Goal: Task Accomplishment & Management: Manage account settings

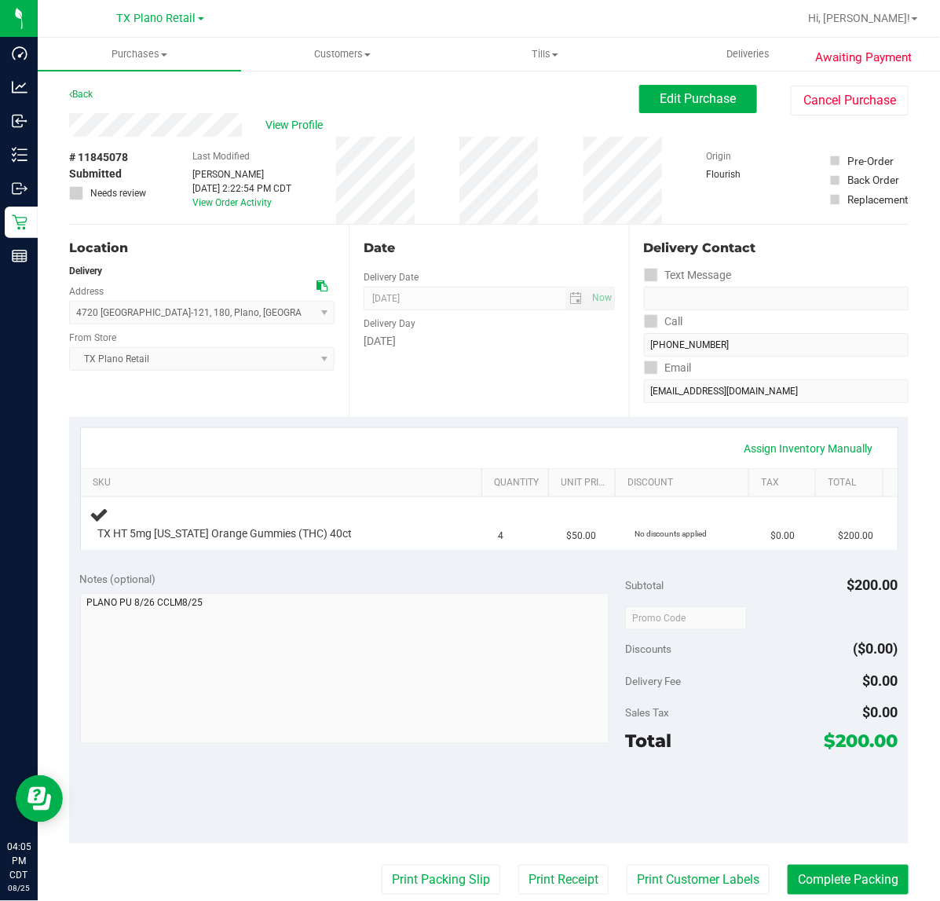
click at [493, 382] on div "Date Delivery Date 08/26/2025 Now 08/26/2025 07:00 AM Now Delivery Day Tuesday" at bounding box center [489, 321] width 280 height 192
click at [517, 438] on div "Assign Inventory Manually" at bounding box center [489, 448] width 789 height 27
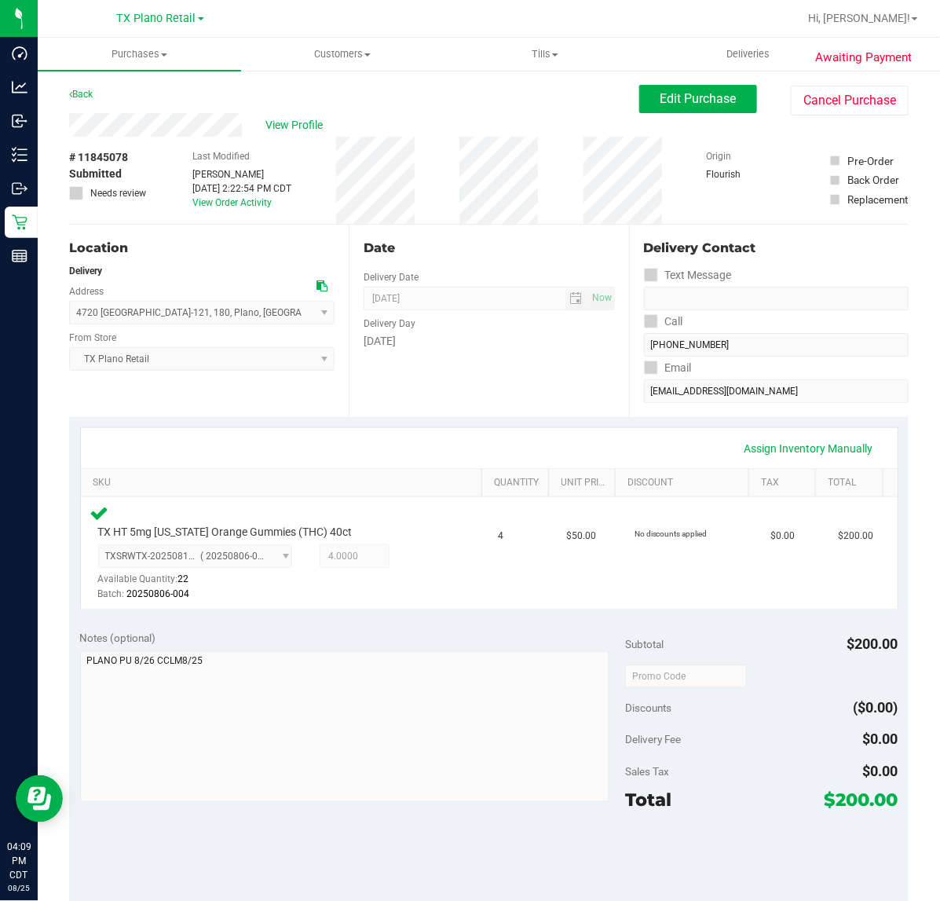
click at [739, 681] on div at bounding box center [761, 675] width 273 height 28
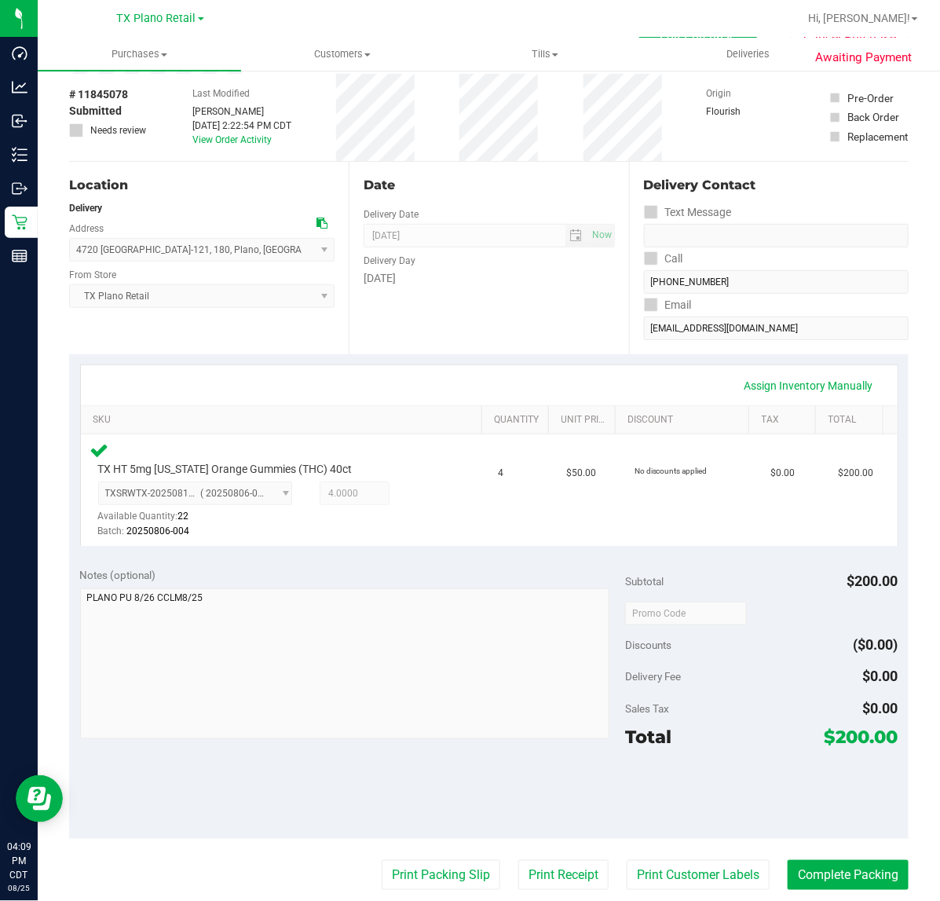
scroll to position [98, 0]
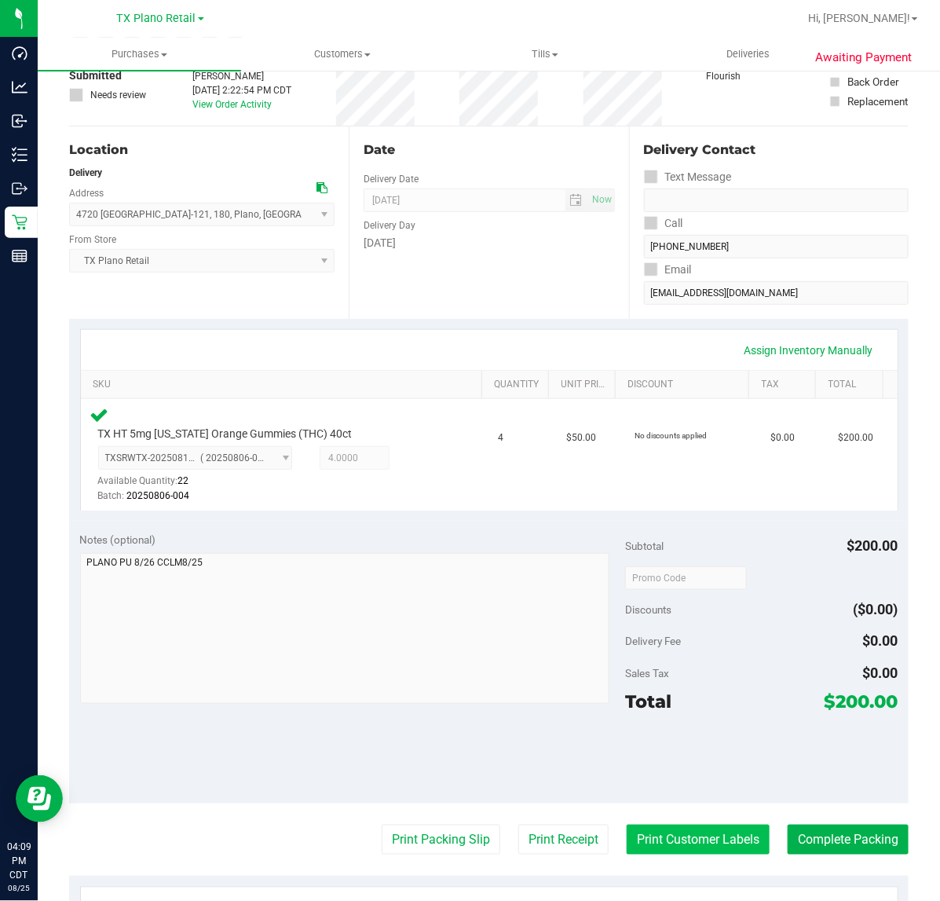
click at [690, 854] on button "Print Customer Labels" at bounding box center [698, 840] width 143 height 30
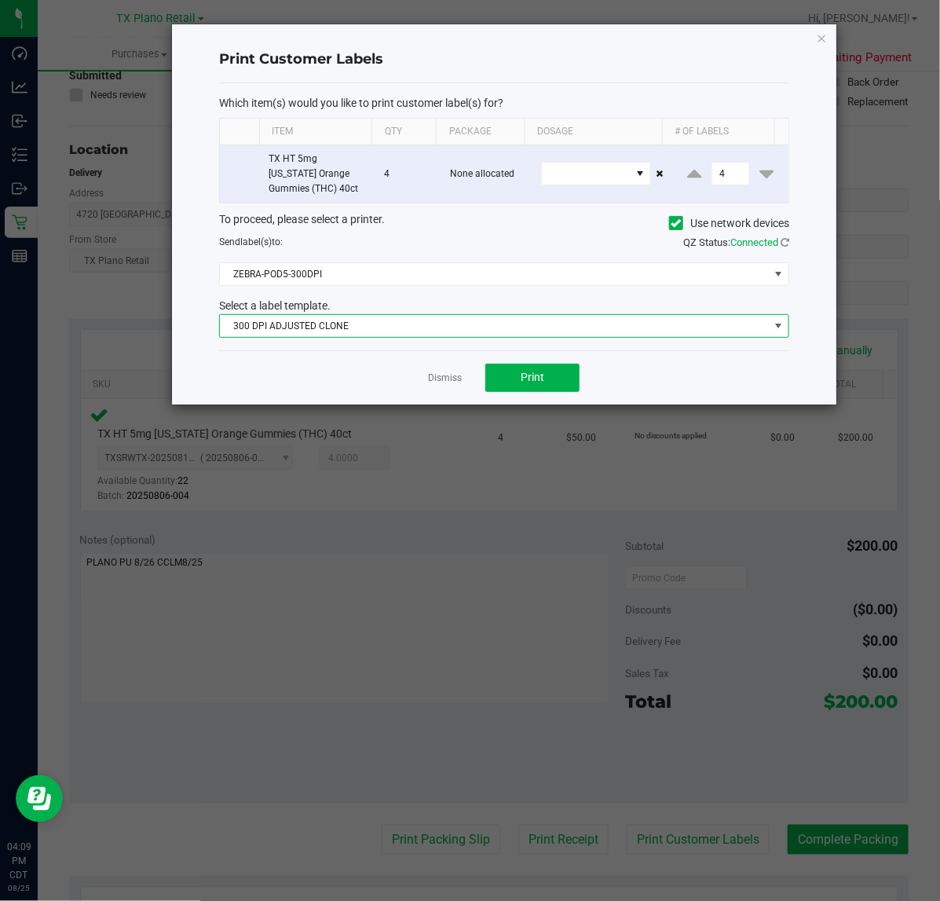
click at [500, 334] on span "300 DPI ADJUSTED CLONE" at bounding box center [494, 326] width 549 height 22
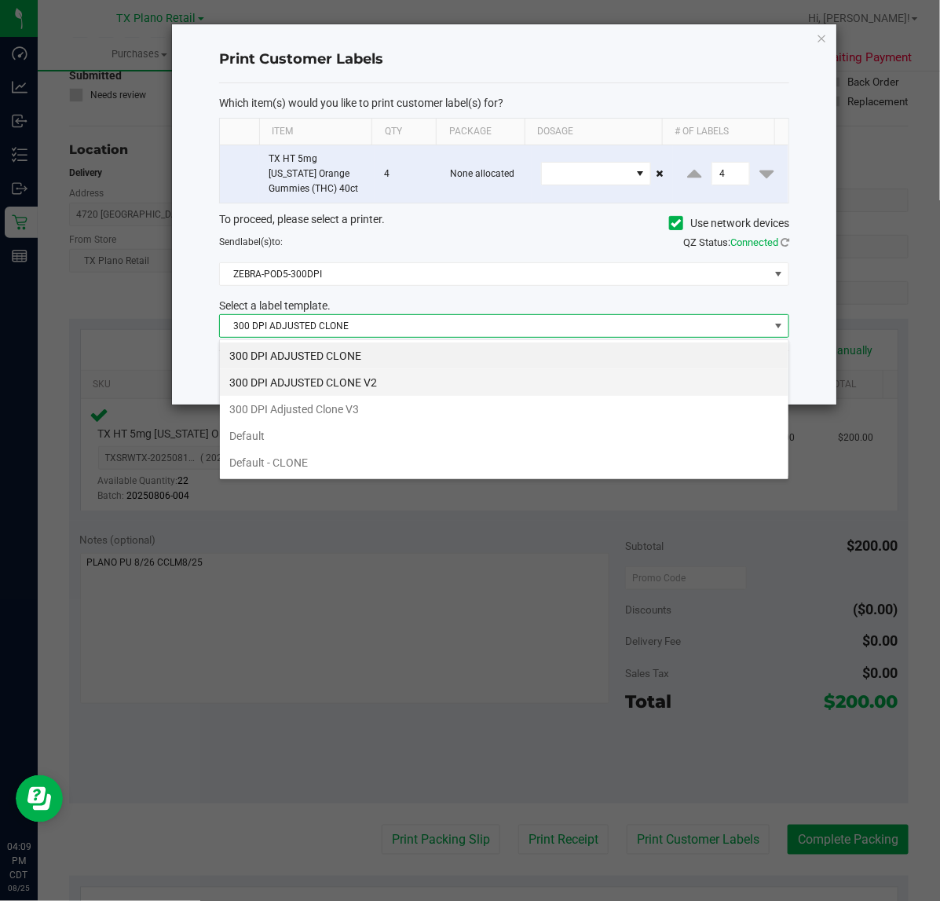
scroll to position [24, 570]
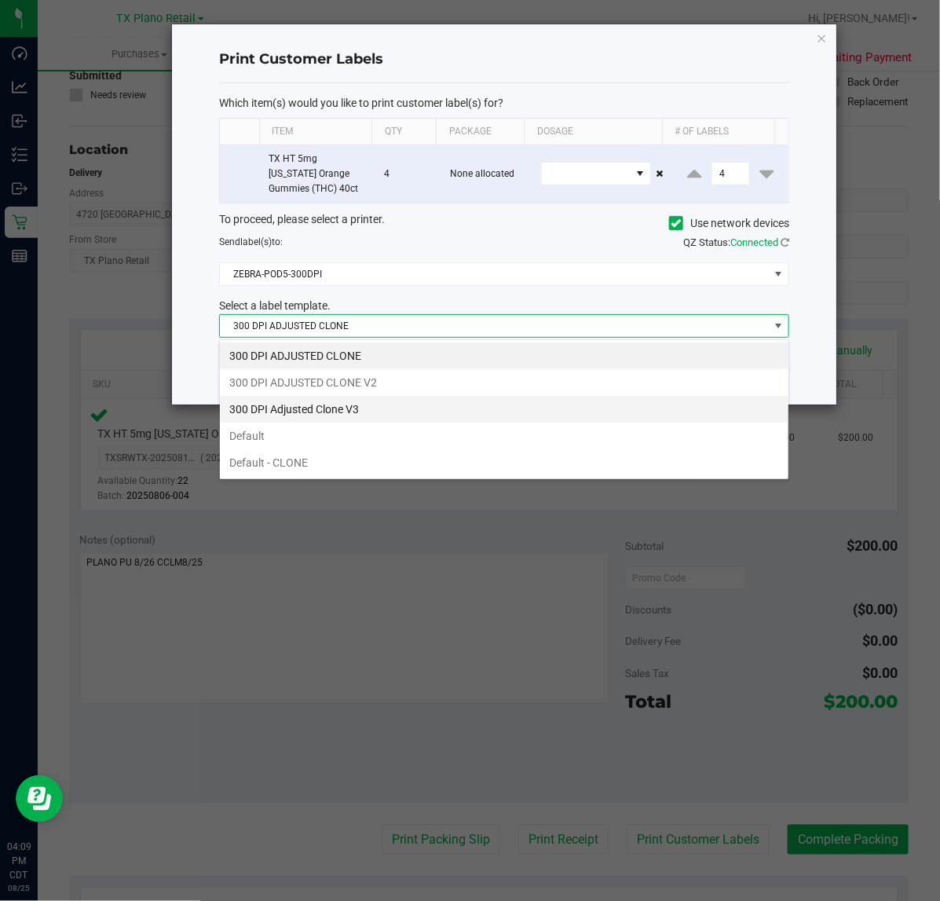
click at [470, 405] on li "300 DPI Adjusted Clone V3" at bounding box center [504, 409] width 569 height 27
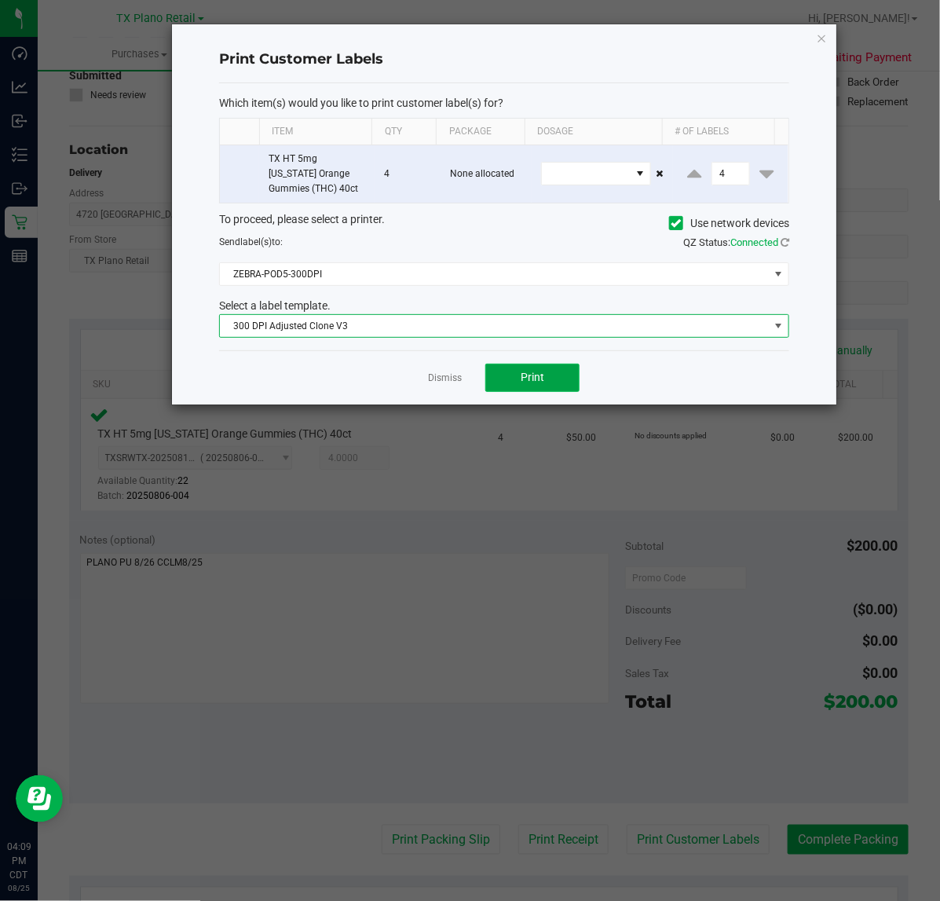
click at [509, 392] on button "Print" at bounding box center [532, 378] width 94 height 28
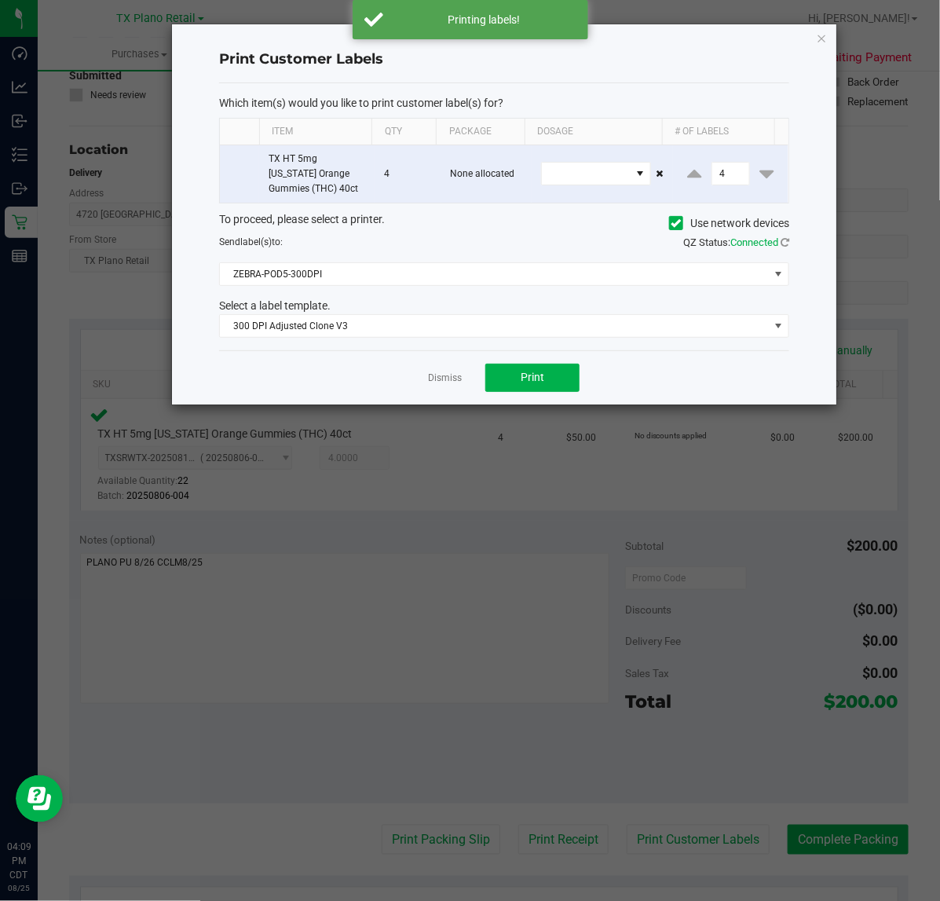
click at [463, 375] on div "Dismiss Print" at bounding box center [504, 377] width 570 height 54
click at [458, 375] on link "Dismiss" at bounding box center [445, 378] width 34 height 13
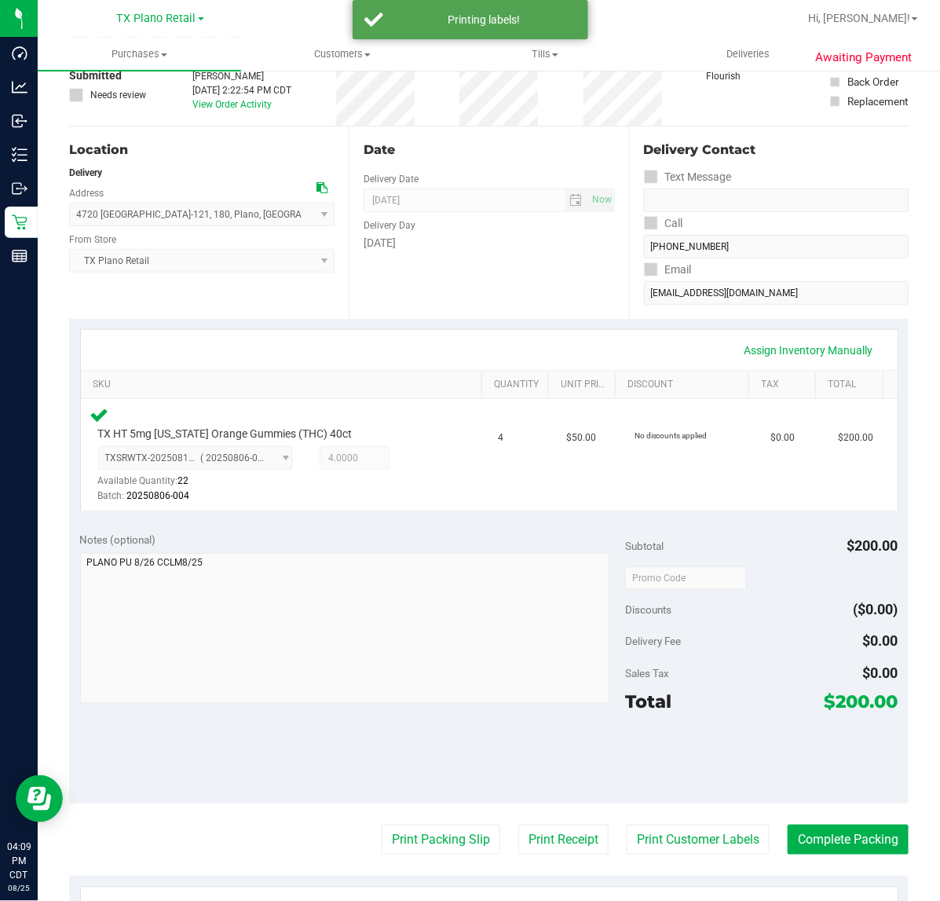
click at [529, 819] on purchase-details "Back Edit Purchase Cancel Purchase View Profile # 11845078 Submitted Needs revi…" at bounding box center [489, 584] width 840 height 1195
click at [544, 833] on button "Print Receipt" at bounding box center [563, 840] width 90 height 30
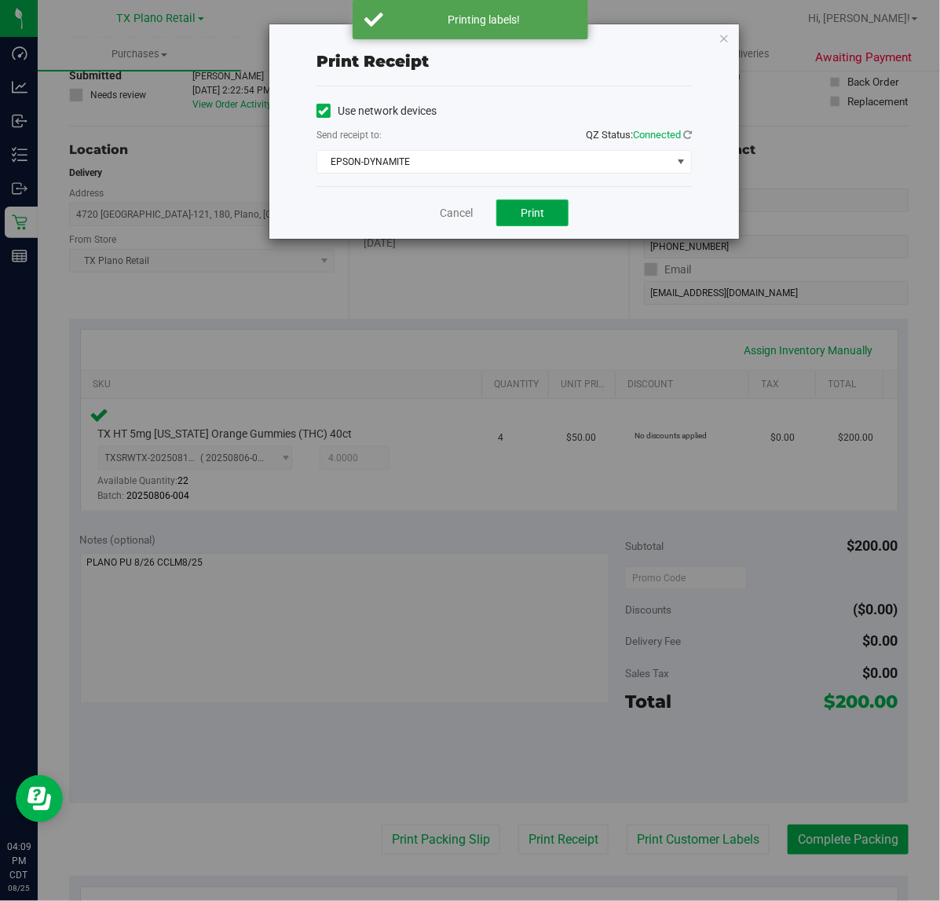
click at [535, 210] on span "Print" at bounding box center [533, 213] width 24 height 13
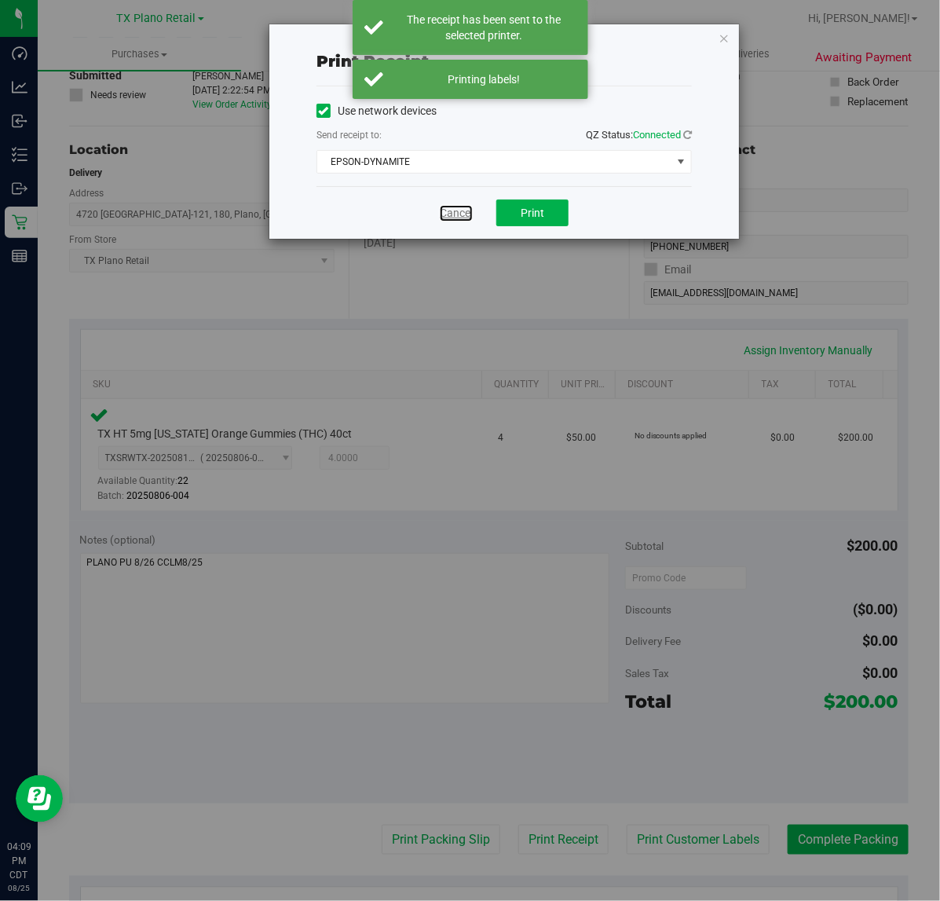
click at [467, 212] on link "Cancel" at bounding box center [456, 213] width 33 height 16
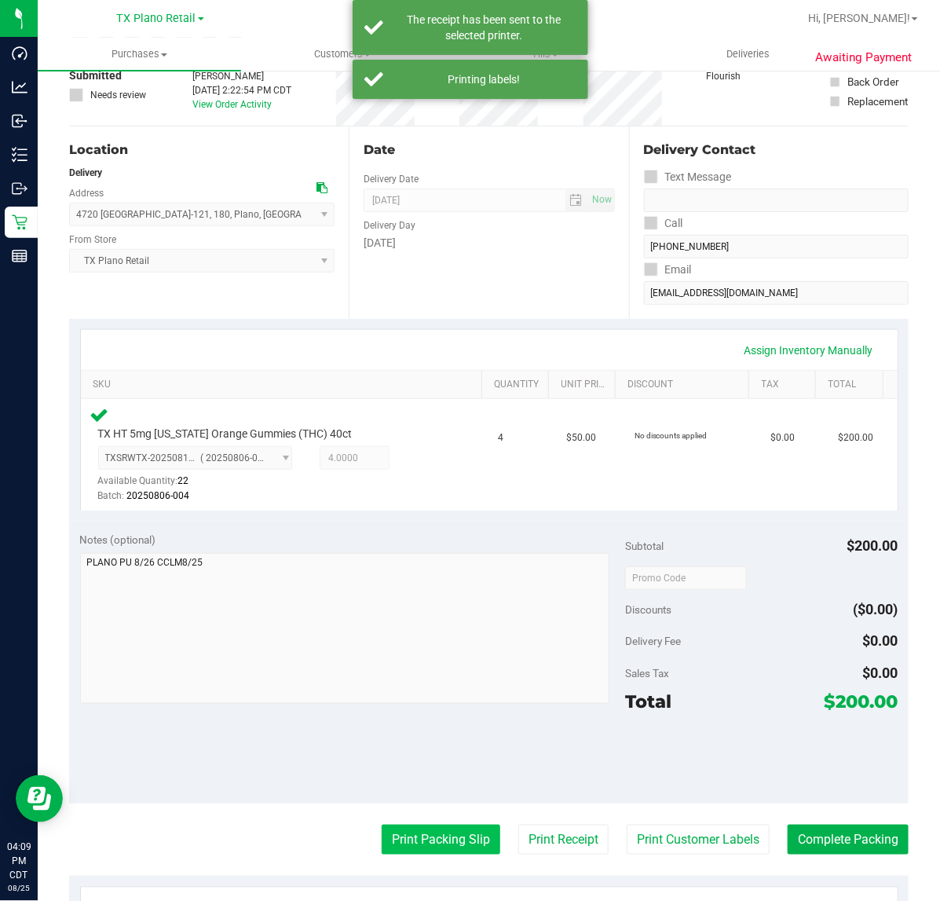
click at [406, 826] on button "Print Packing Slip" at bounding box center [441, 840] width 119 height 30
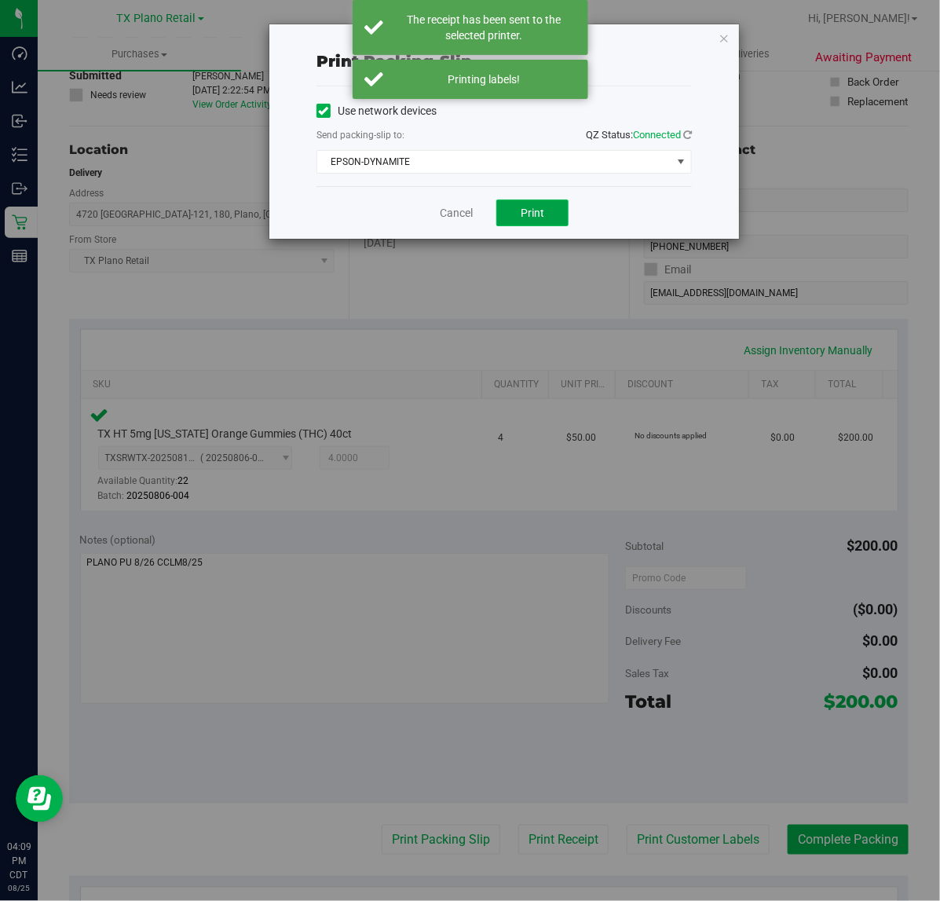
click at [544, 200] on button "Print" at bounding box center [532, 213] width 72 height 27
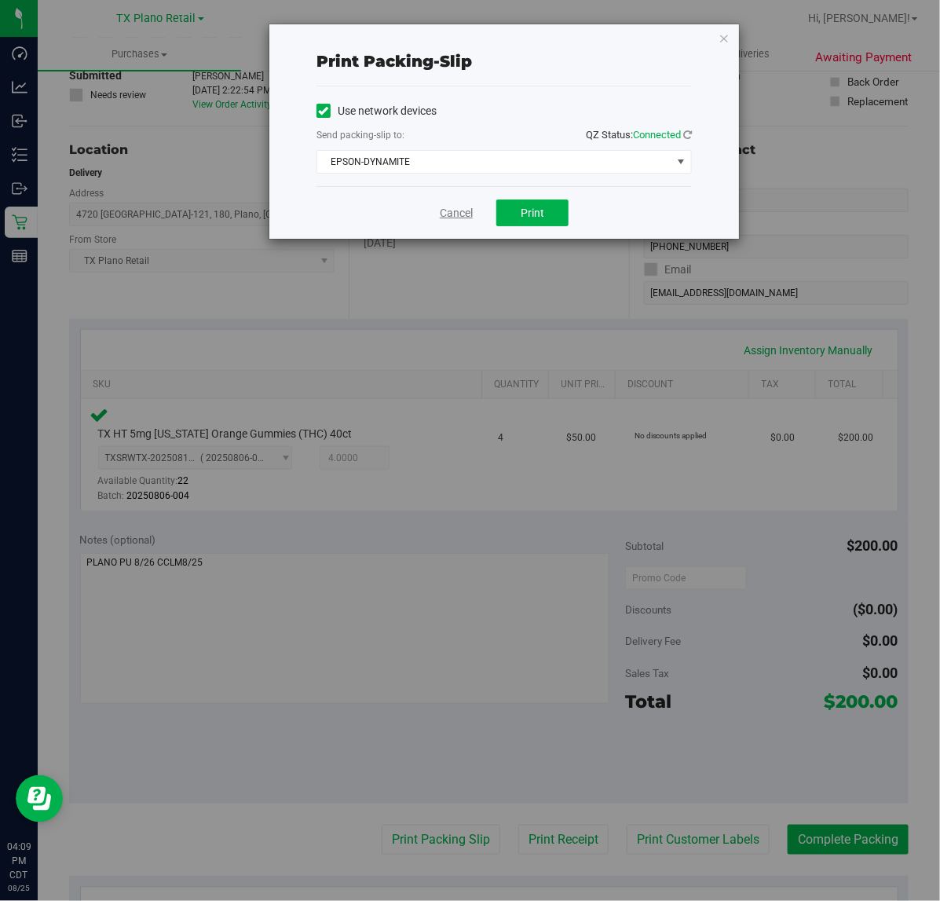
click at [464, 214] on link "Cancel" at bounding box center [456, 213] width 33 height 16
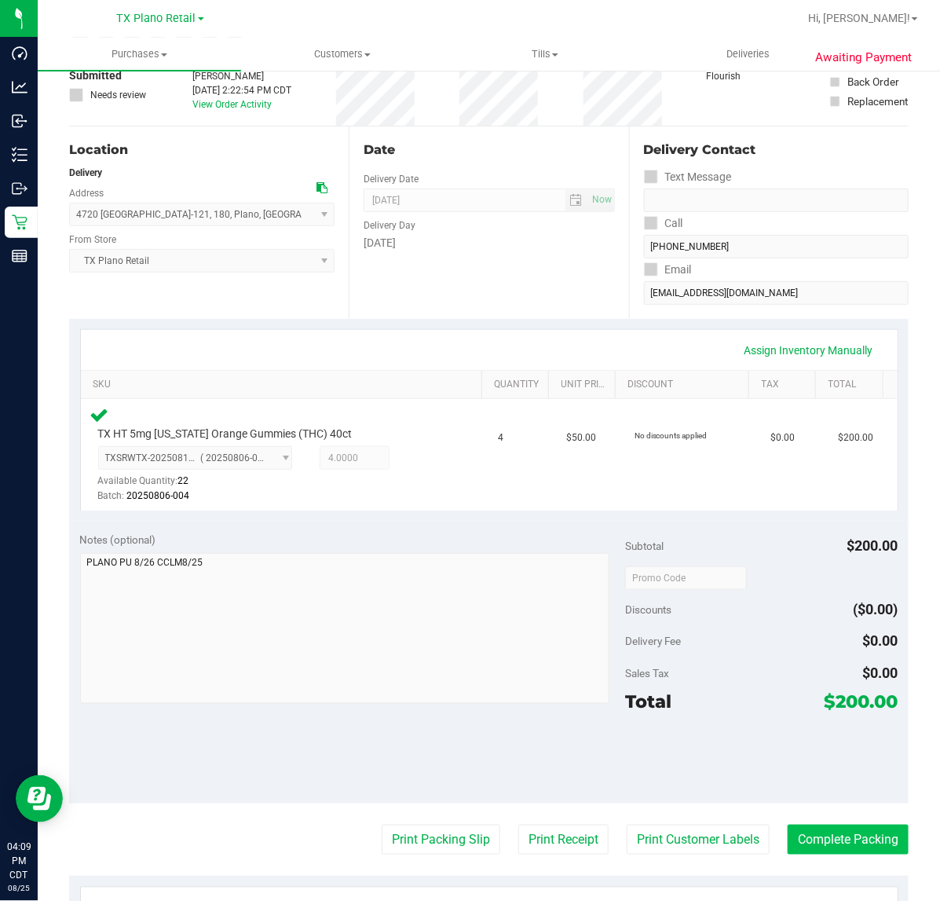
click at [842, 830] on button "Complete Packing" at bounding box center [848, 840] width 121 height 30
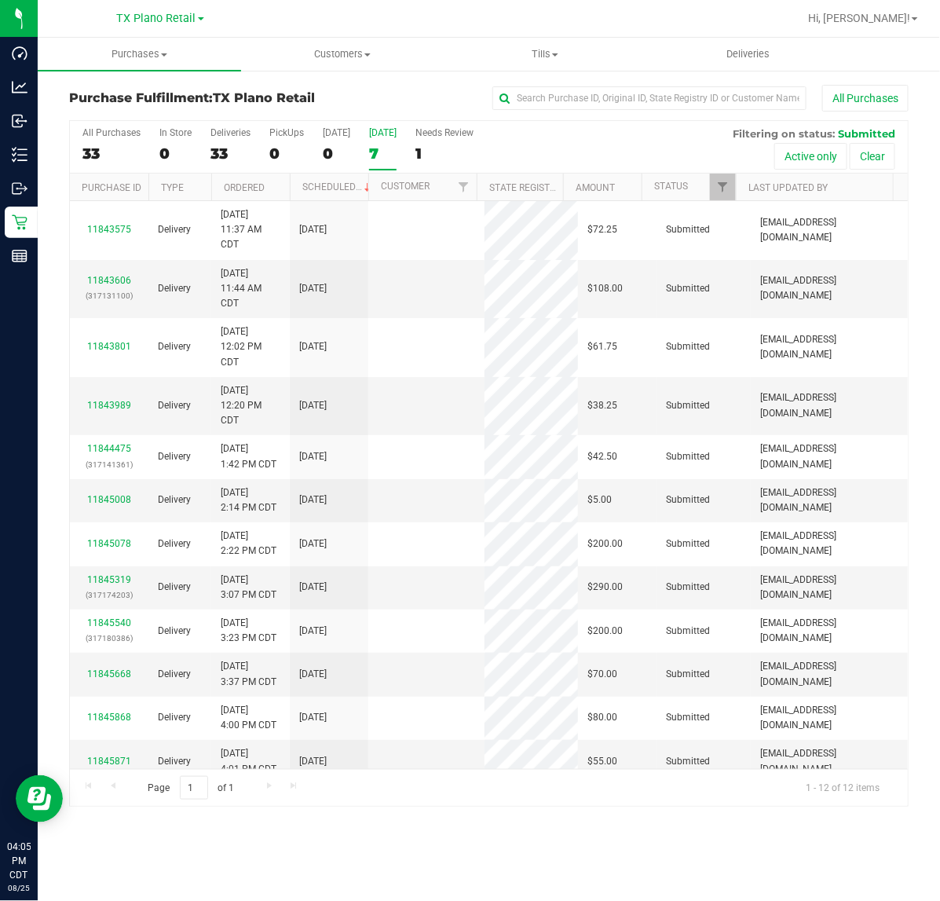
click at [378, 140] on label "[DATE] 7" at bounding box center [382, 148] width 27 height 43
click at [0, 0] on input "[DATE] 7" at bounding box center [0, 0] width 0 height 0
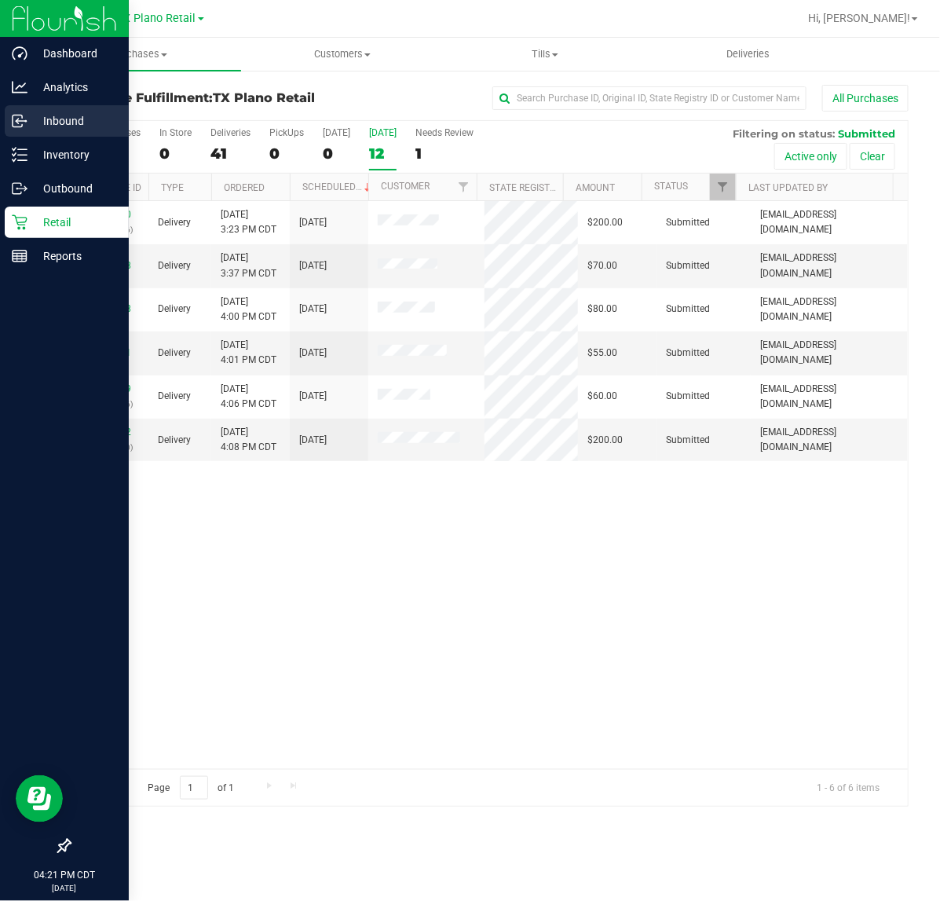
click at [24, 123] on icon at bounding box center [20, 121] width 16 height 16
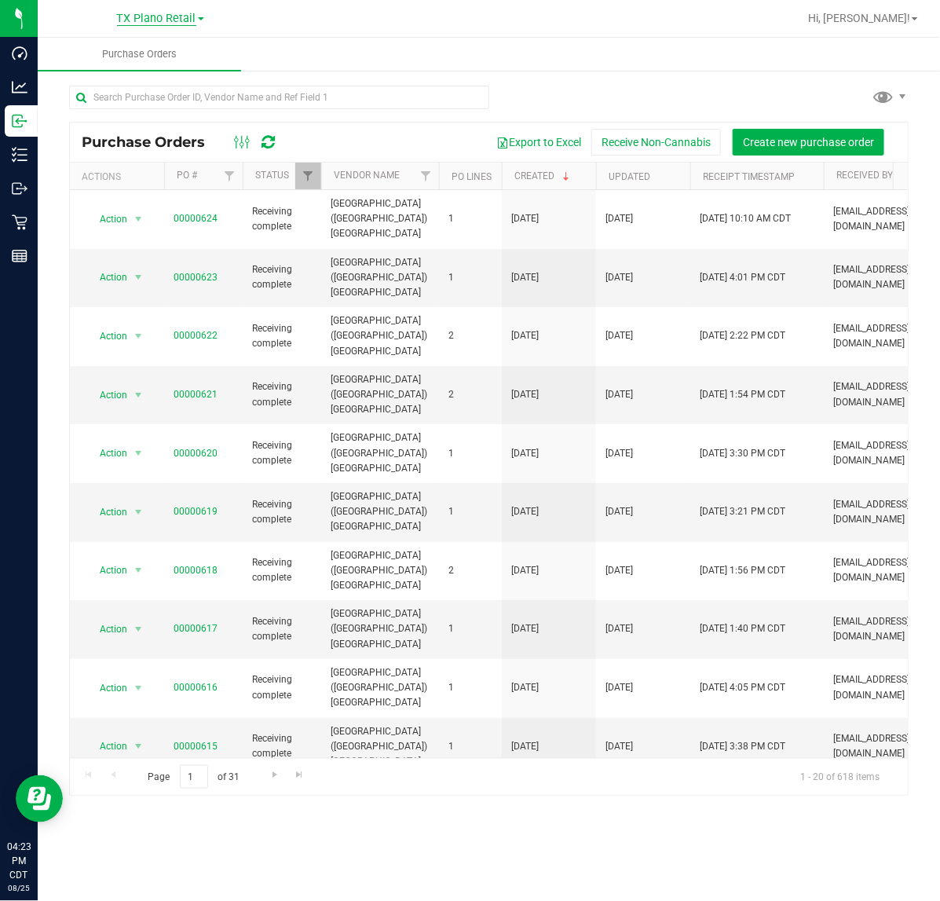
click at [126, 24] on span "TX Plano Retail" at bounding box center [156, 19] width 79 height 14
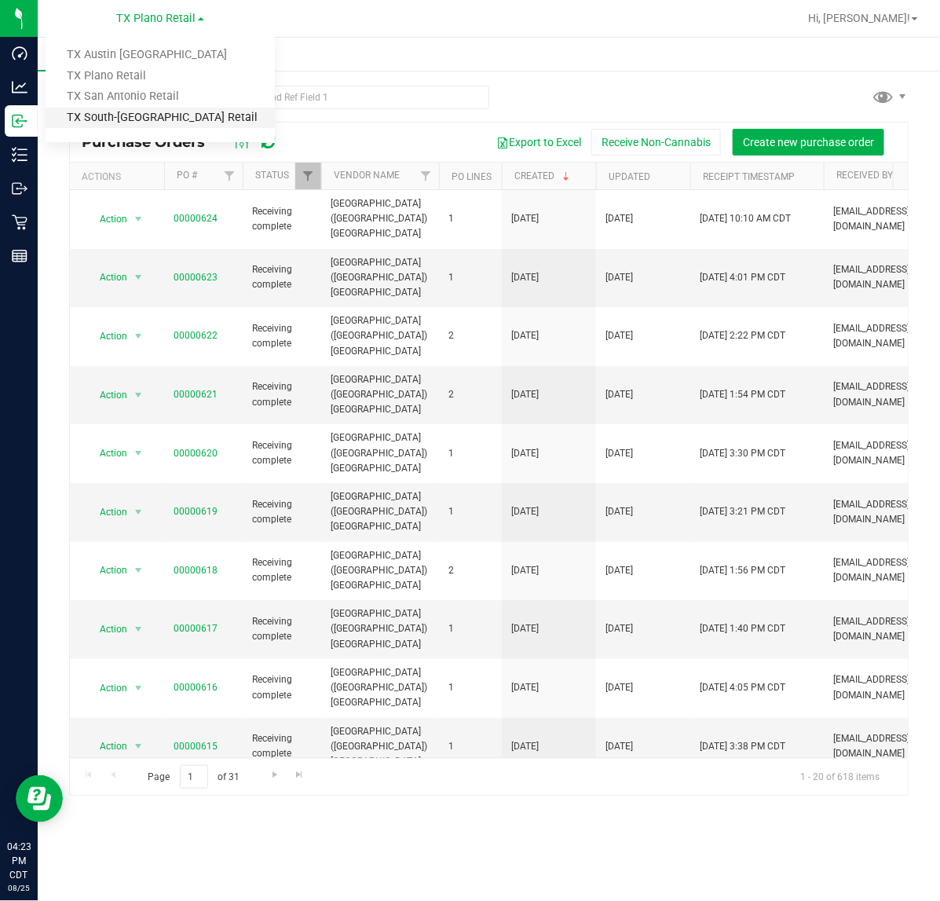
click at [147, 112] on link "TX South-[GEOGRAPHIC_DATA] Retail" at bounding box center [160, 118] width 229 height 21
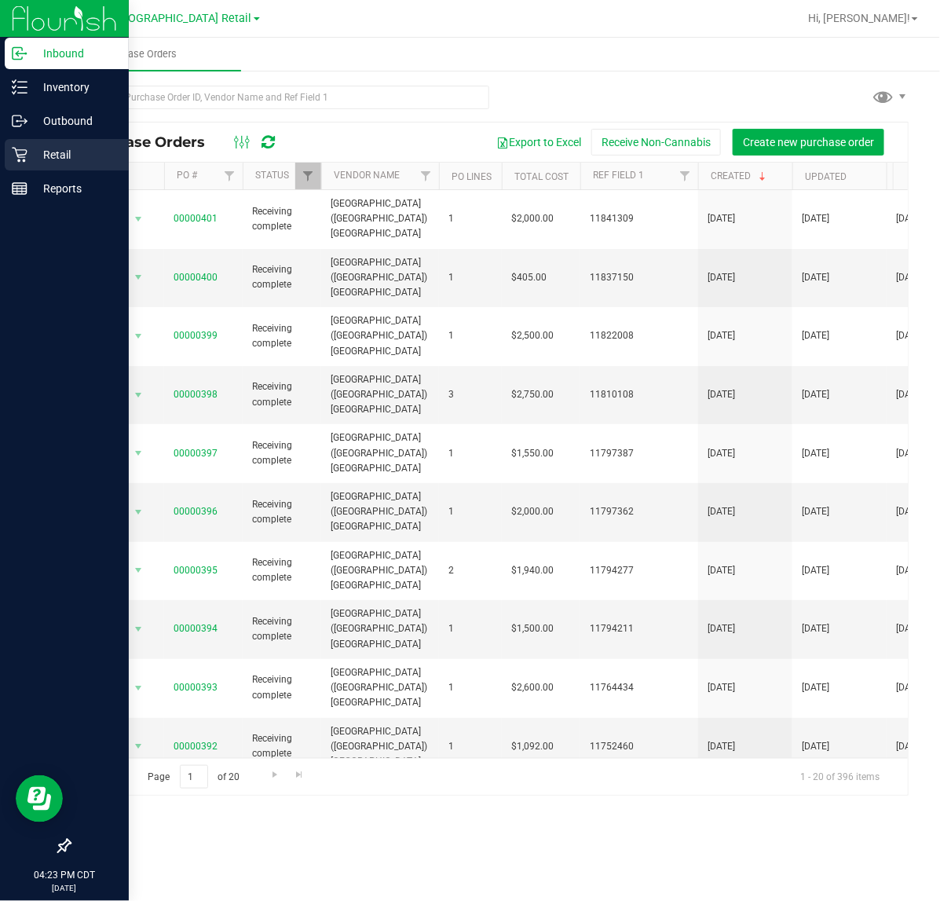
click at [33, 166] on div "Retail" at bounding box center [67, 154] width 124 height 31
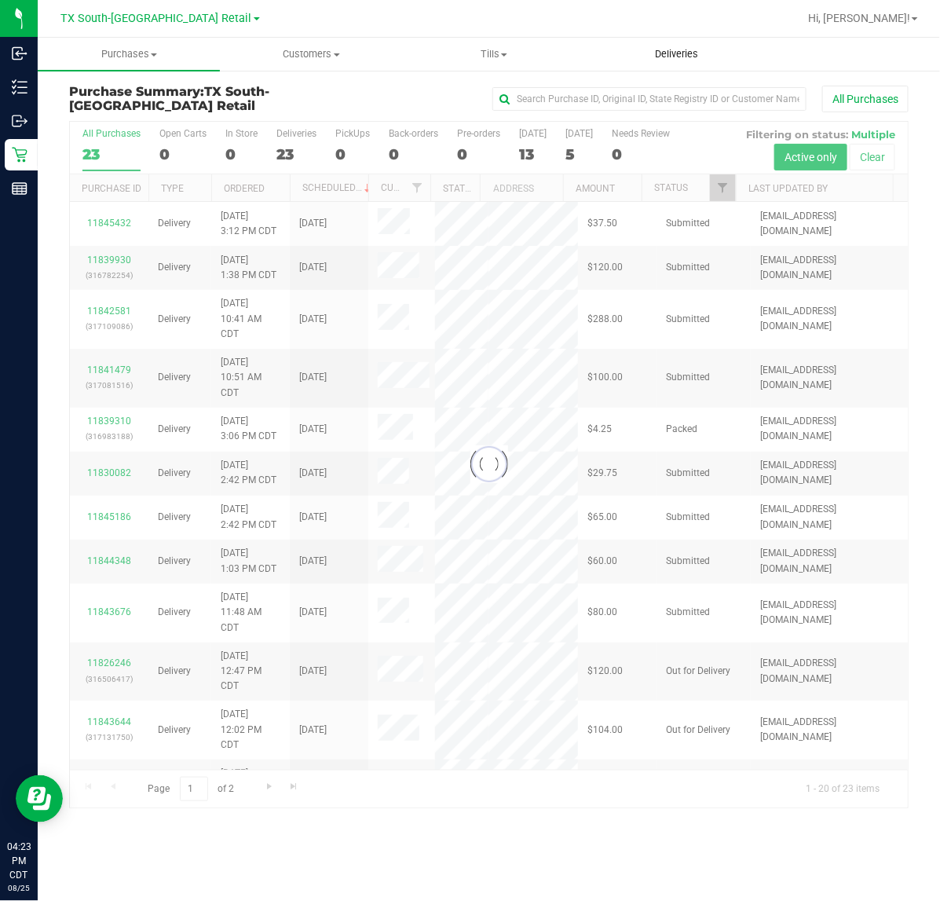
click at [656, 49] on span "Deliveries" at bounding box center [677, 54] width 86 height 14
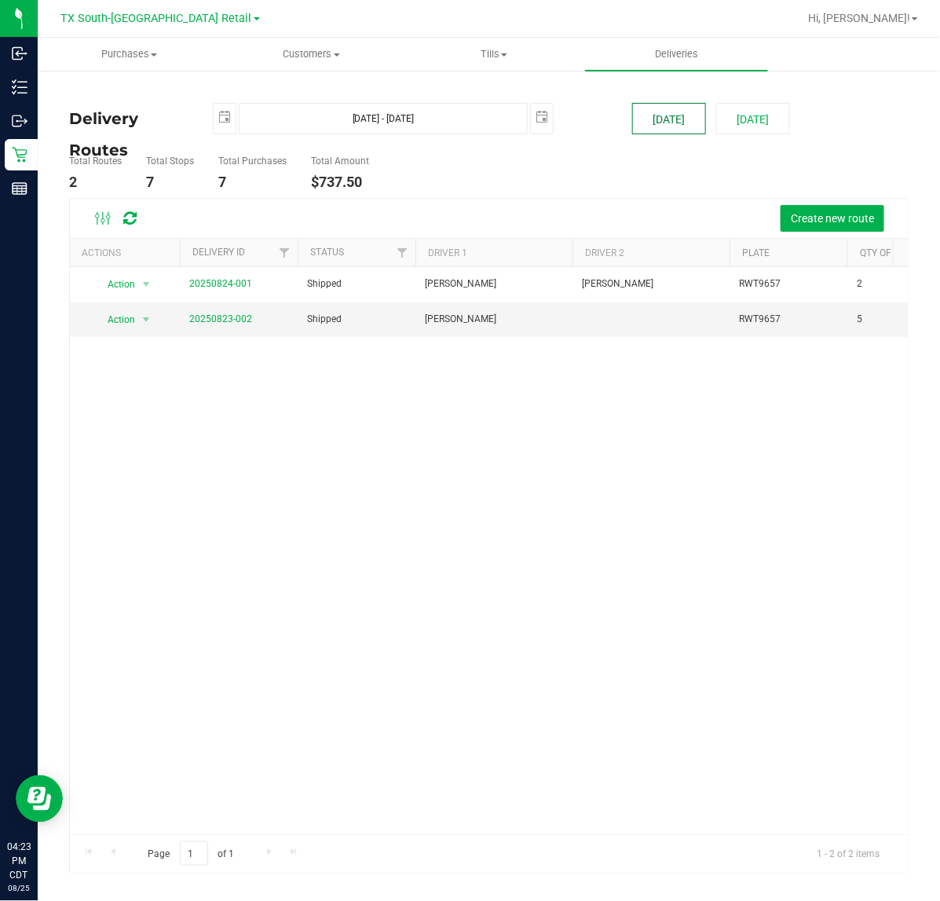
click at [636, 115] on button "[DATE]" at bounding box center [669, 118] width 74 height 31
type input "Aug 25, 2025 - Aug 25, 2025"
click at [237, 321] on link "20250824-002" at bounding box center [220, 318] width 63 height 11
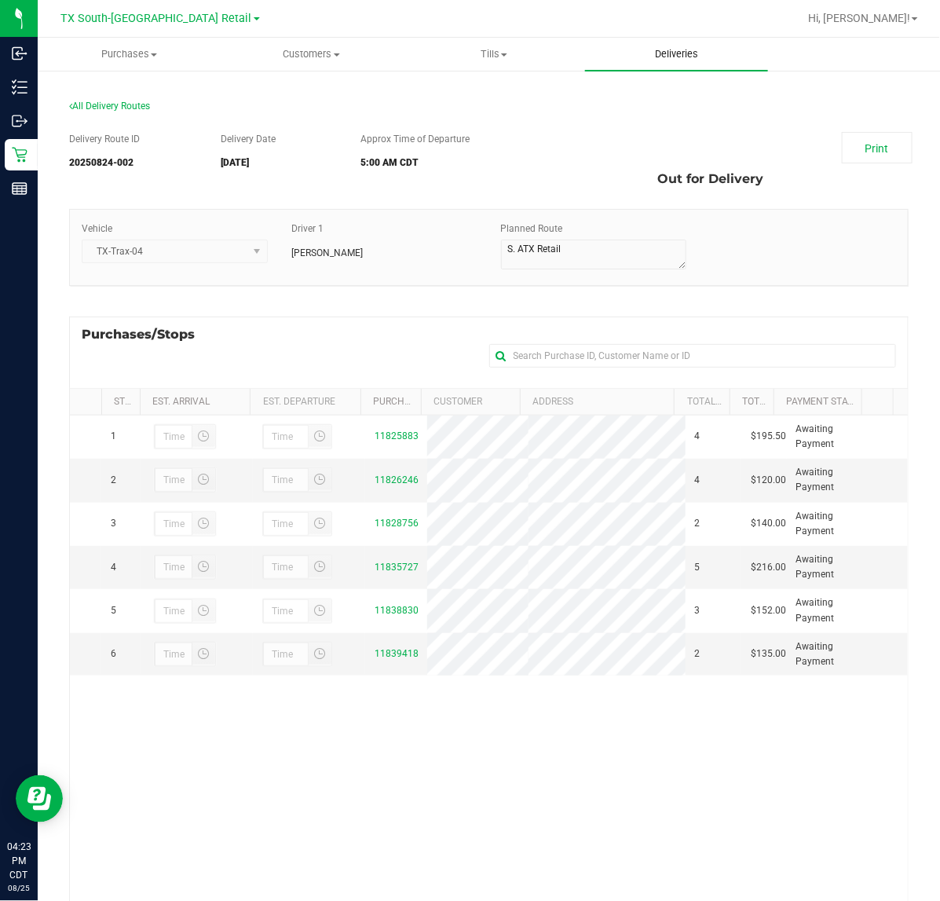
click at [680, 51] on span "Deliveries" at bounding box center [677, 54] width 86 height 14
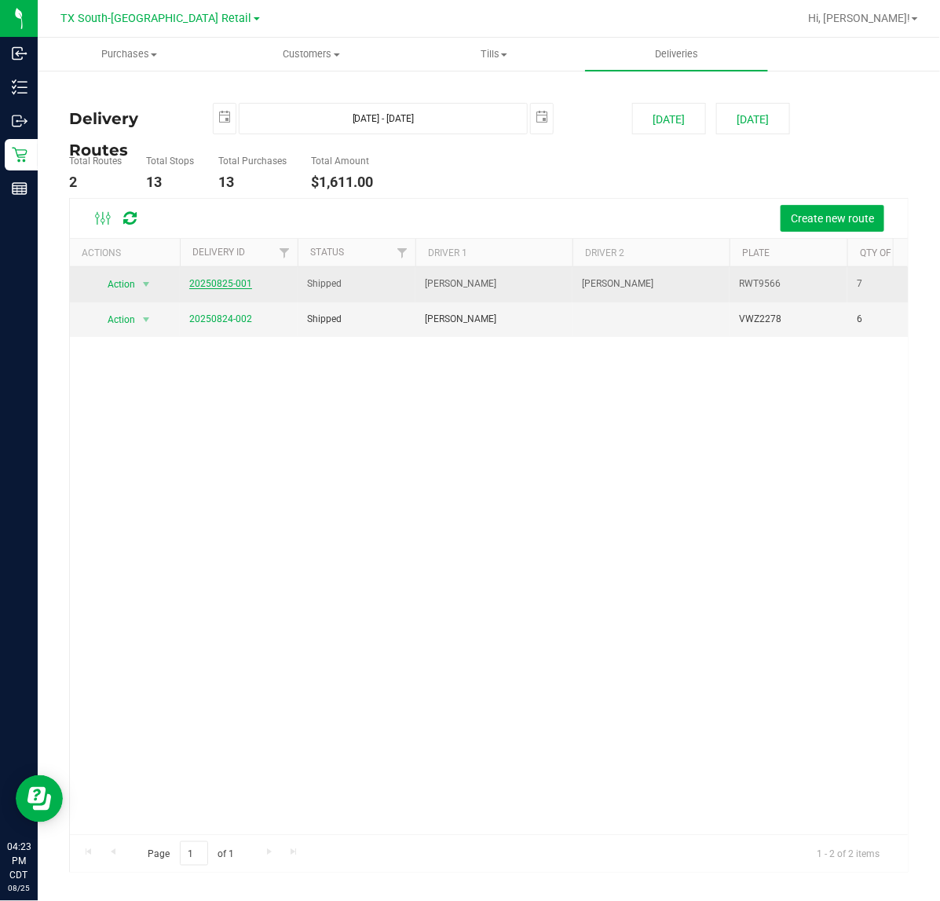
click at [242, 285] on link "20250825-001" at bounding box center [220, 283] width 63 height 11
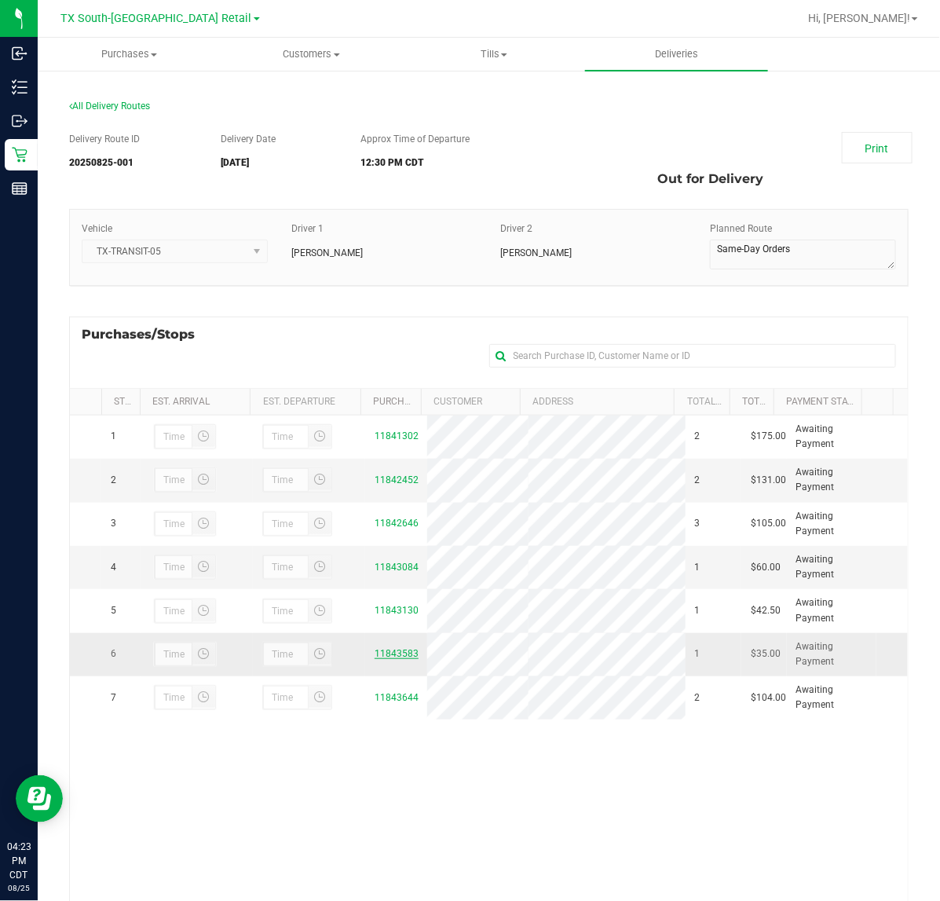
click at [399, 659] on link "11843583" at bounding box center [397, 653] width 44 height 11
click at [131, 12] on span "TX South-[GEOGRAPHIC_DATA] Retail" at bounding box center [156, 19] width 191 height 14
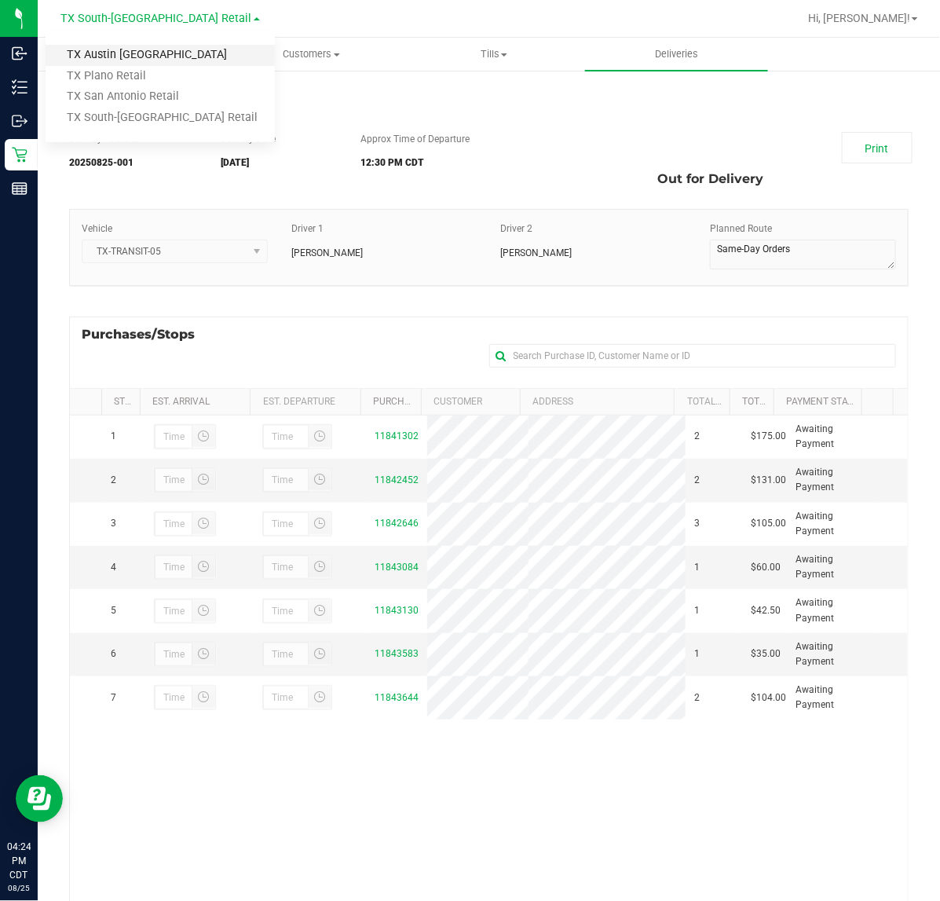
click at [130, 49] on link "TX Austin [GEOGRAPHIC_DATA]" at bounding box center [160, 55] width 229 height 21
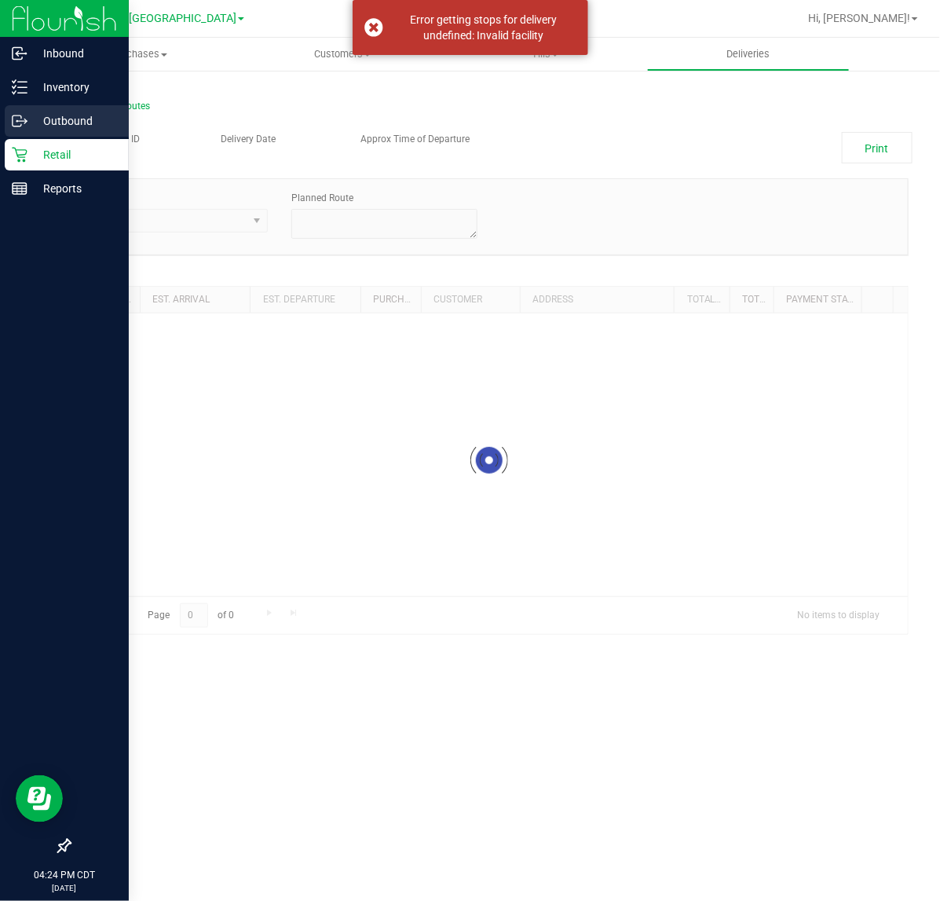
click at [16, 115] on icon at bounding box center [20, 121] width 16 height 16
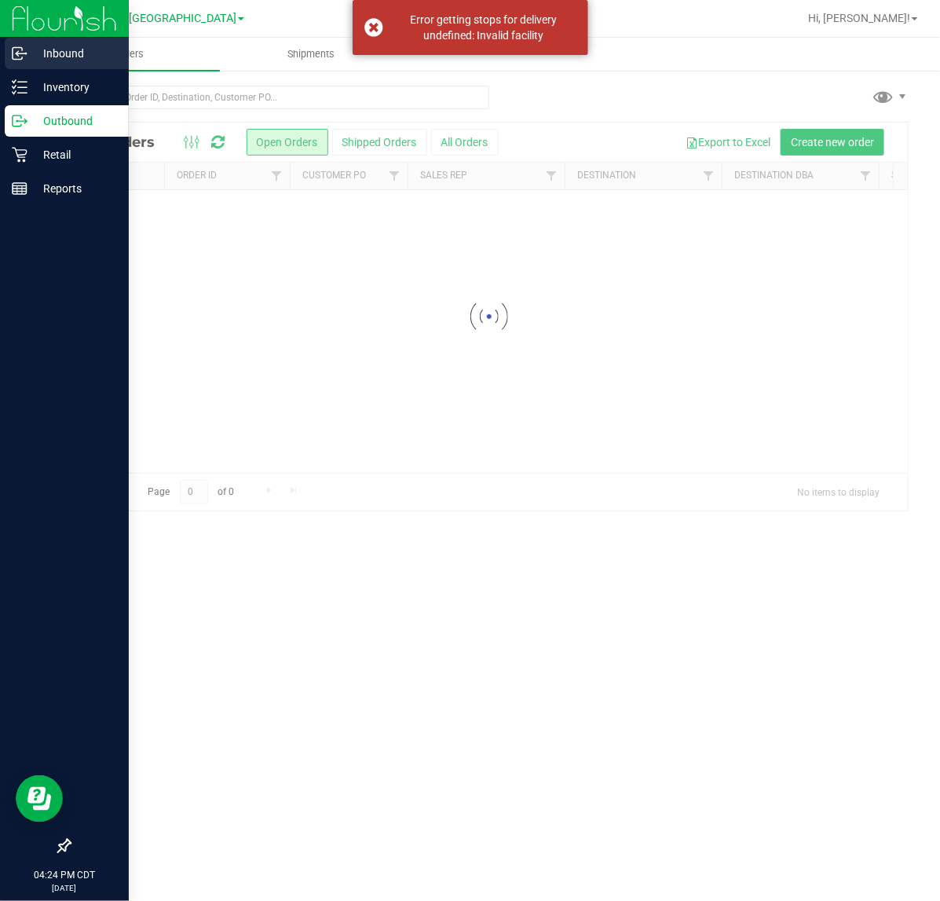
click at [44, 47] on p "Inbound" at bounding box center [74, 53] width 94 height 19
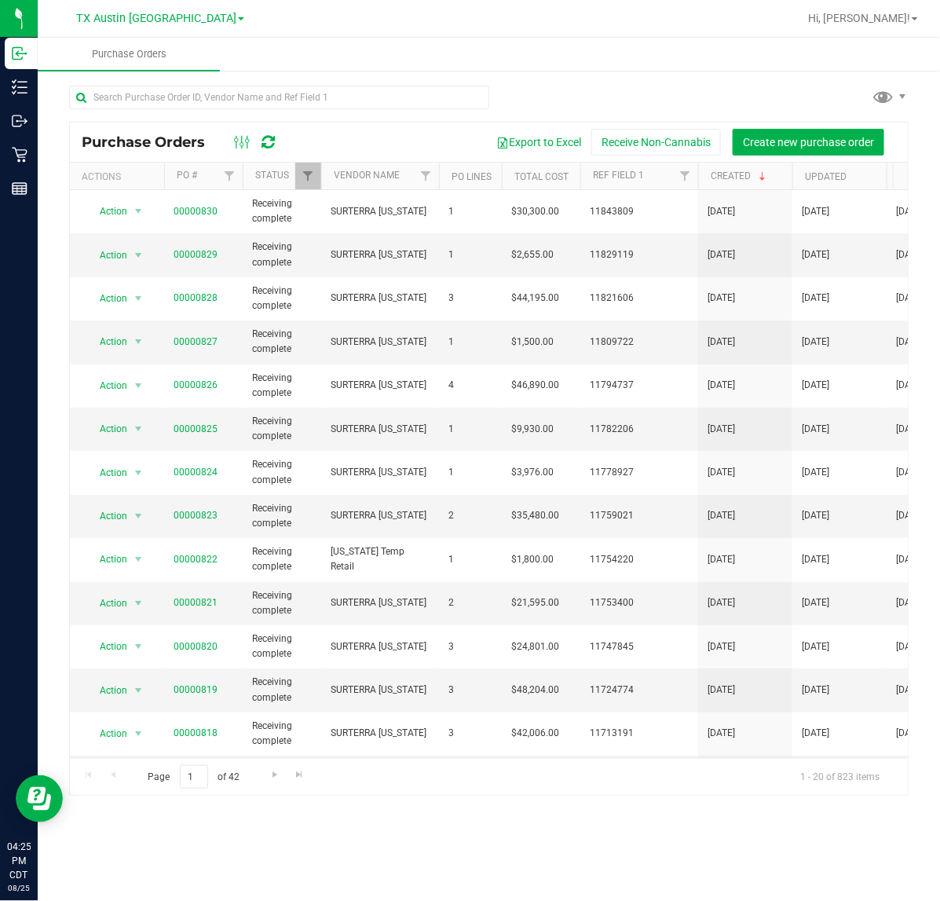
click at [280, 136] on div at bounding box center [255, 142] width 53 height 19
click at [271, 138] on icon at bounding box center [268, 142] width 13 height 16
click at [151, 12] on span "TX Austin [GEOGRAPHIC_DATA]" at bounding box center [156, 19] width 160 height 14
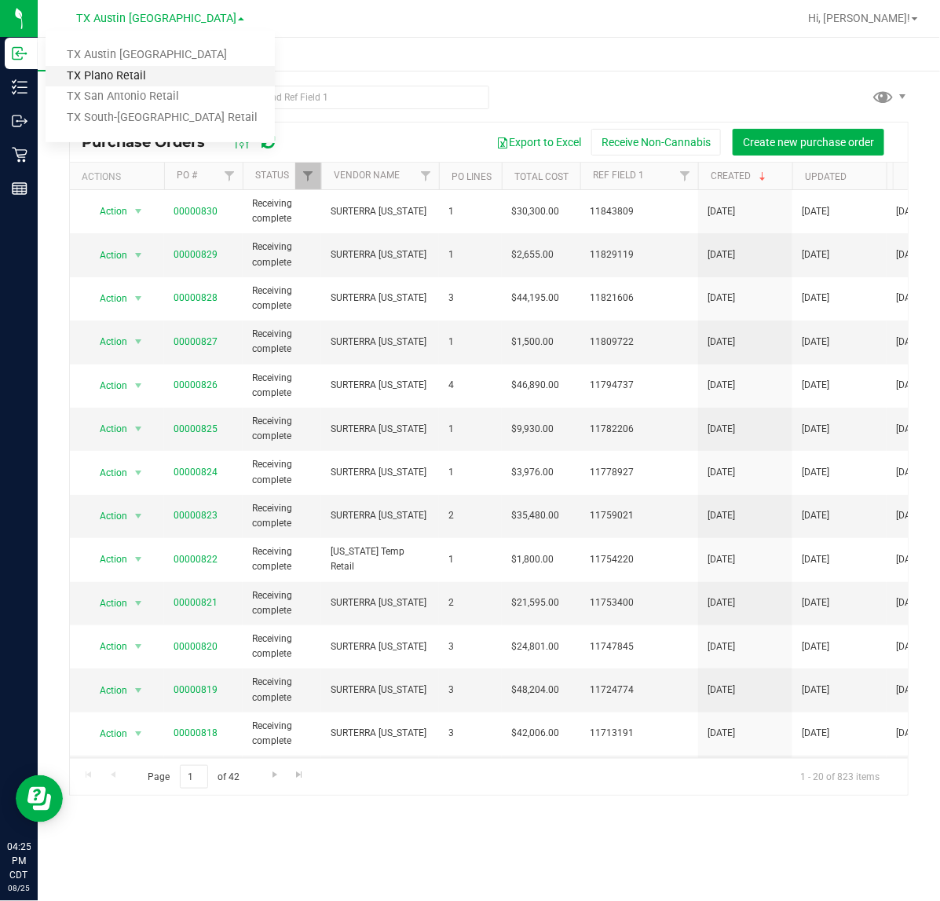
click at [143, 75] on link "TX Plano Retail" at bounding box center [160, 76] width 229 height 21
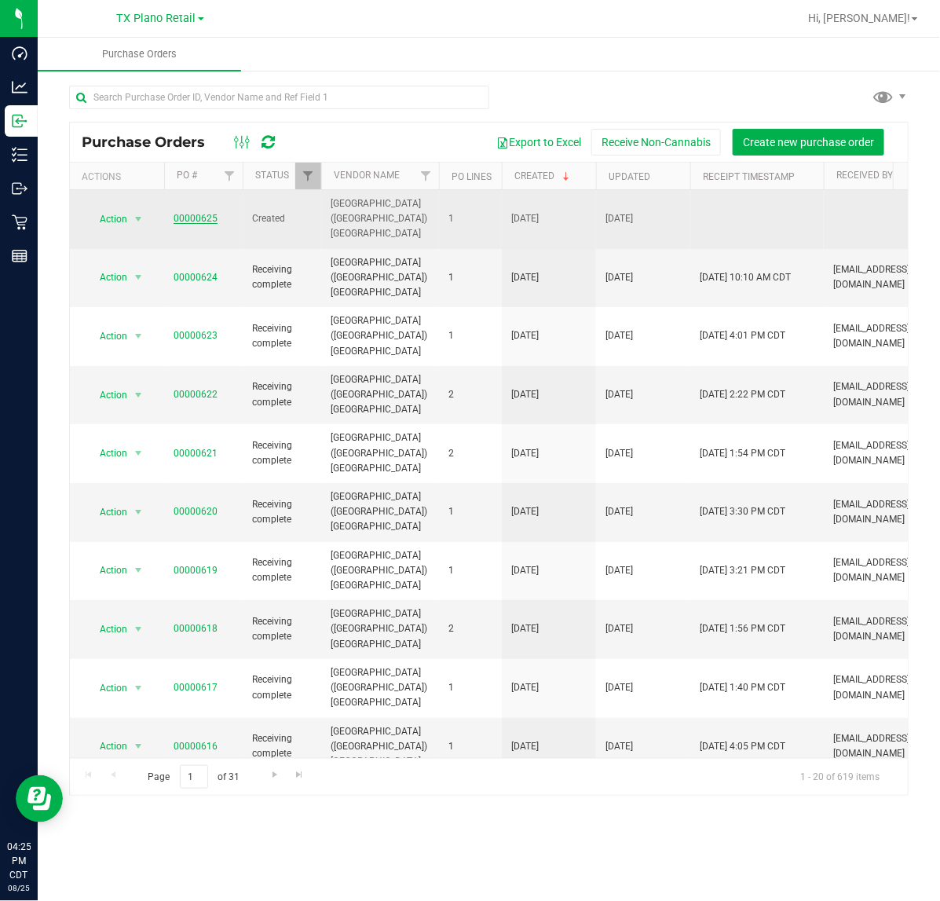
click at [204, 213] on link "00000625" at bounding box center [196, 218] width 44 height 11
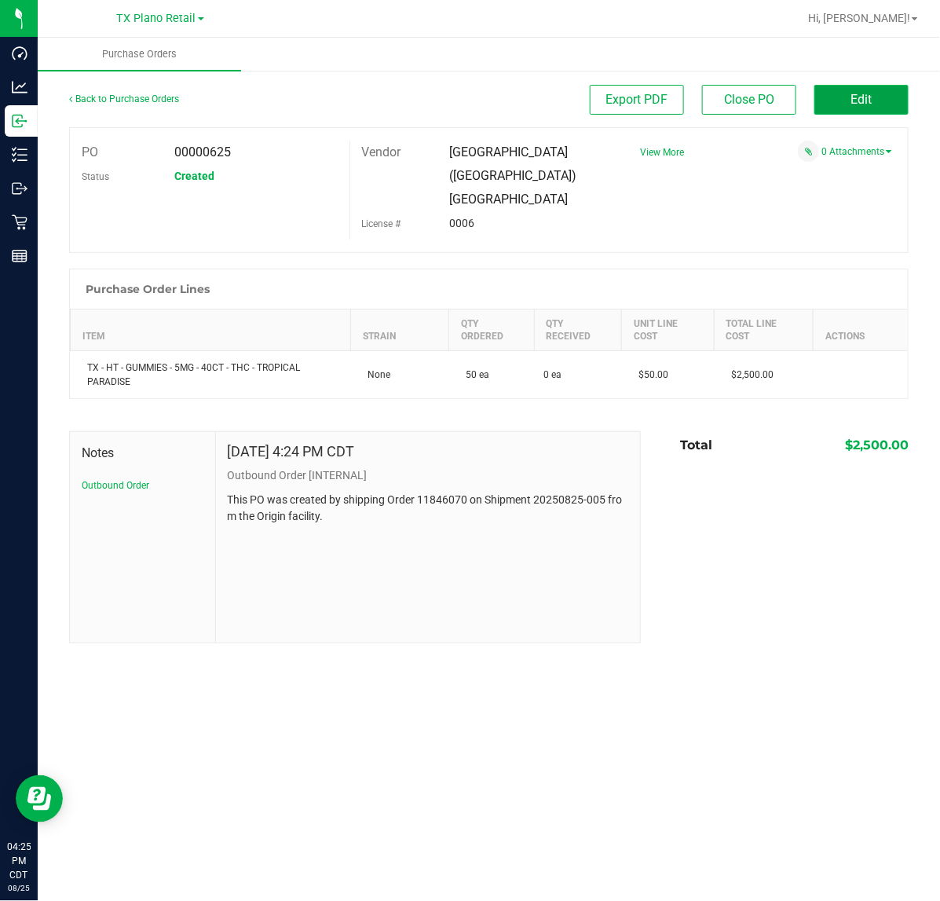
click at [872, 98] on span "Edit" at bounding box center [862, 99] width 21 height 15
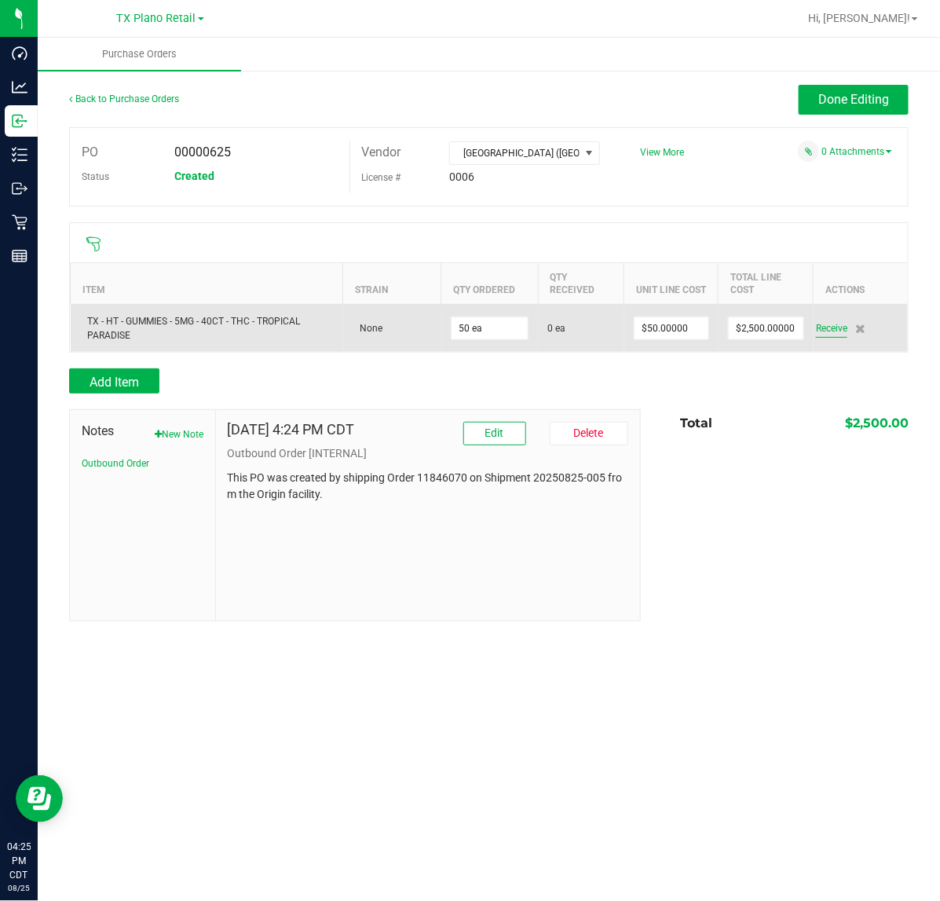
click at [823, 326] on span "Receive" at bounding box center [831, 328] width 31 height 19
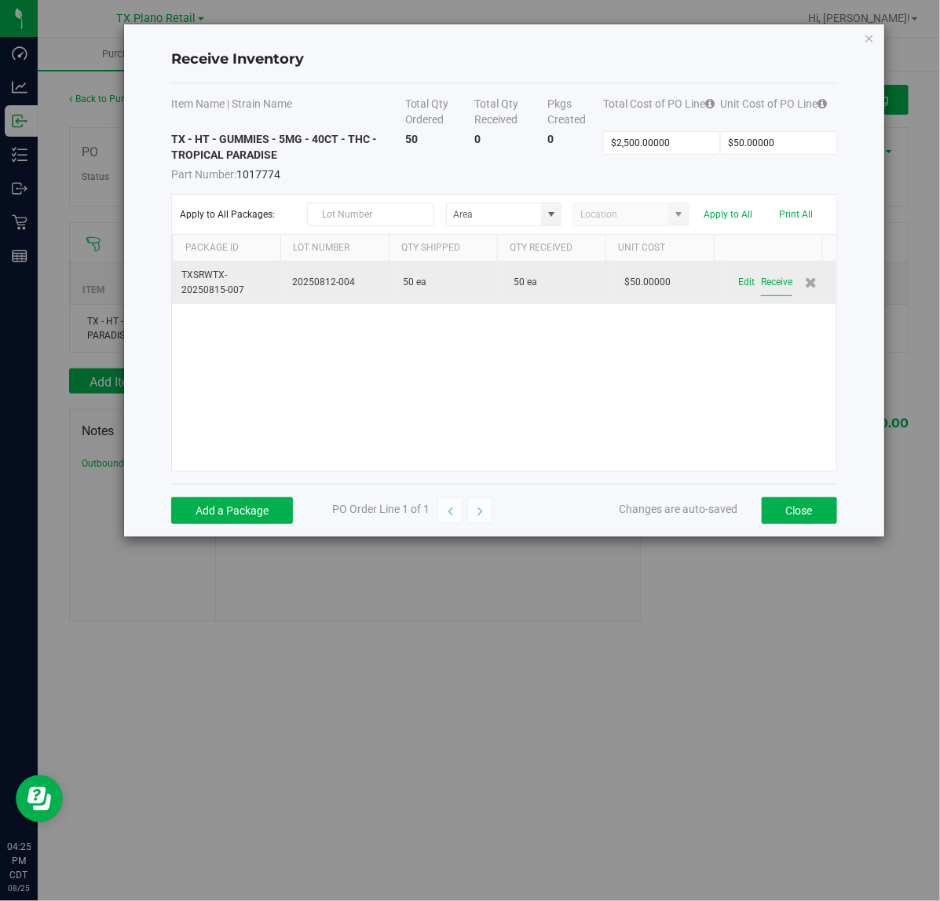
click at [761, 283] on button "Receive" at bounding box center [776, 282] width 31 height 27
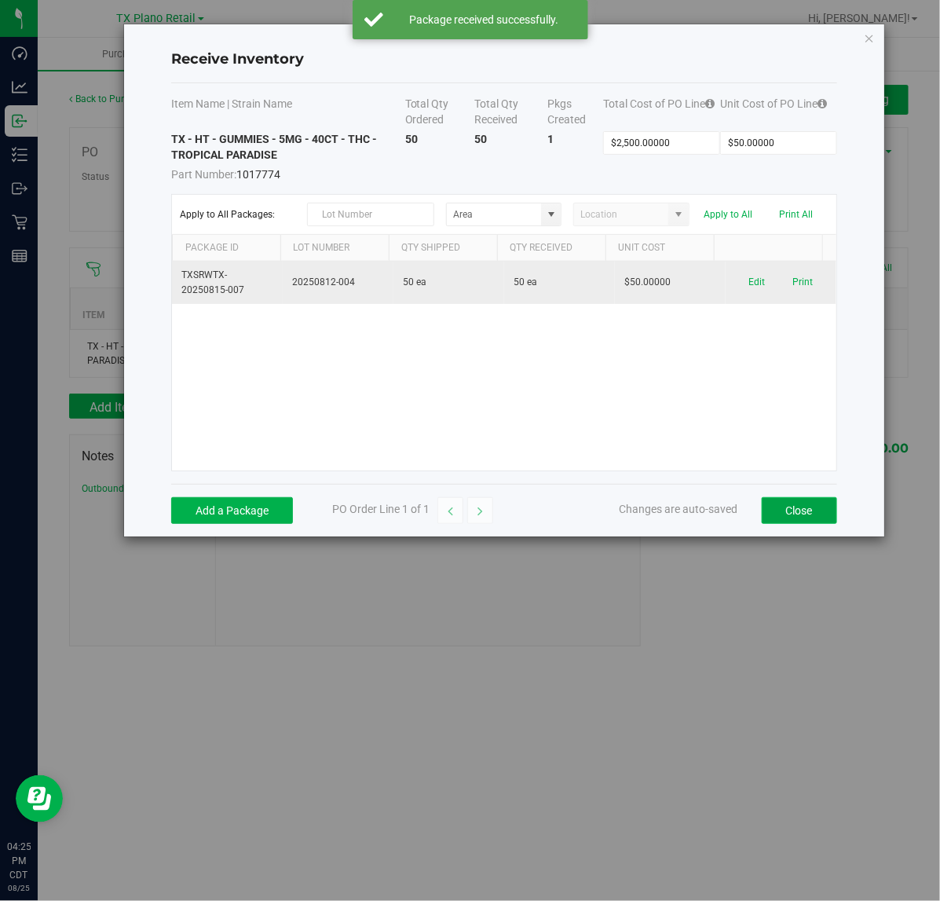
click at [783, 508] on button "Close" at bounding box center [799, 510] width 75 height 27
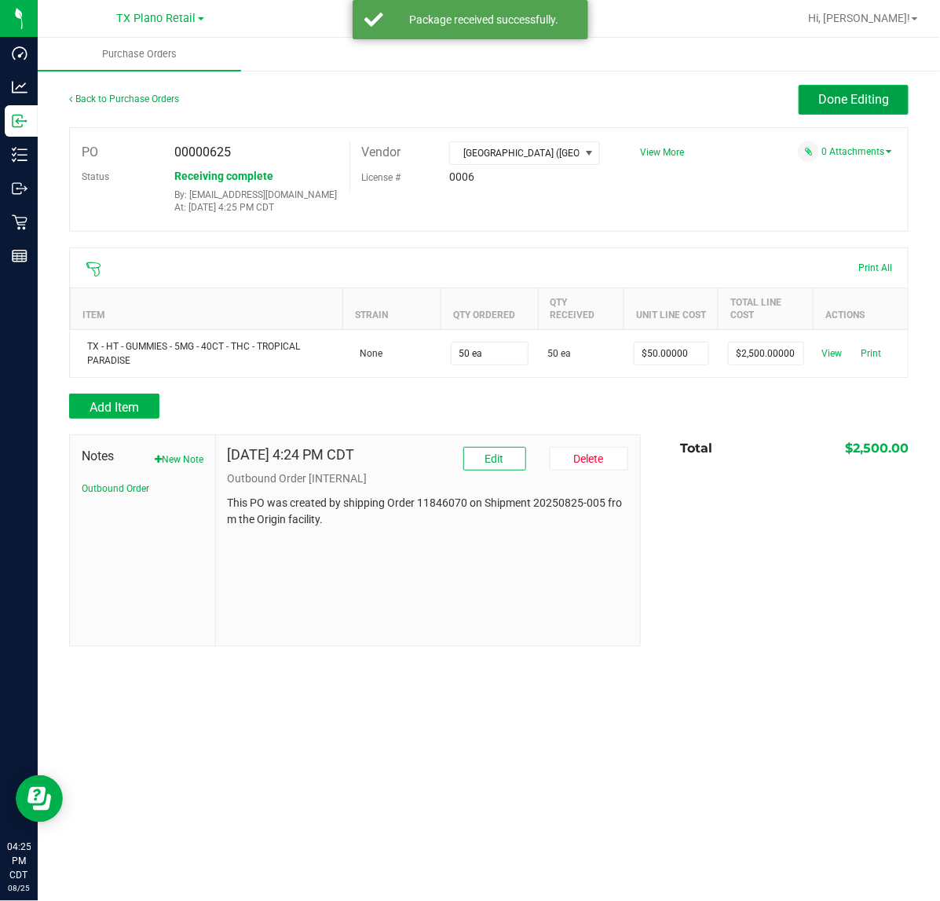
click at [852, 103] on span "Done Editing" at bounding box center [854, 99] width 71 height 15
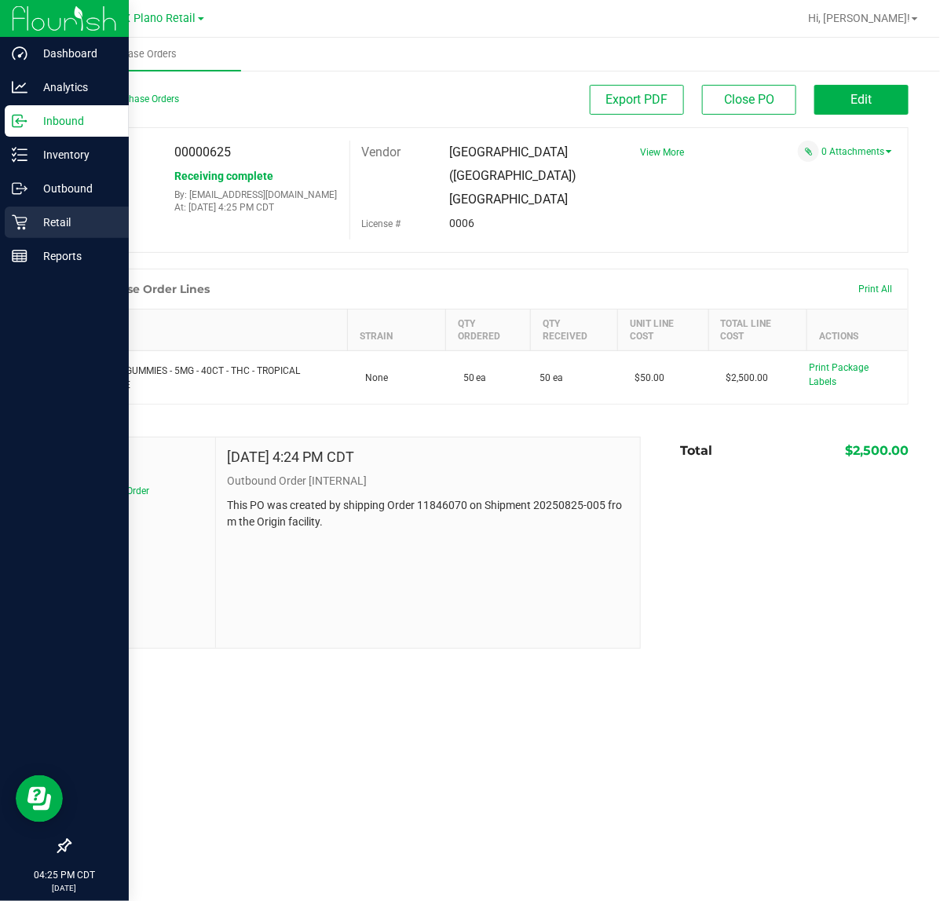
click at [21, 222] on icon at bounding box center [19, 222] width 15 height 15
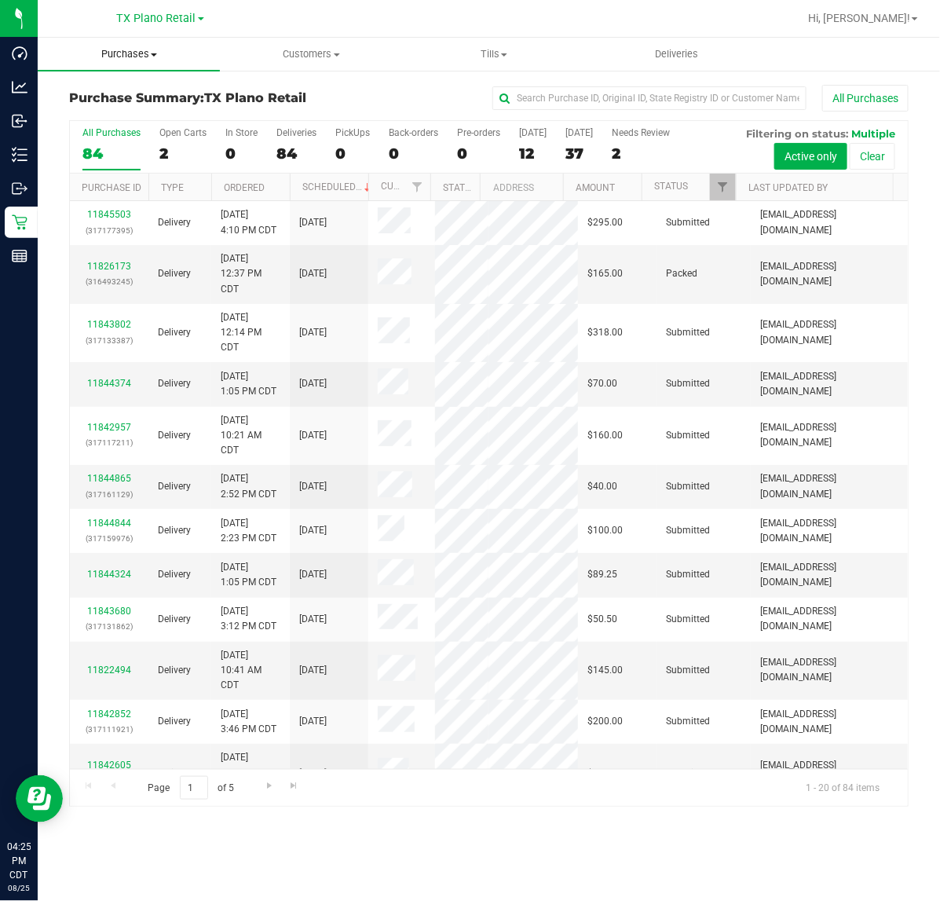
click at [142, 57] on span "Purchases" at bounding box center [129, 54] width 182 height 14
click at [116, 119] on span "Fulfillment" at bounding box center [86, 113] width 97 height 13
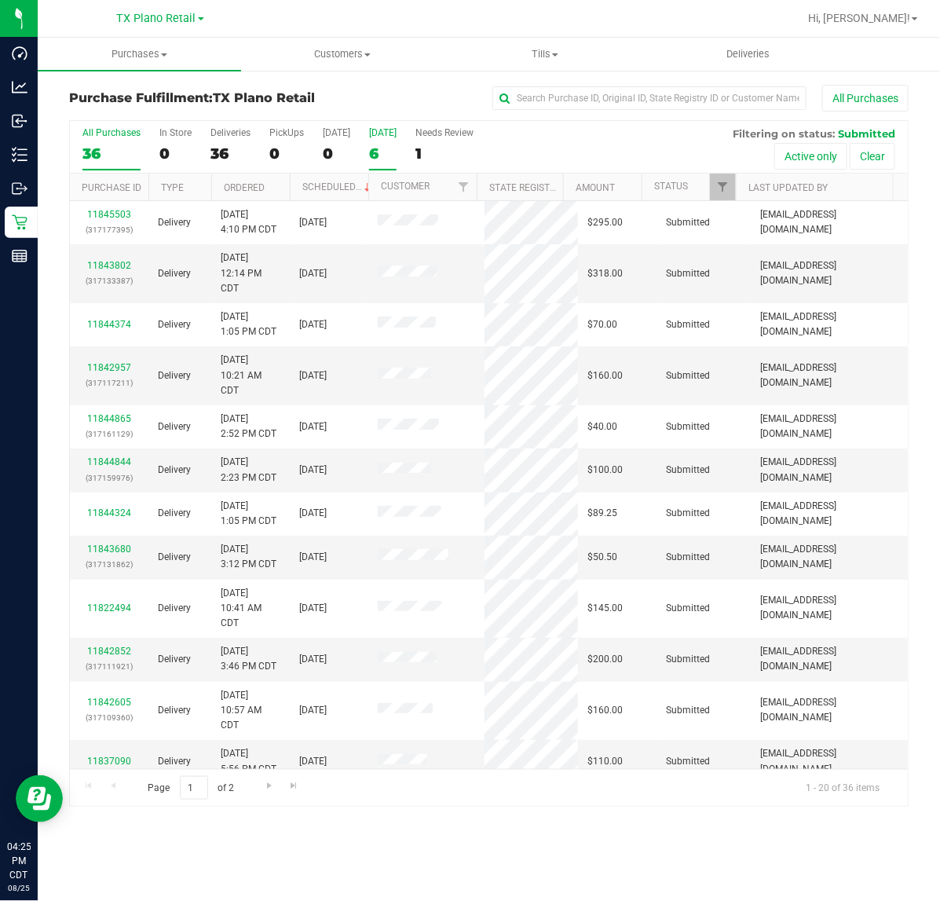
click at [386, 151] on div "6" at bounding box center [382, 154] width 27 height 18
click at [0, 0] on input "Tomorrow 6" at bounding box center [0, 0] width 0 height 0
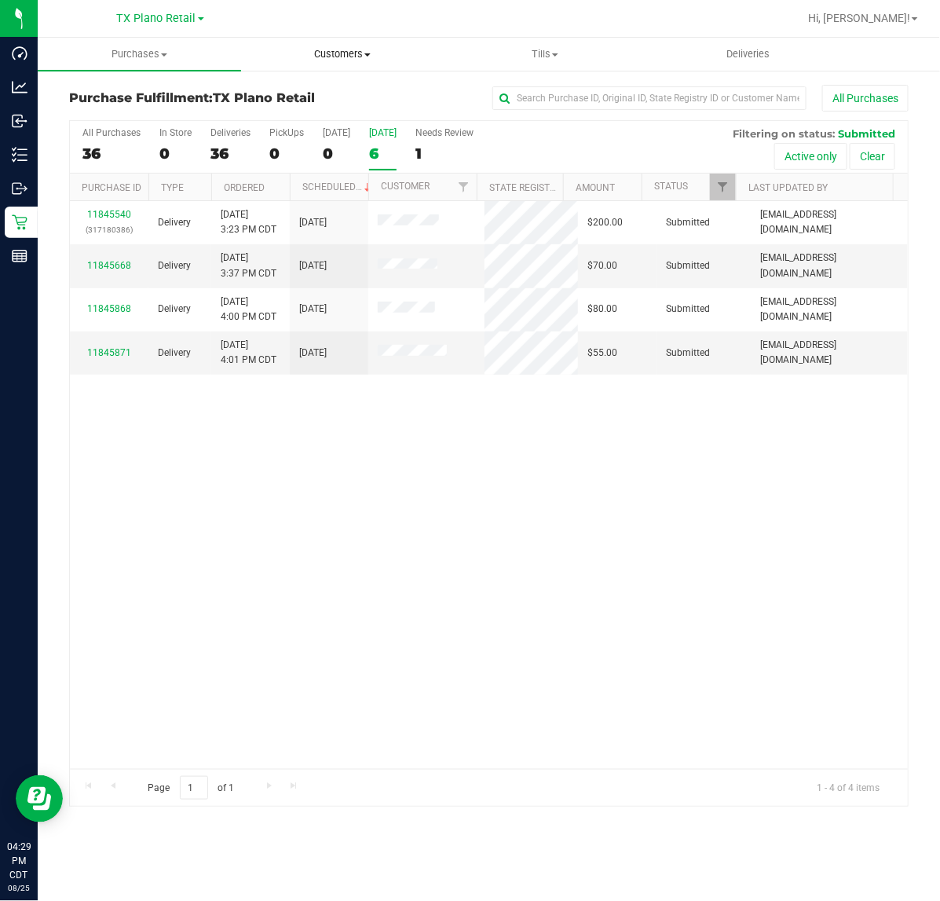
click at [331, 60] on span "Customers" at bounding box center [343, 54] width 202 height 14
click at [322, 86] on li "All customers" at bounding box center [342, 95] width 203 height 19
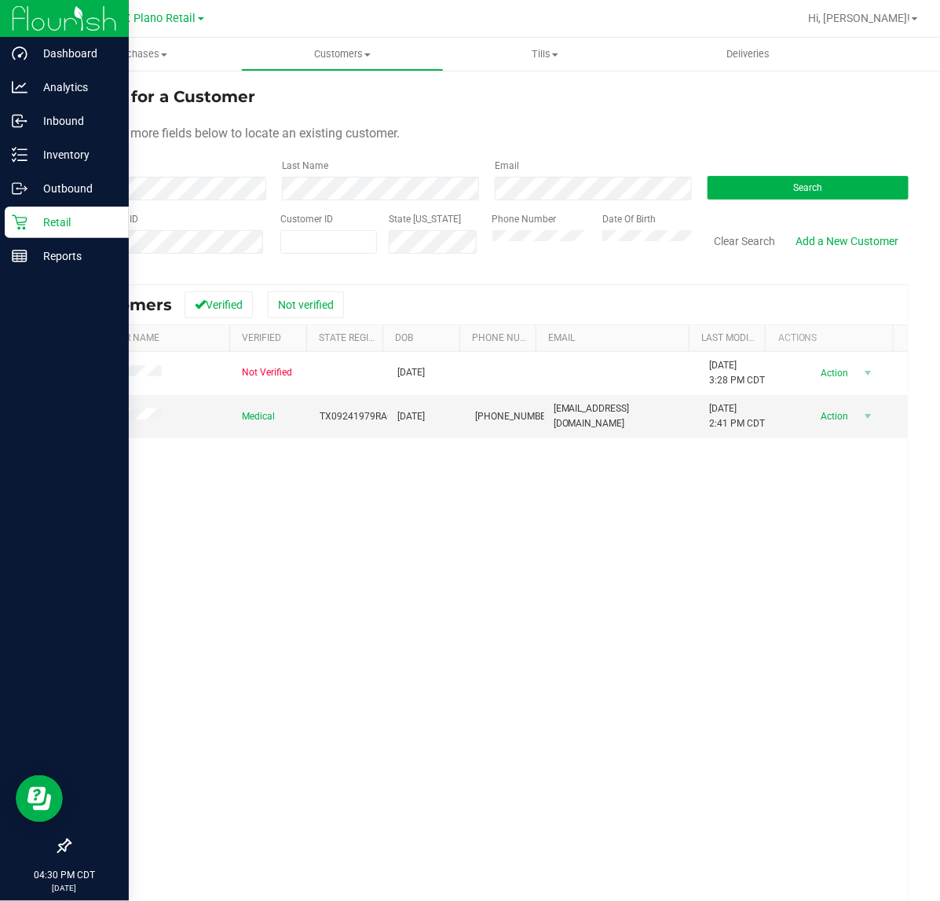
click at [20, 225] on icon at bounding box center [19, 222] width 15 height 15
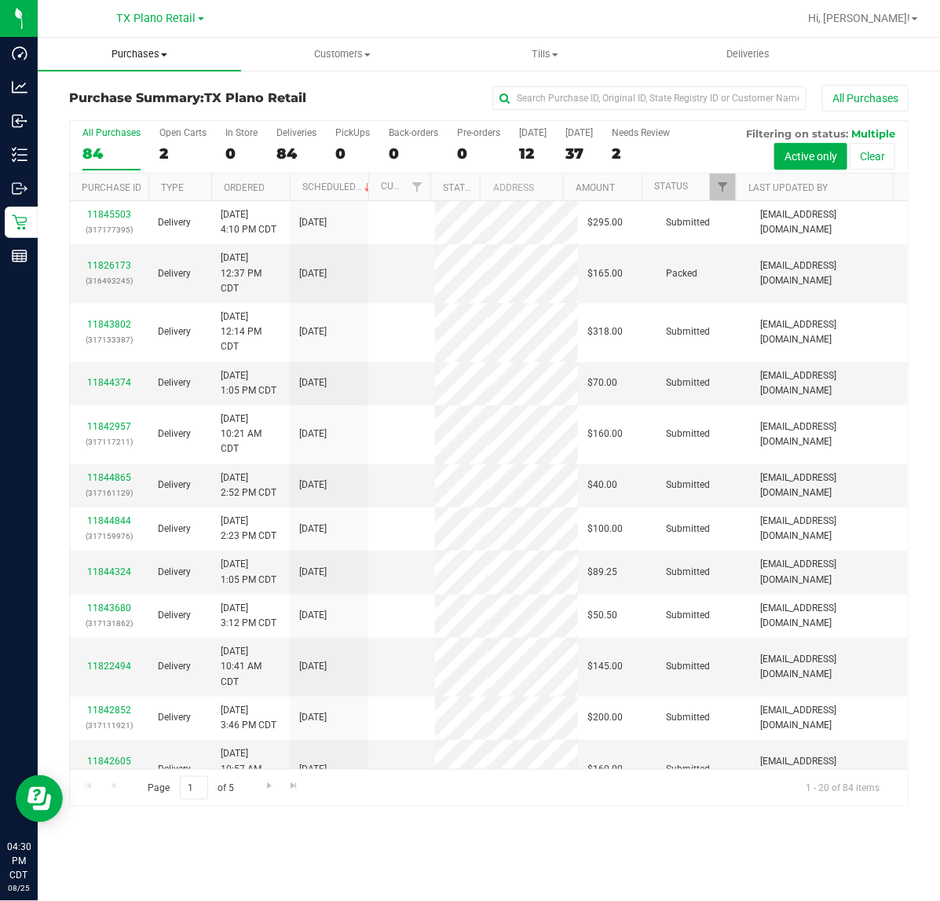
click at [134, 55] on span "Purchases" at bounding box center [139, 54] width 203 height 14
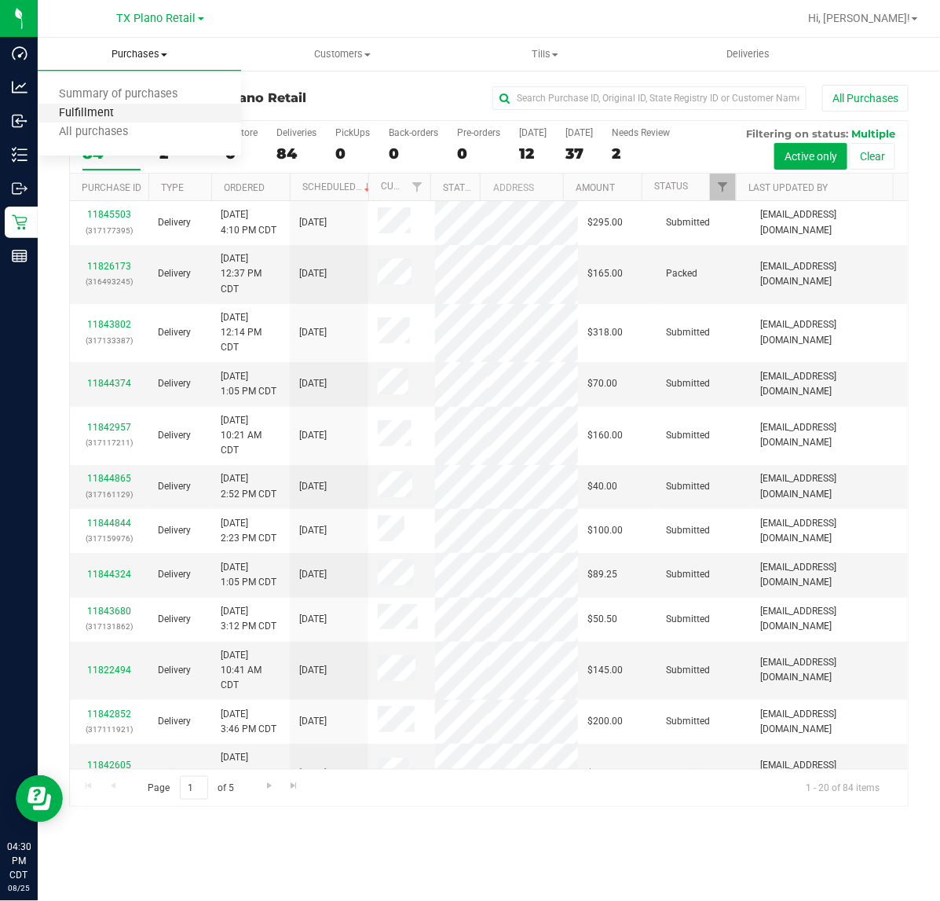
click at [108, 114] on span "Fulfillment" at bounding box center [86, 113] width 97 height 13
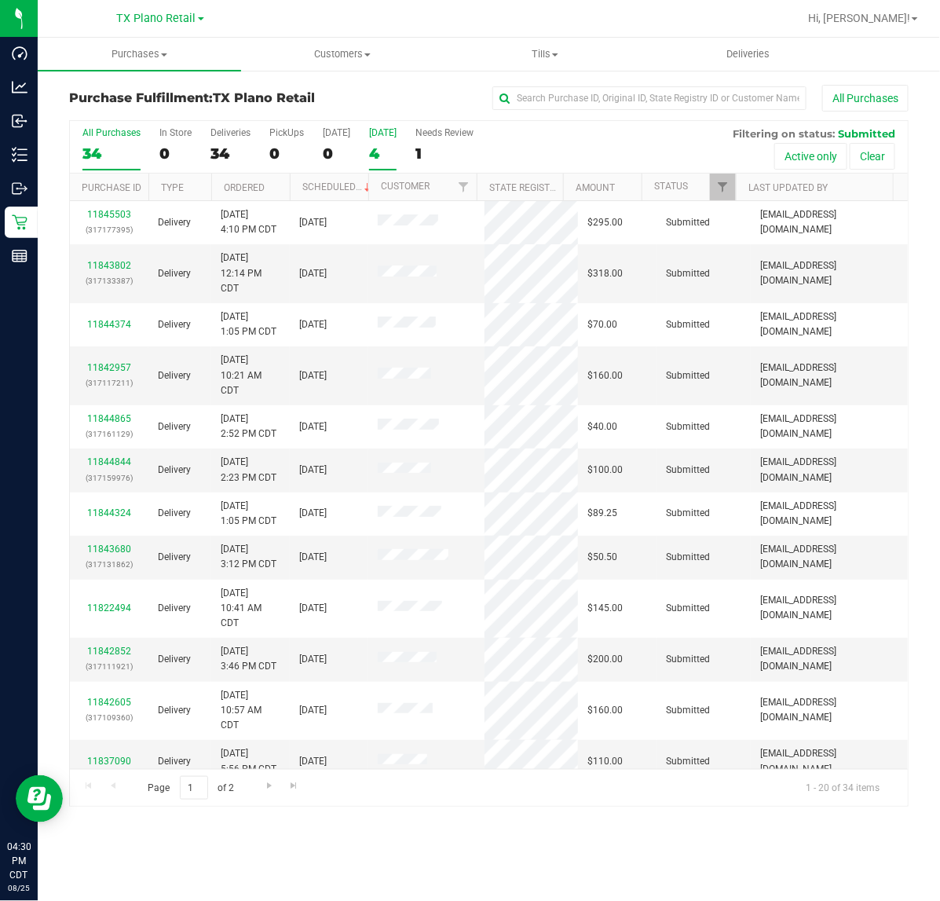
click at [369, 145] on div "4" at bounding box center [382, 154] width 27 height 18
click at [0, 0] on input "Tomorrow 4" at bounding box center [0, 0] width 0 height 0
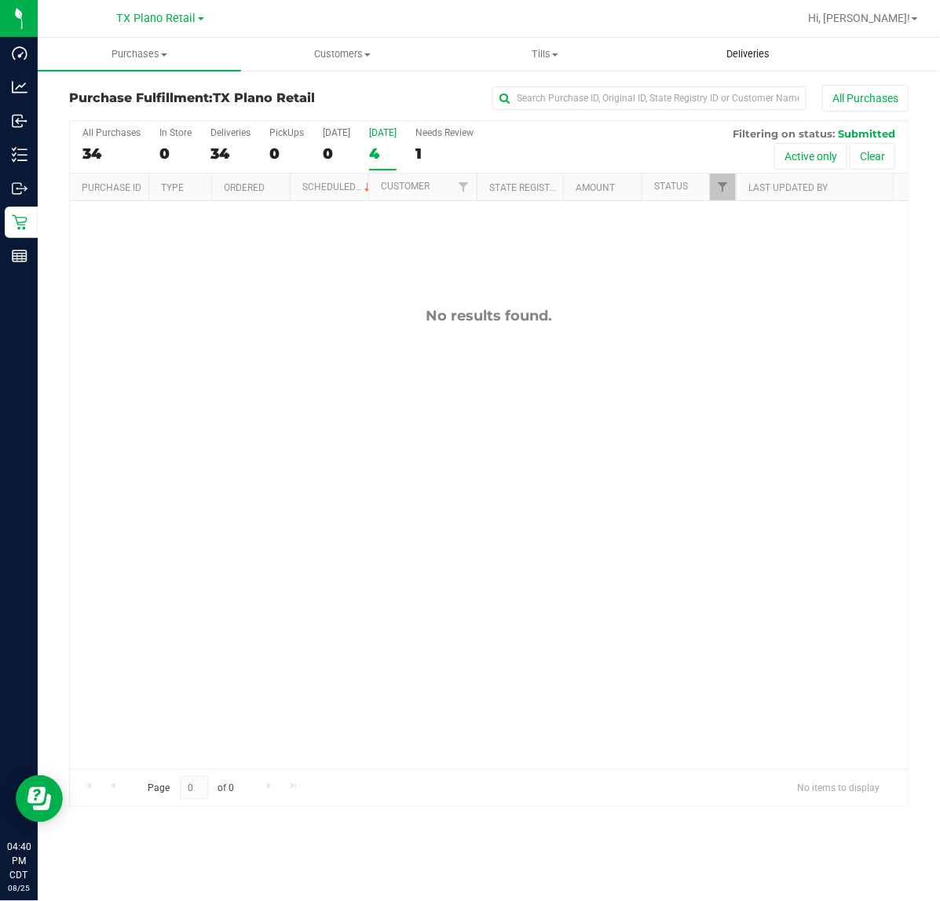
click at [743, 47] on span "Deliveries" at bounding box center [748, 54] width 86 height 14
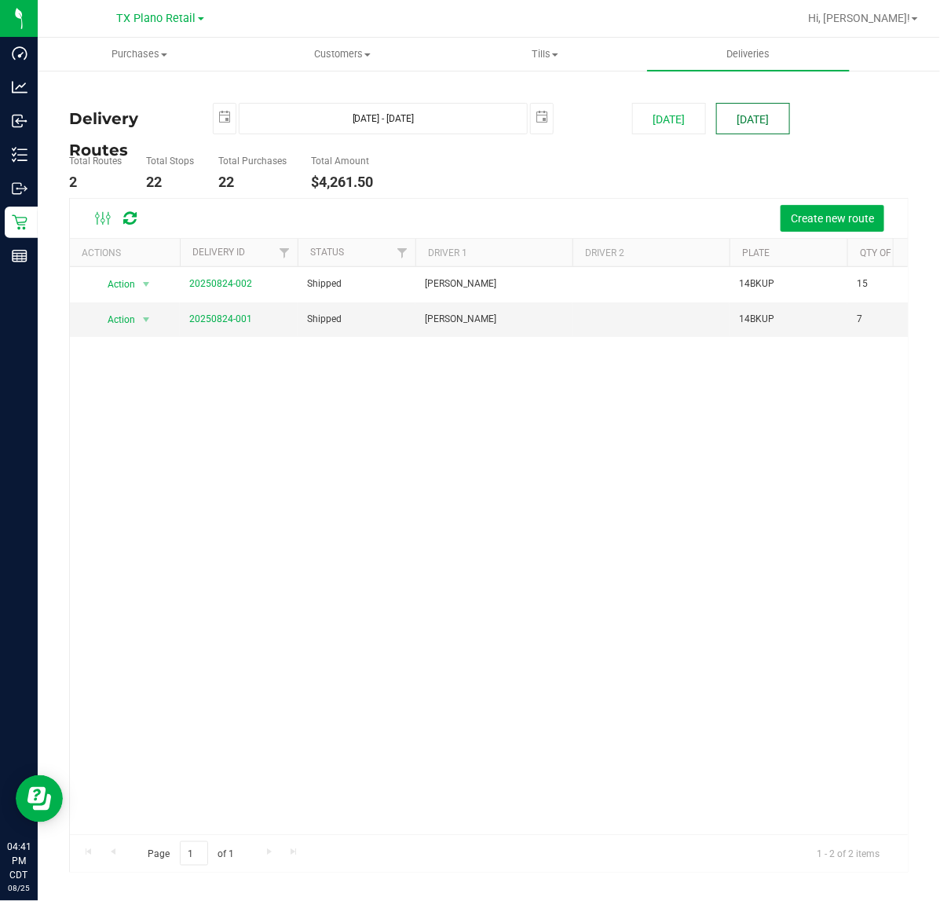
click at [741, 116] on button "Tomorrow" at bounding box center [753, 118] width 74 height 31
type input "Aug 26, 2025 - Aug 26, 2025"
type input "2025-08-26"
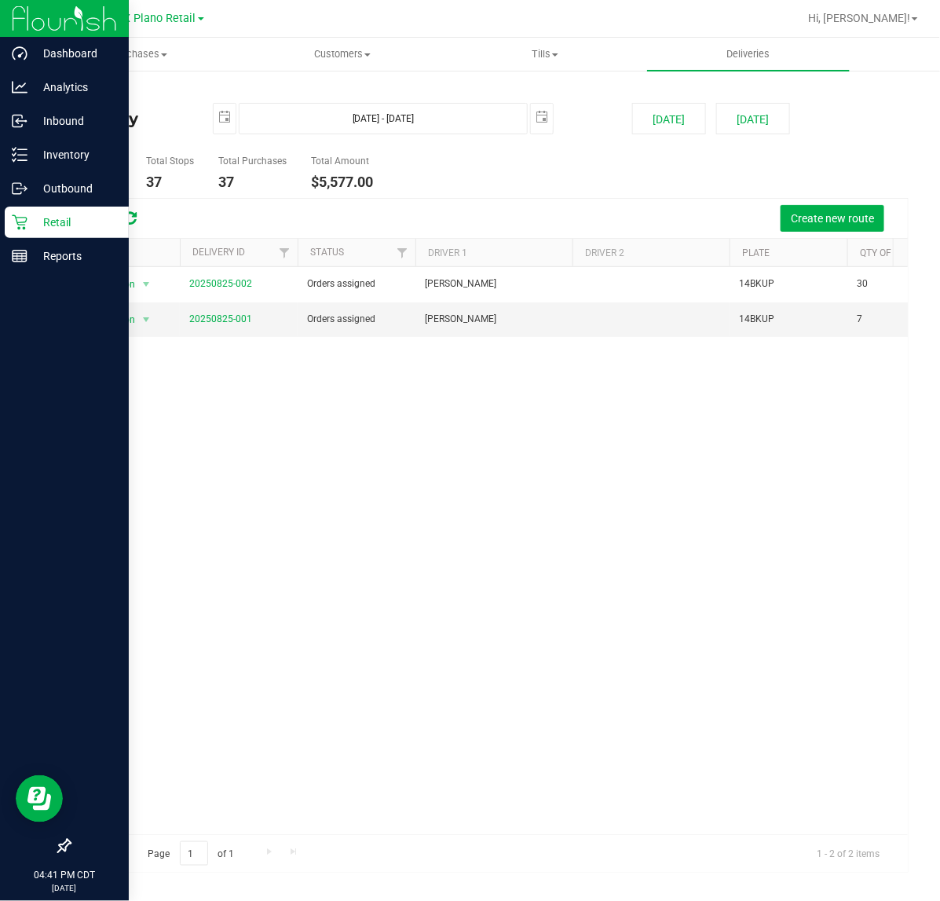
click at [22, 212] on div "Retail" at bounding box center [67, 222] width 124 height 31
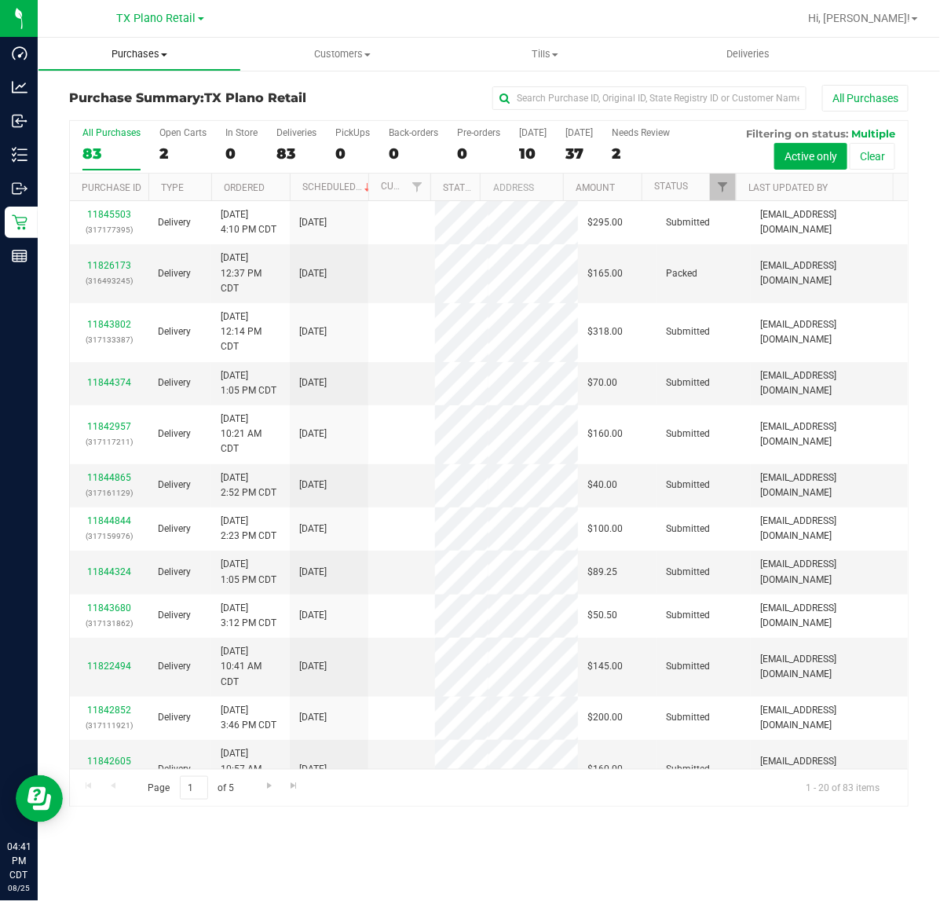
click at [138, 53] on span "Purchases" at bounding box center [139, 54] width 202 height 14
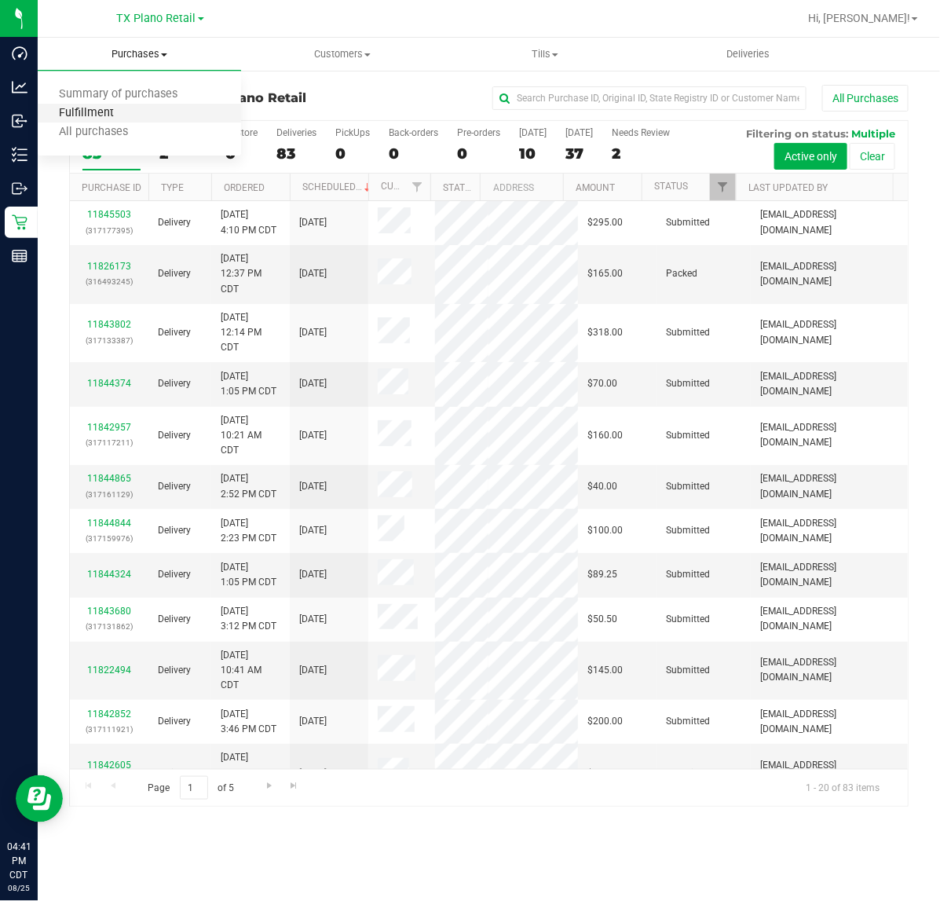
click at [127, 107] on span "Fulfillment" at bounding box center [86, 113] width 97 height 13
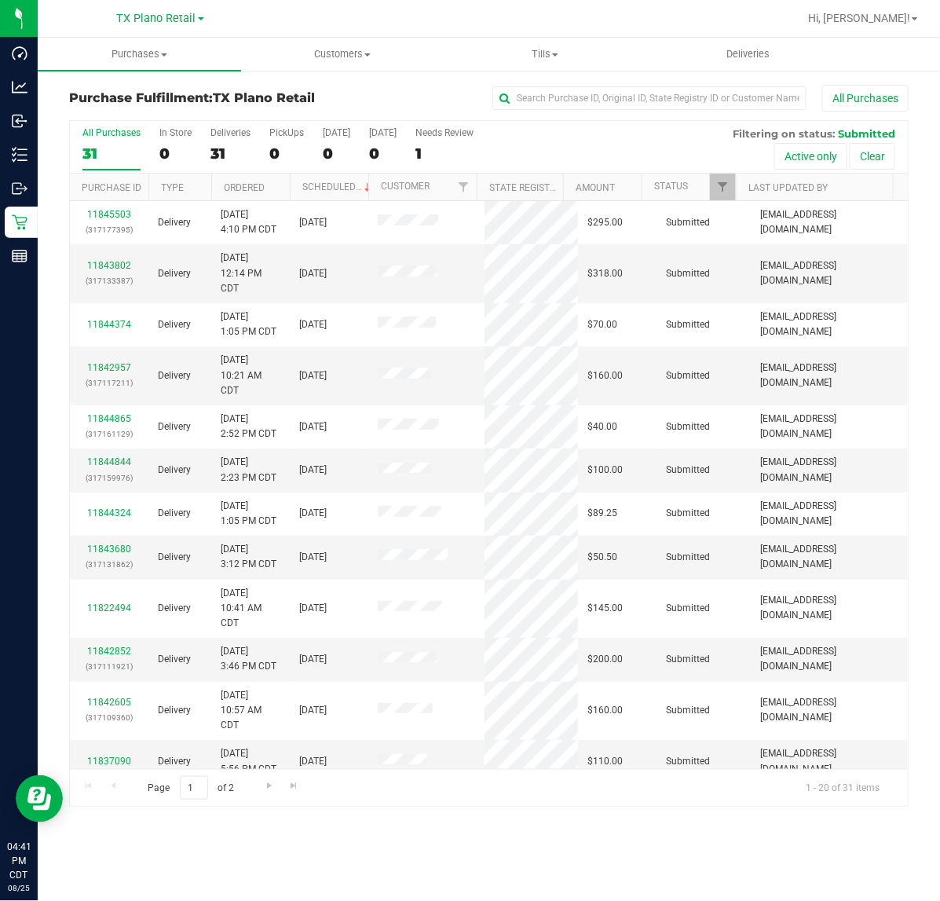
click at [363, 150] on div "All Purchases 31 In Store 0 Deliveries 31 PickUps 0 Today 0 Tomorrow 0 Needs Re…" at bounding box center [489, 147] width 838 height 53
click at [369, 148] on div "0" at bounding box center [382, 154] width 27 height 18
click at [0, 0] on input "Tomorrow 0" at bounding box center [0, 0] width 0 height 0
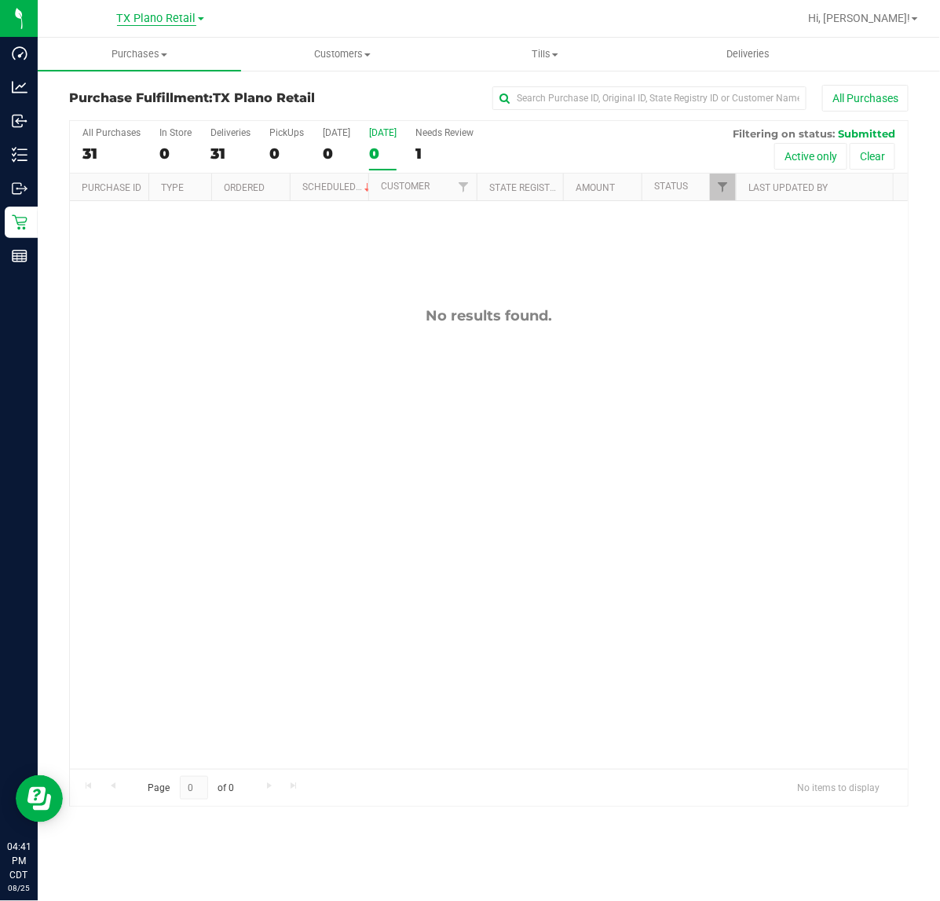
click at [185, 18] on span "TX Plano Retail" at bounding box center [156, 19] width 79 height 14
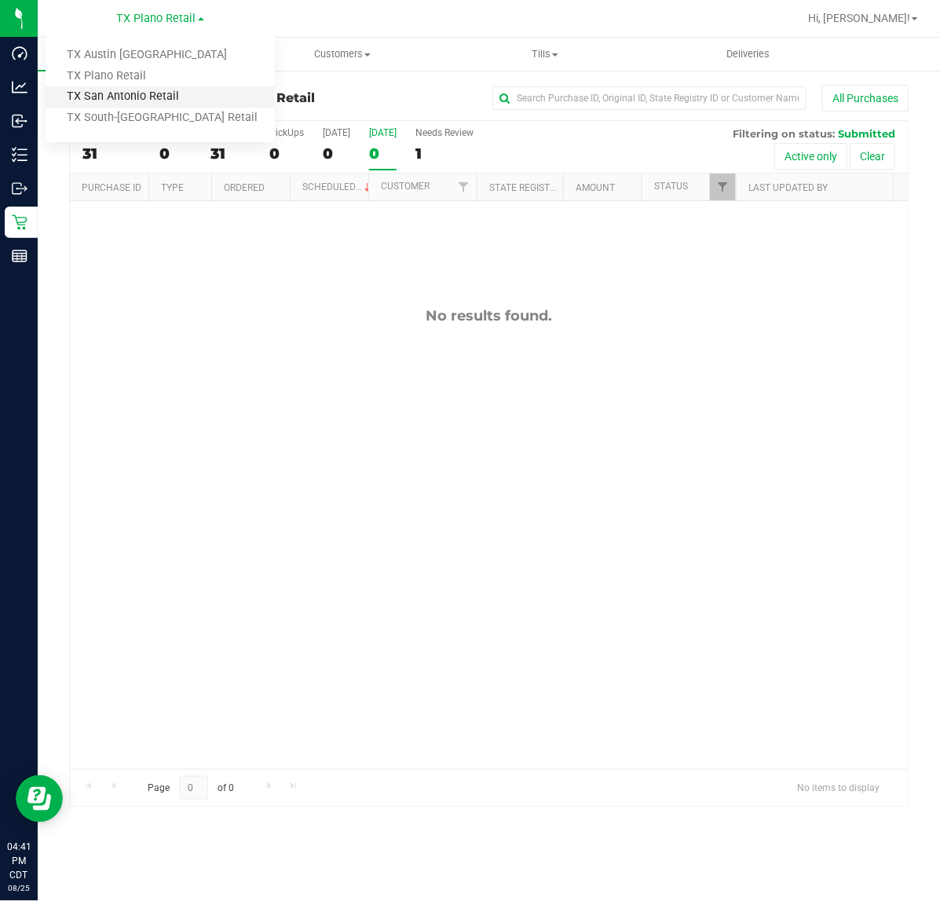
click at [163, 92] on link "TX San Antonio Retail" at bounding box center [160, 96] width 229 height 21
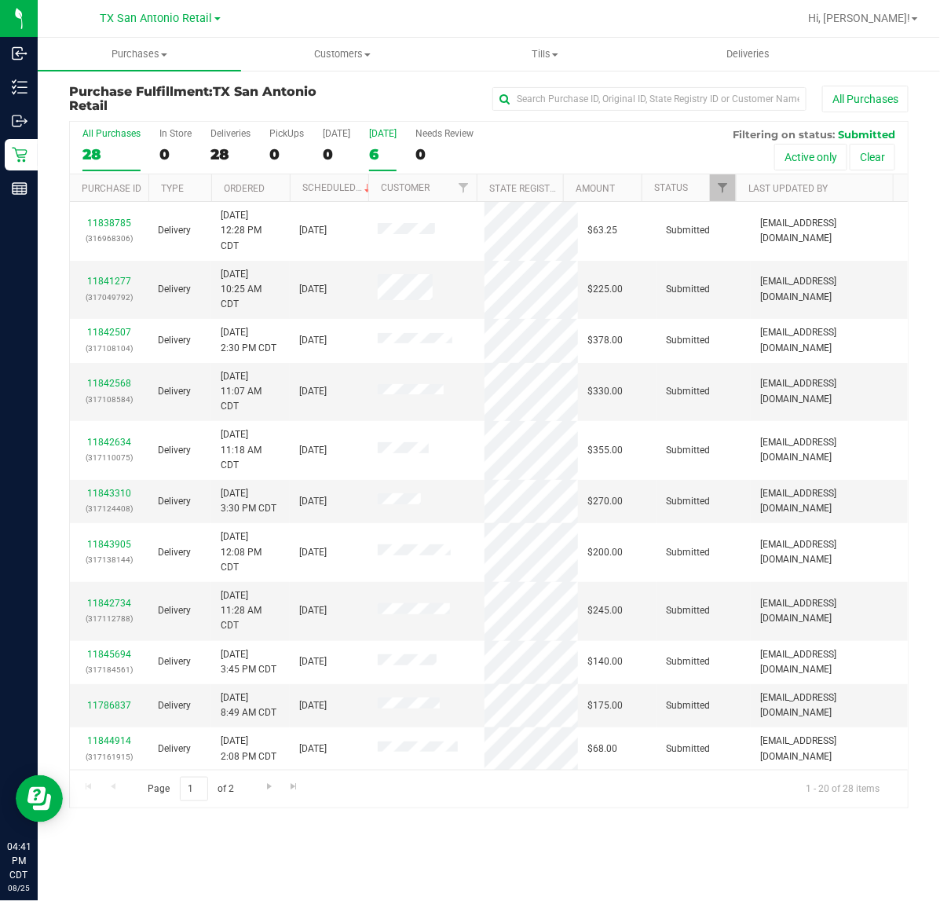
click at [378, 143] on label "Tomorrow 6" at bounding box center [382, 149] width 27 height 43
click at [0, 0] on input "Tomorrow 6" at bounding box center [0, 0] width 0 height 0
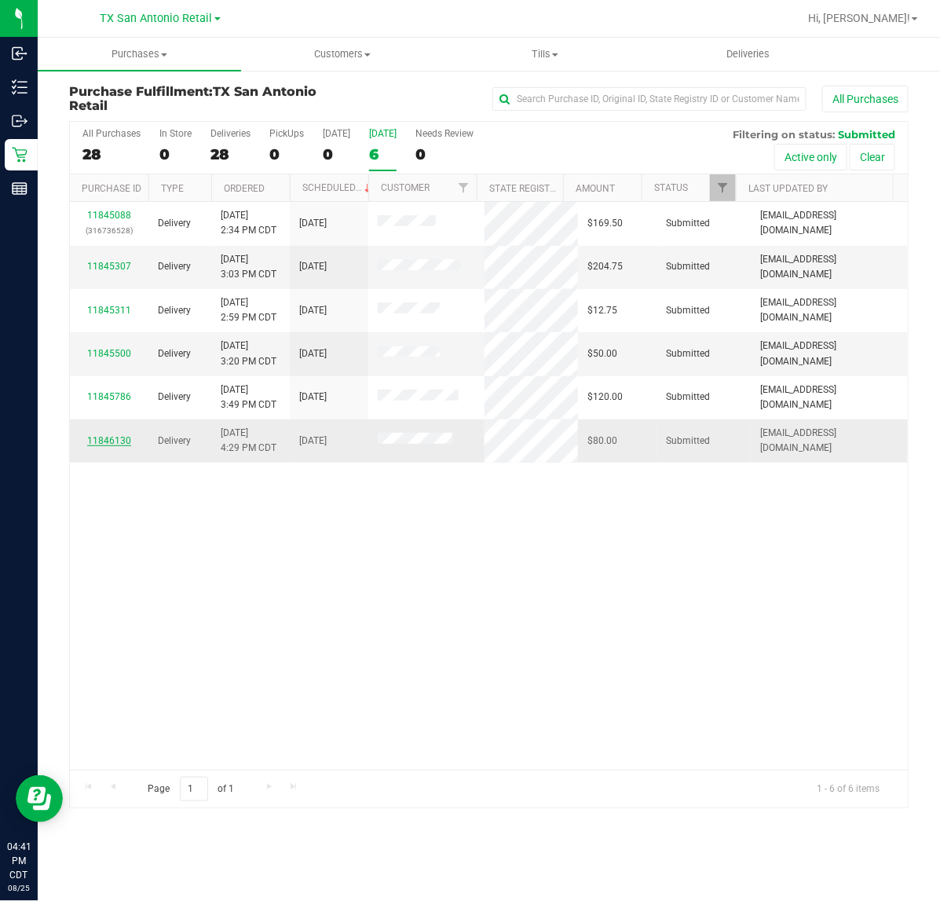
click at [122, 441] on link "11846130" at bounding box center [109, 440] width 44 height 11
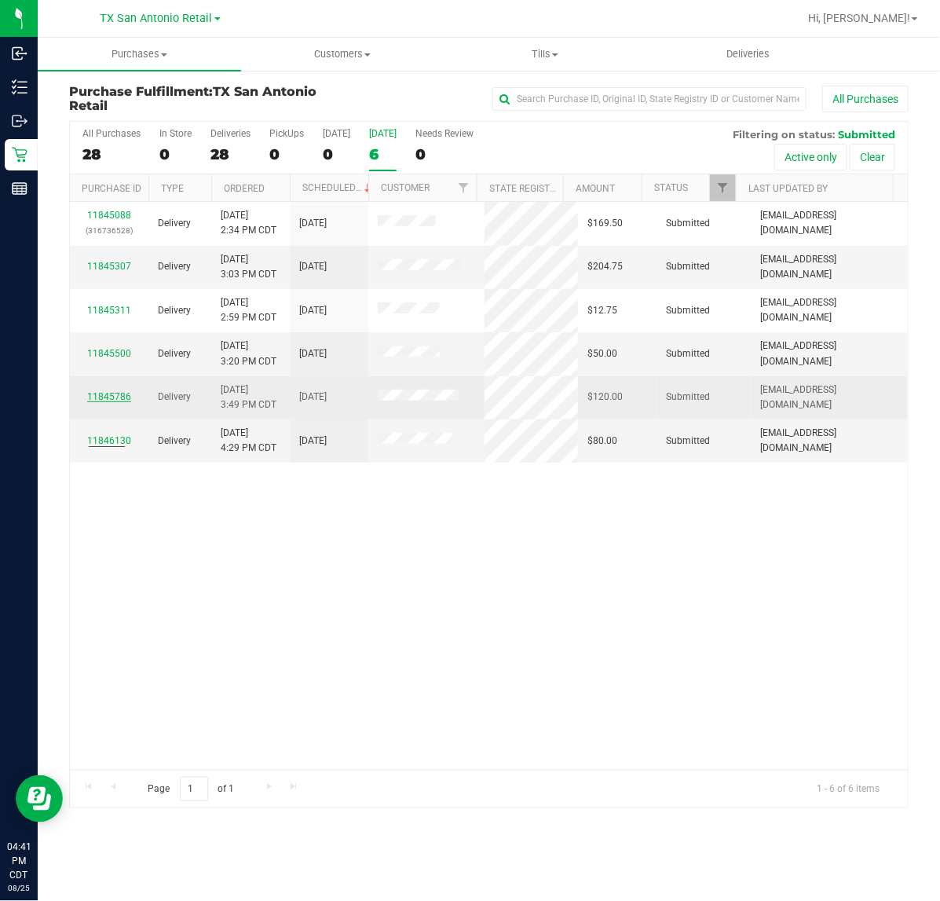
click at [115, 402] on link "11845786" at bounding box center [109, 396] width 44 height 11
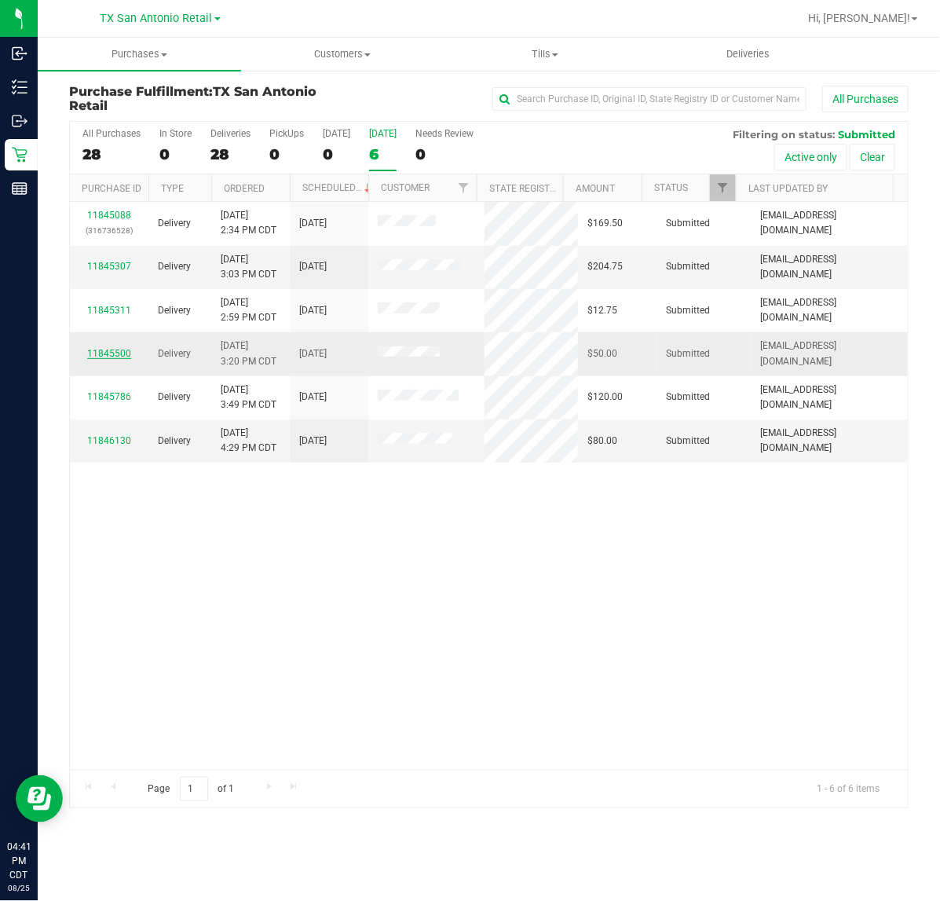
click at [108, 354] on link "11845500" at bounding box center [109, 353] width 44 height 11
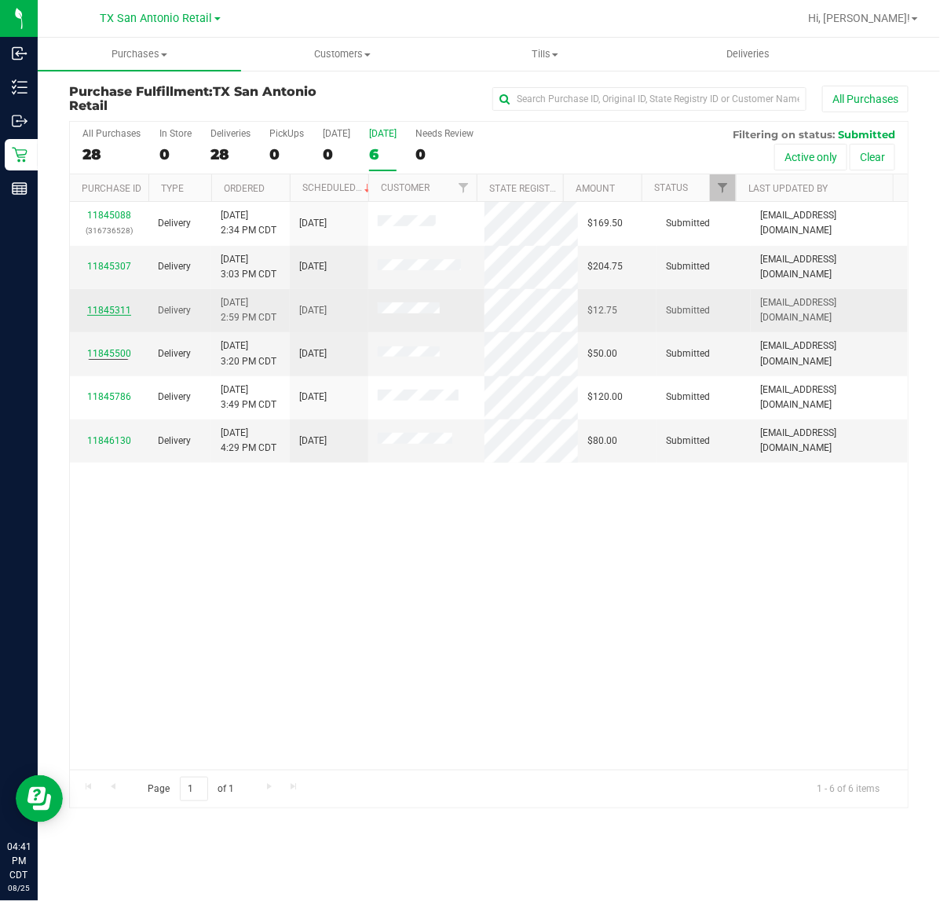
click at [108, 311] on link "11845311" at bounding box center [109, 310] width 44 height 11
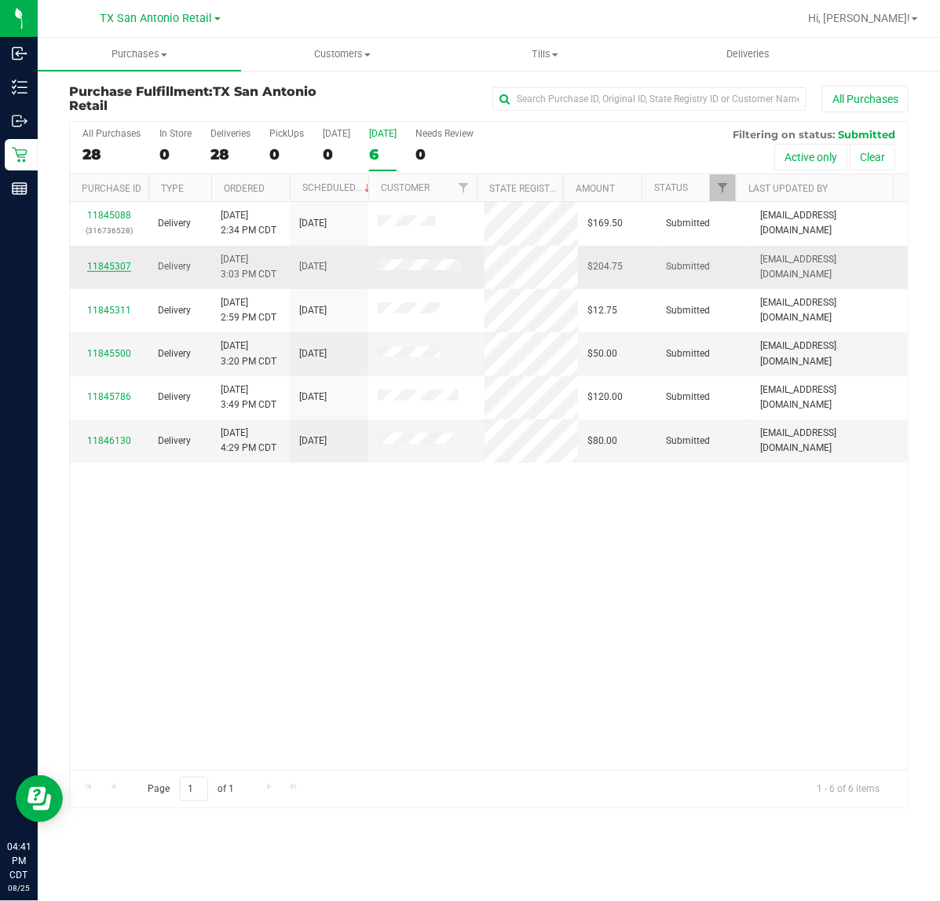
click at [112, 267] on link "11845307" at bounding box center [109, 266] width 44 height 11
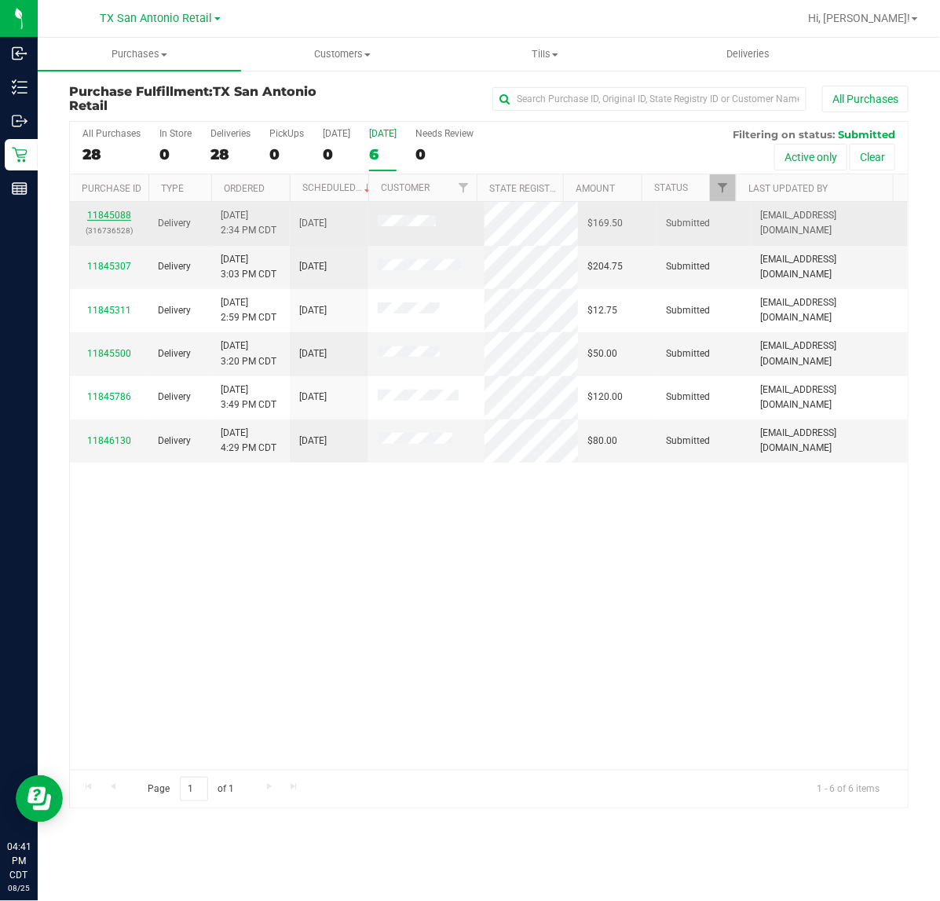
click at [112, 221] on link "11845088" at bounding box center [109, 215] width 44 height 11
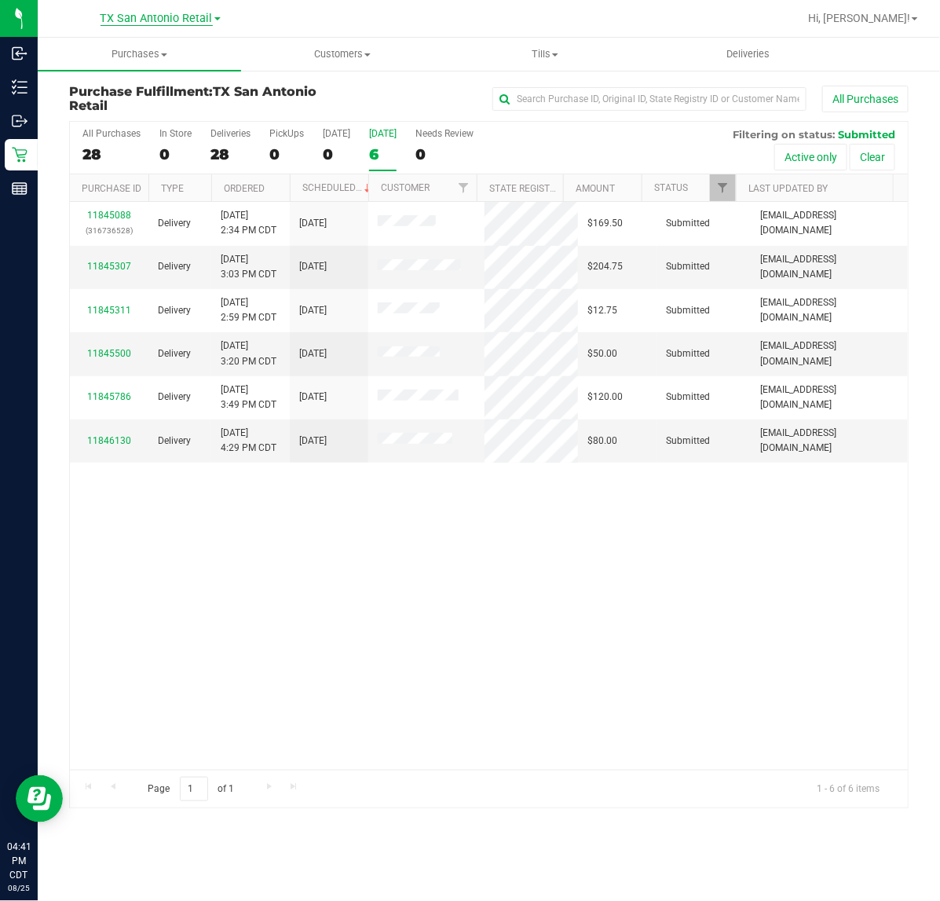
click at [178, 16] on span "TX San Antonio Retail" at bounding box center [157, 19] width 112 height 14
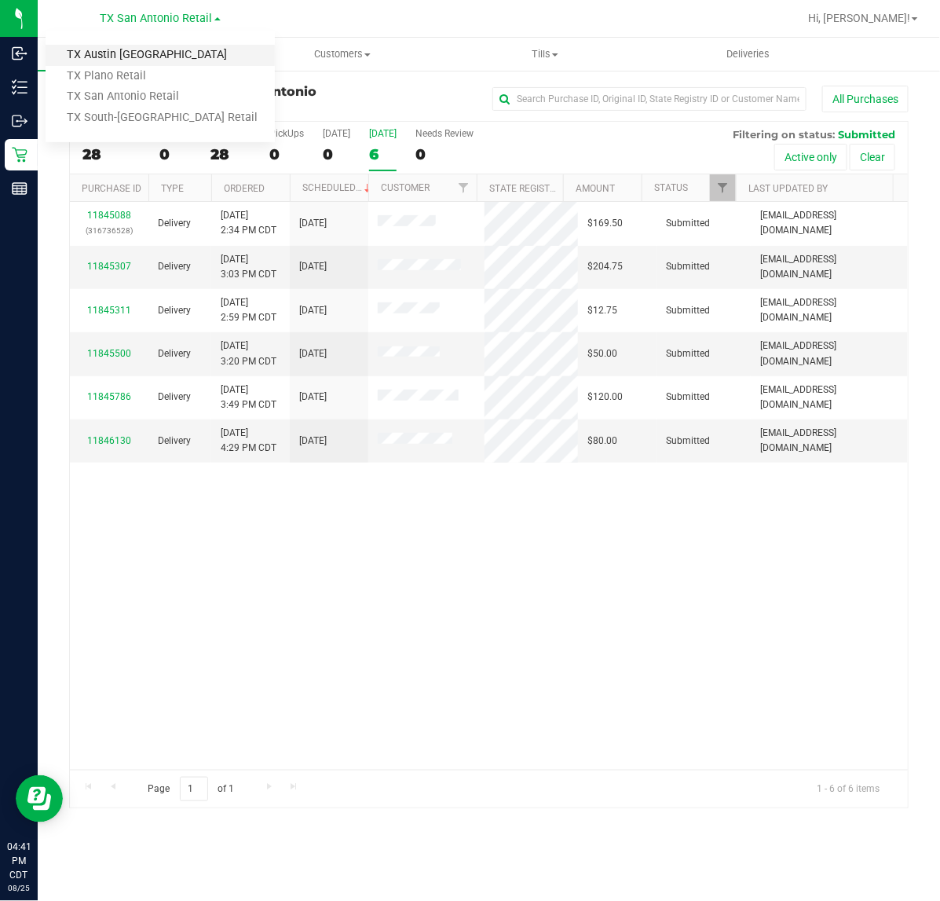
click at [165, 57] on link "TX Austin [GEOGRAPHIC_DATA]" at bounding box center [160, 55] width 229 height 21
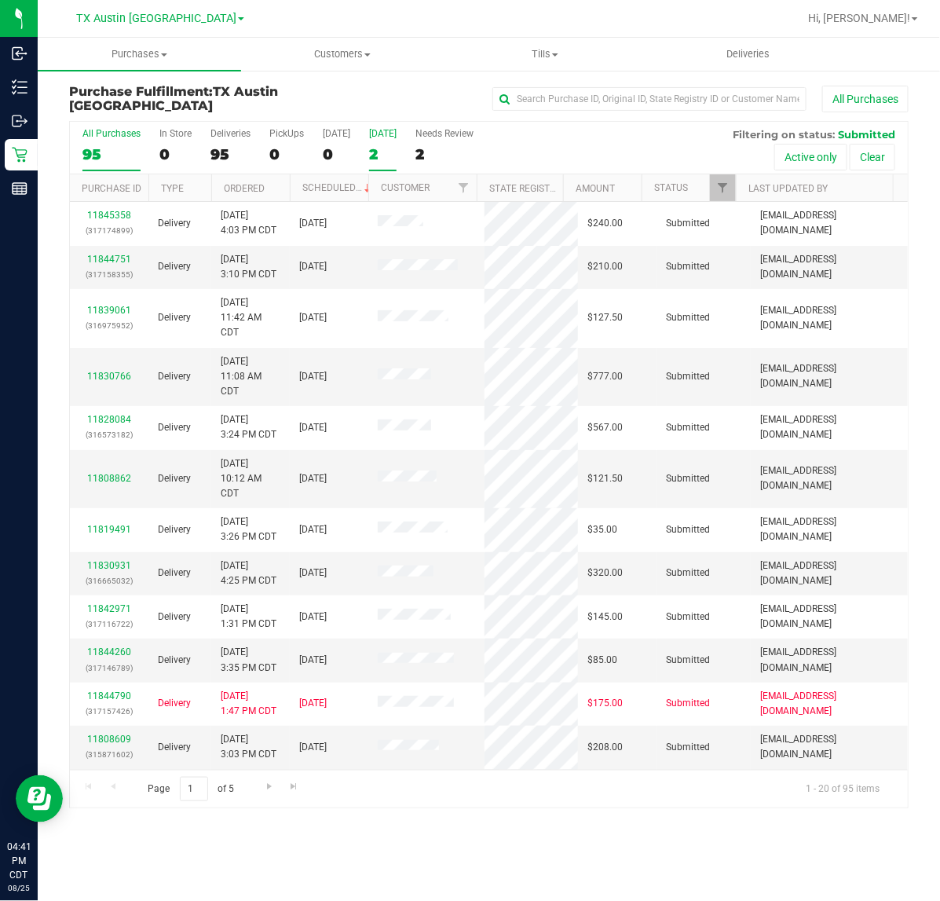
click at [369, 135] on div "Tomorrow" at bounding box center [382, 133] width 27 height 11
click at [0, 0] on input "Tomorrow 2" at bounding box center [0, 0] width 0 height 0
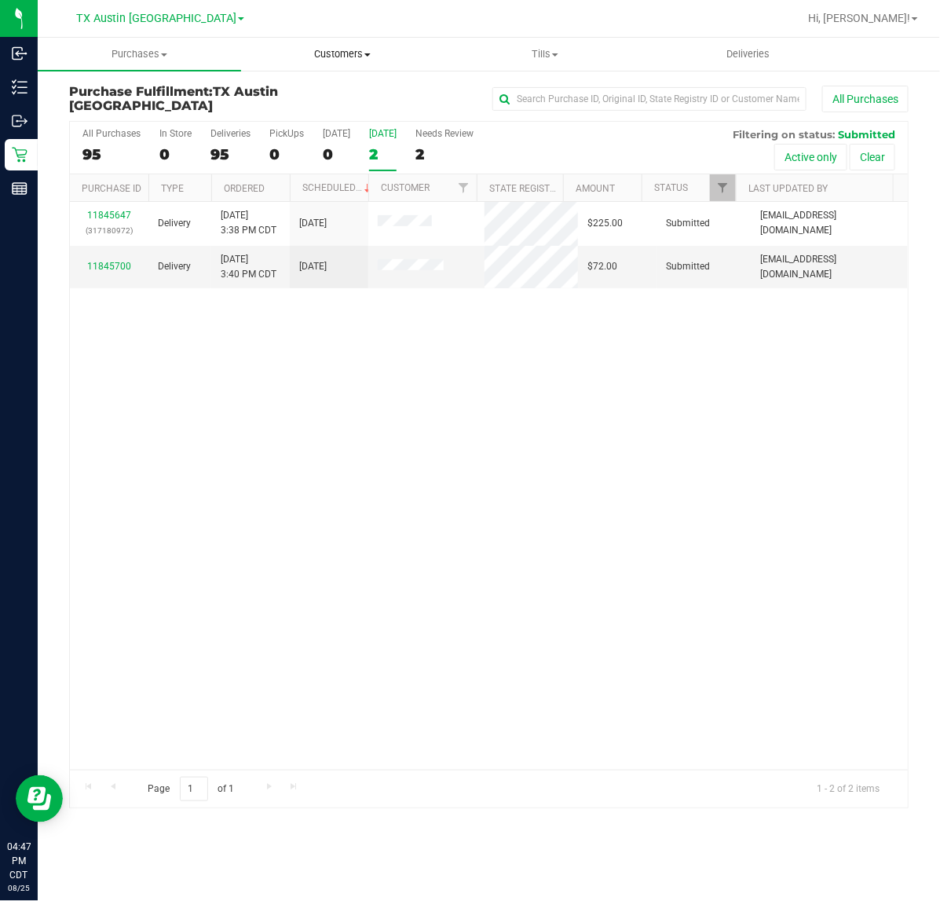
click at [324, 57] on span "Customers" at bounding box center [343, 54] width 202 height 14
click at [315, 88] on span "All customers" at bounding box center [297, 94] width 113 height 13
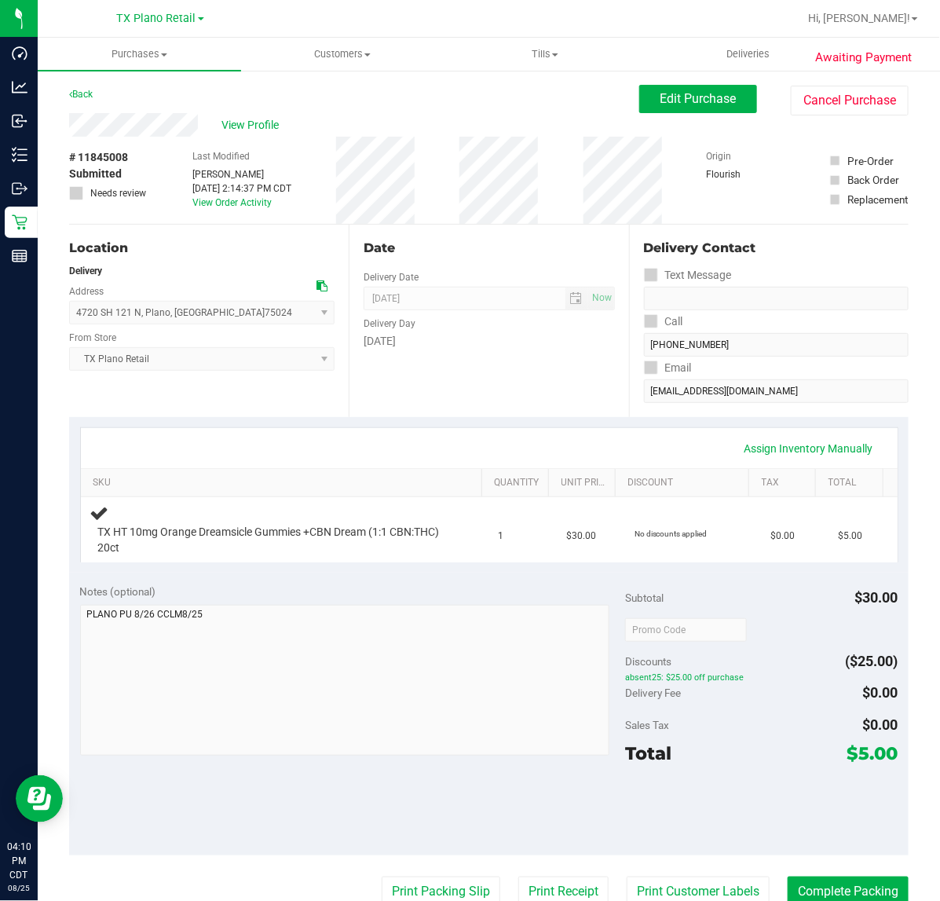
click at [680, 708] on div "Subtotal $30.00 Discounts ($25.00) absent25: $25.00 off purchase Delivery Fee $…" at bounding box center [761, 715] width 273 height 262
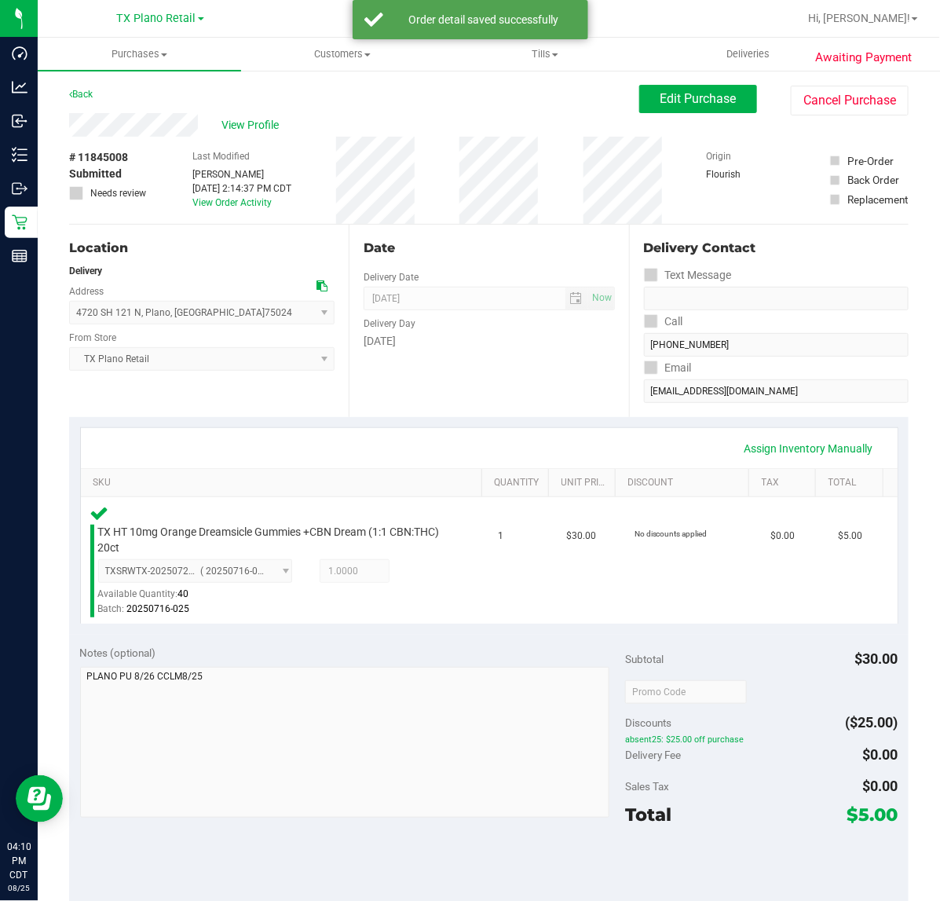
scroll to position [260, 0]
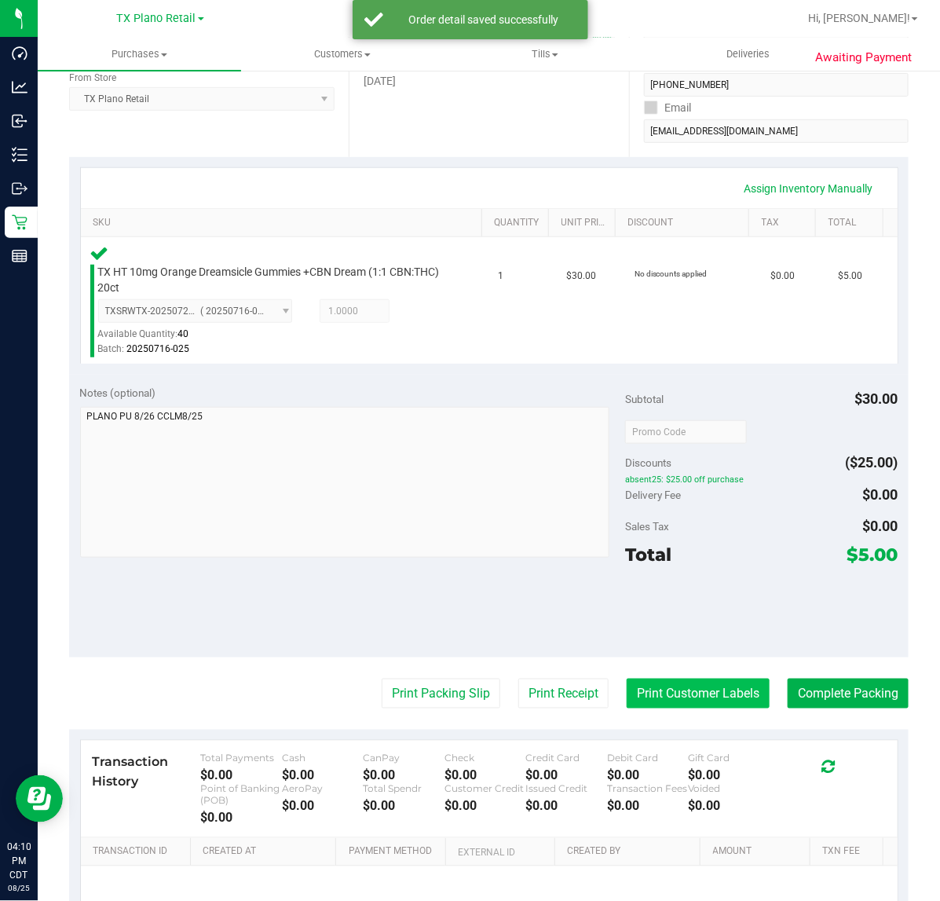
click at [705, 697] on button "Print Customer Labels" at bounding box center [698, 694] width 143 height 30
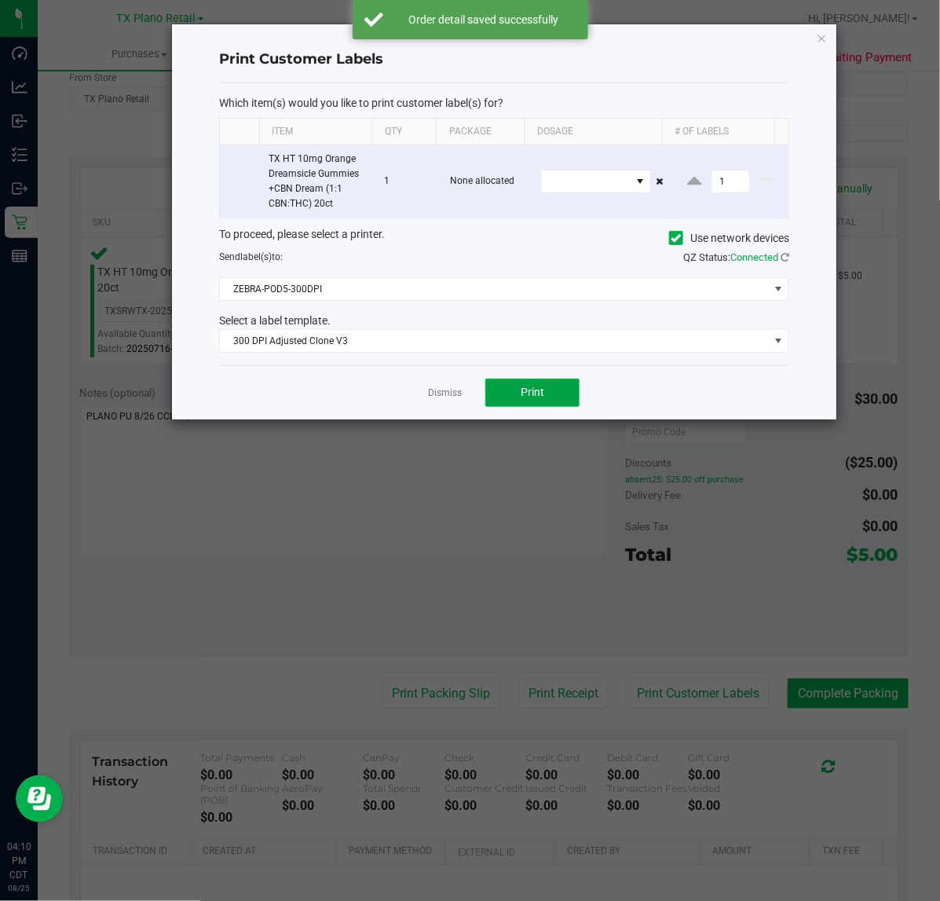
click at [533, 395] on span "Print" at bounding box center [533, 392] width 24 height 13
click at [438, 394] on link "Dismiss" at bounding box center [445, 392] width 34 height 13
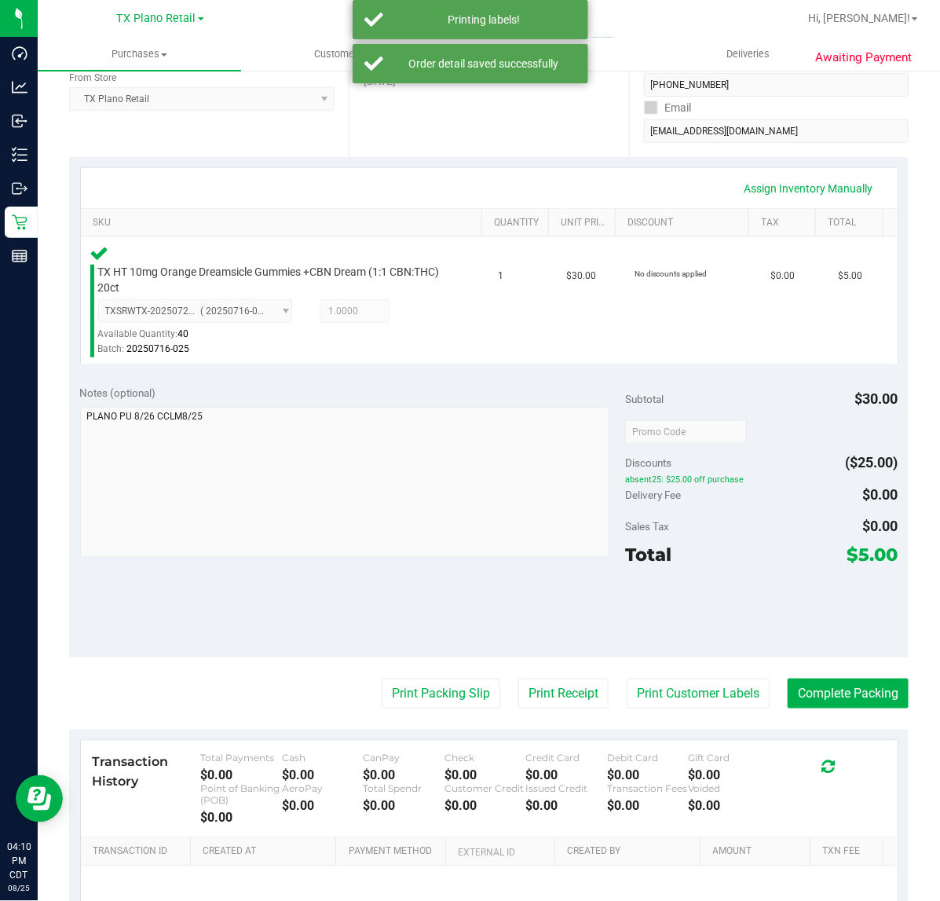
click at [548, 658] on purchase-details "Back Edit Purchase Cancel Purchase View Profile # 11845008 Submitted Needs revi…" at bounding box center [489, 430] width 840 height 1210
click at [559, 693] on button "Print Receipt" at bounding box center [563, 694] width 90 height 30
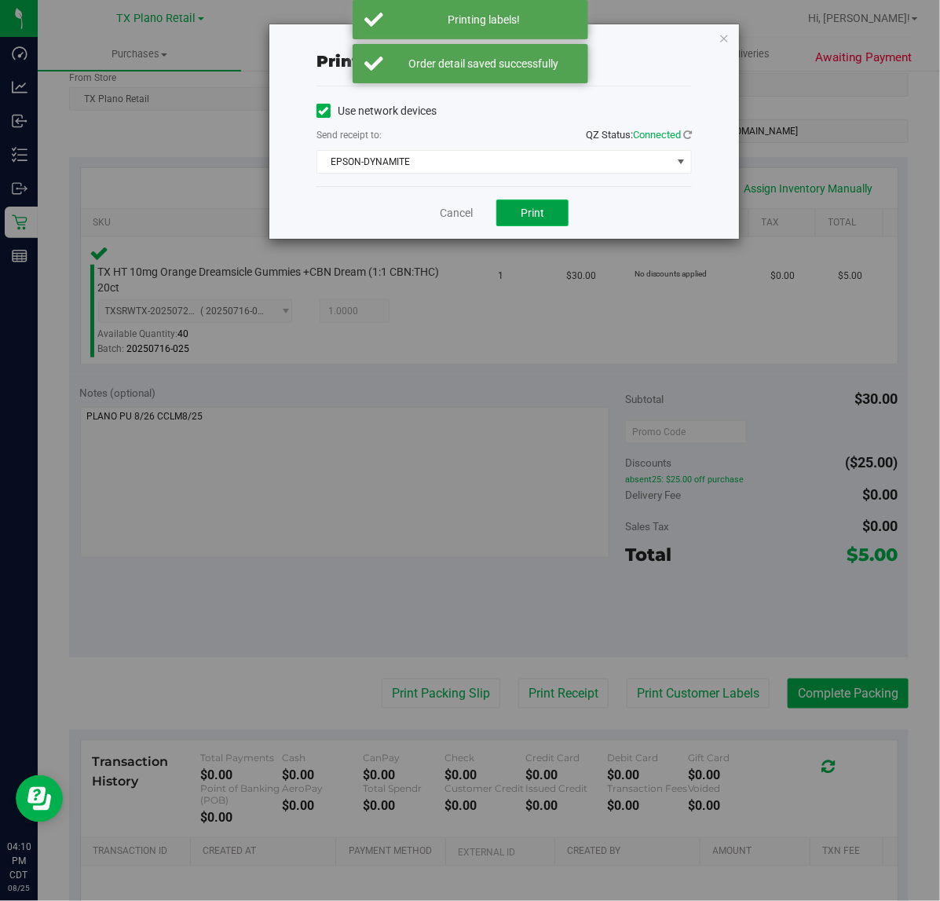
click at [533, 207] on span "Print" at bounding box center [533, 213] width 24 height 13
click at [460, 214] on link "Cancel" at bounding box center [450, 213] width 33 height 16
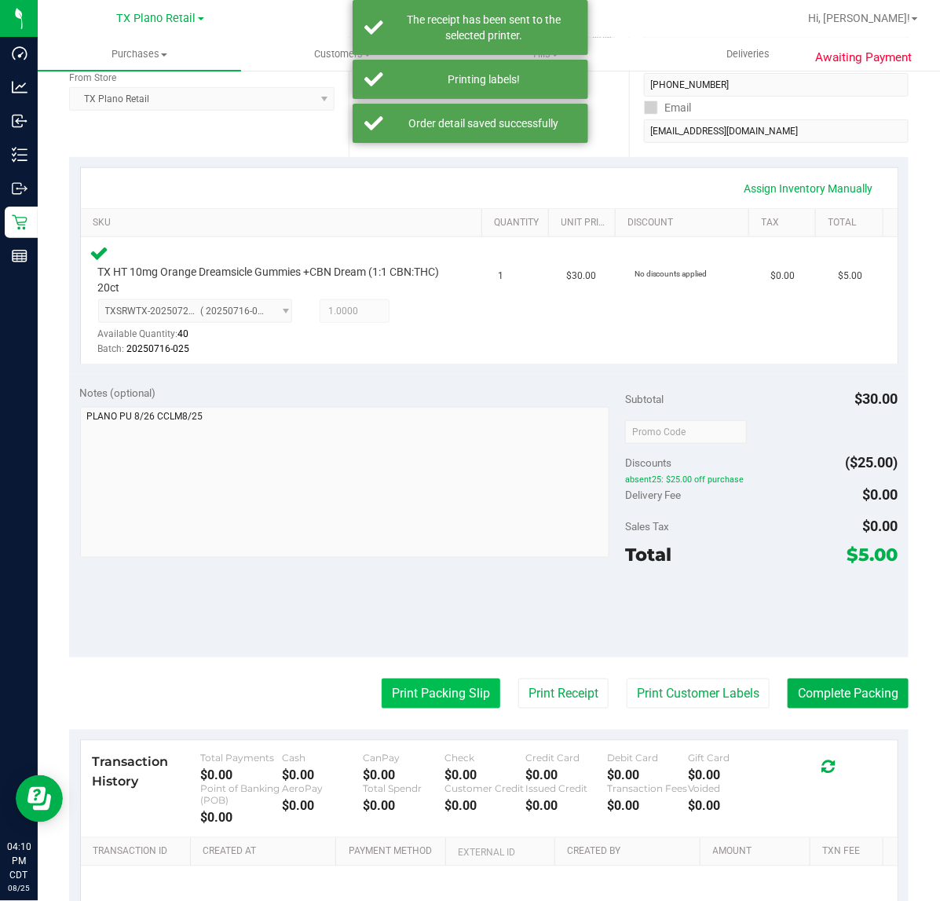
click at [416, 707] on button "Print Packing Slip" at bounding box center [441, 694] width 119 height 30
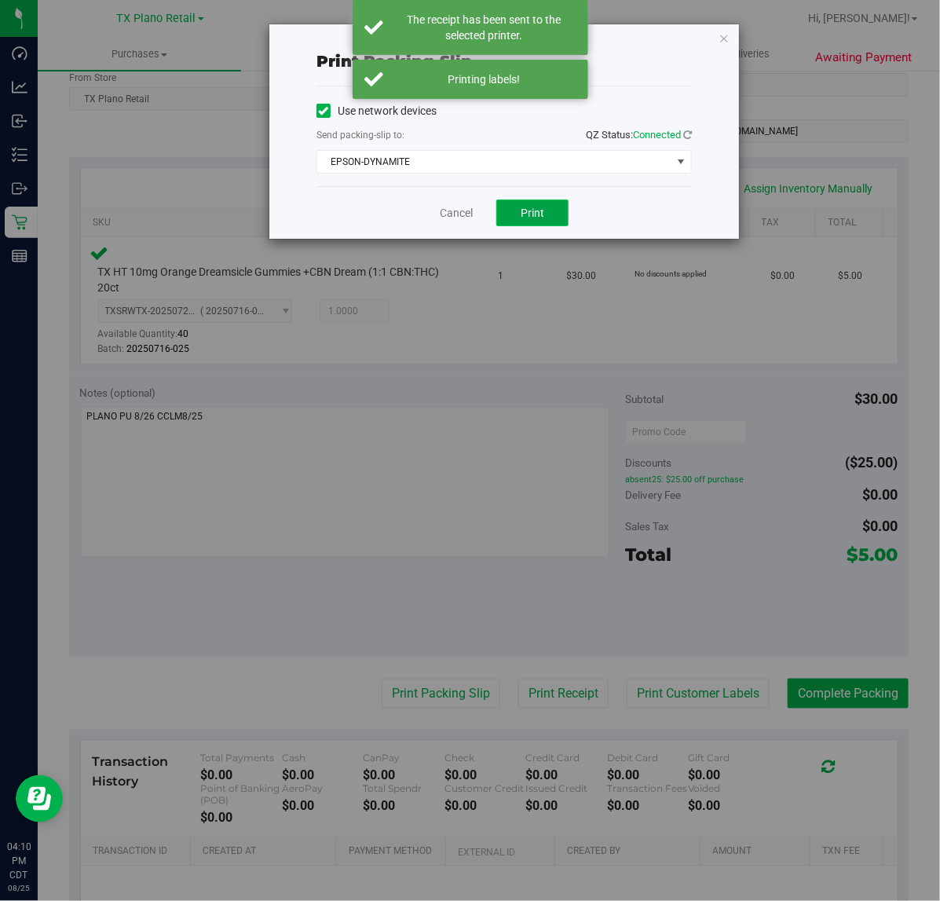
click at [548, 220] on button "Print" at bounding box center [532, 213] width 72 height 27
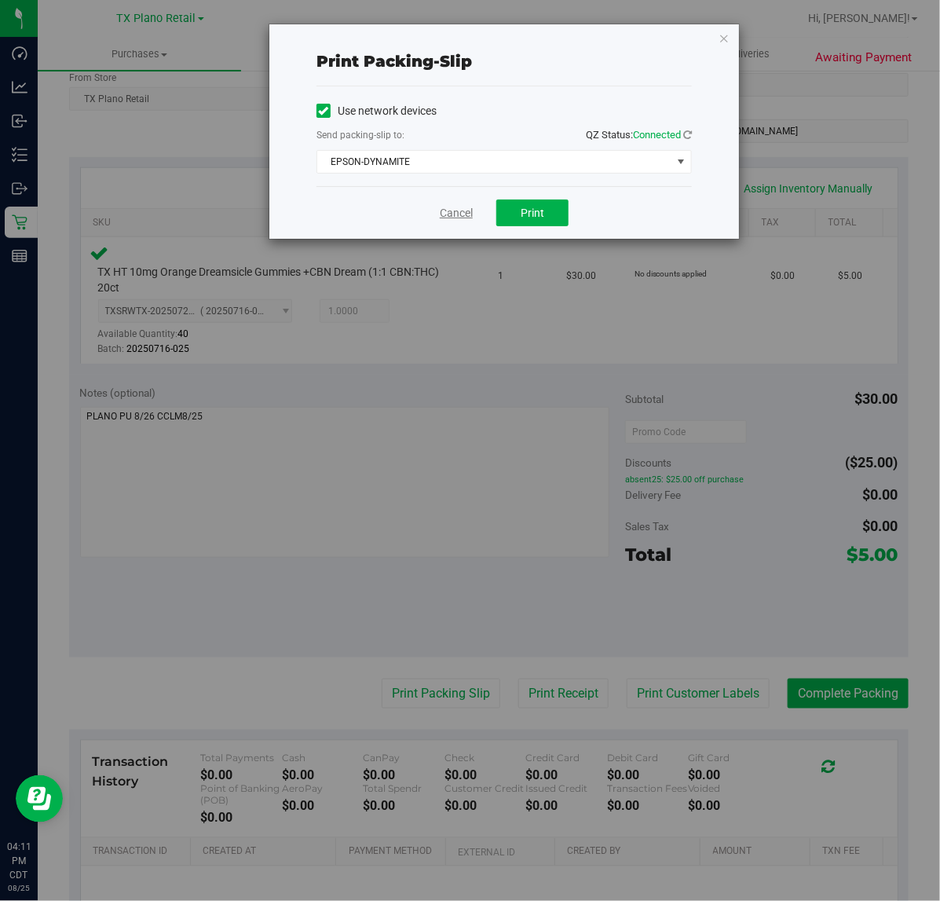
click at [441, 214] on link "Cancel" at bounding box center [456, 213] width 33 height 16
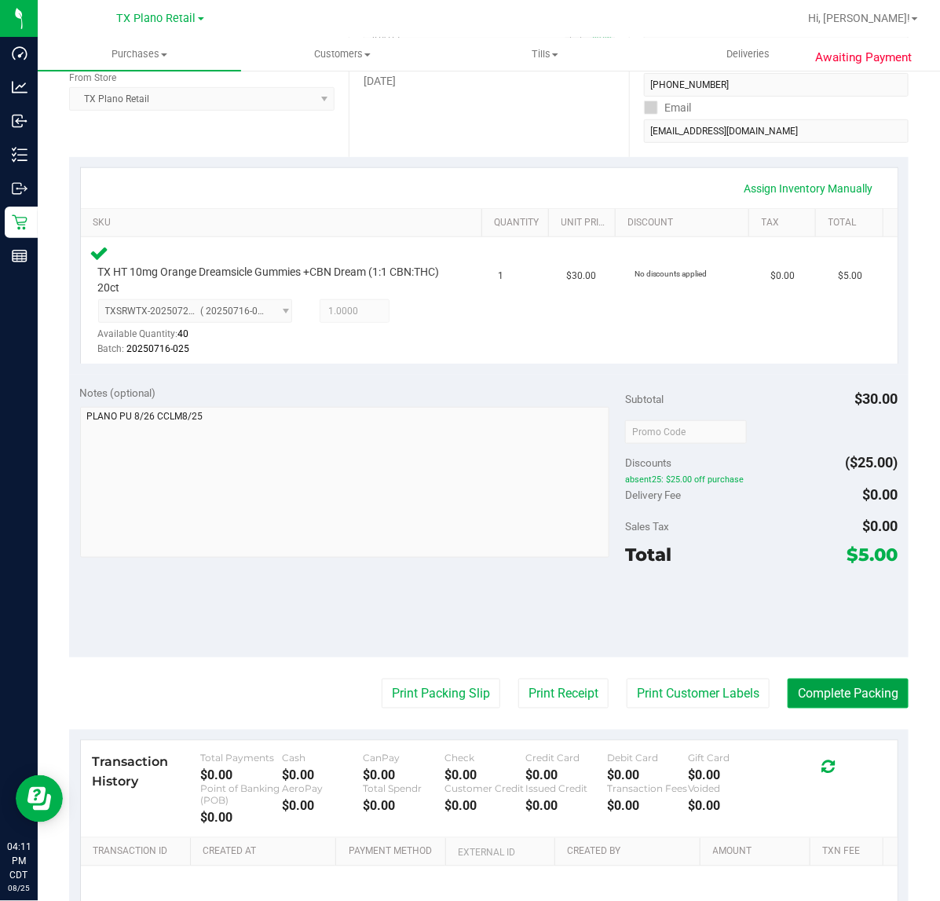
click at [846, 698] on button "Complete Packing" at bounding box center [848, 694] width 121 height 30
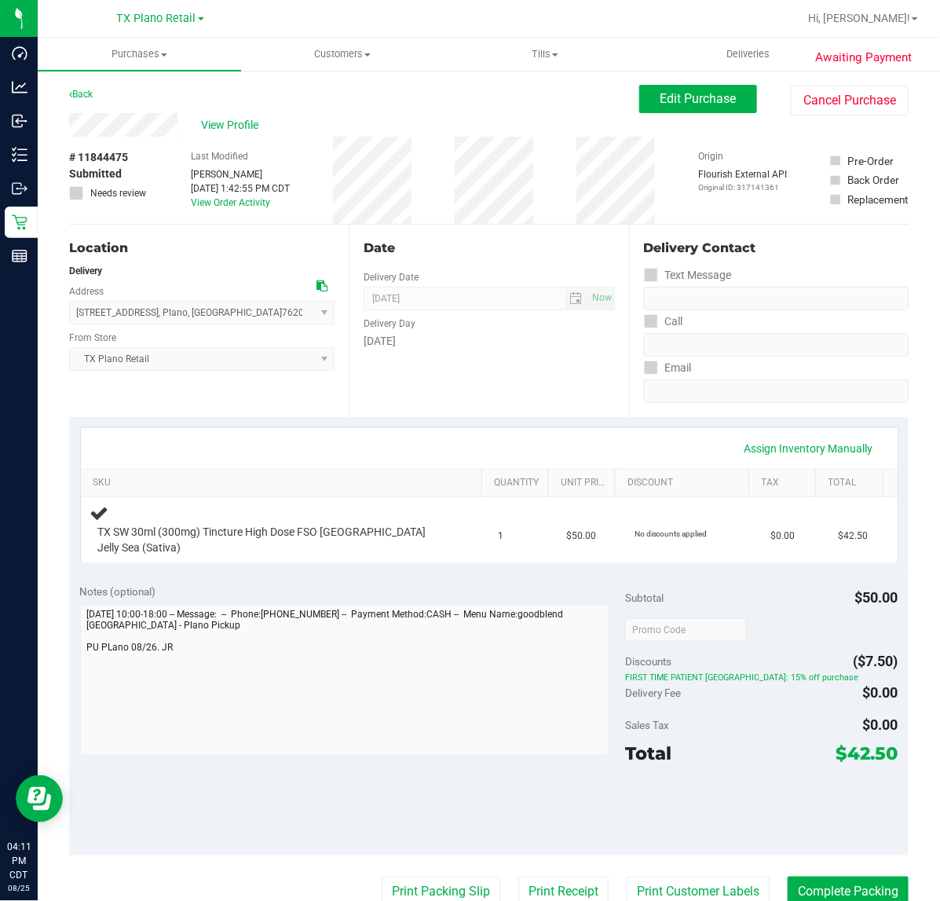
click at [441, 584] on div "Notes (optional)" at bounding box center [353, 592] width 546 height 16
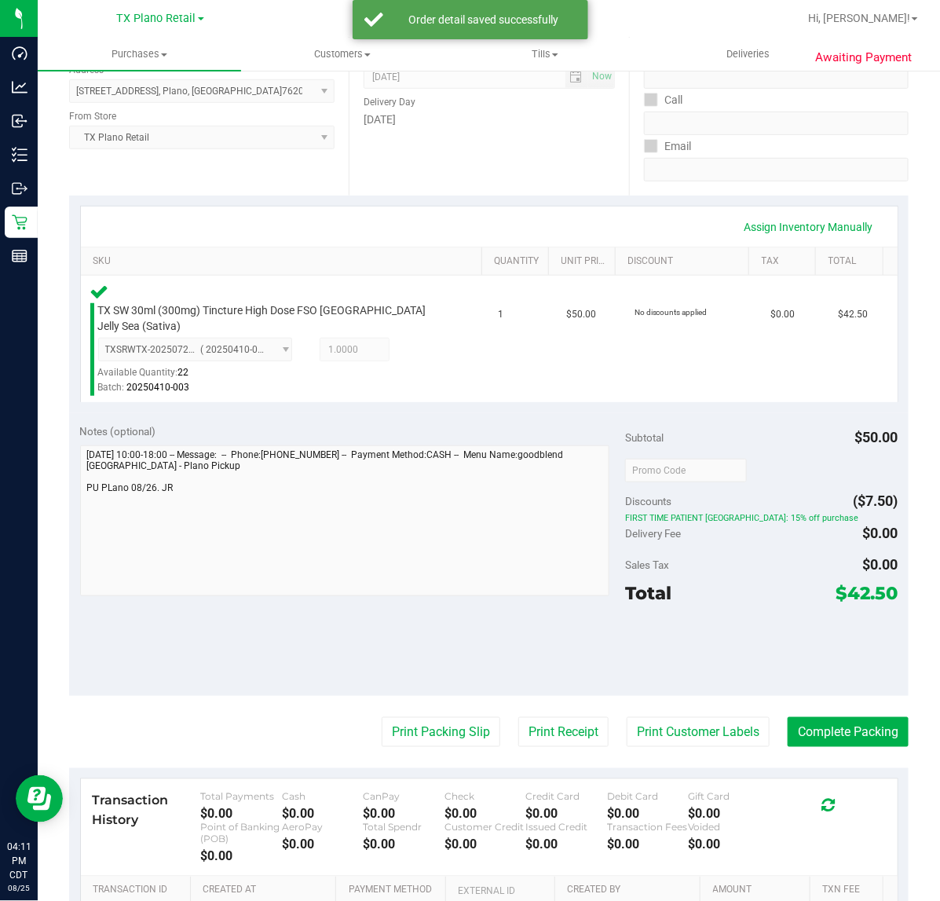
scroll to position [221, 0]
click at [703, 727] on button "Print Customer Labels" at bounding box center [698, 733] width 143 height 30
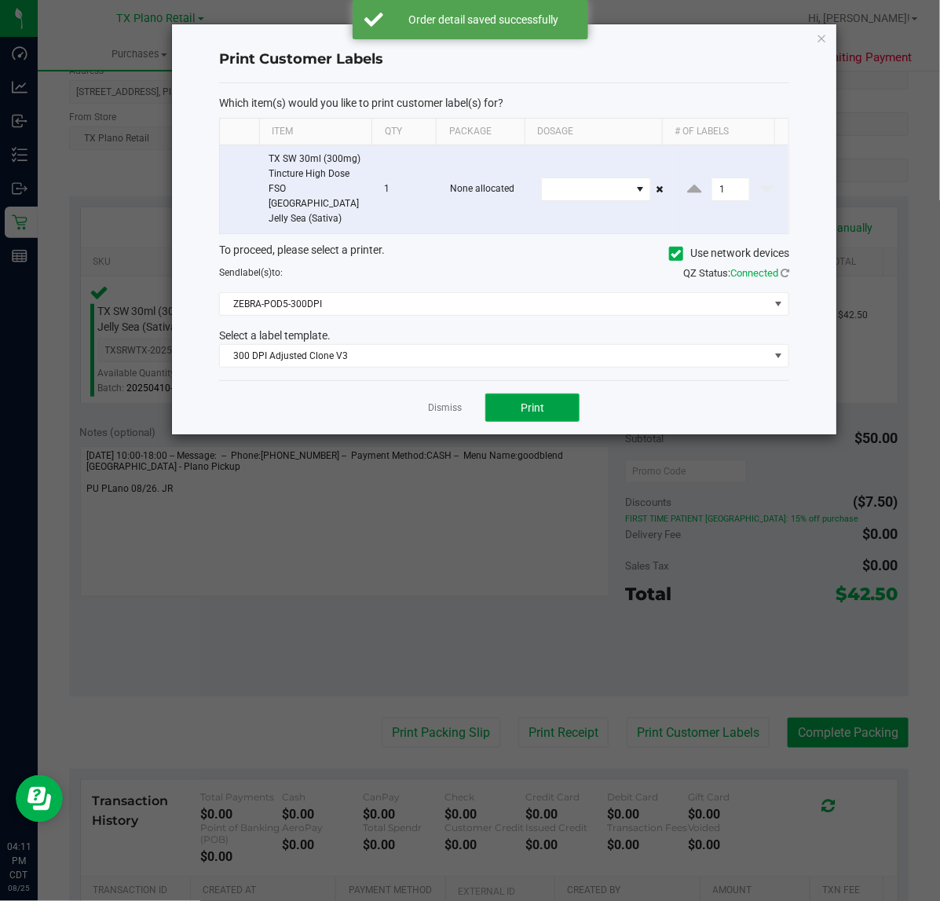
click at [546, 407] on button "Print" at bounding box center [532, 408] width 94 height 28
click at [454, 401] on link "Dismiss" at bounding box center [445, 407] width 34 height 13
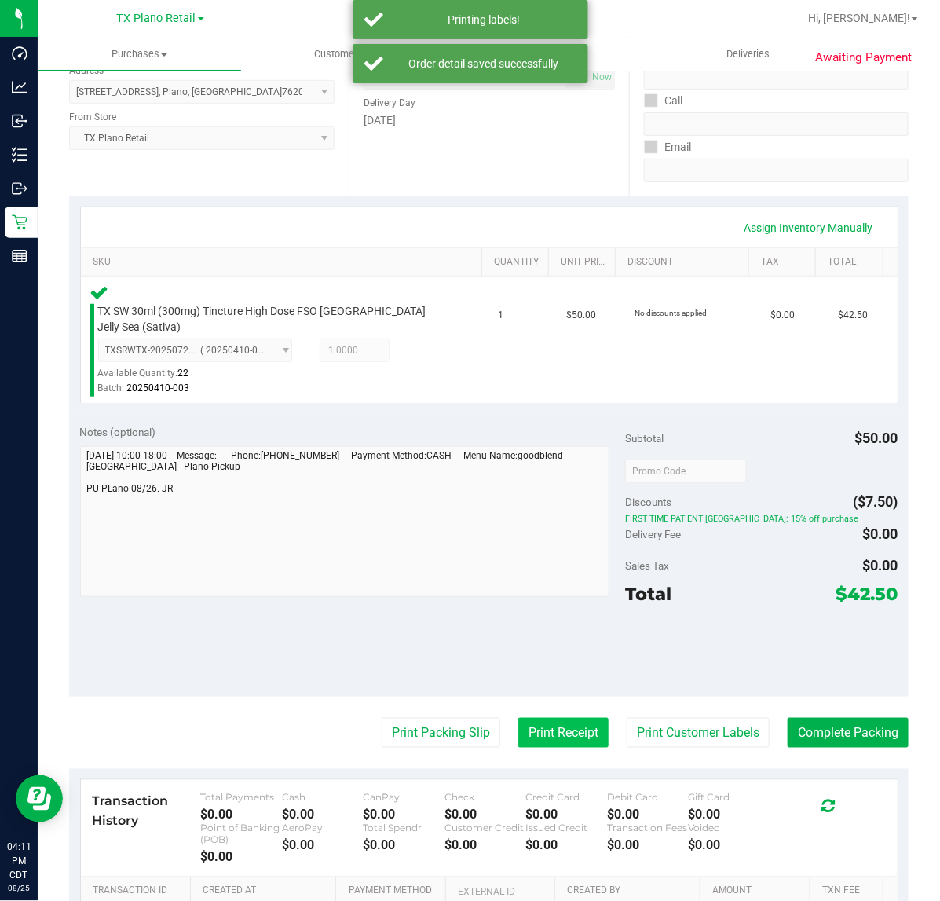
click at [546, 718] on button "Print Receipt" at bounding box center [563, 733] width 90 height 30
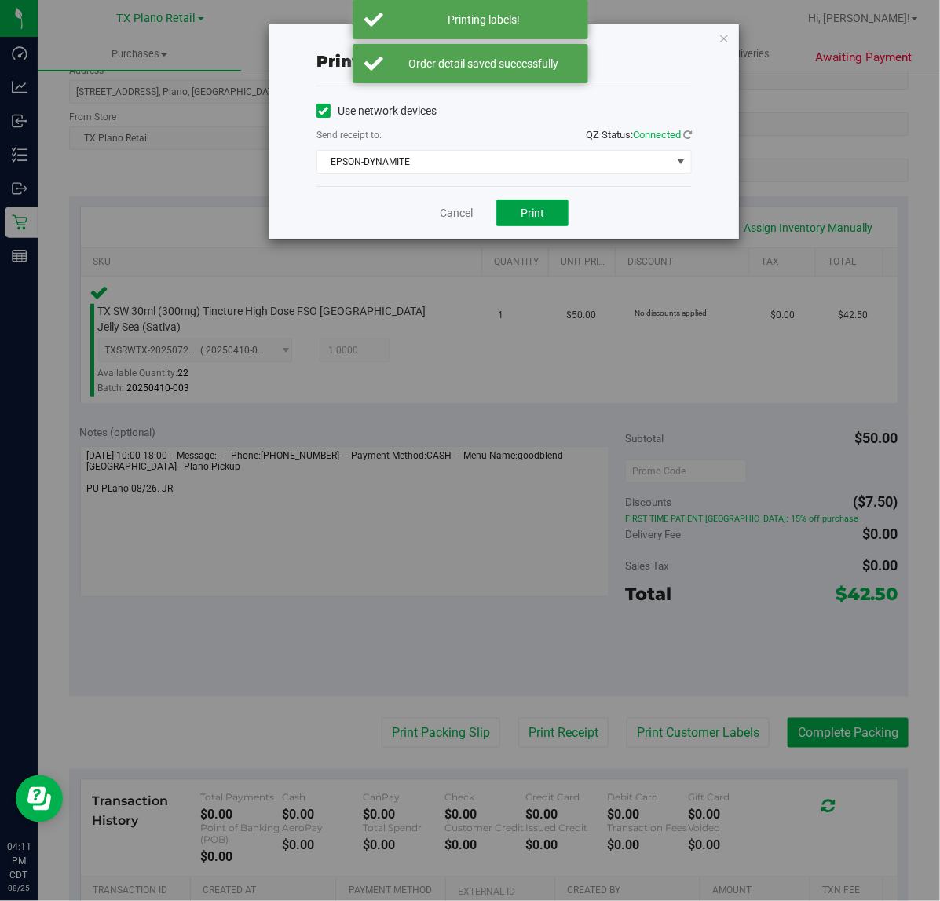
click at [542, 222] on button "Print" at bounding box center [532, 213] width 72 height 27
click at [449, 211] on link "Cancel" at bounding box center [450, 213] width 33 height 16
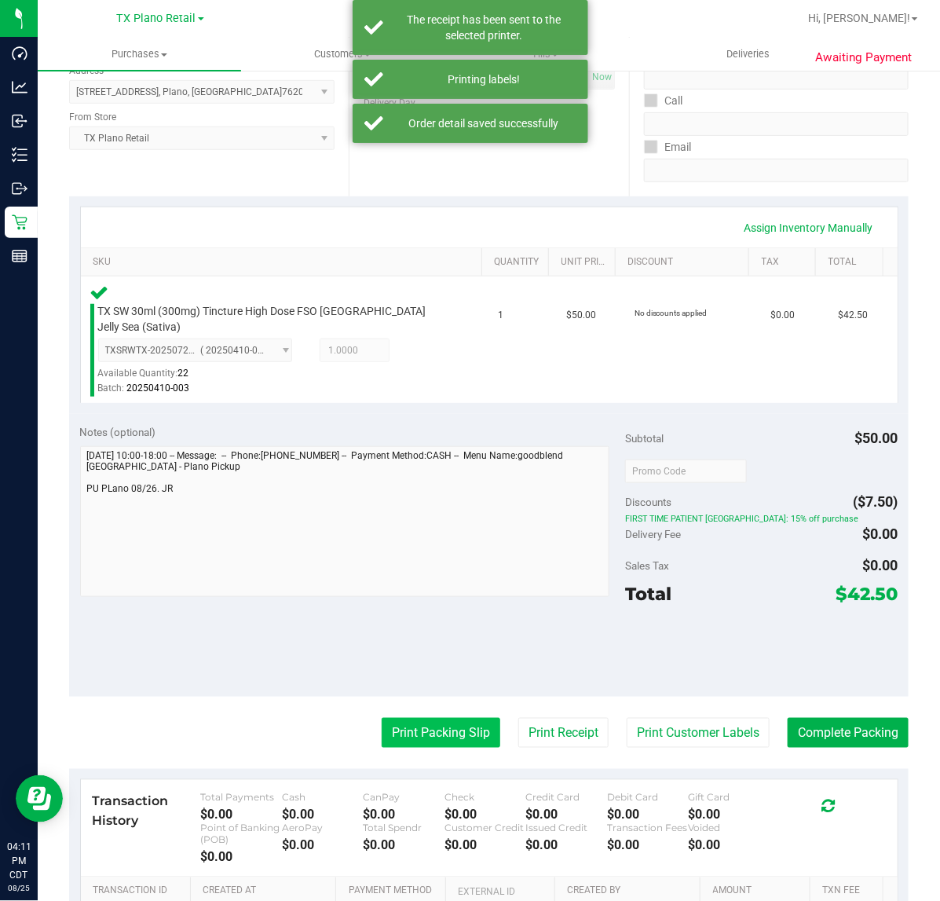
click at [429, 718] on button "Print Packing Slip" at bounding box center [441, 733] width 119 height 30
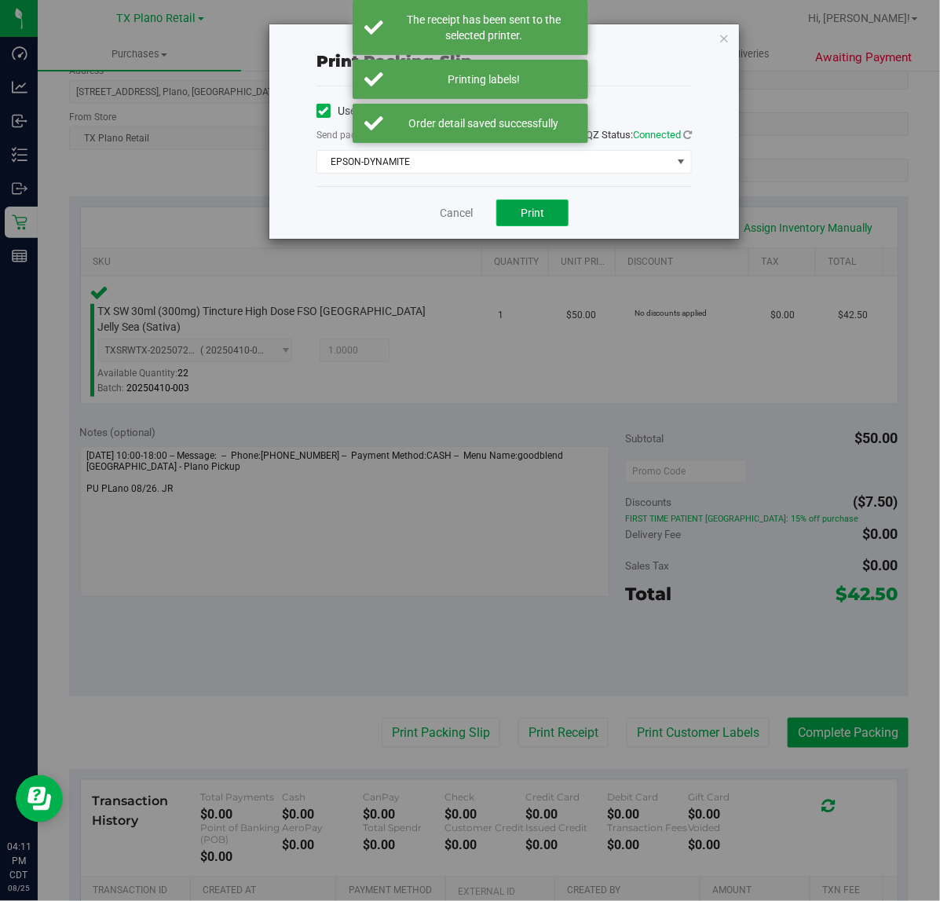
click at [521, 206] on button "Print" at bounding box center [532, 213] width 72 height 27
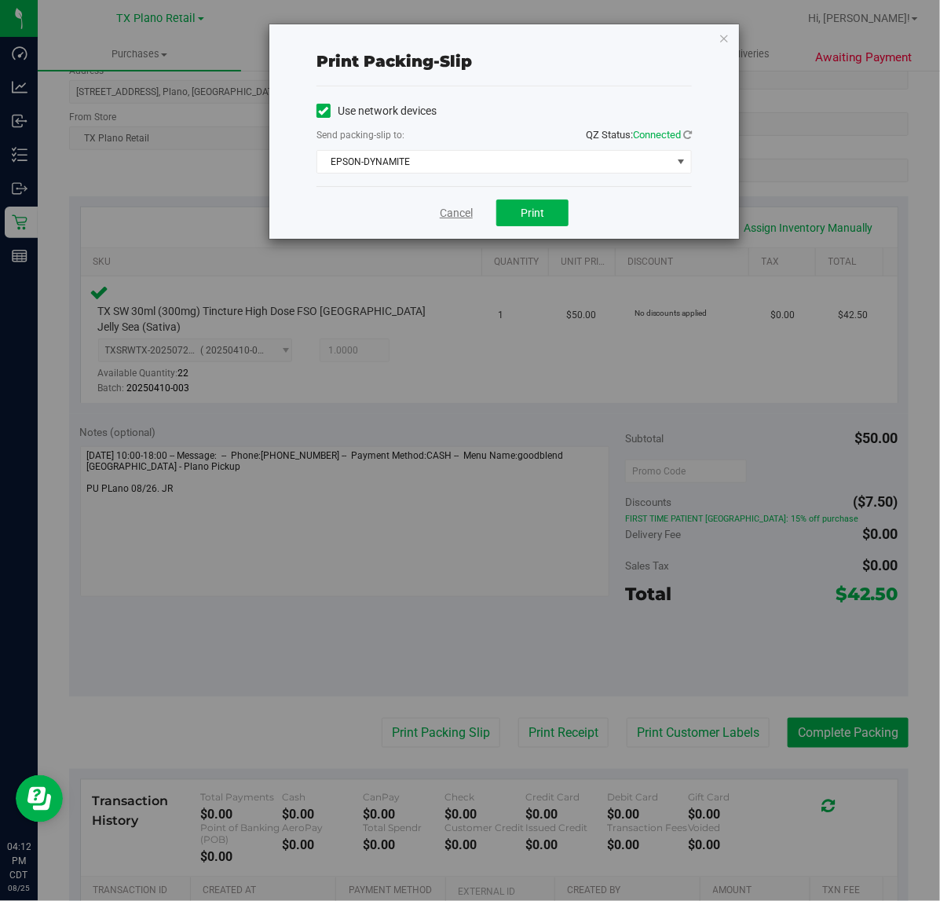
click at [445, 210] on link "Cancel" at bounding box center [456, 213] width 33 height 16
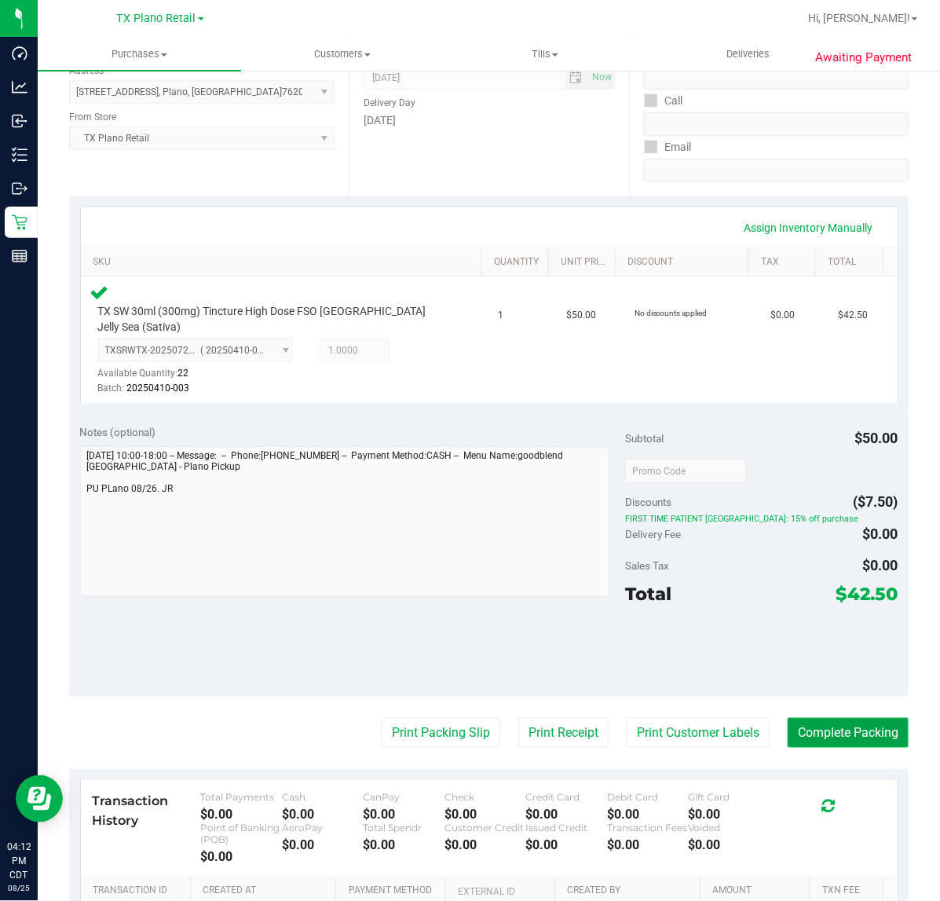
click at [847, 718] on button "Complete Packing" at bounding box center [848, 733] width 121 height 30
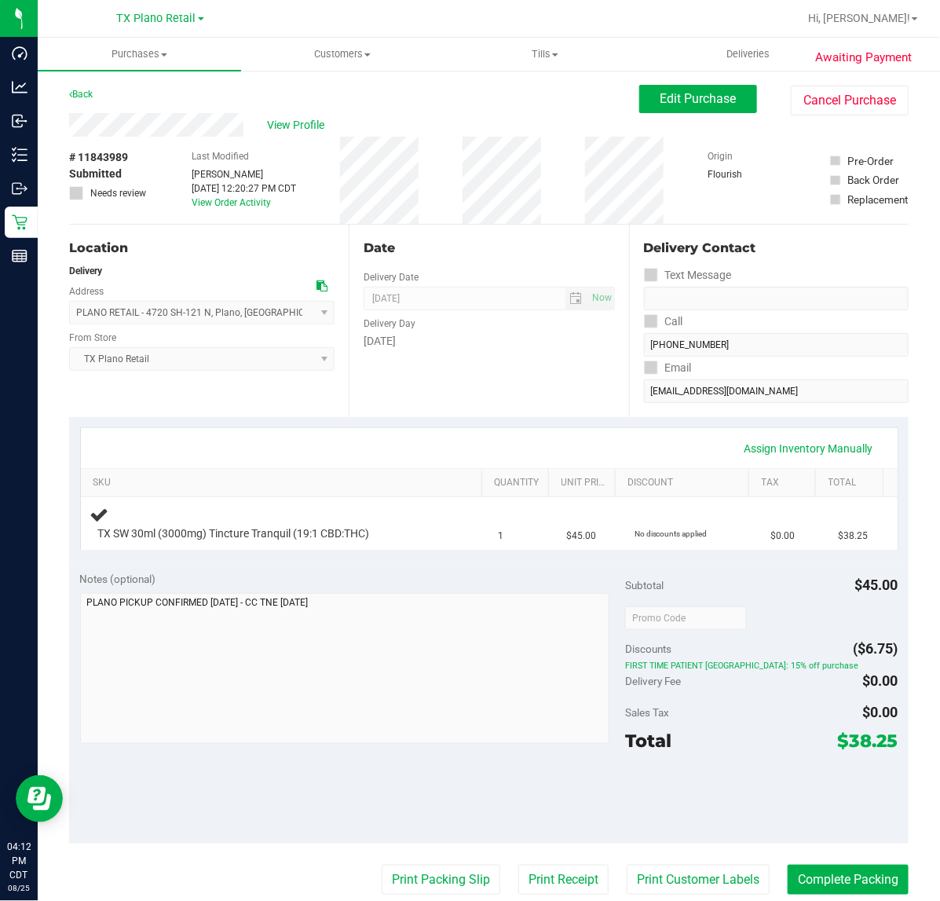
click at [487, 575] on div "Notes (optional)" at bounding box center [353, 579] width 546 height 16
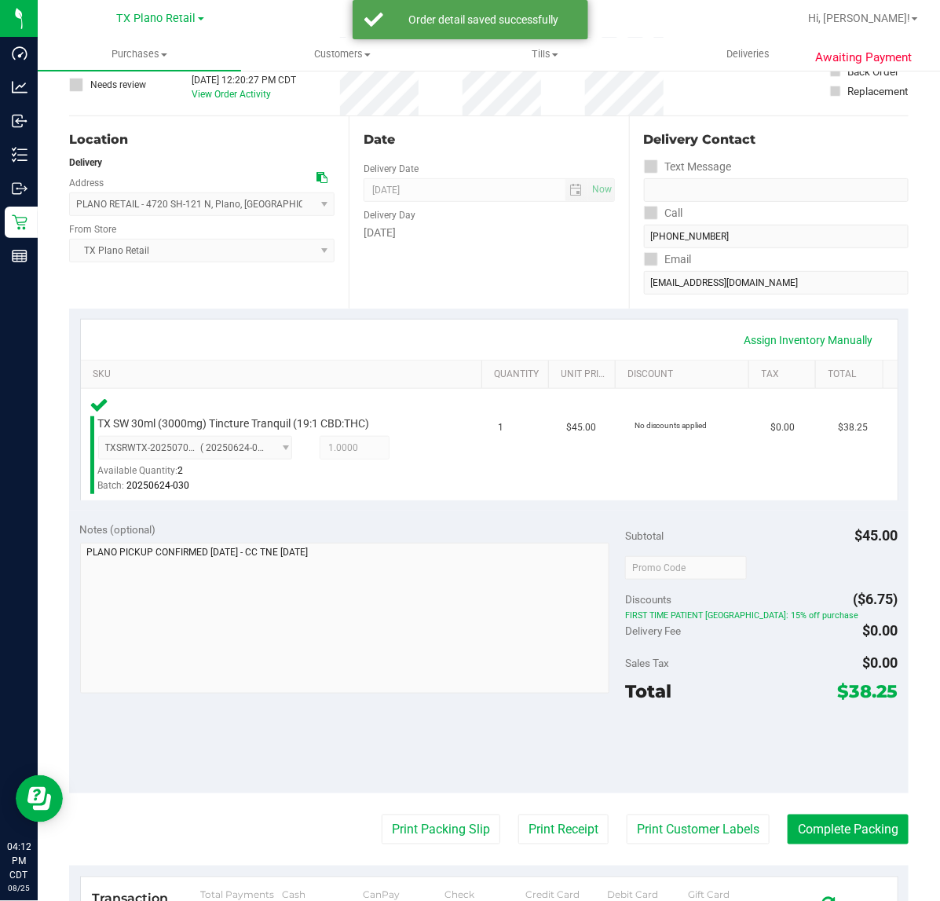
scroll to position [185, 0]
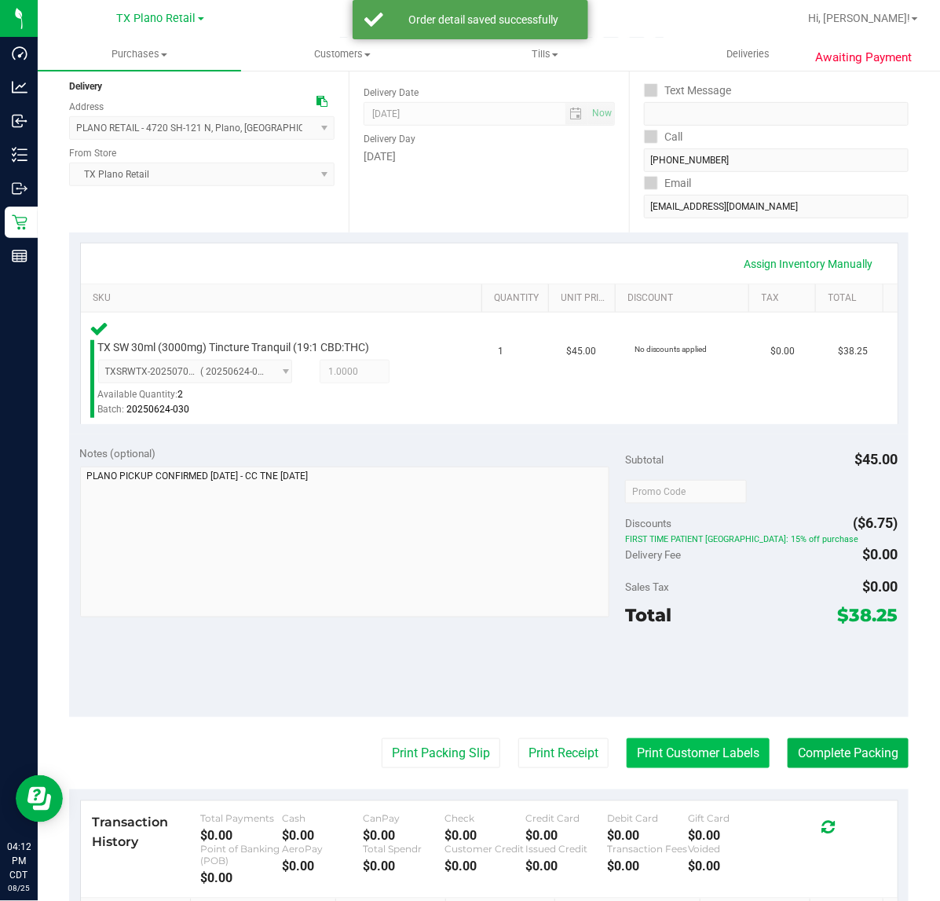
click at [717, 753] on button "Print Customer Labels" at bounding box center [698, 753] width 143 height 30
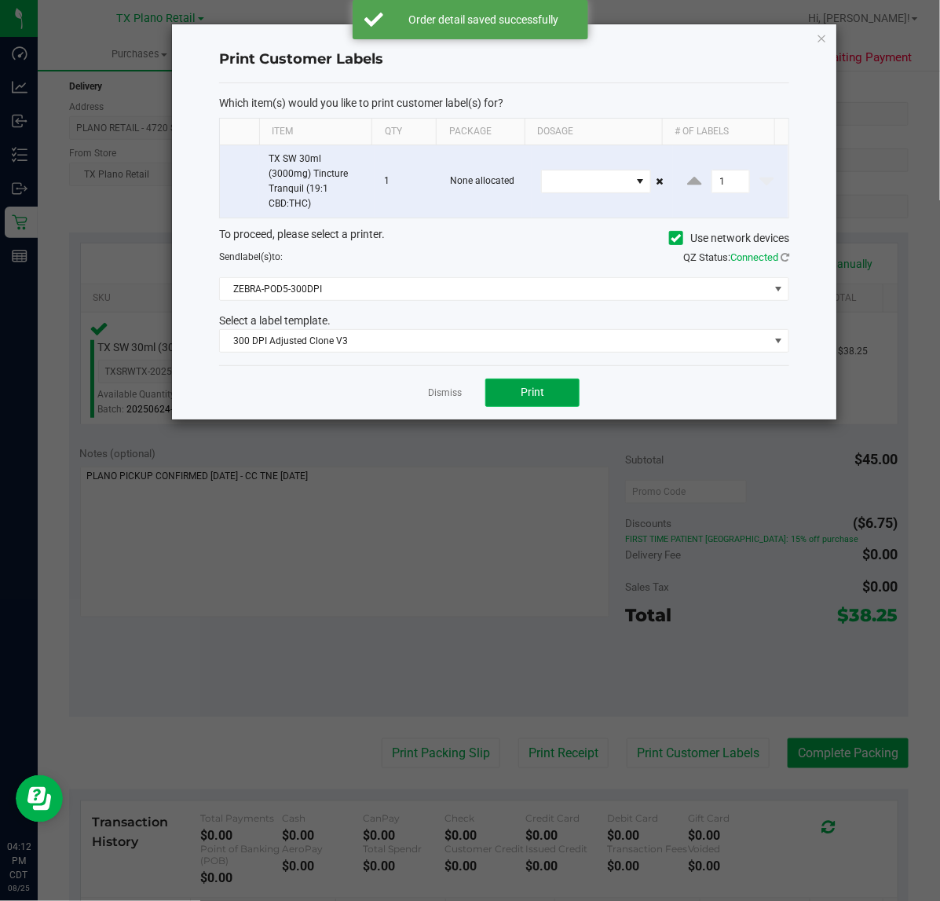
click at [530, 398] on span "Print" at bounding box center [533, 392] width 24 height 13
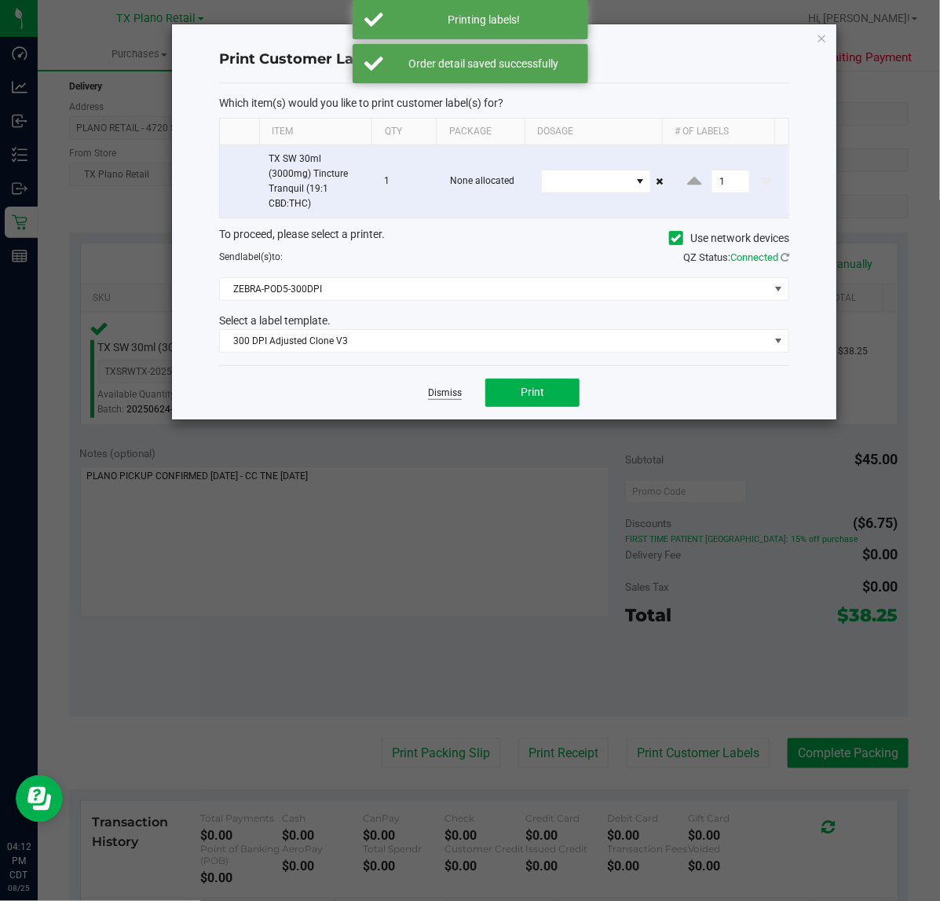
click at [440, 394] on link "Dismiss" at bounding box center [445, 392] width 34 height 13
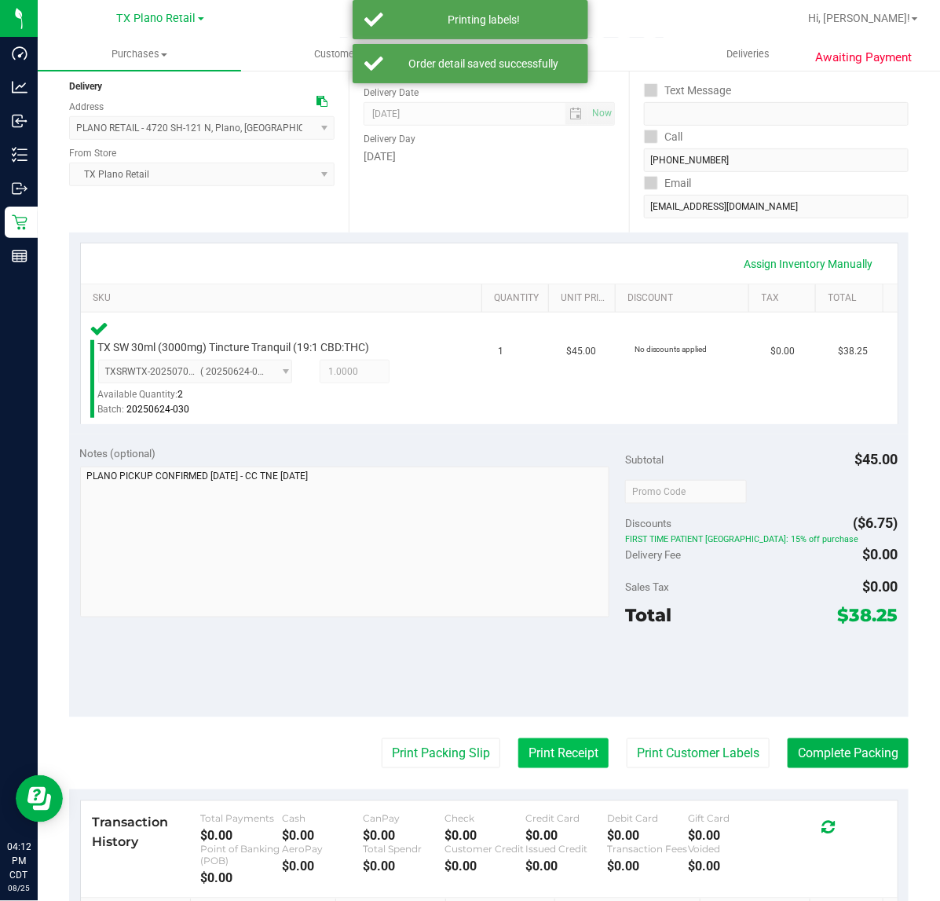
click at [550, 760] on button "Print Receipt" at bounding box center [563, 753] width 90 height 30
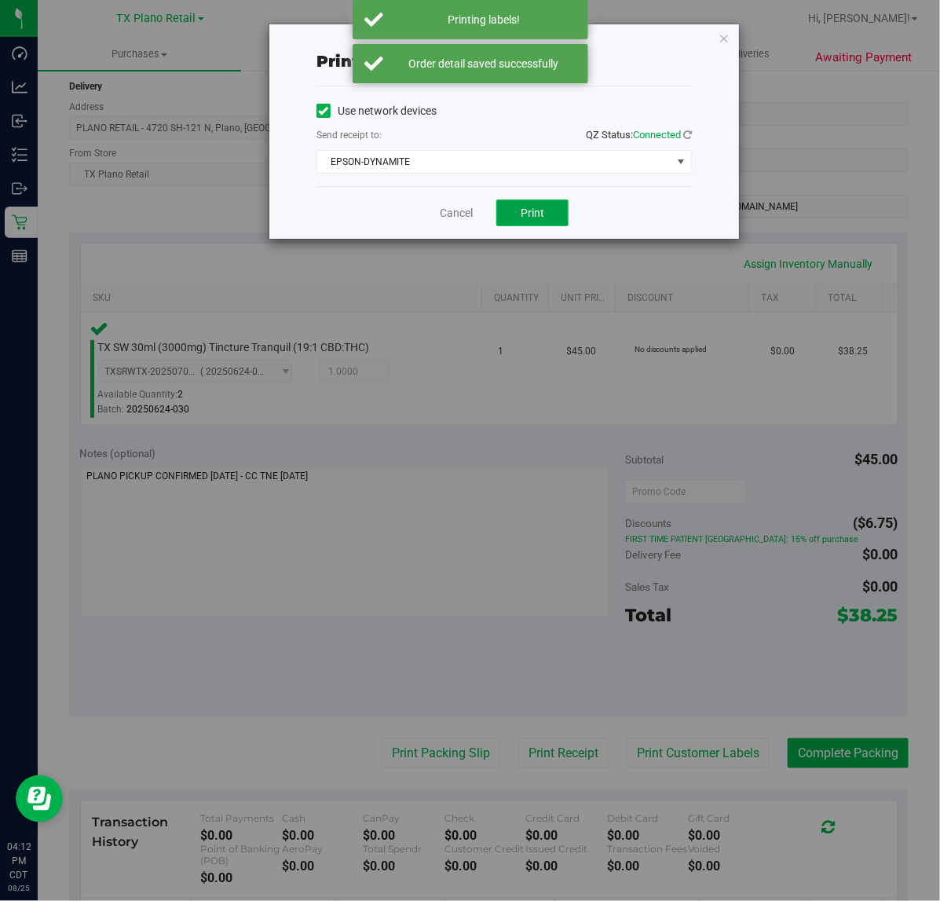
click at [533, 216] on span "Print" at bounding box center [533, 213] width 24 height 13
click at [441, 217] on link "Cancel" at bounding box center [450, 213] width 33 height 16
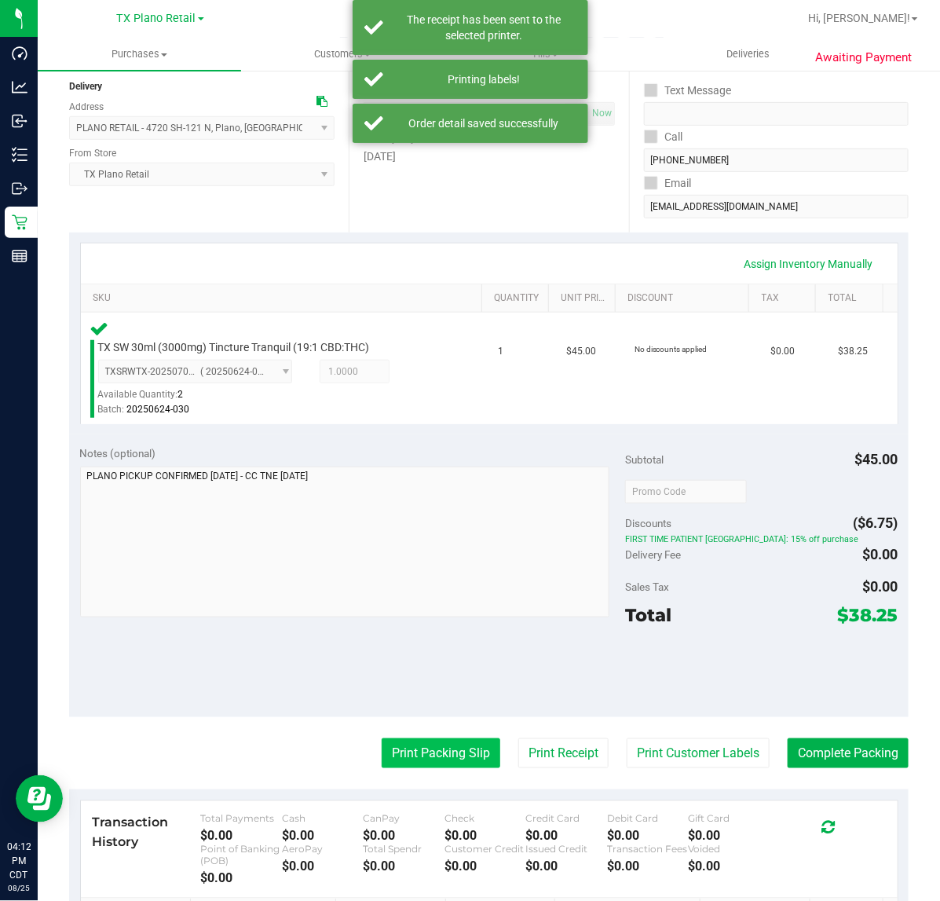
click at [432, 738] on button "Print Packing Slip" at bounding box center [441, 753] width 119 height 30
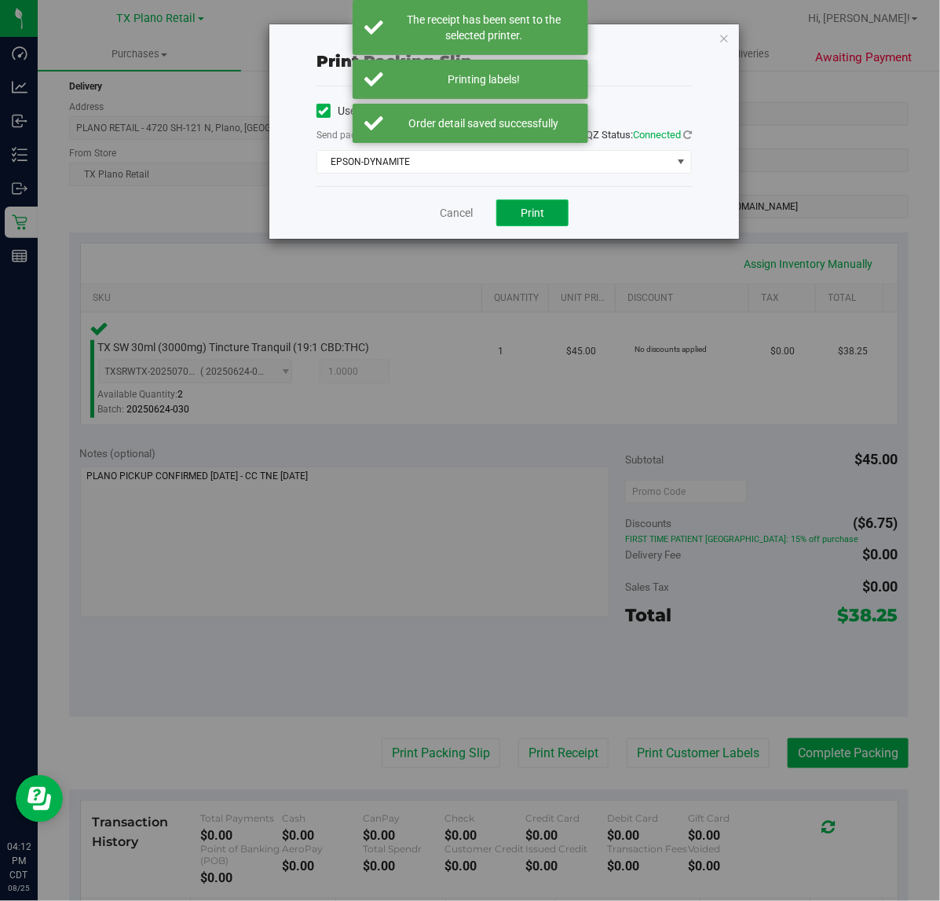
click at [538, 218] on span "Print" at bounding box center [533, 213] width 24 height 13
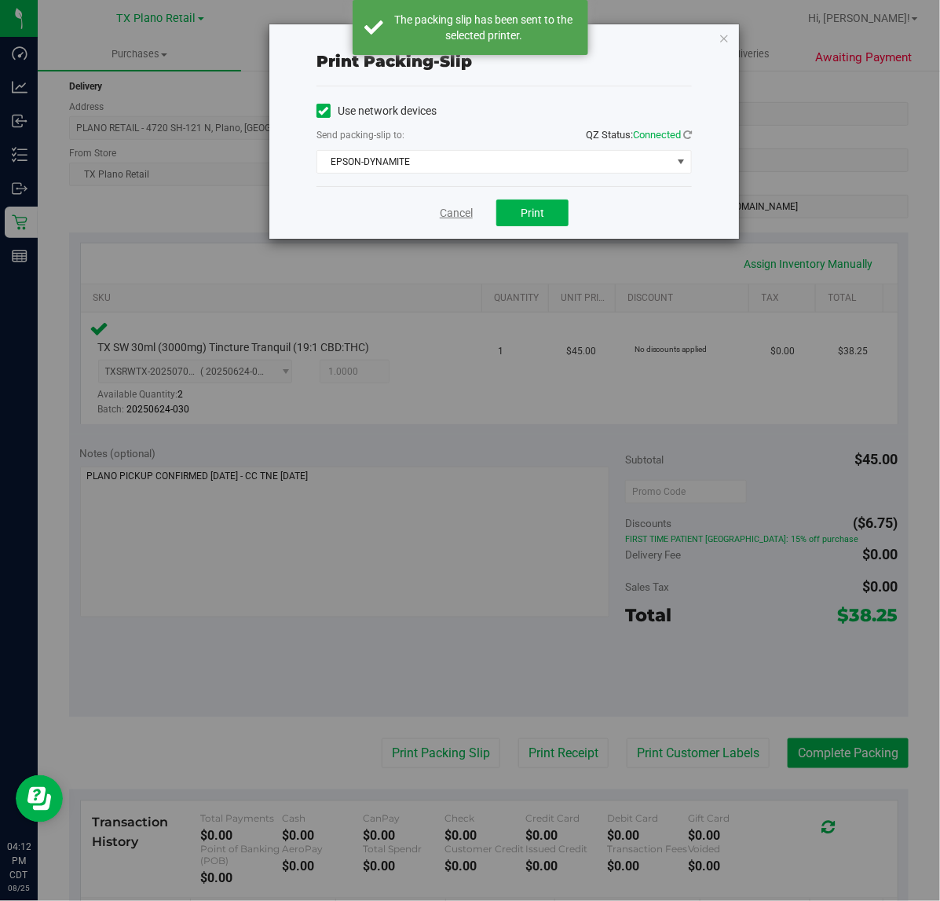
click at [456, 214] on link "Cancel" at bounding box center [456, 213] width 33 height 16
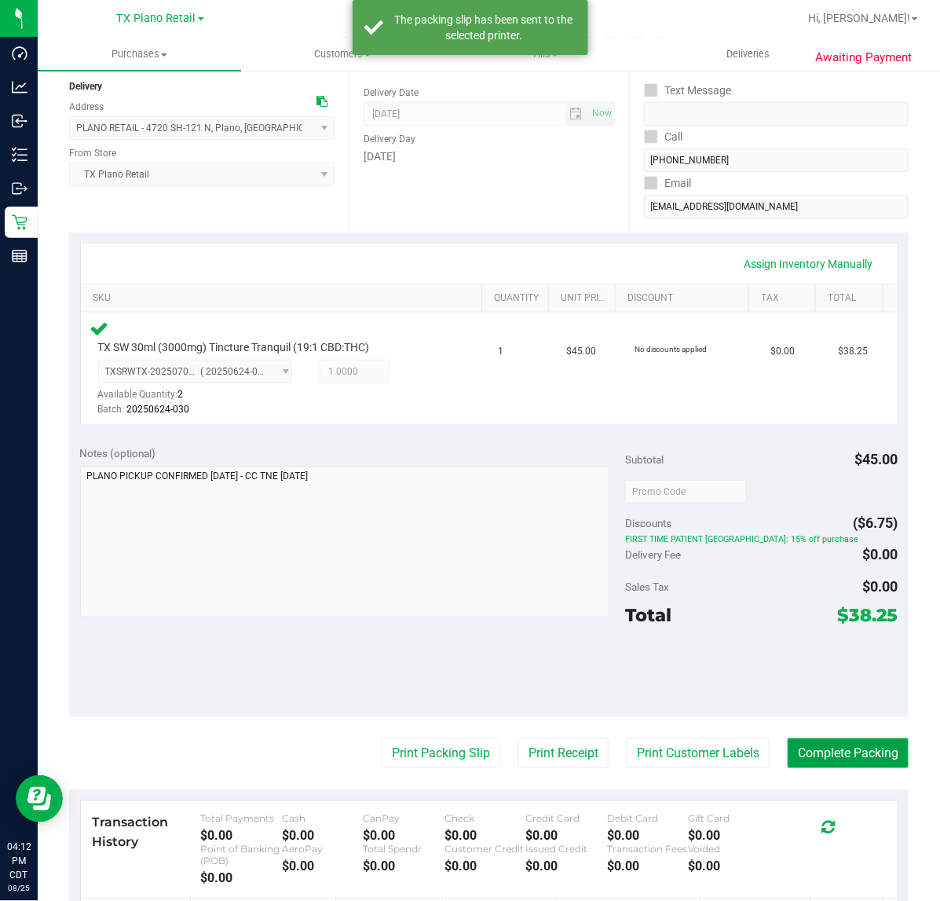
click at [874, 744] on button "Complete Packing" at bounding box center [848, 753] width 121 height 30
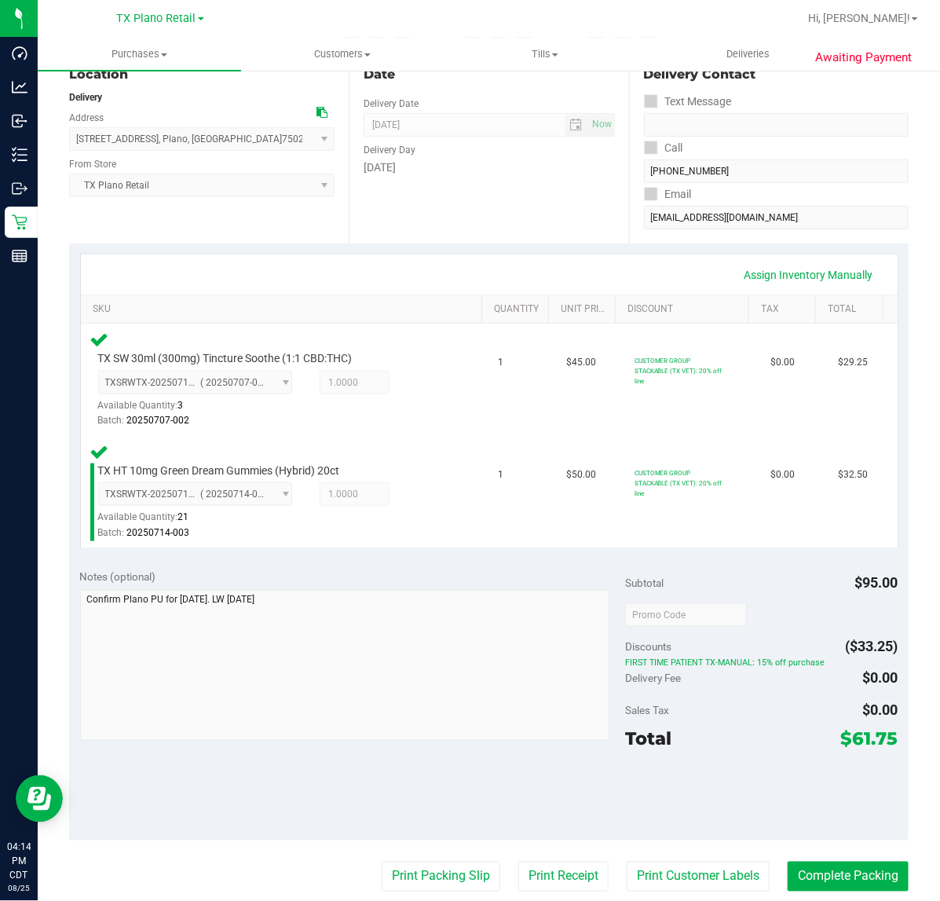
scroll to position [271, 0]
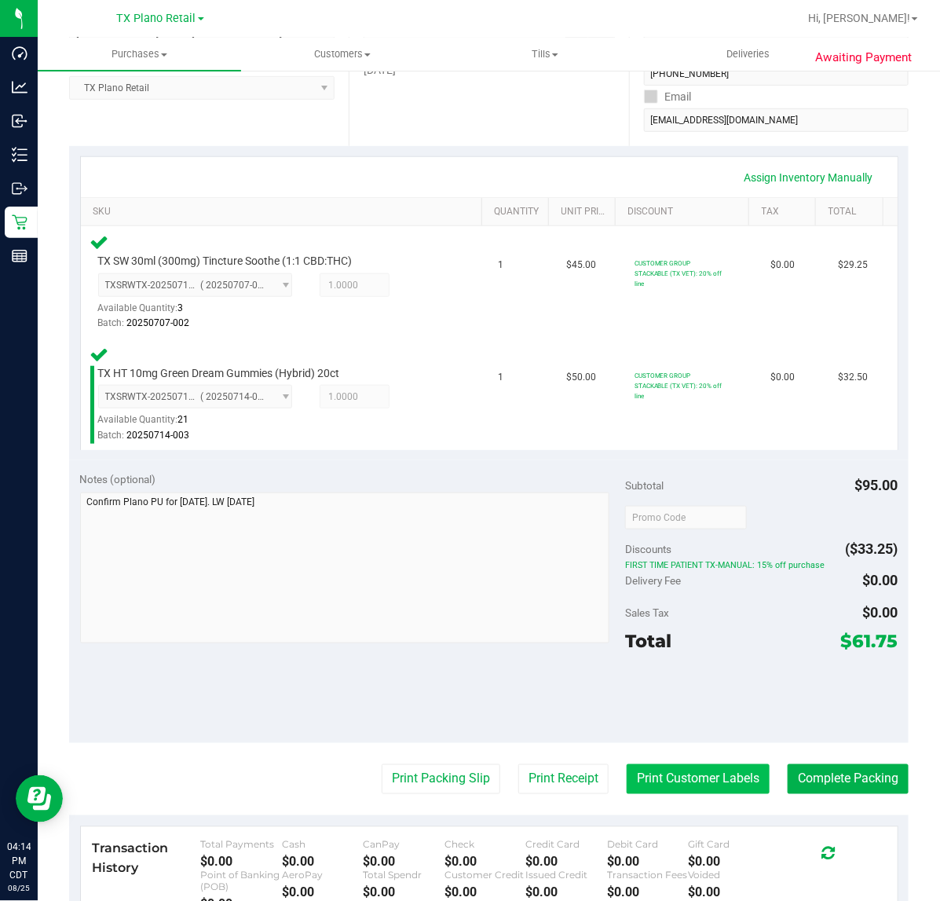
click at [691, 775] on button "Print Customer Labels" at bounding box center [698, 779] width 143 height 30
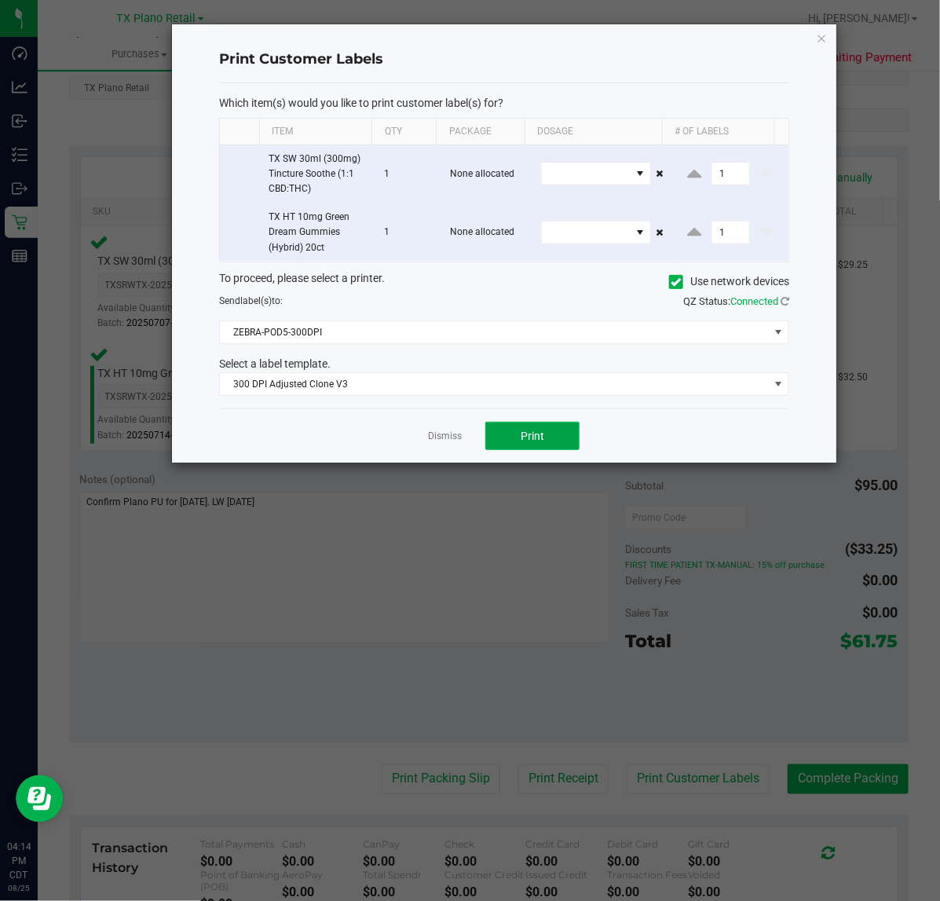
click at [535, 438] on span "Print" at bounding box center [533, 436] width 24 height 13
click at [444, 434] on link "Dismiss" at bounding box center [445, 436] width 34 height 13
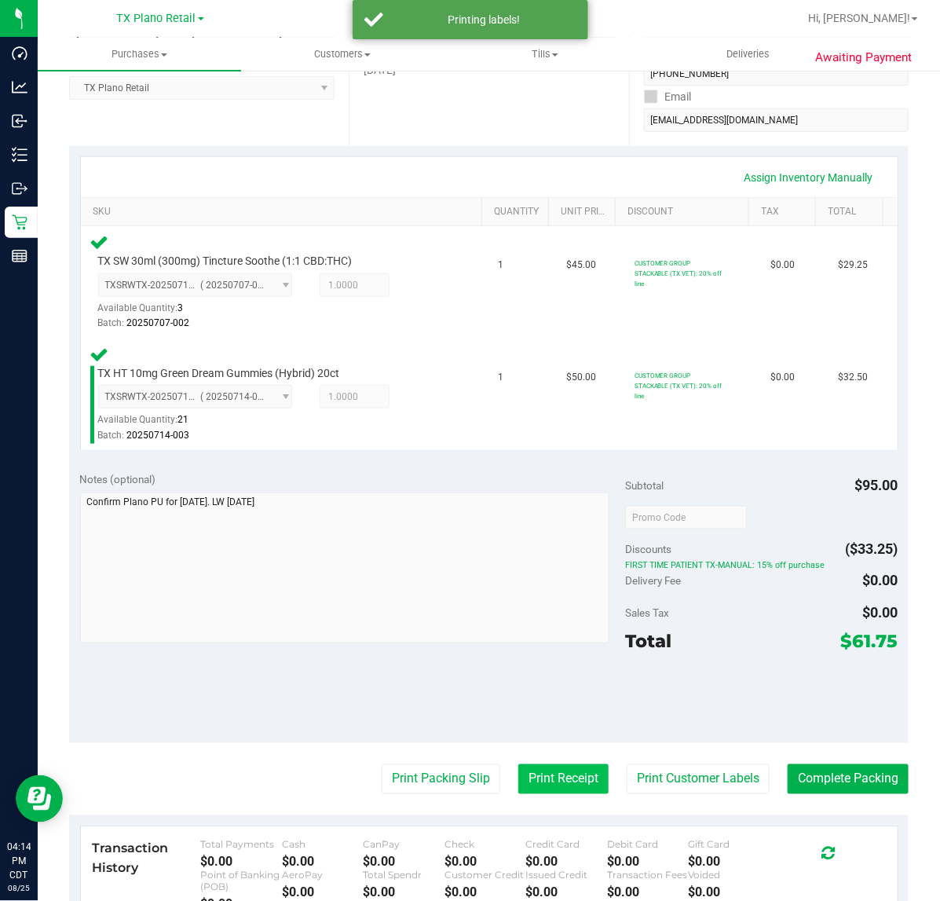
click at [548, 780] on button "Print Receipt" at bounding box center [563, 779] width 90 height 30
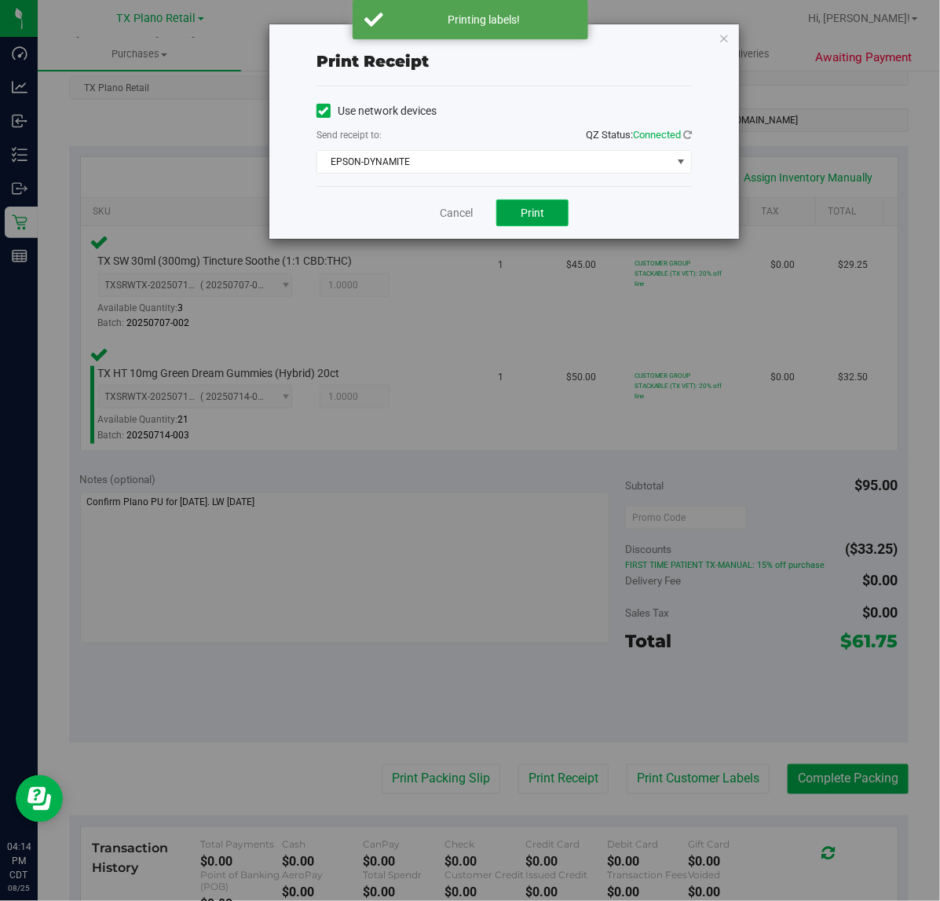
click at [527, 224] on button "Print" at bounding box center [532, 213] width 72 height 27
click at [445, 220] on link "Cancel" at bounding box center [450, 213] width 33 height 16
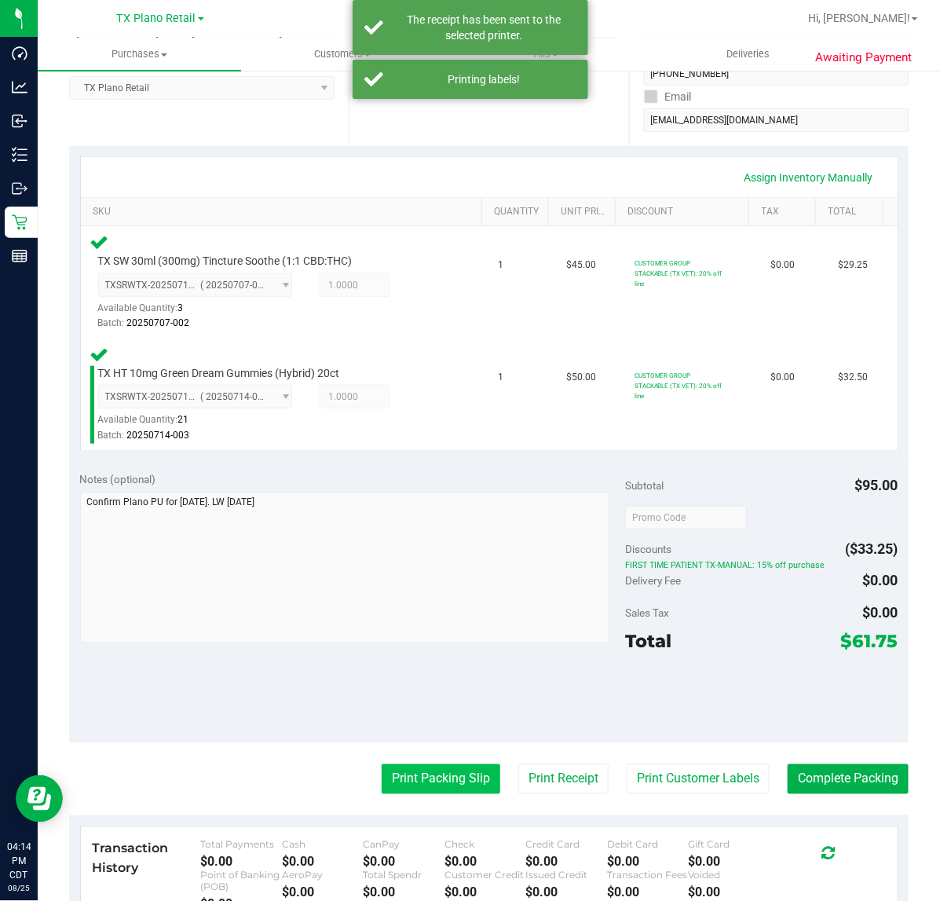
click at [424, 782] on button "Print Packing Slip" at bounding box center [441, 779] width 119 height 30
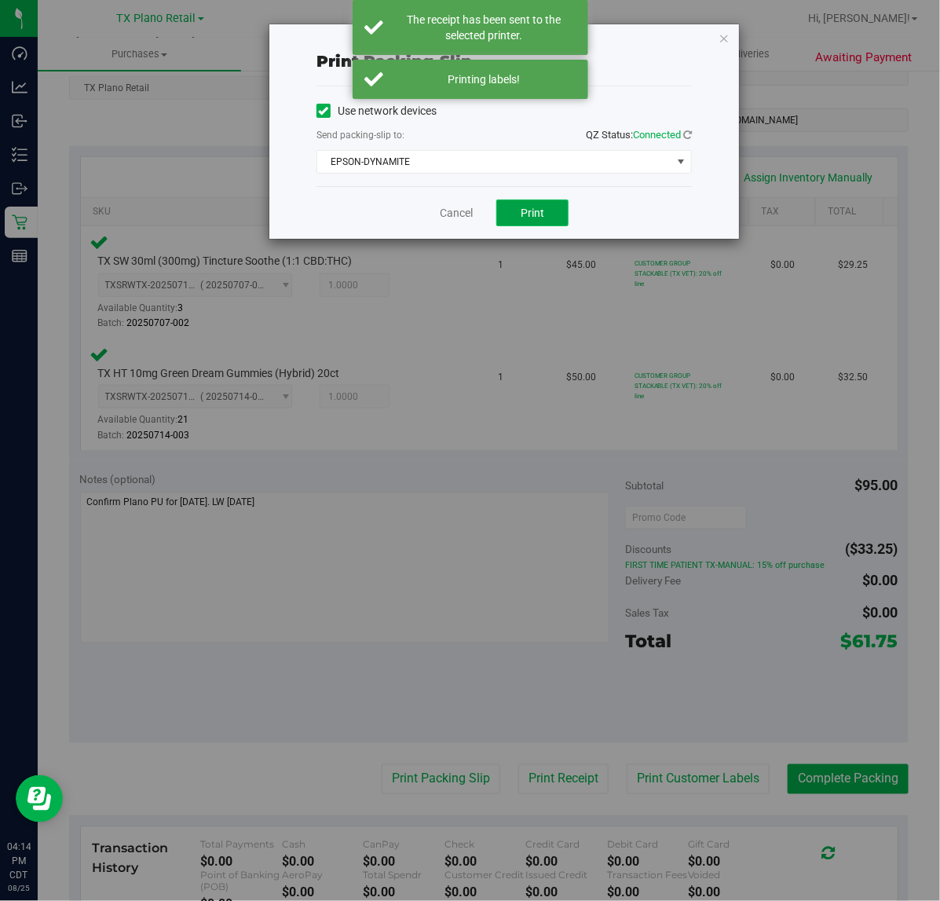
click at [534, 214] on span "Print" at bounding box center [533, 213] width 24 height 13
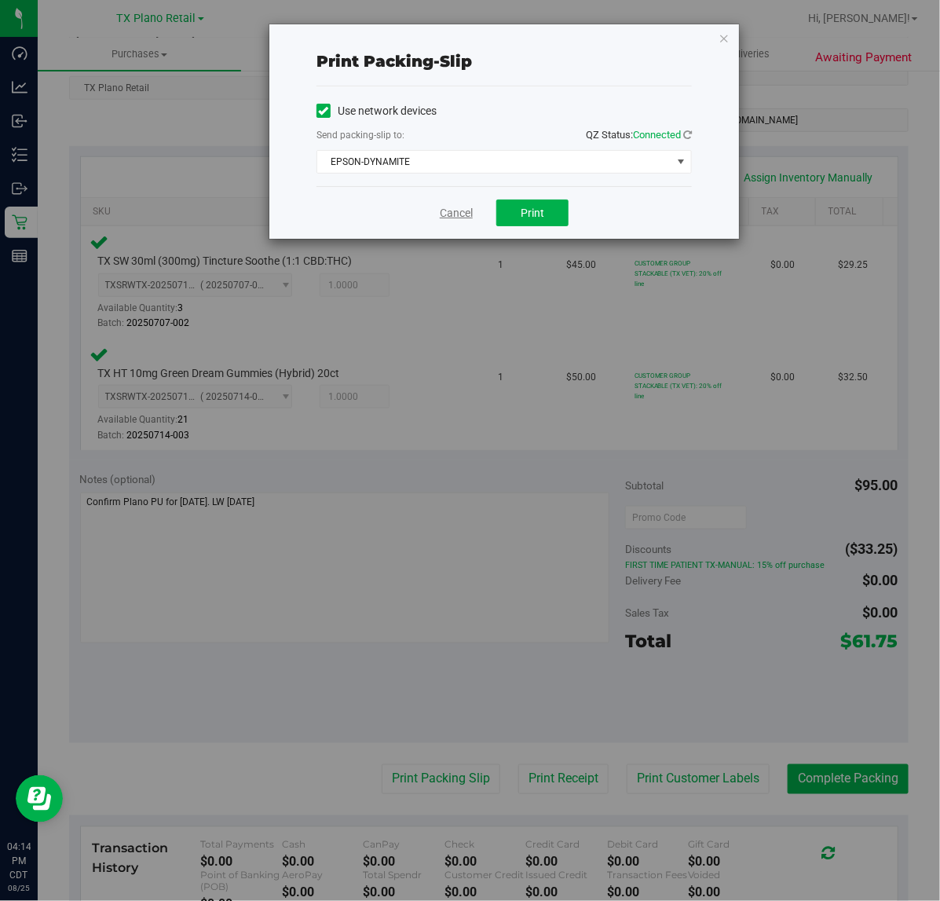
click at [460, 213] on link "Cancel" at bounding box center [456, 213] width 33 height 16
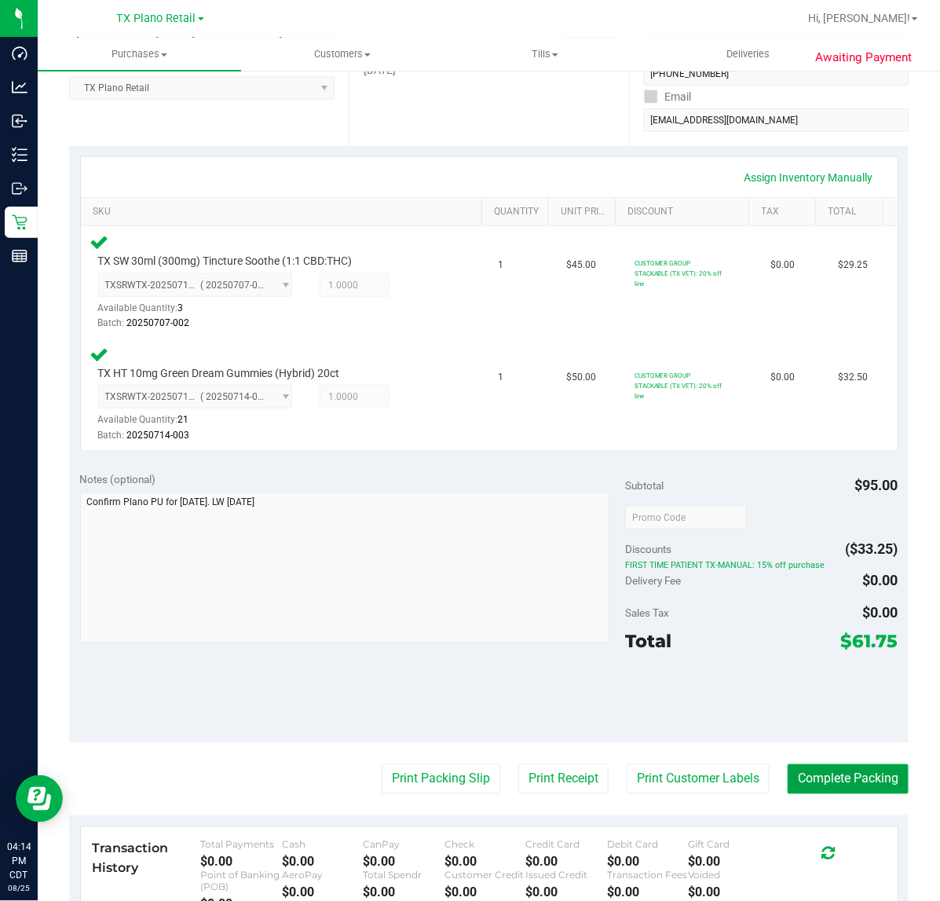
click at [809, 786] on button "Complete Packing" at bounding box center [848, 779] width 121 height 30
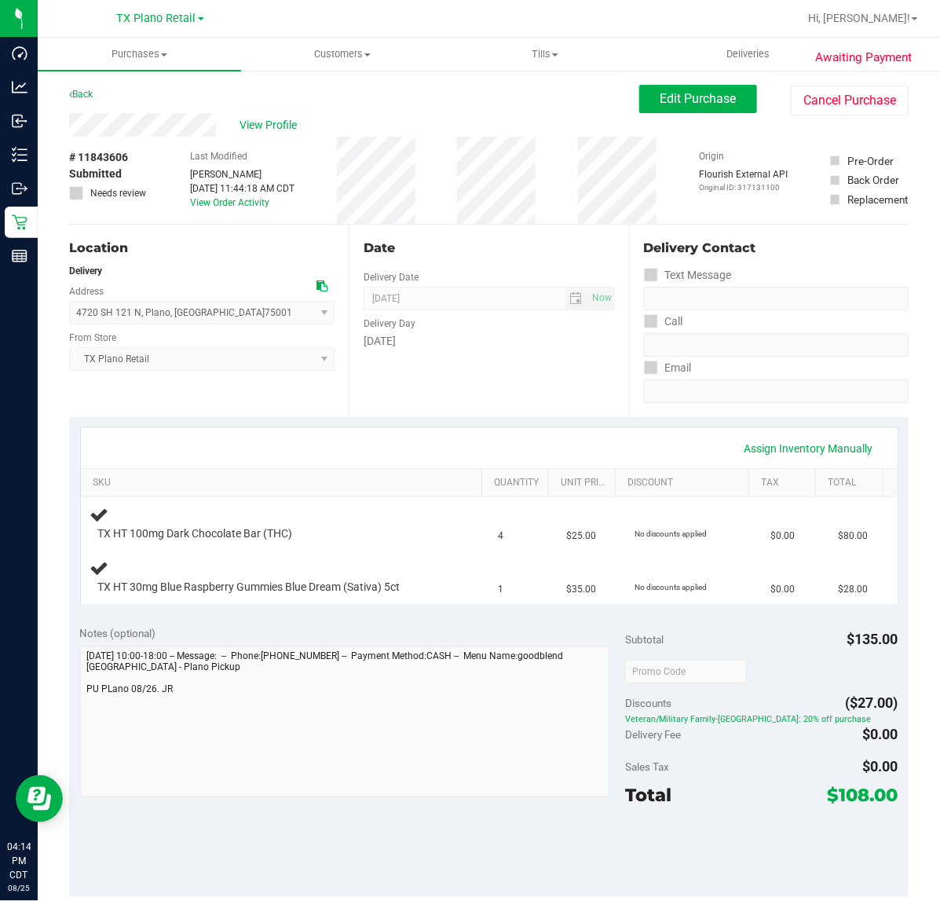
click at [538, 408] on div "Date Delivery Date [DATE] Now [DATE] 07:00 AM Now Delivery Day [DATE]" at bounding box center [489, 321] width 280 height 192
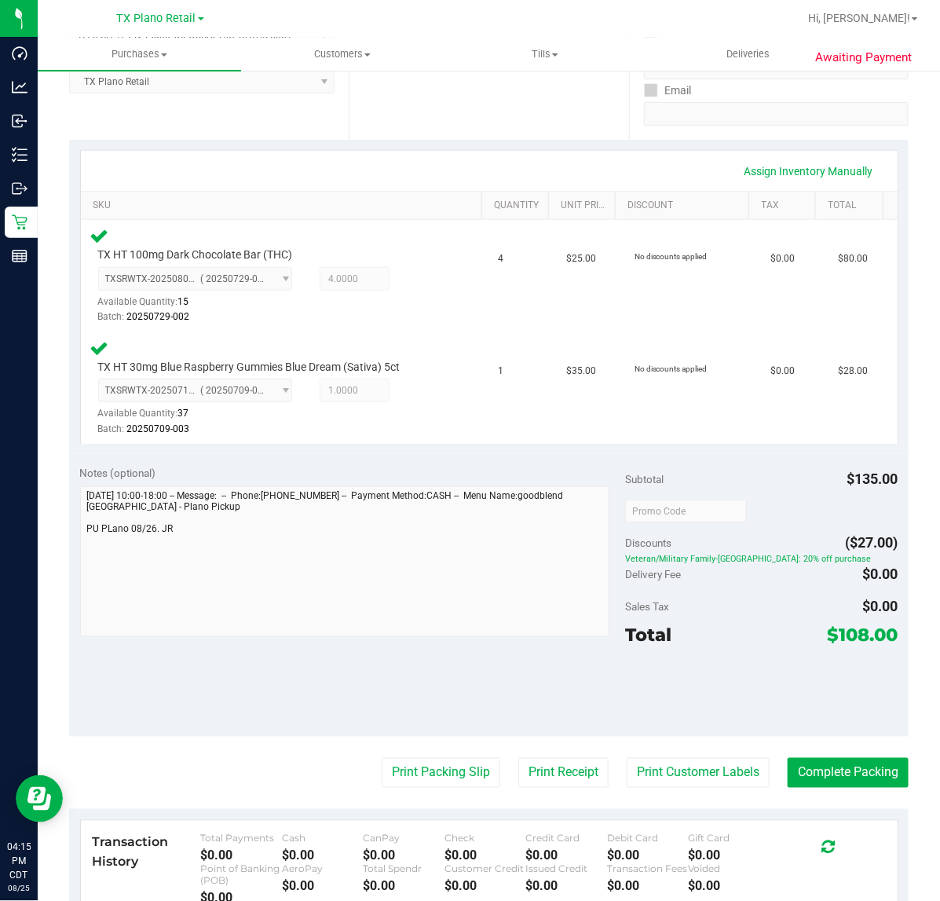
scroll to position [277, 0]
click at [697, 776] on button "Print Customer Labels" at bounding box center [698, 774] width 143 height 30
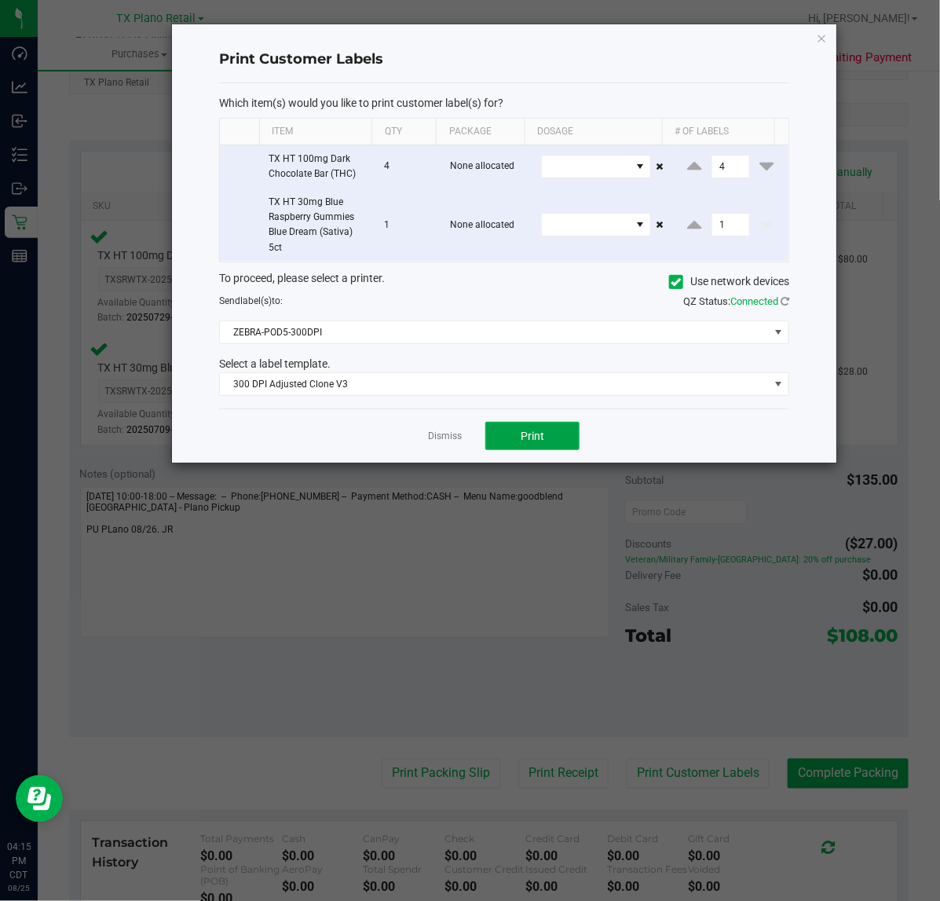
click at [543, 441] on span "Print" at bounding box center [533, 436] width 24 height 13
click at [441, 434] on link "Dismiss" at bounding box center [445, 436] width 34 height 13
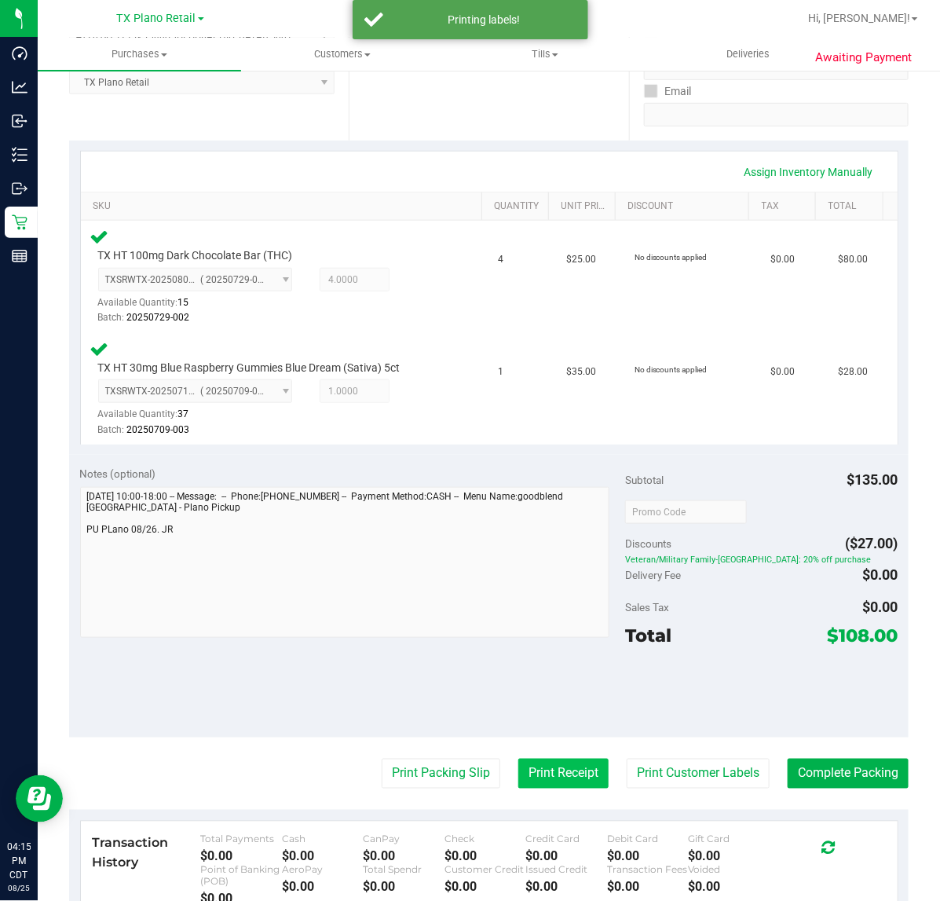
click at [551, 771] on button "Print Receipt" at bounding box center [563, 774] width 90 height 30
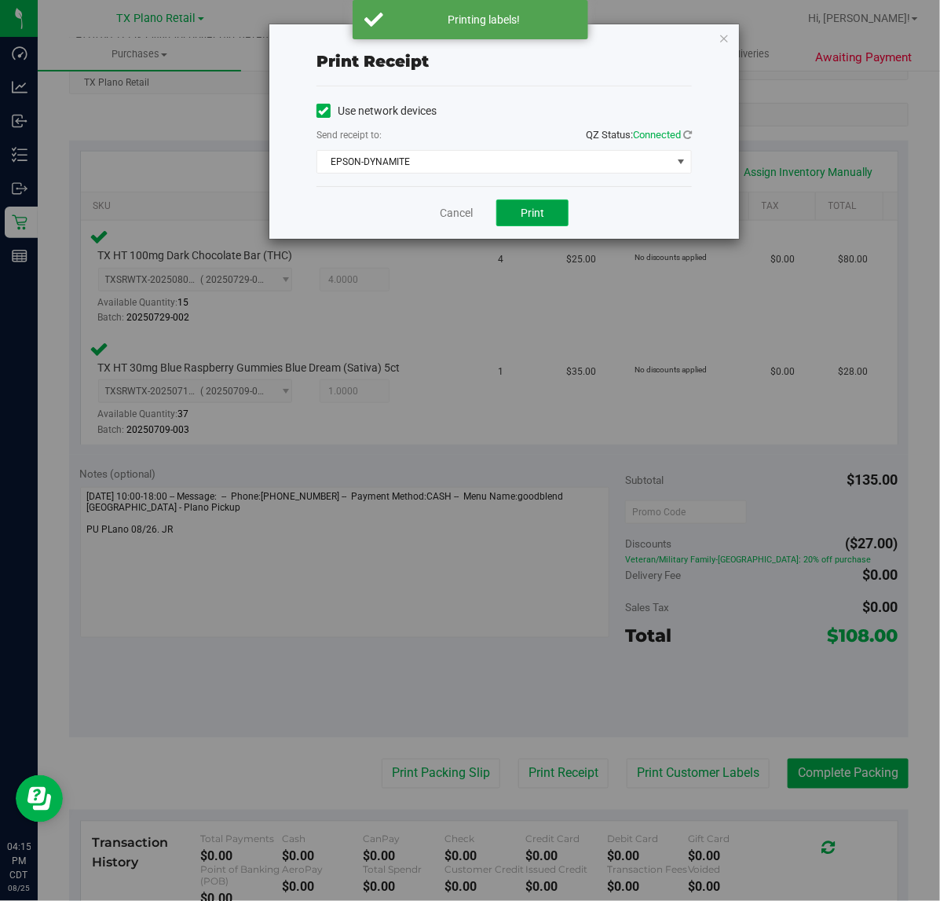
click at [542, 222] on button "Print" at bounding box center [532, 213] width 72 height 27
click at [453, 218] on link "Cancel" at bounding box center [450, 213] width 33 height 16
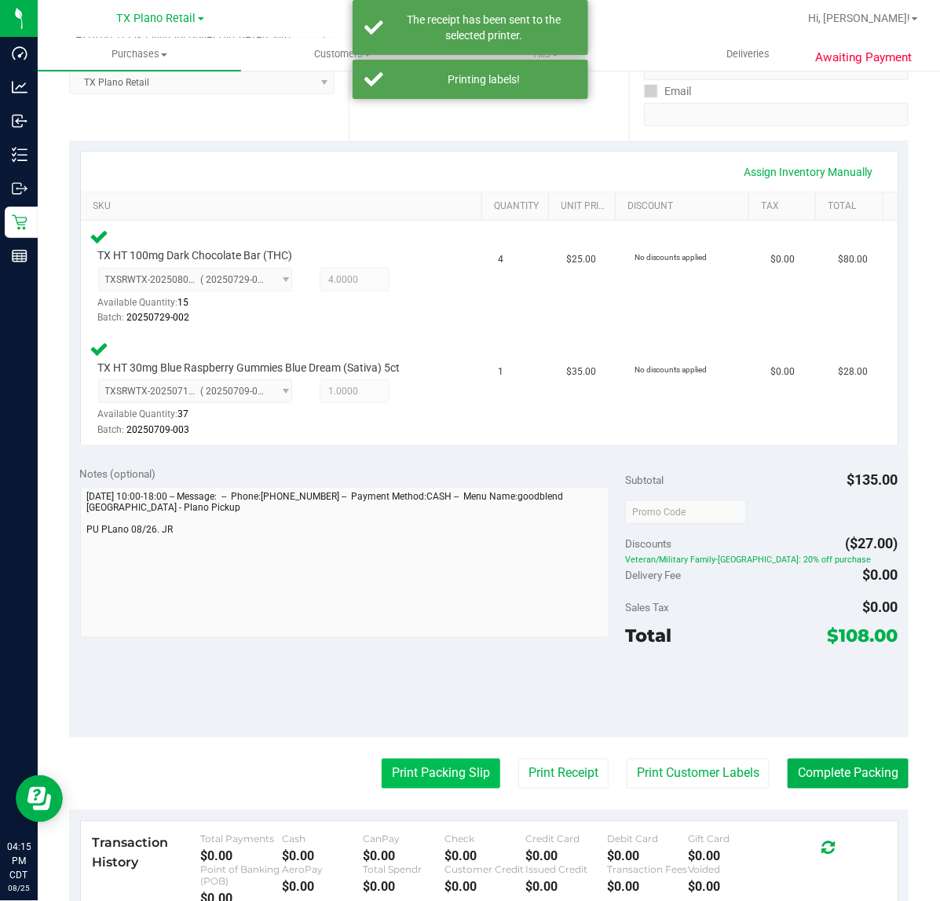
click at [401, 771] on button "Print Packing Slip" at bounding box center [441, 774] width 119 height 30
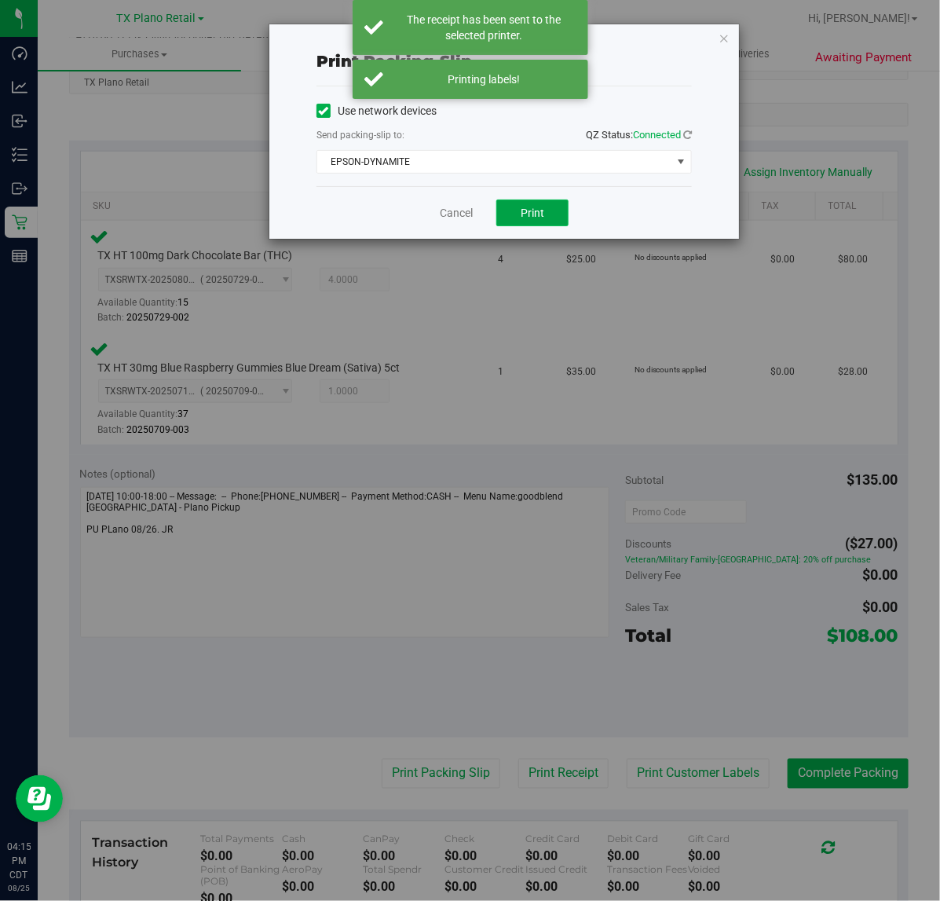
click at [532, 224] on button "Print" at bounding box center [532, 213] width 72 height 27
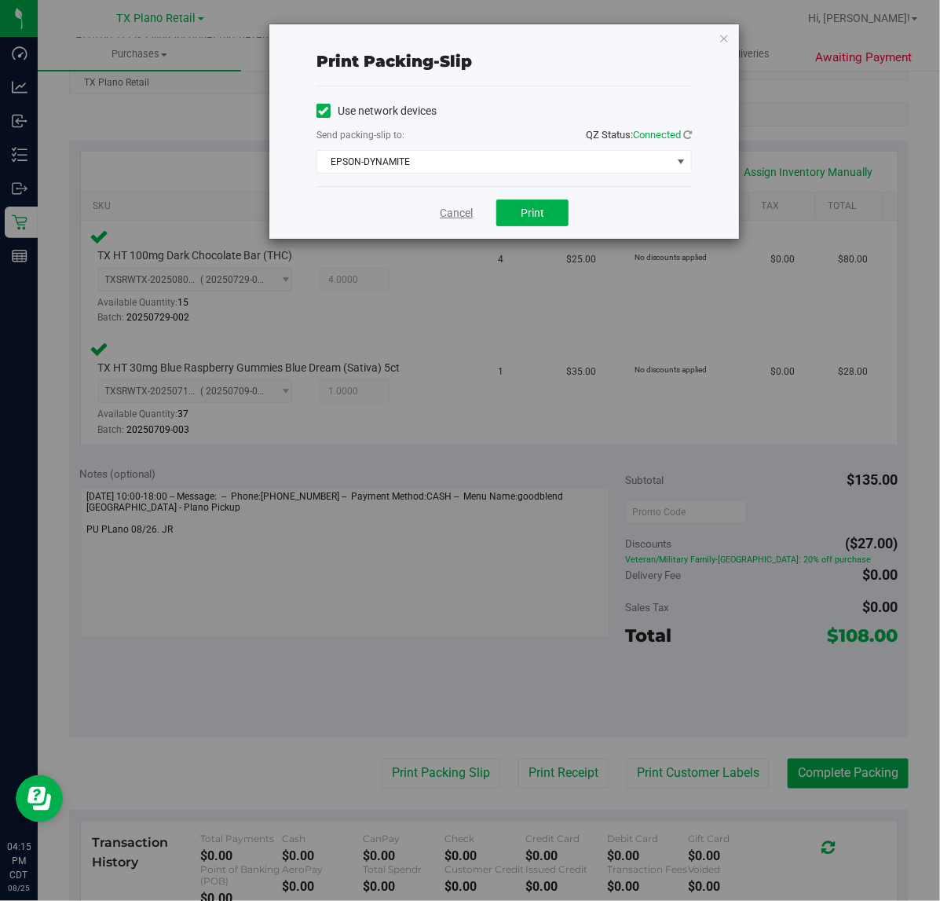
click at [453, 218] on link "Cancel" at bounding box center [456, 213] width 33 height 16
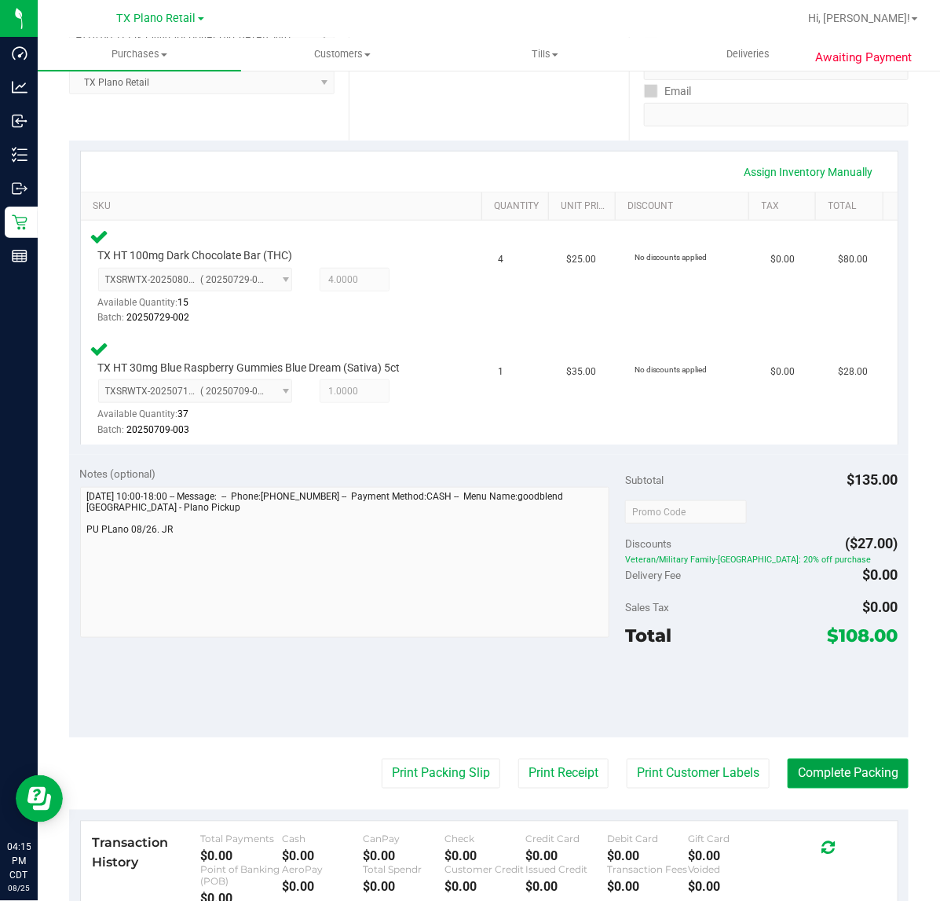
click at [858, 771] on button "Complete Packing" at bounding box center [848, 774] width 121 height 30
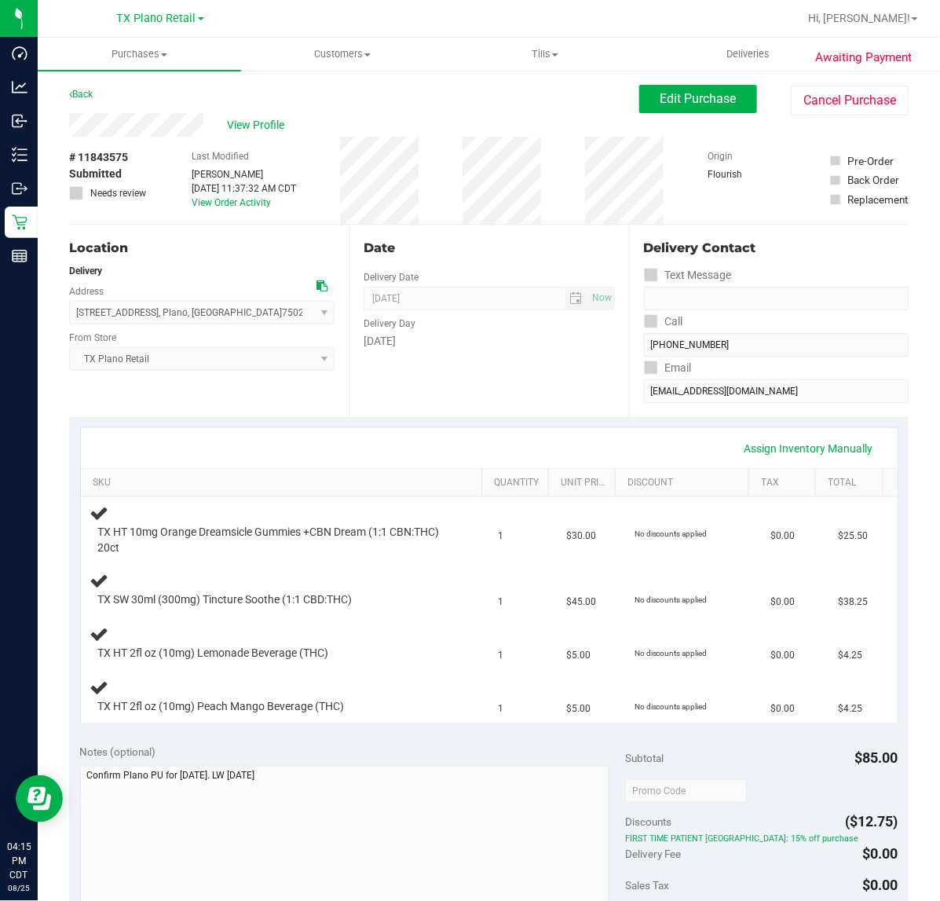
click at [397, 377] on div "Date Delivery Date [DATE] Now [DATE] 07:00 AM Now Delivery Day [DATE]" at bounding box center [489, 321] width 280 height 192
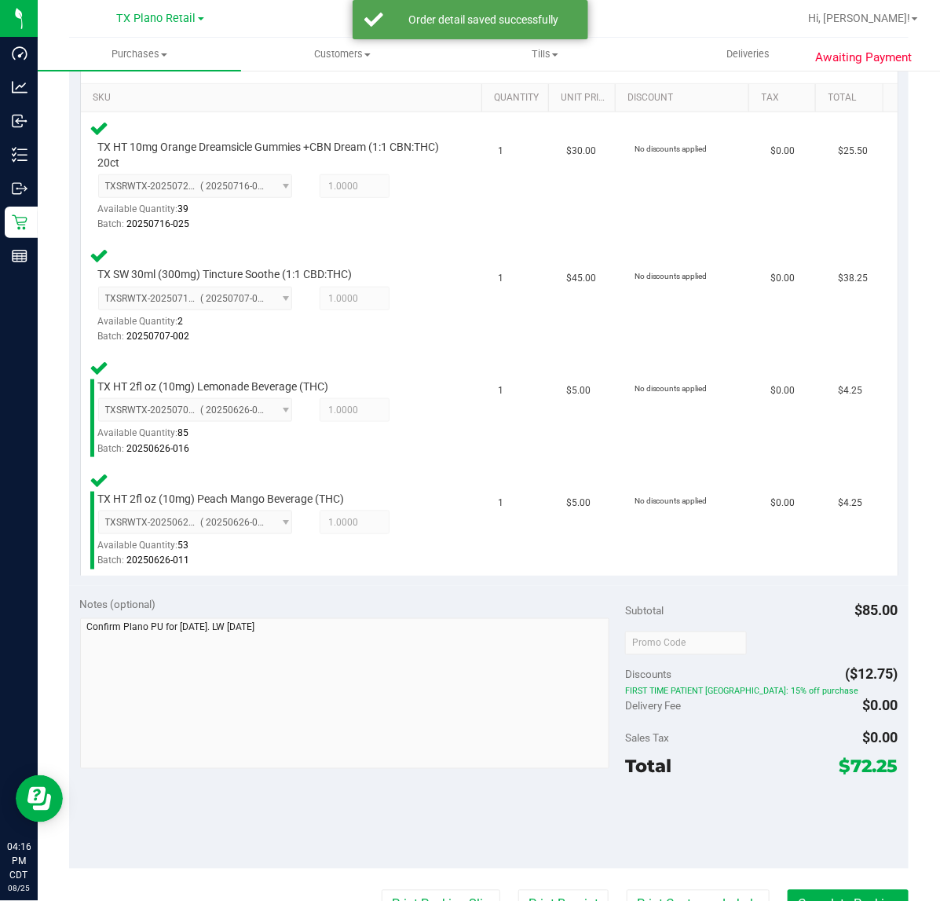
scroll to position [452, 0]
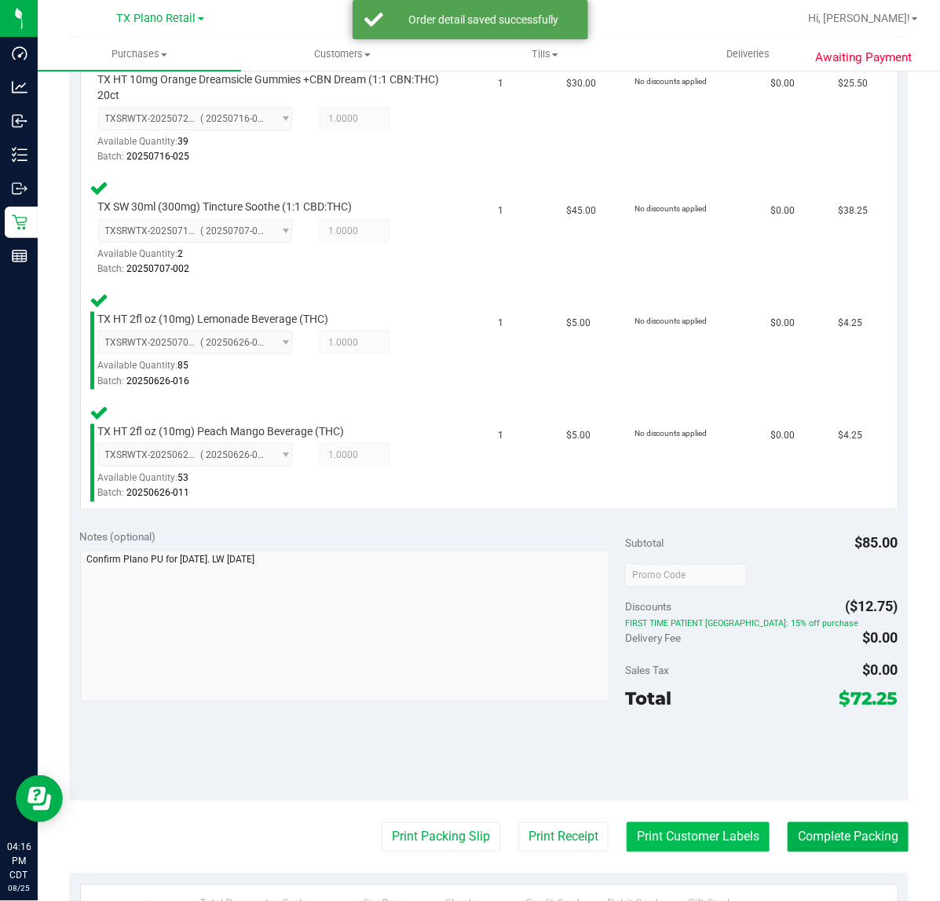
click at [669, 831] on button "Print Customer Labels" at bounding box center [698, 837] width 143 height 30
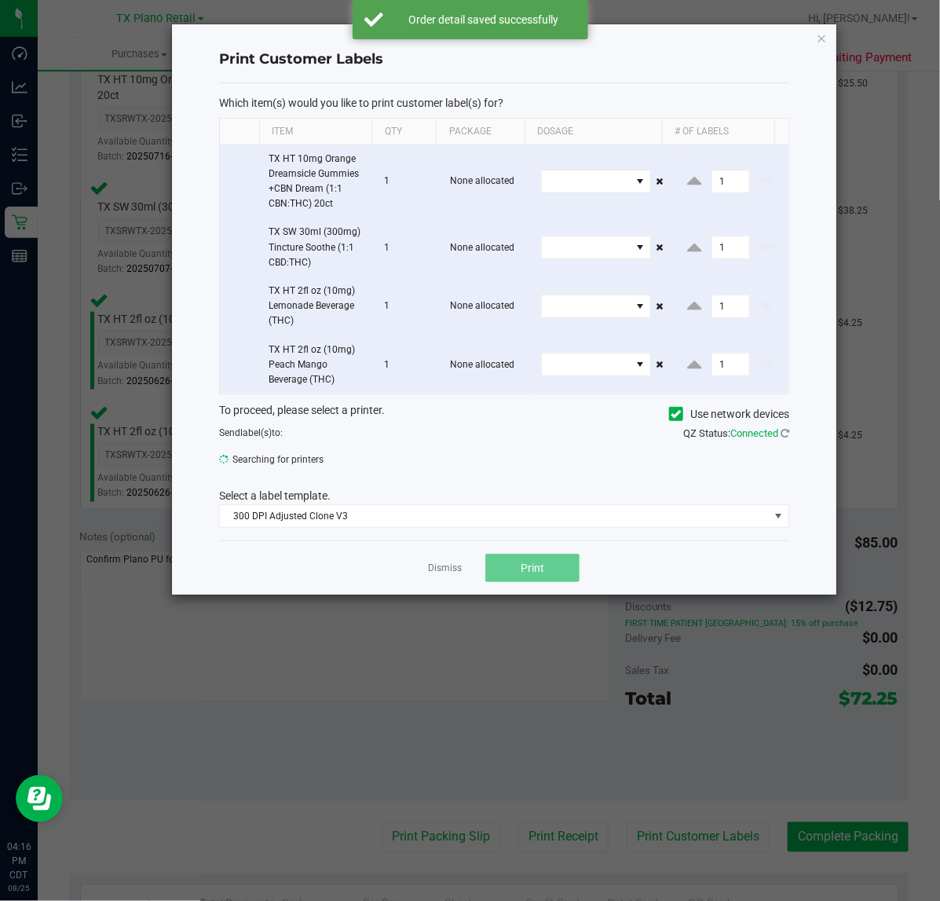
click at [544, 574] on button "Print" at bounding box center [532, 568] width 94 height 28
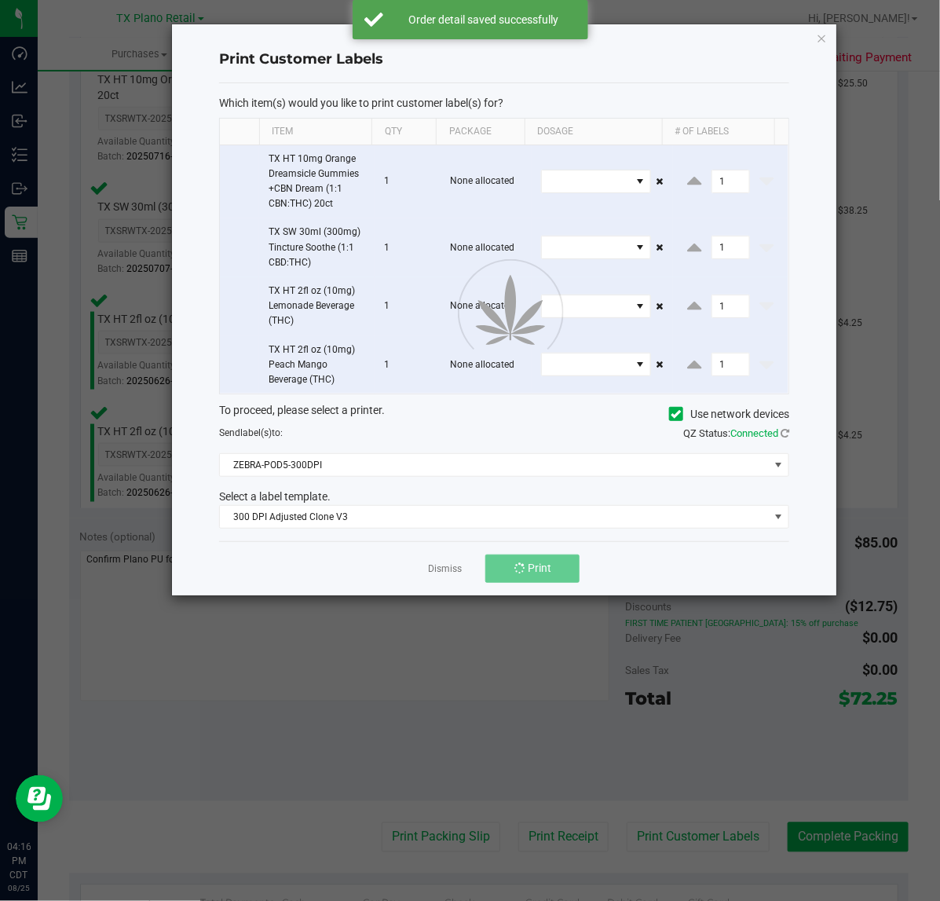
click at [452, 578] on div at bounding box center [504, 309] width 665 height 571
click at [548, 829] on ngb-modal-window "Print Customer Labels Which item(s) would you like to print customer label(s) f…" at bounding box center [476, 450] width 952 height 901
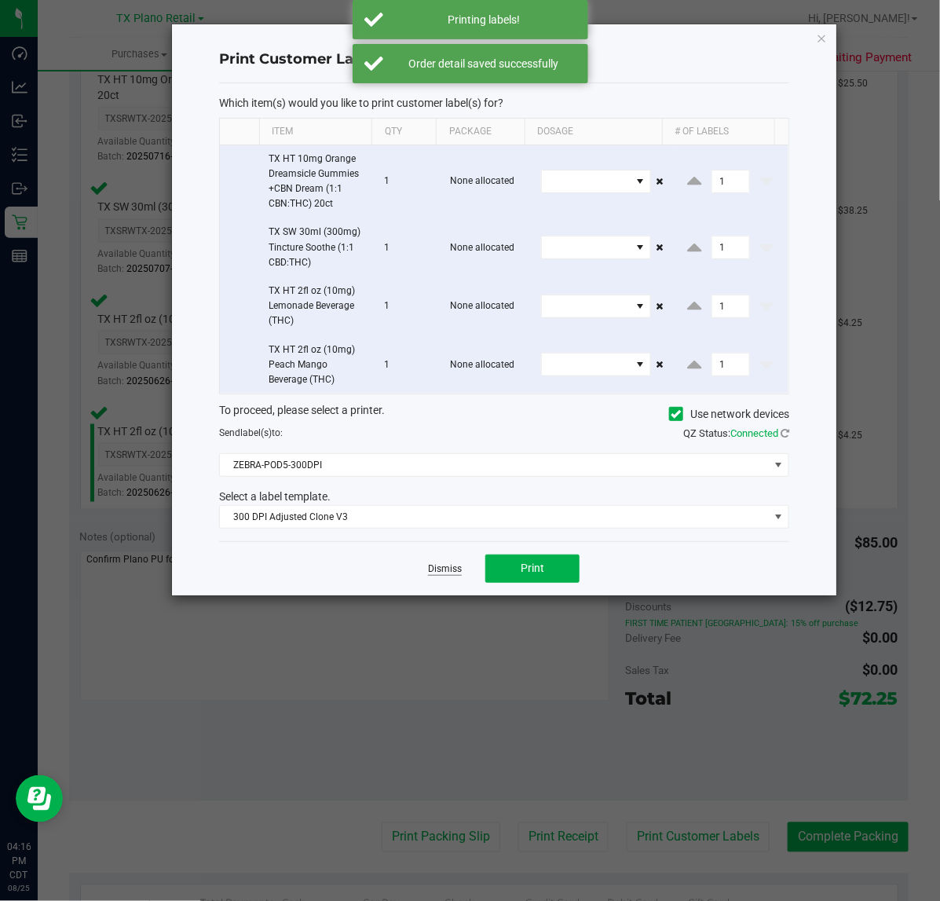
click at [452, 573] on link "Dismiss" at bounding box center [445, 568] width 34 height 13
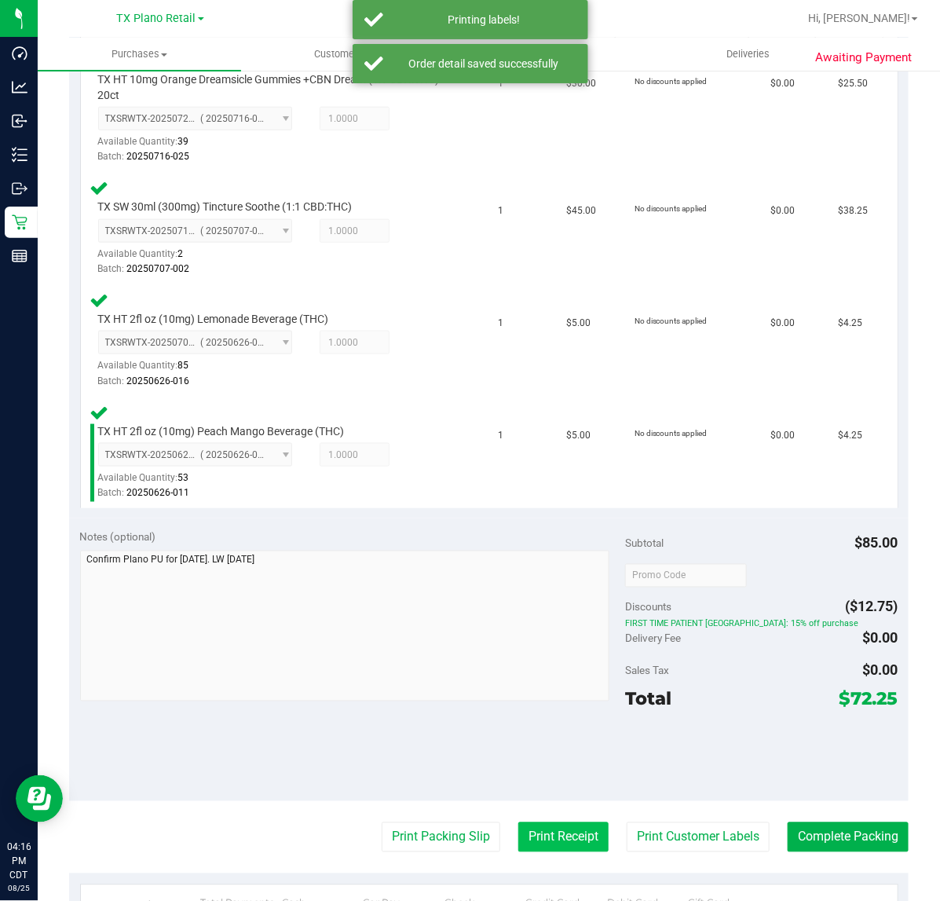
click at [528, 834] on button "Print Receipt" at bounding box center [563, 837] width 90 height 30
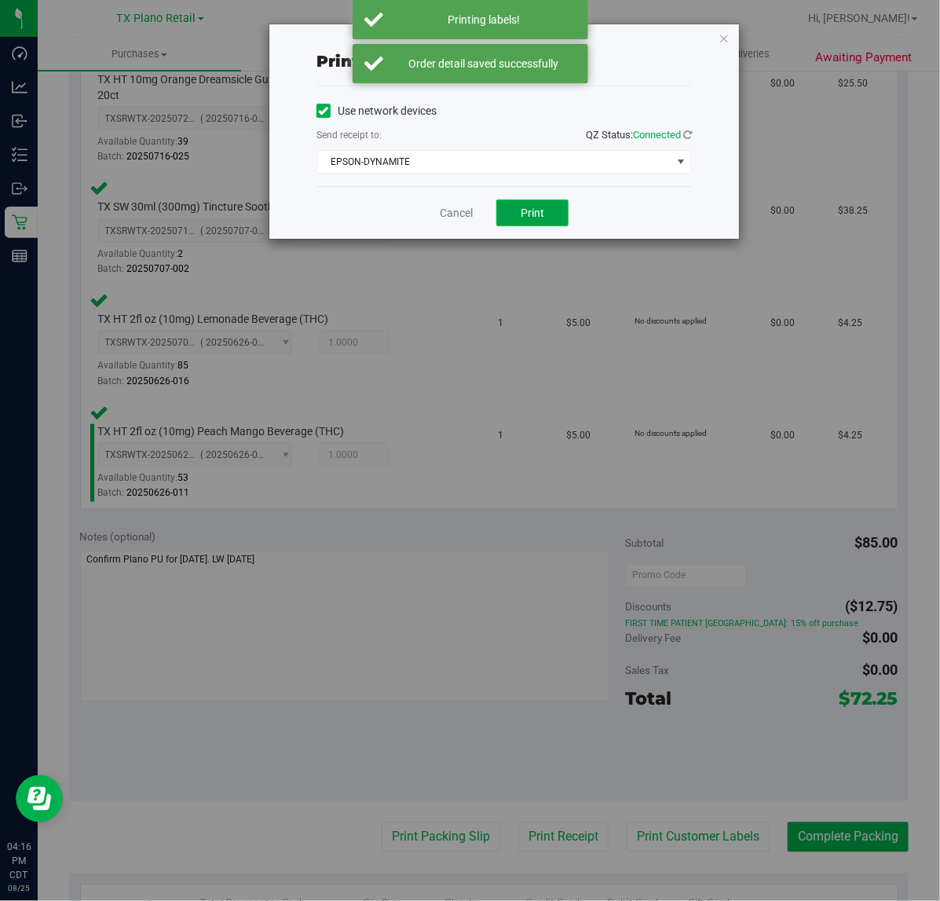
click at [518, 225] on button "Print" at bounding box center [532, 213] width 72 height 27
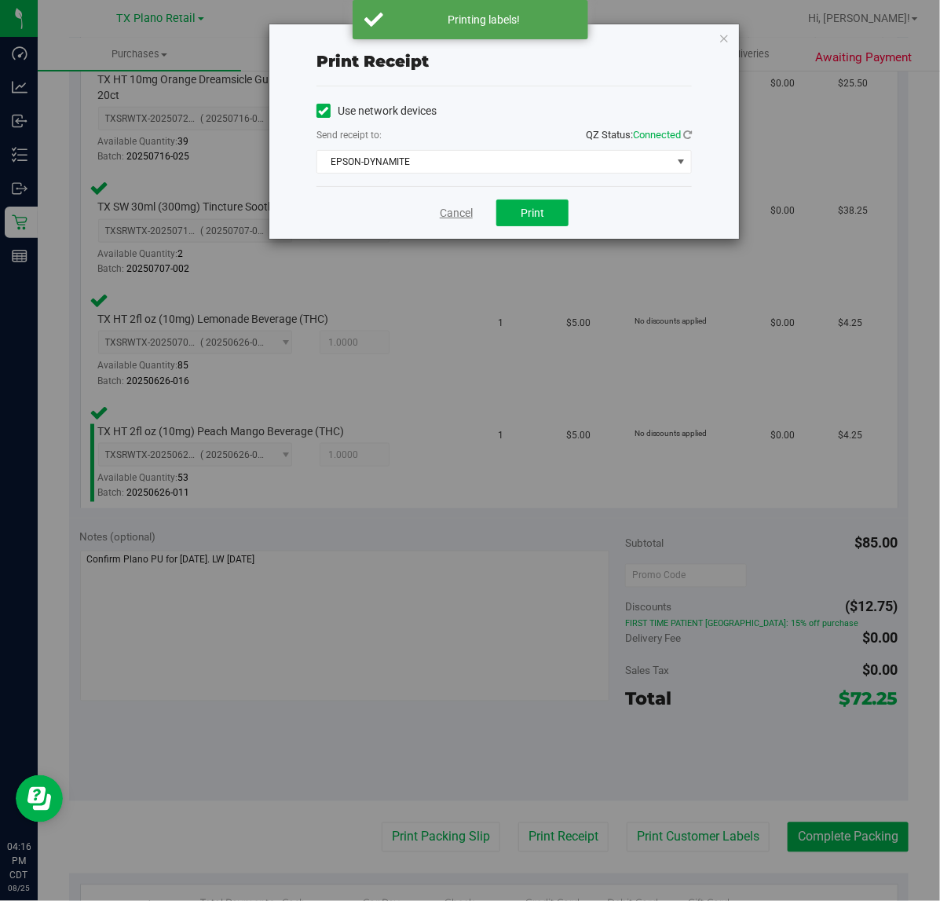
click at [446, 214] on link "Cancel" at bounding box center [456, 213] width 33 height 16
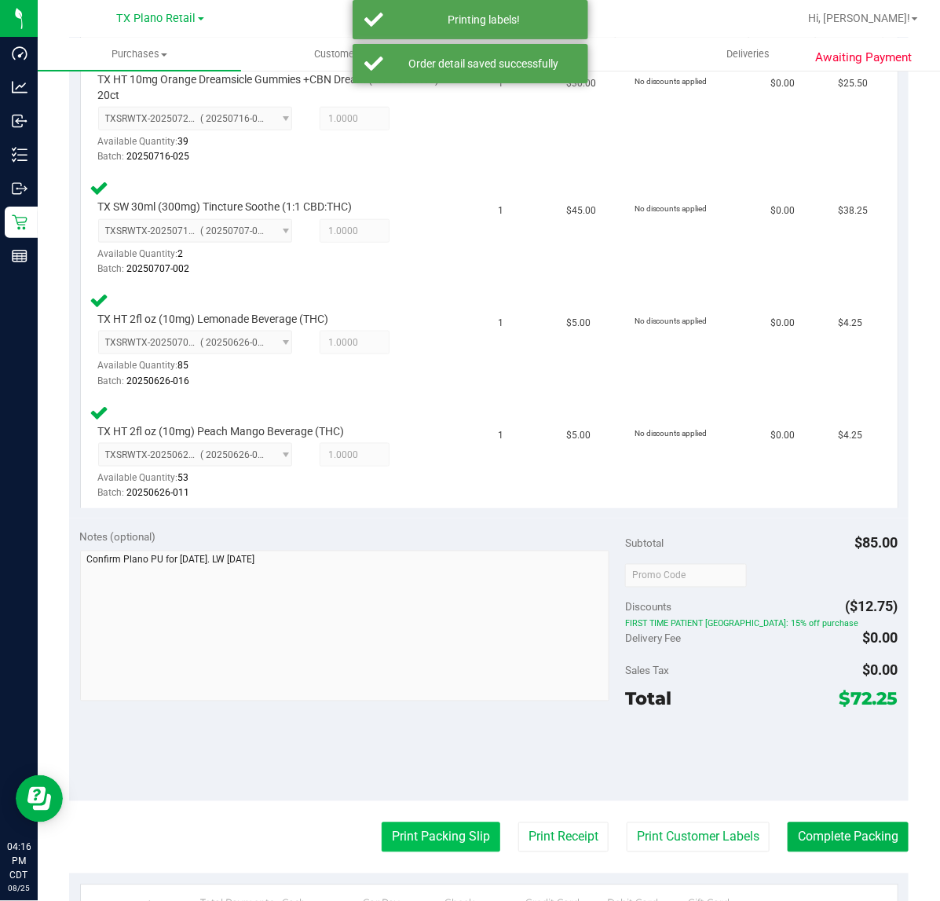
click at [398, 830] on button "Print Packing Slip" at bounding box center [441, 837] width 119 height 30
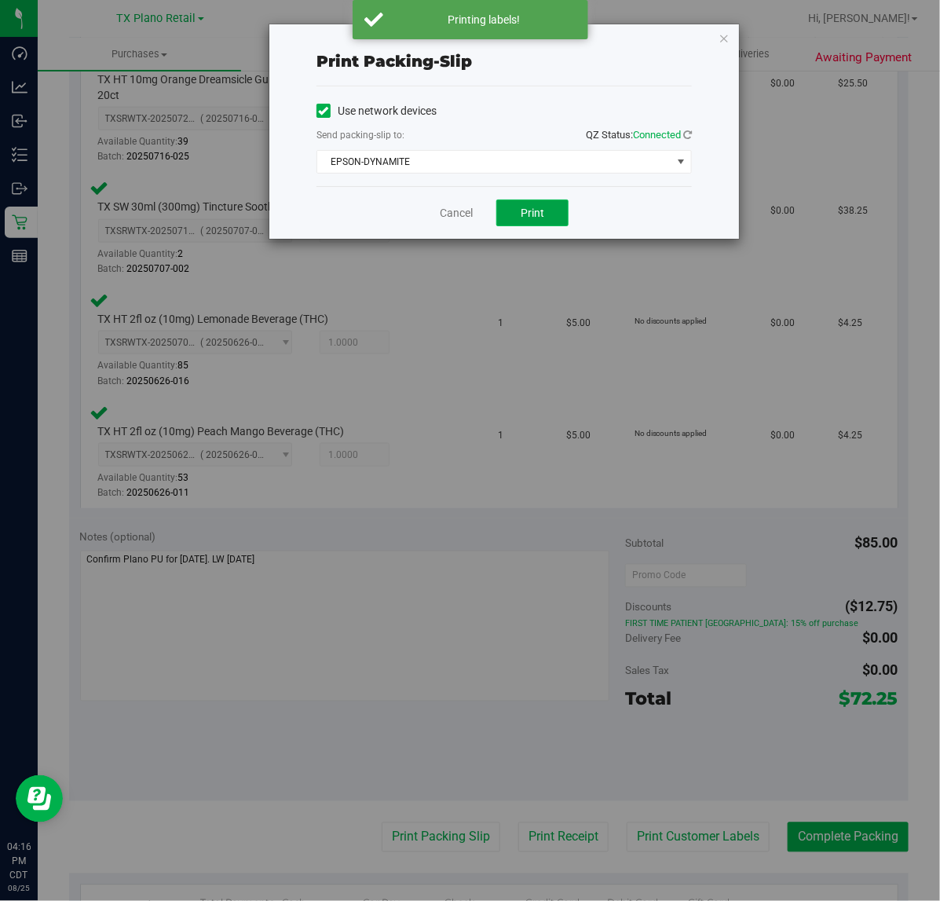
click at [536, 222] on button "Print" at bounding box center [532, 213] width 72 height 27
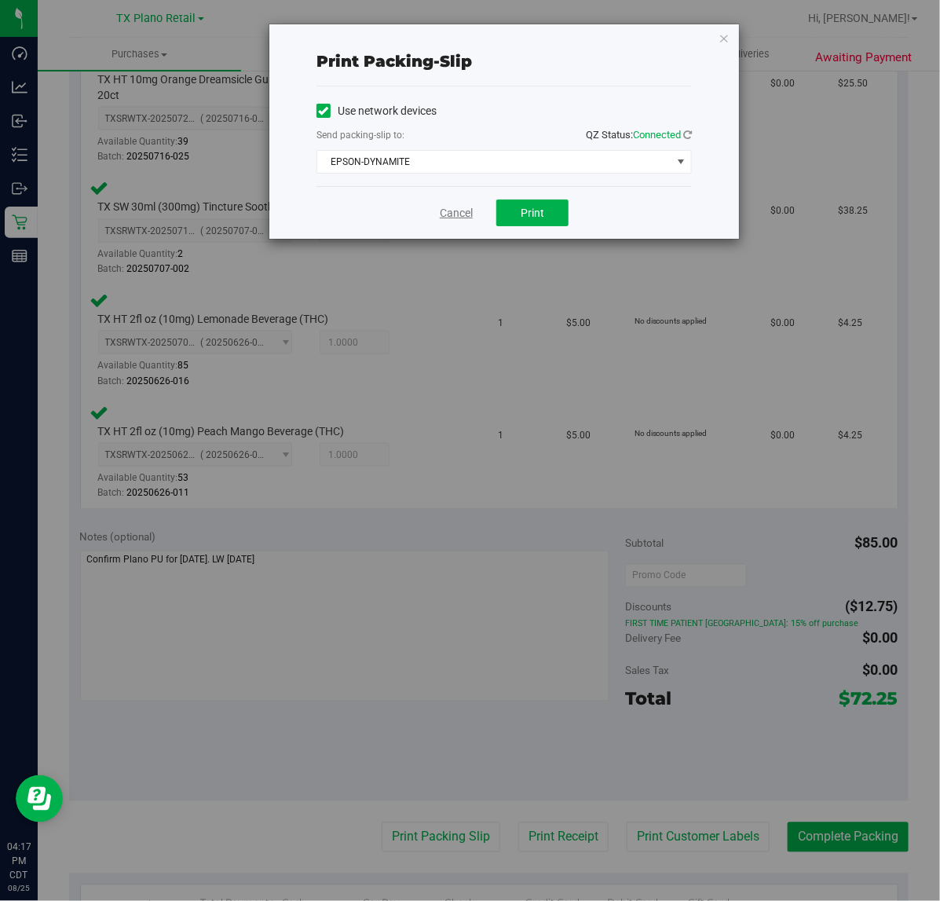
click at [456, 222] on link "Cancel" at bounding box center [456, 213] width 33 height 16
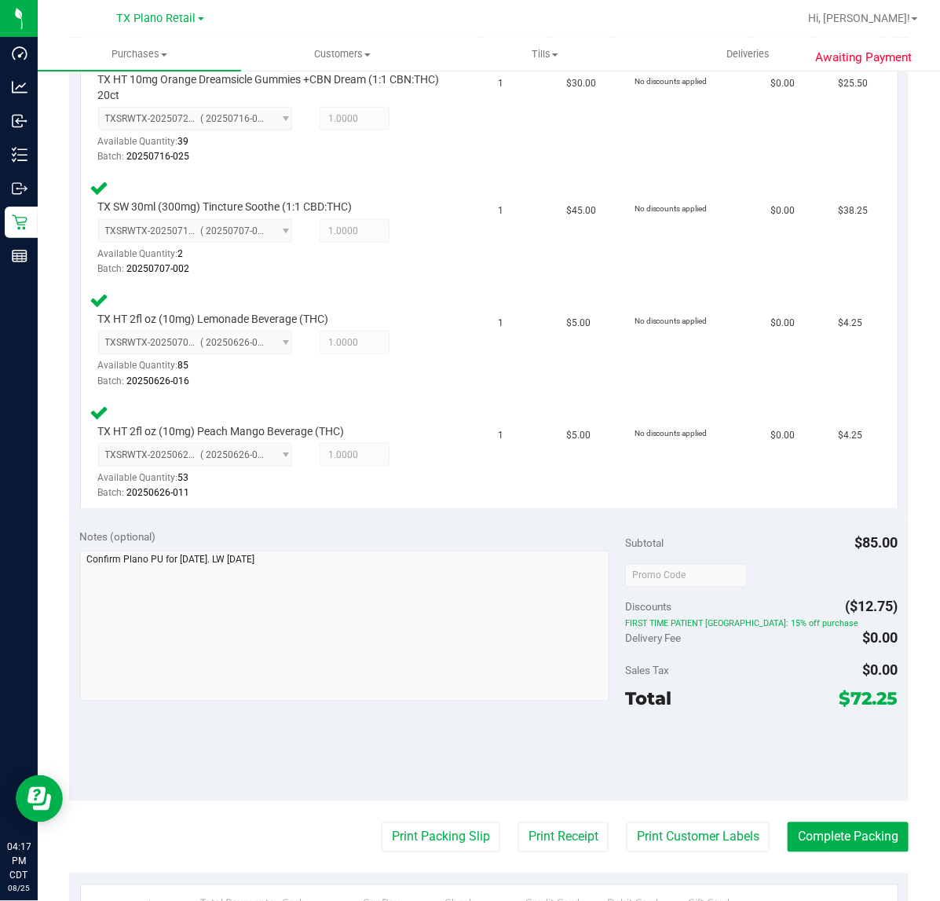
click at [801, 817] on purchase-details "Back Edit Purchase Cancel Purchase View Profile # 11843575 Submitted Needs revi…" at bounding box center [489, 405] width 840 height 1547
click at [802, 822] on button "Complete Packing" at bounding box center [848, 837] width 121 height 30
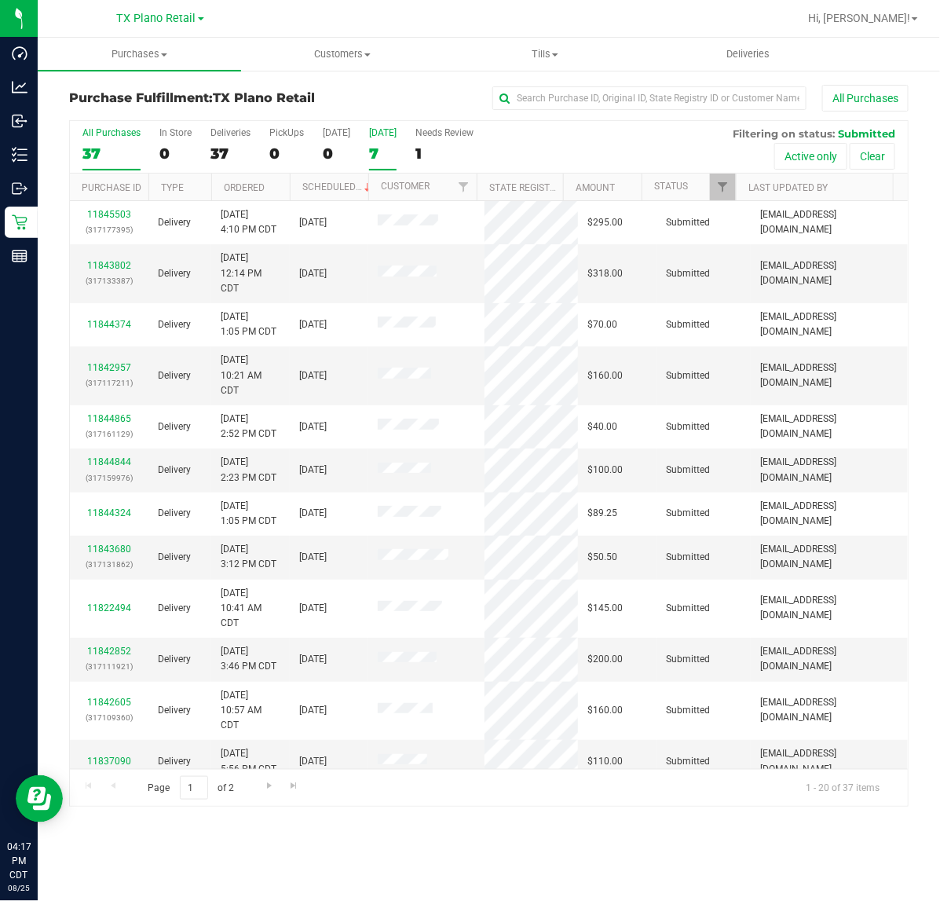
click at [394, 131] on div "[DATE]" at bounding box center [382, 132] width 27 height 11
click at [0, 0] on input "[DATE] 7" at bounding box center [0, 0] width 0 height 0
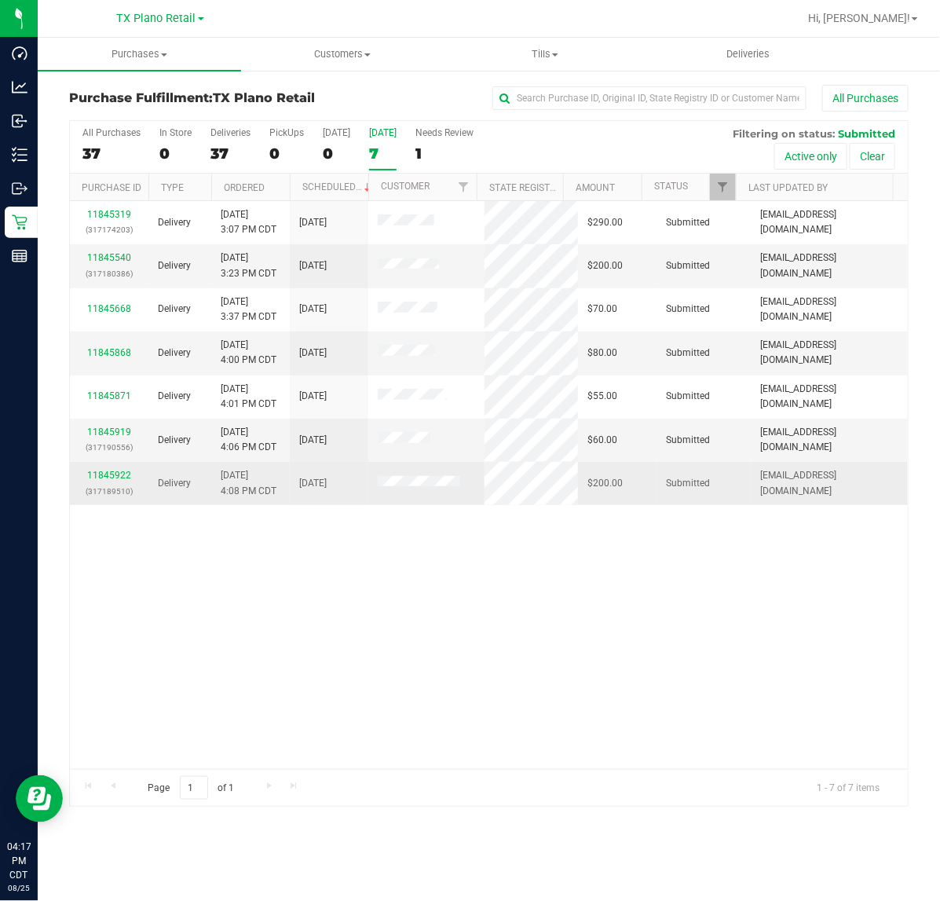
click at [106, 484] on div "11845922 (317189510)" at bounding box center [109, 483] width 60 height 30
click at [104, 481] on link "11845922" at bounding box center [109, 475] width 44 height 11
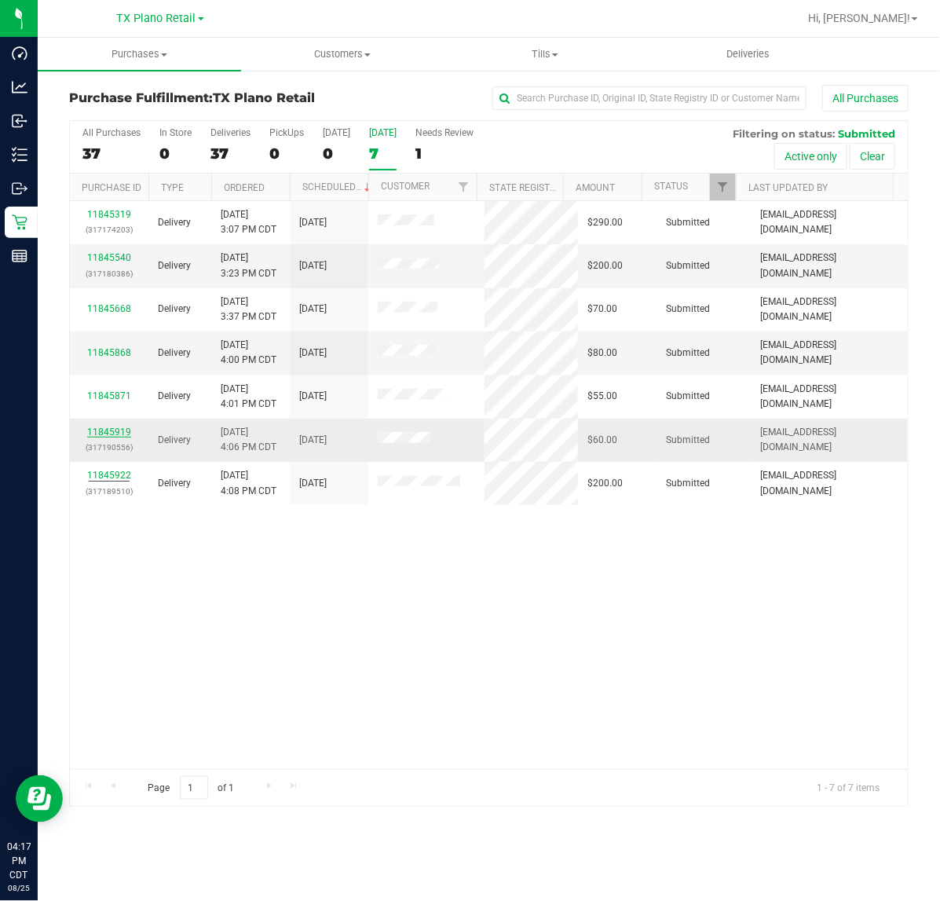
click at [110, 433] on link "11845919" at bounding box center [109, 432] width 44 height 11
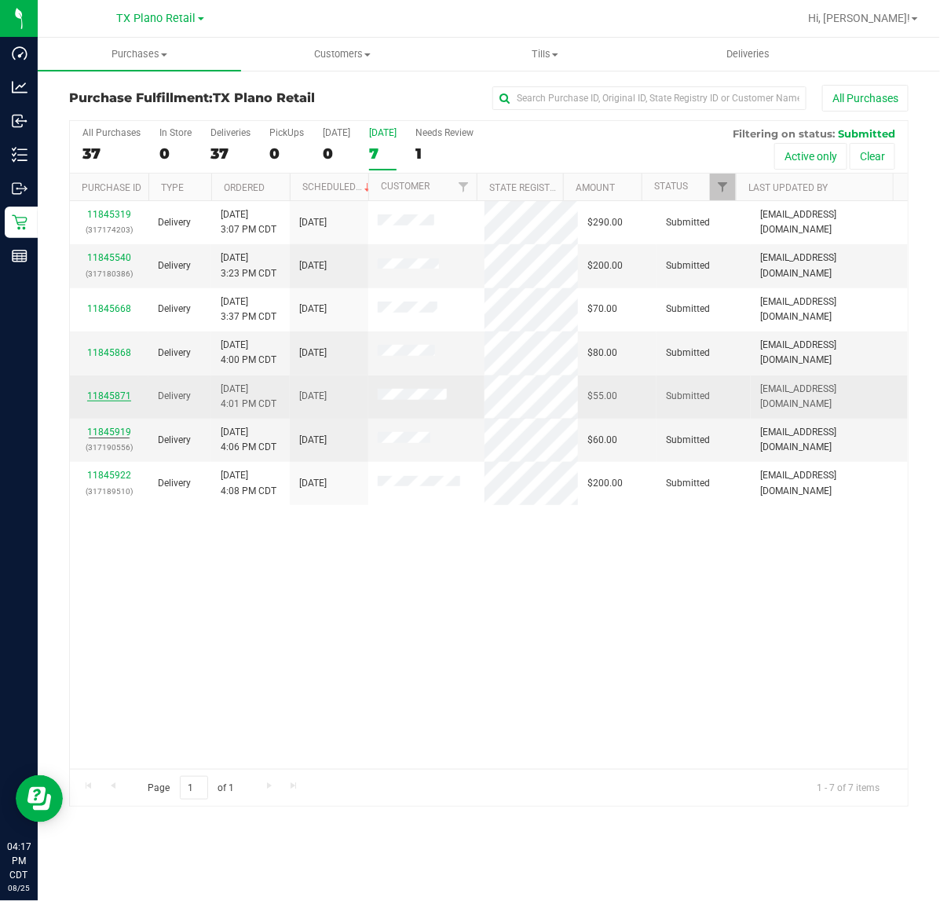
click at [112, 399] on link "11845871" at bounding box center [109, 395] width 44 height 11
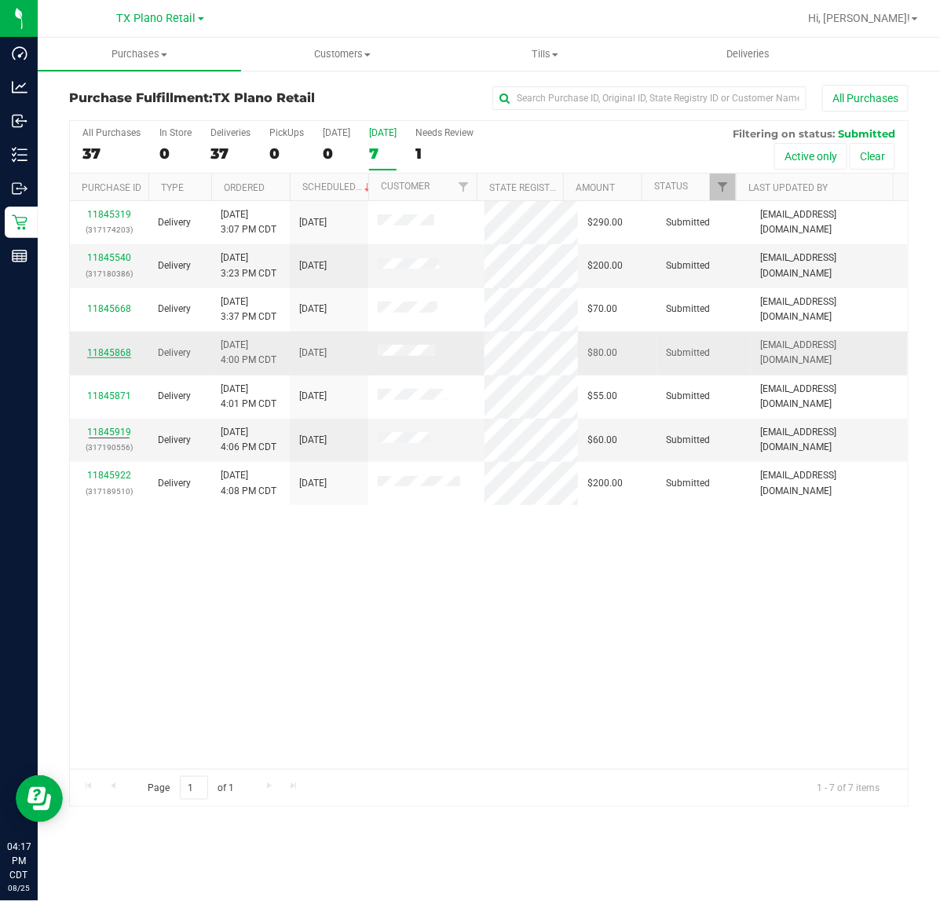
click at [104, 351] on link "11845868" at bounding box center [109, 352] width 44 height 11
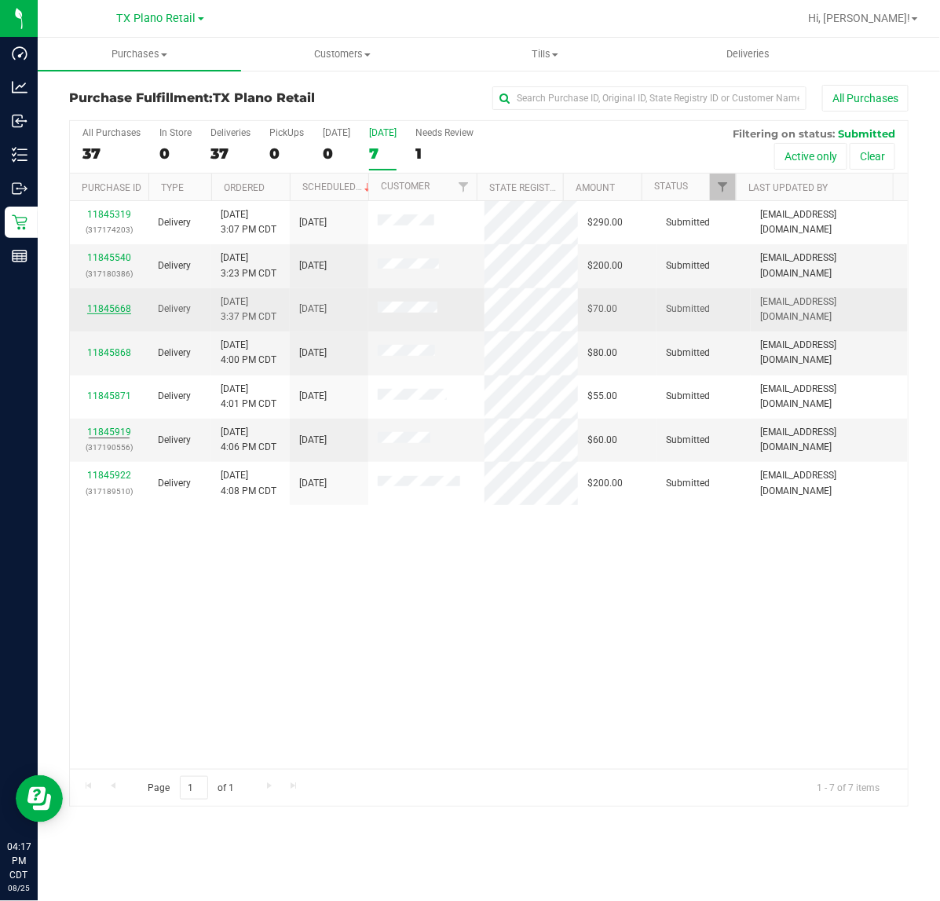
click at [104, 314] on link "11845668" at bounding box center [109, 308] width 44 height 11
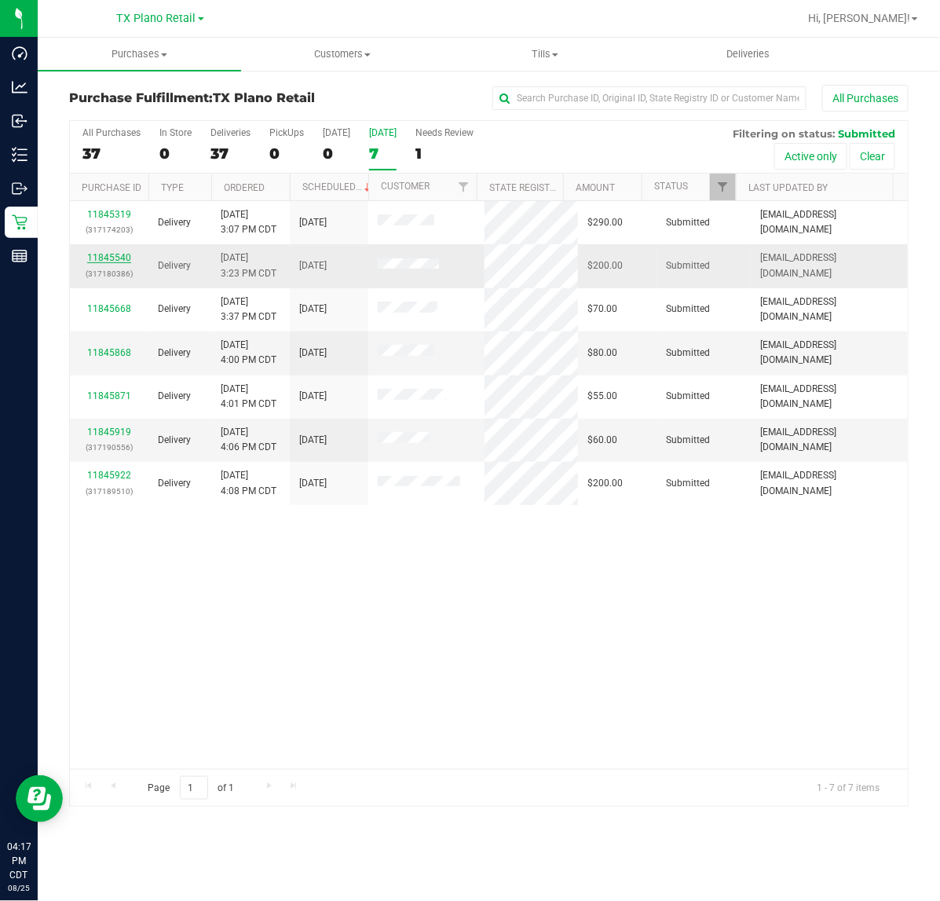
click at [108, 258] on link "11845540" at bounding box center [109, 257] width 44 height 11
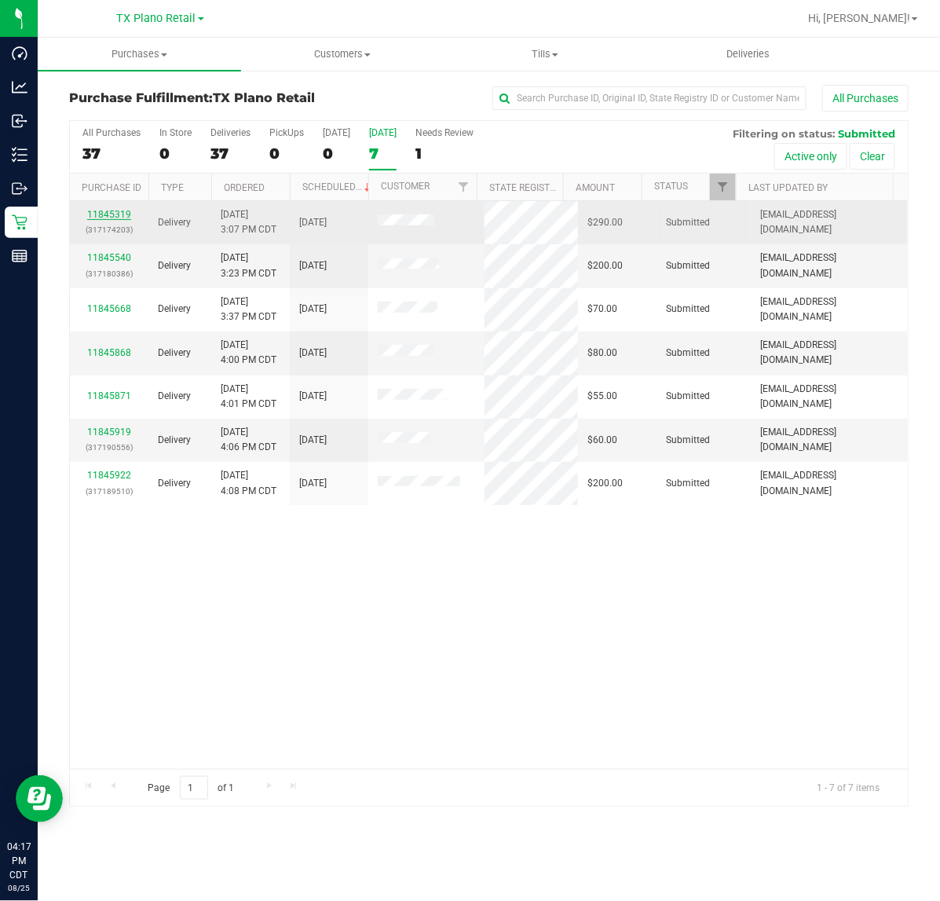
click at [104, 218] on link "11845319" at bounding box center [109, 214] width 44 height 11
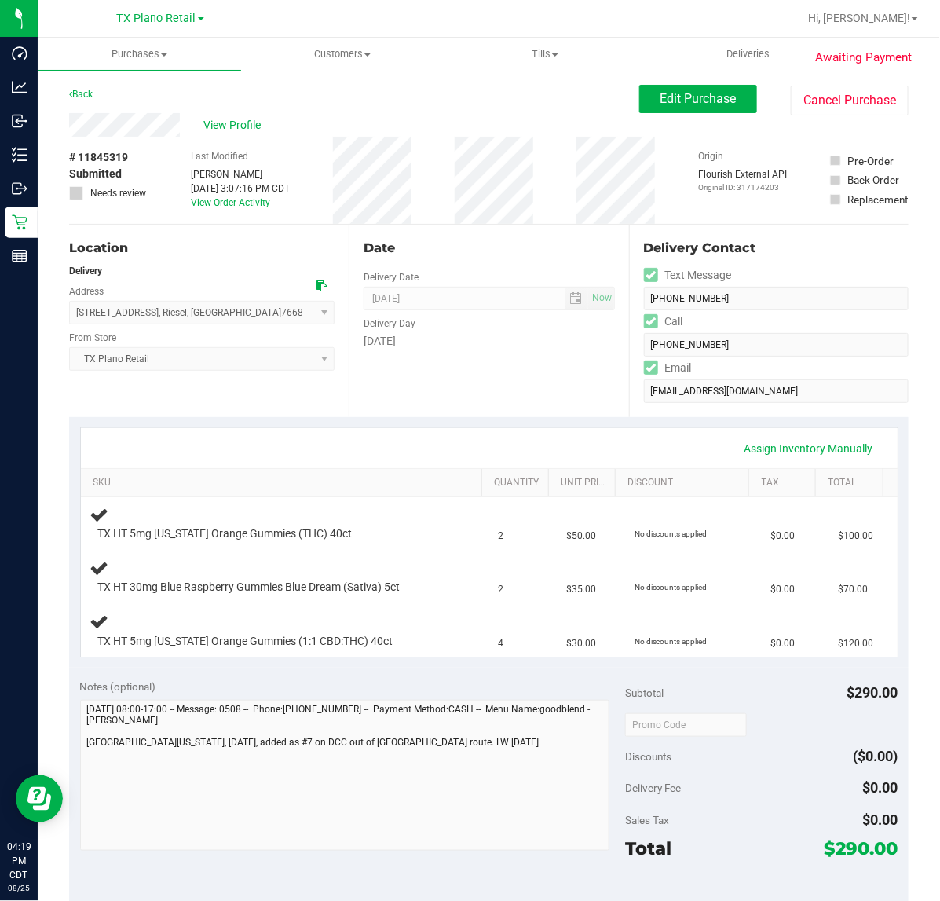
click at [564, 373] on div "Date Delivery Date [DATE] Now [DATE] 07:00 AM Now Delivery Day [DATE]" at bounding box center [489, 321] width 280 height 192
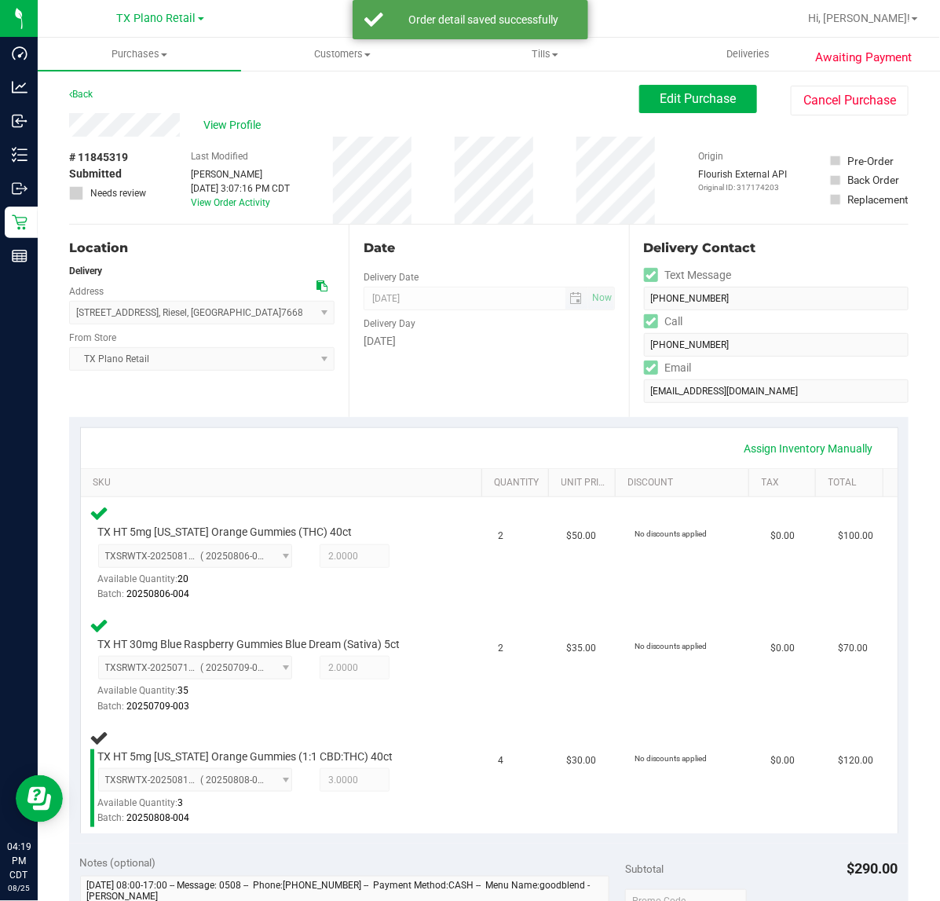
click at [575, 299] on span "[DATE] Now" at bounding box center [489, 299] width 251 height 24
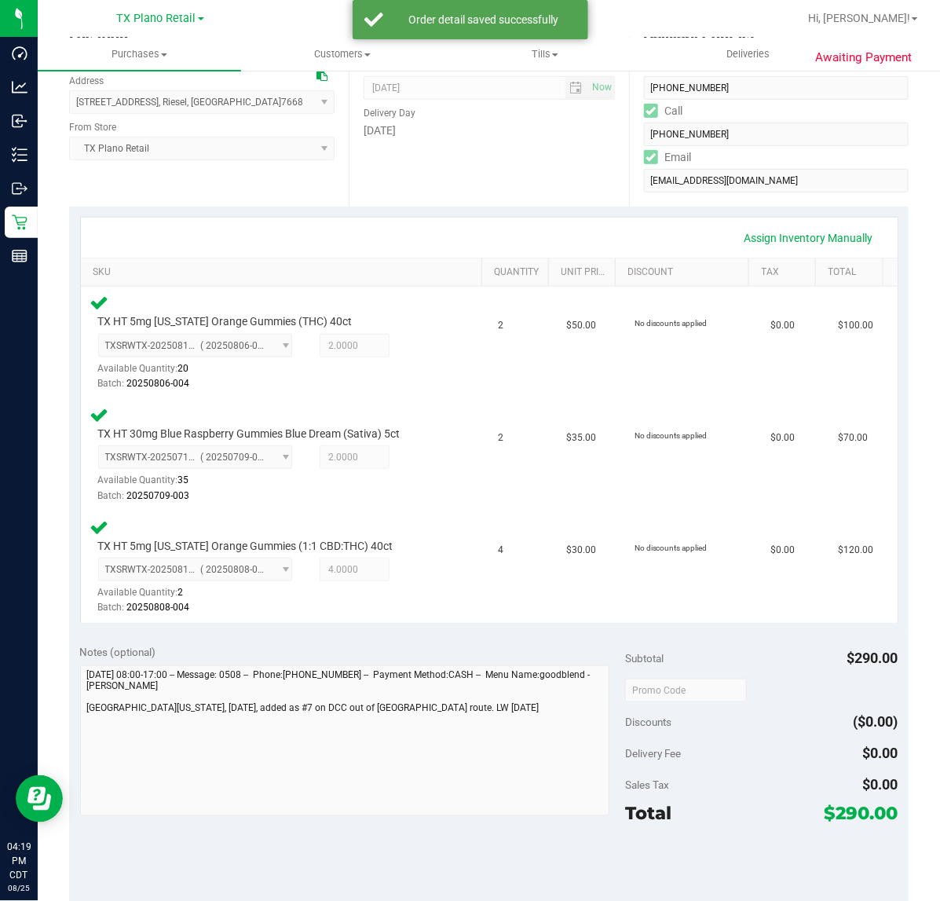
scroll to position [295, 0]
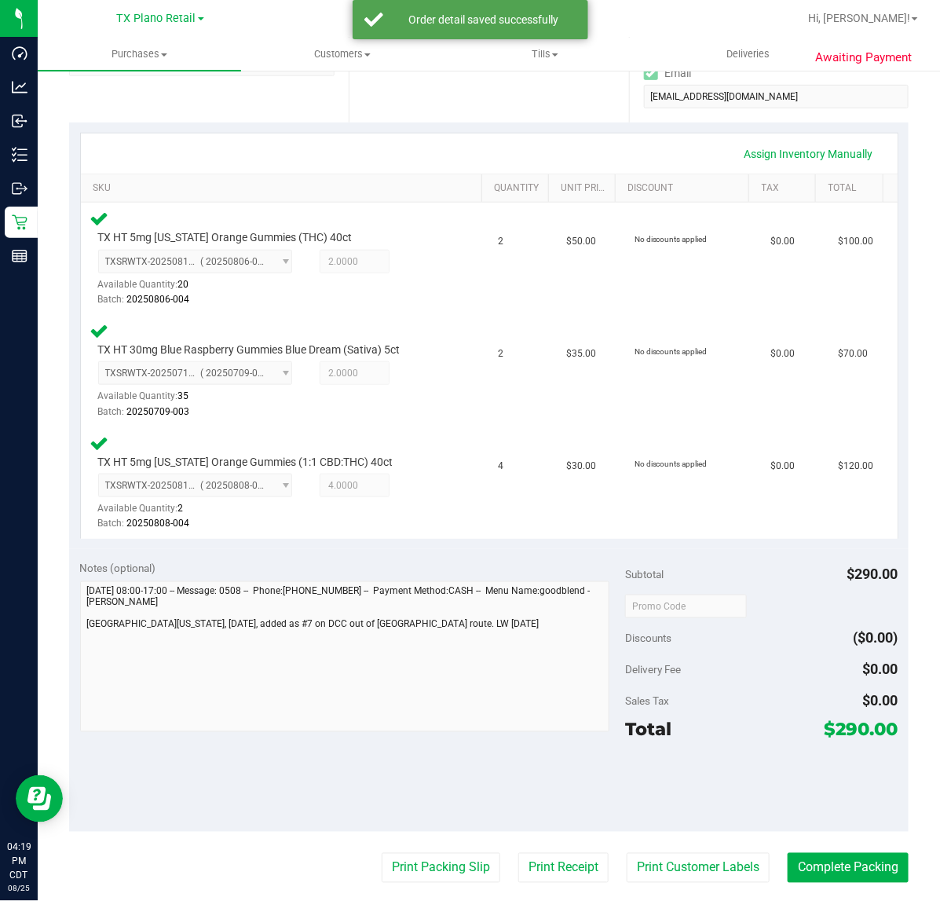
click at [680, 885] on purchase-details "Back Edit Purchase Cancel Purchase View Profile # 11845319 Submitted Needs revi…" at bounding box center [489, 499] width 840 height 1419
click at [689, 866] on button "Print Customer Labels" at bounding box center [698, 868] width 143 height 30
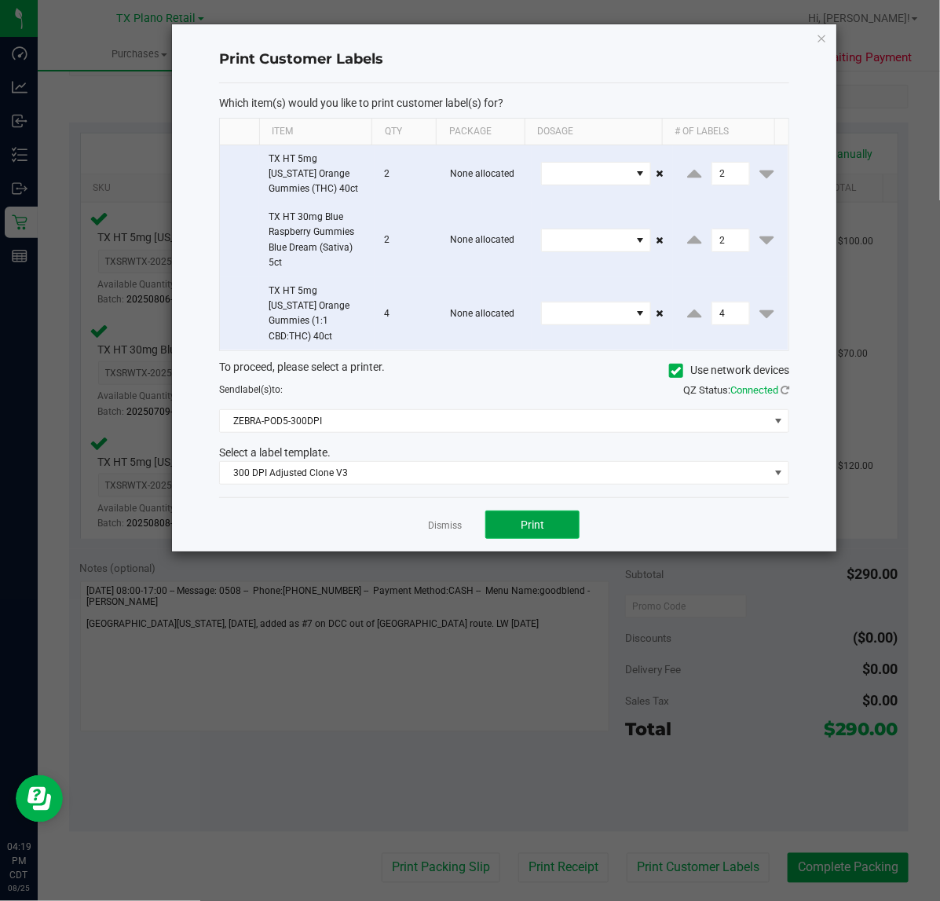
click at [547, 511] on button "Print" at bounding box center [532, 525] width 94 height 28
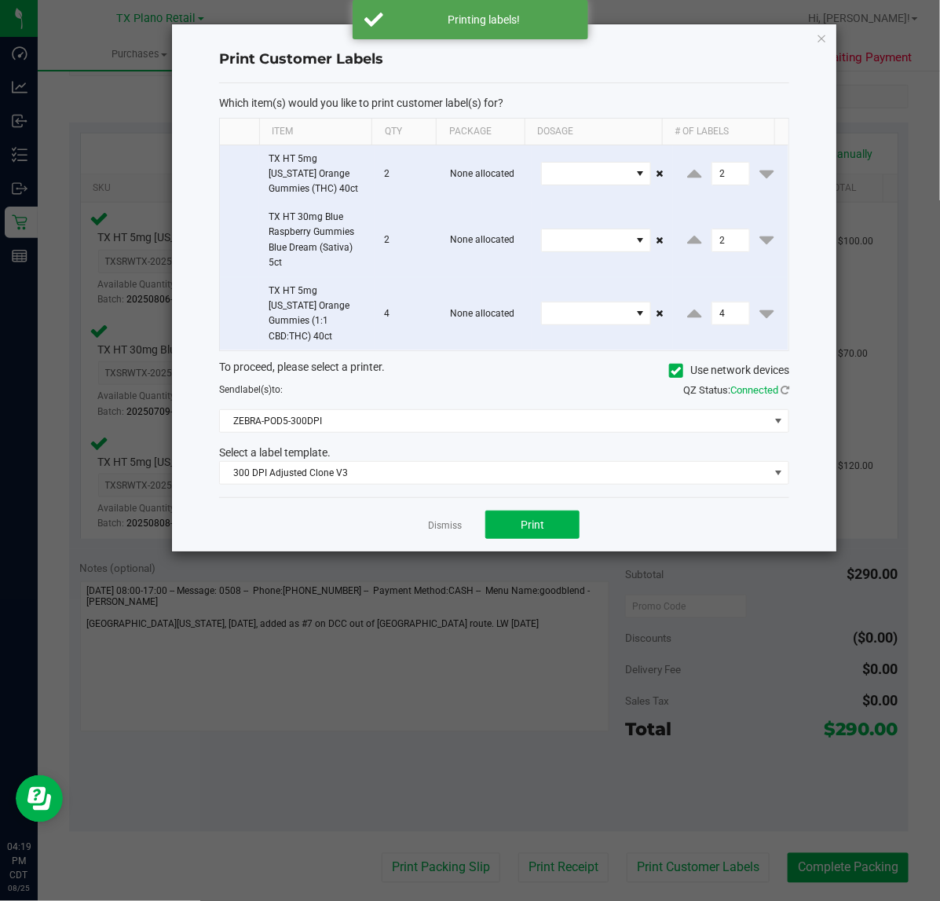
drag, startPoint x: 449, startPoint y: 512, endPoint x: 453, endPoint y: 539, distance: 27.1
click at [449, 519] on link "Dismiss" at bounding box center [445, 525] width 34 height 13
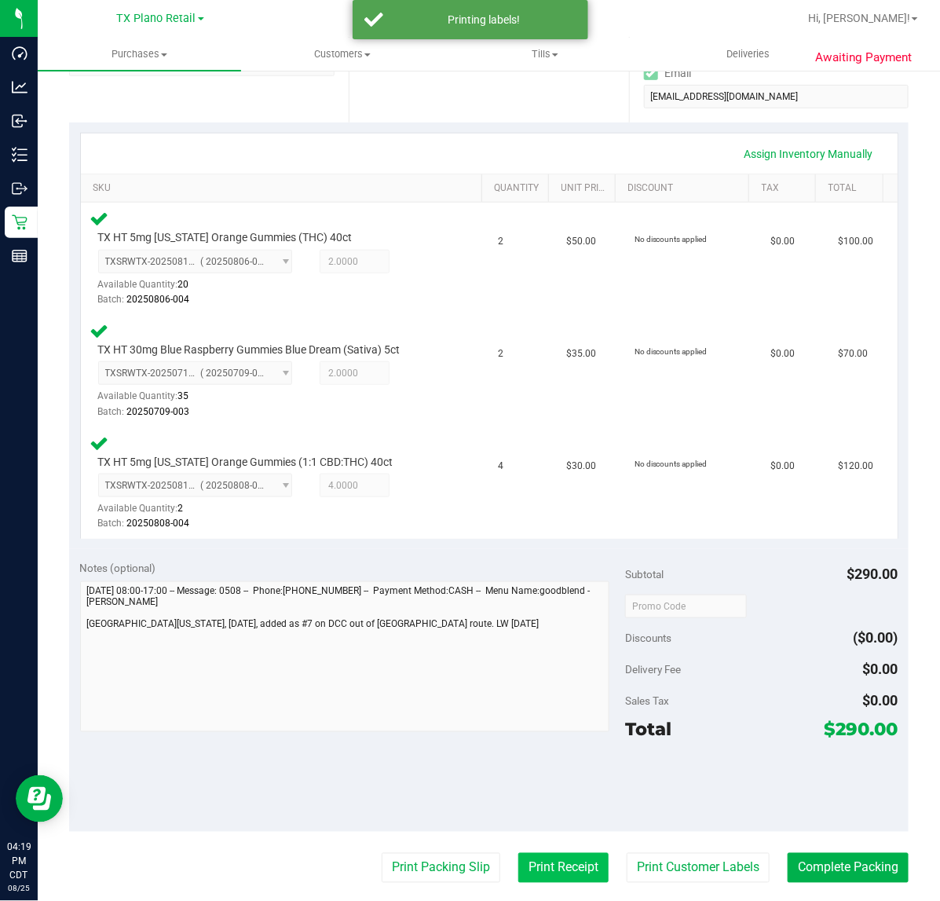
click at [562, 877] on button "Print Receipt" at bounding box center [563, 868] width 90 height 30
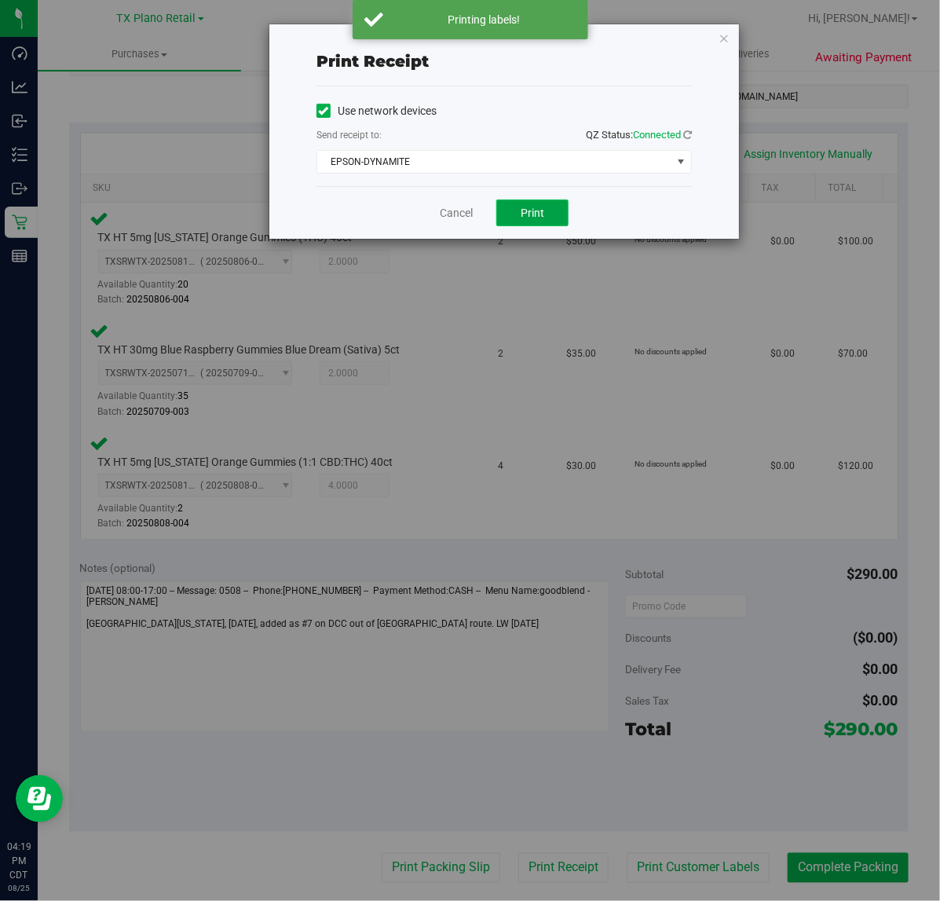
click at [527, 211] on span "Print" at bounding box center [533, 213] width 24 height 13
click at [465, 217] on link "Cancel" at bounding box center [450, 213] width 33 height 16
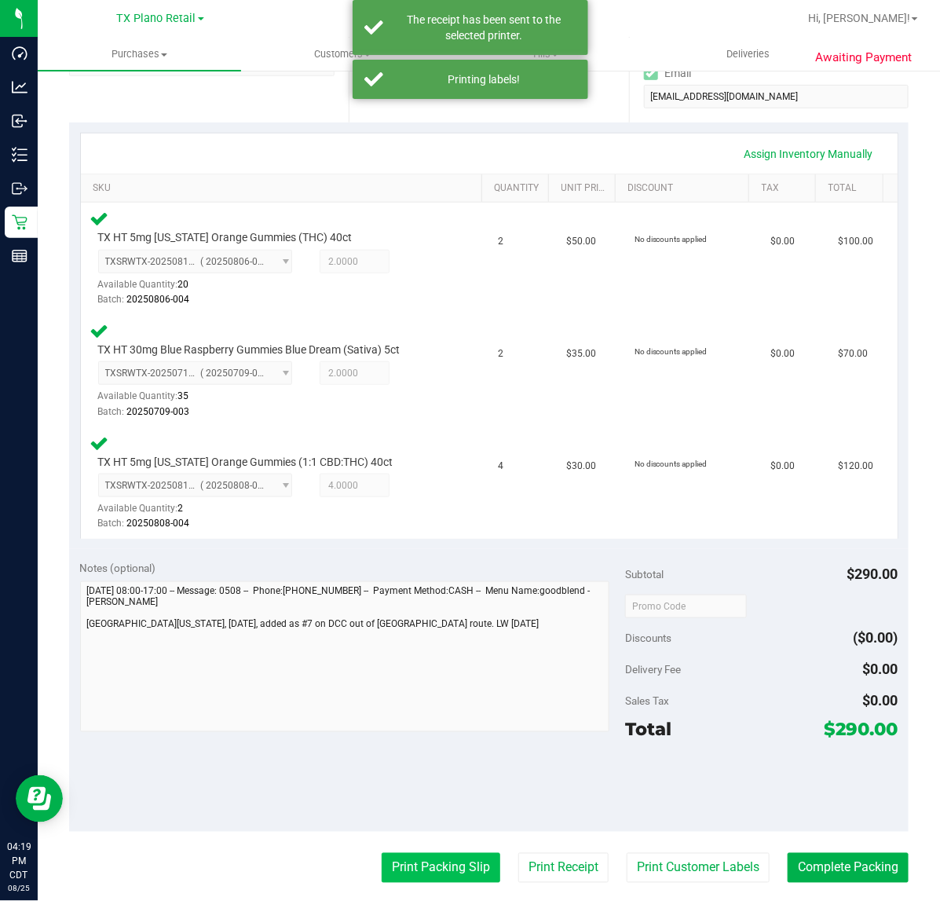
click at [441, 854] on button "Print Packing Slip" at bounding box center [441, 868] width 119 height 30
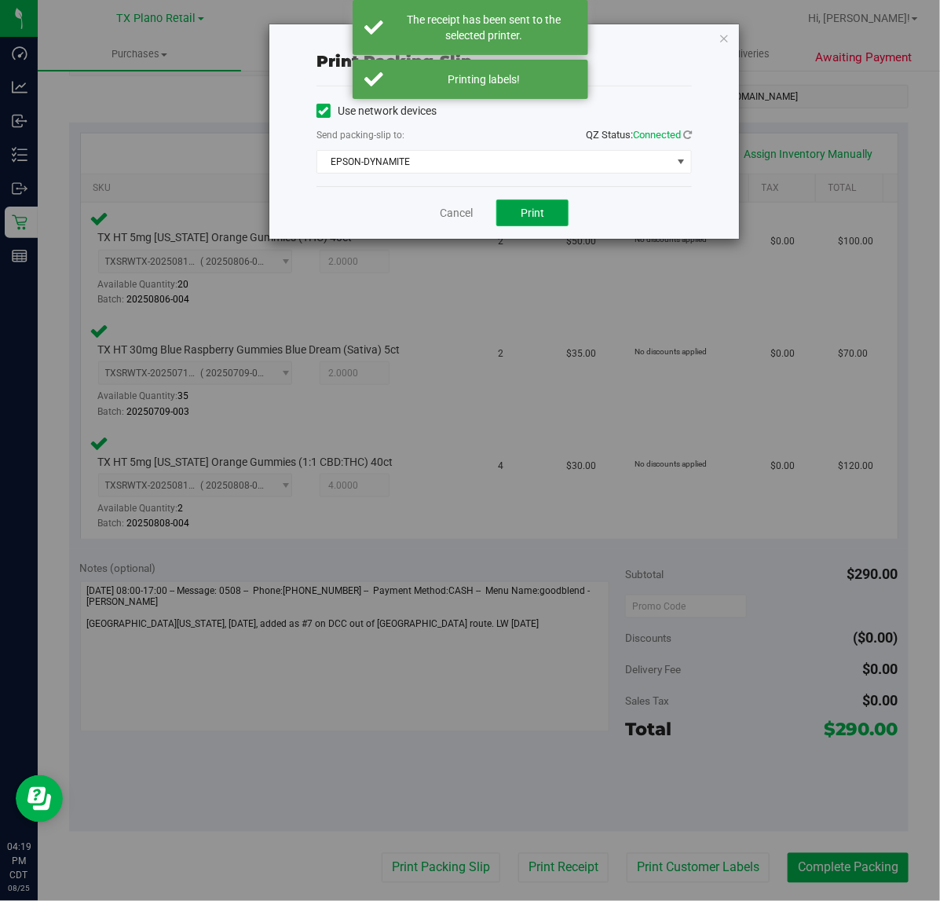
click at [534, 206] on button "Print" at bounding box center [532, 213] width 72 height 27
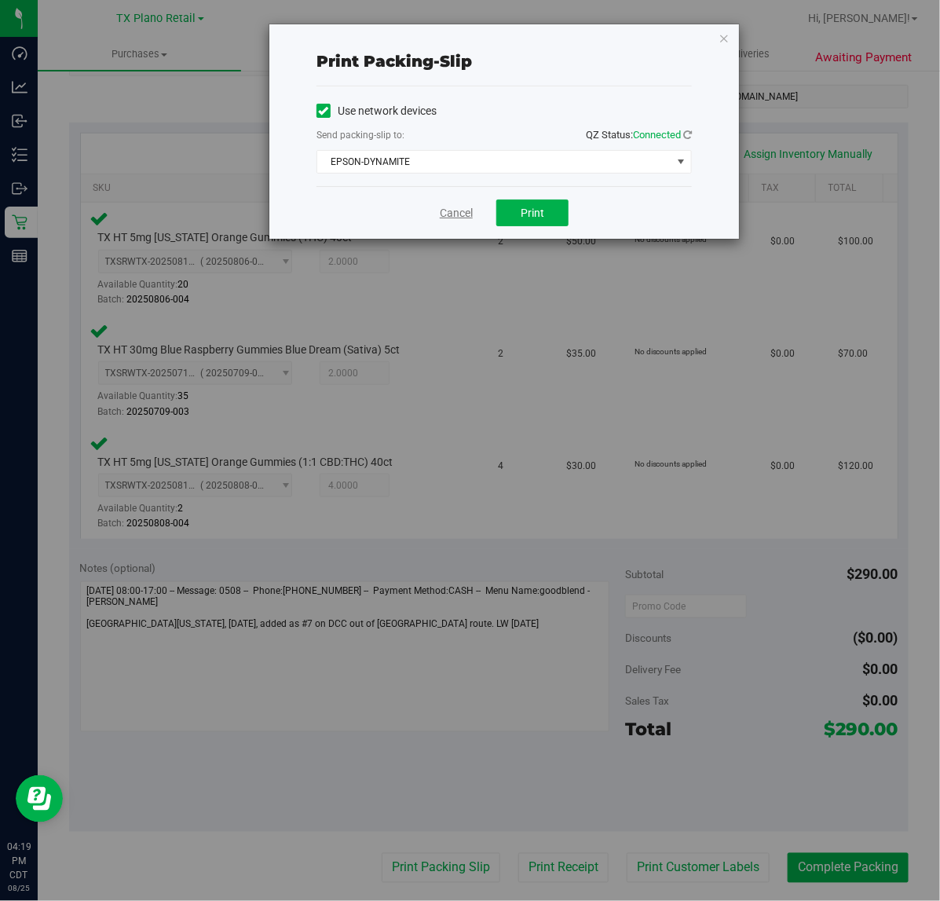
click at [470, 218] on link "Cancel" at bounding box center [456, 213] width 33 height 16
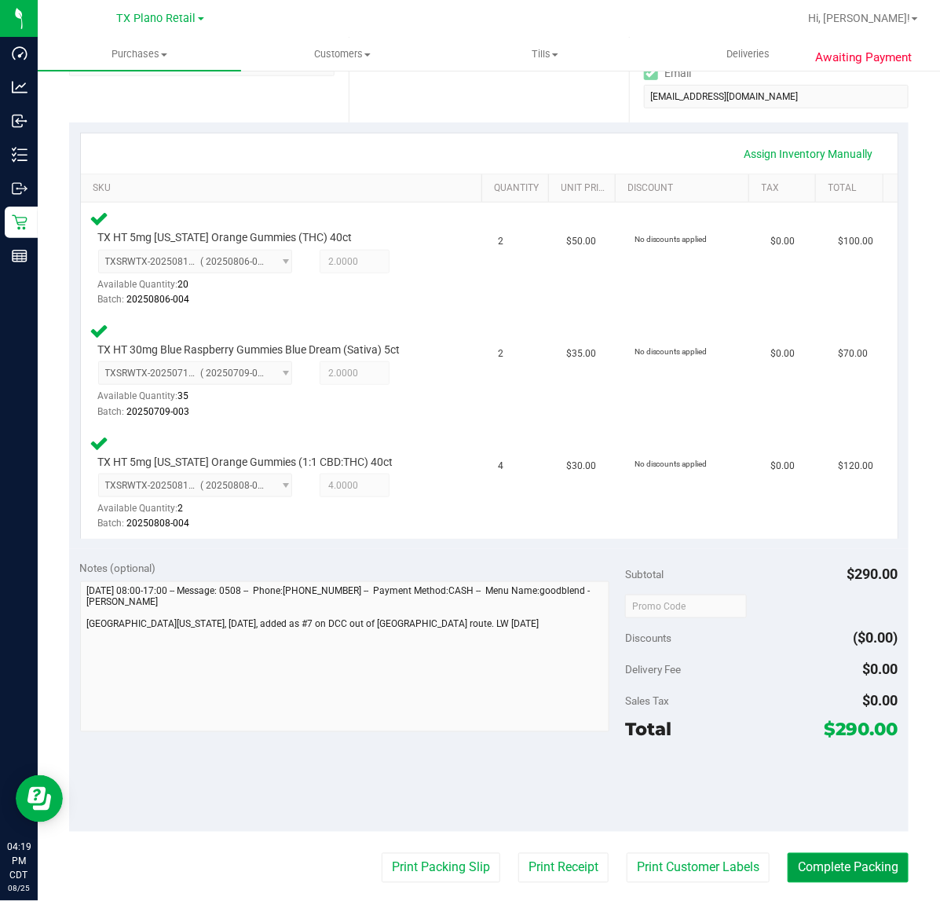
click at [870, 863] on button "Complete Packing" at bounding box center [848, 868] width 121 height 30
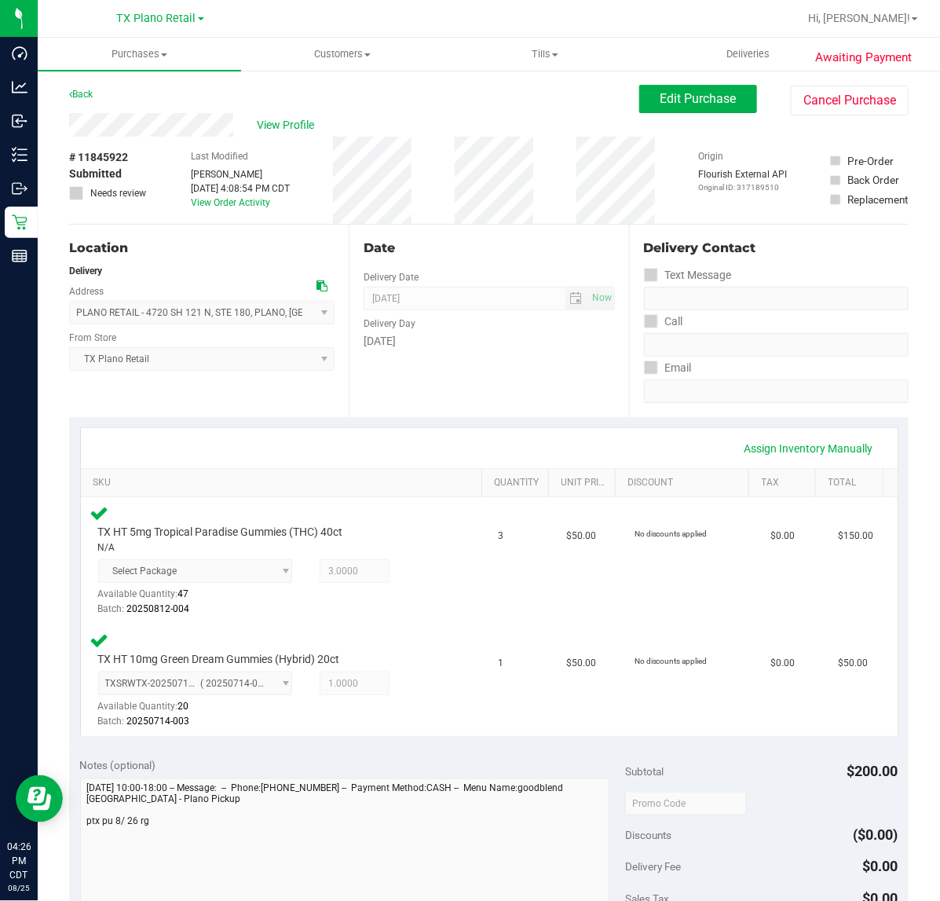
click at [562, 342] on div "[DATE]" at bounding box center [489, 341] width 251 height 16
click at [570, 397] on div "Date Delivery Date [DATE] Now [DATE] 07:00 AM Now Delivery Day [DATE]" at bounding box center [489, 321] width 280 height 192
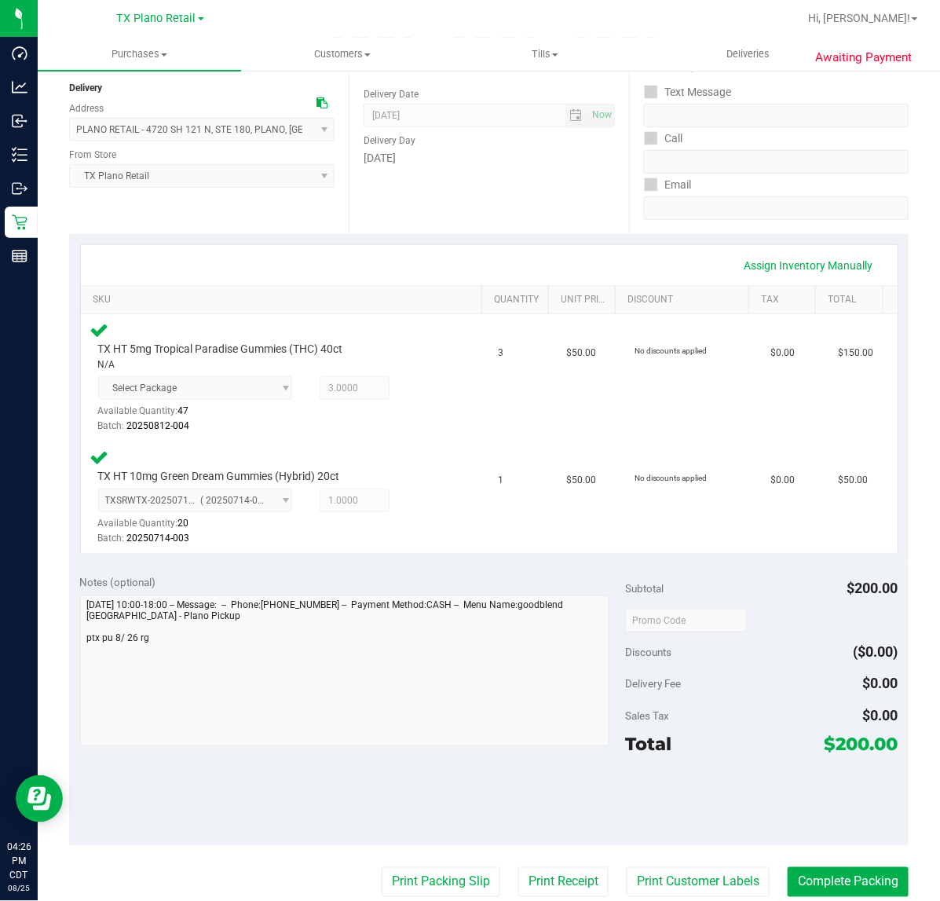
scroll to position [196, 0]
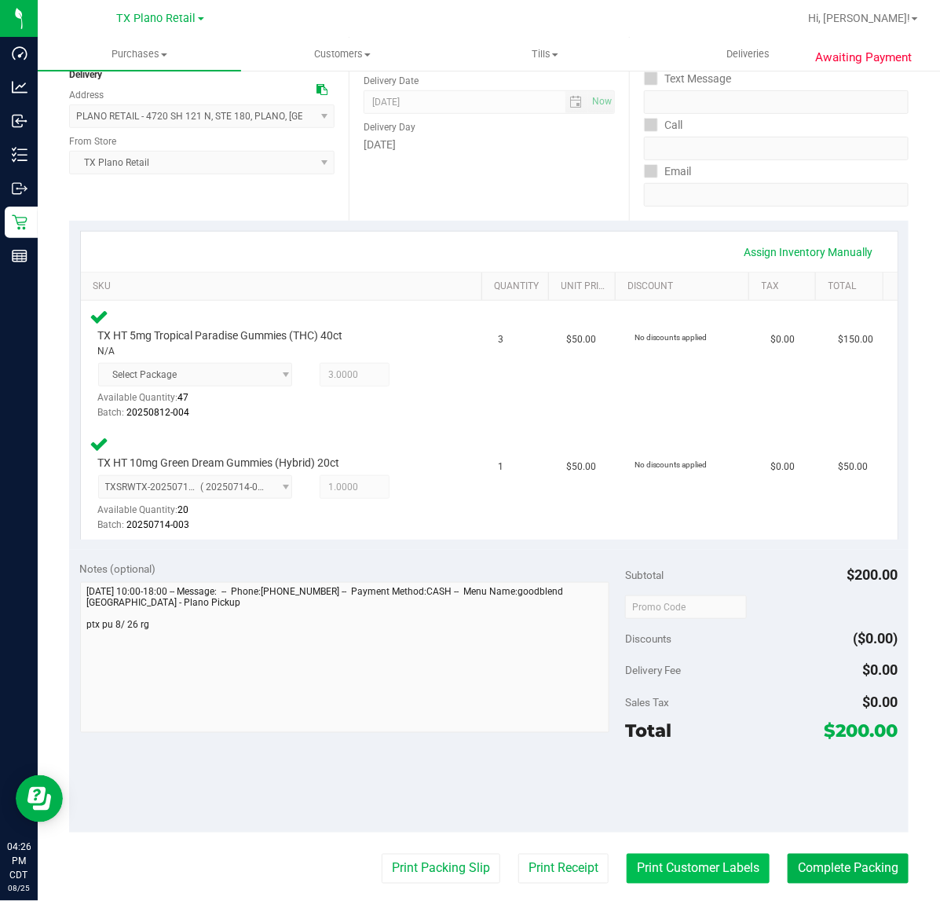
click at [686, 854] on button "Print Customer Labels" at bounding box center [698, 869] width 143 height 30
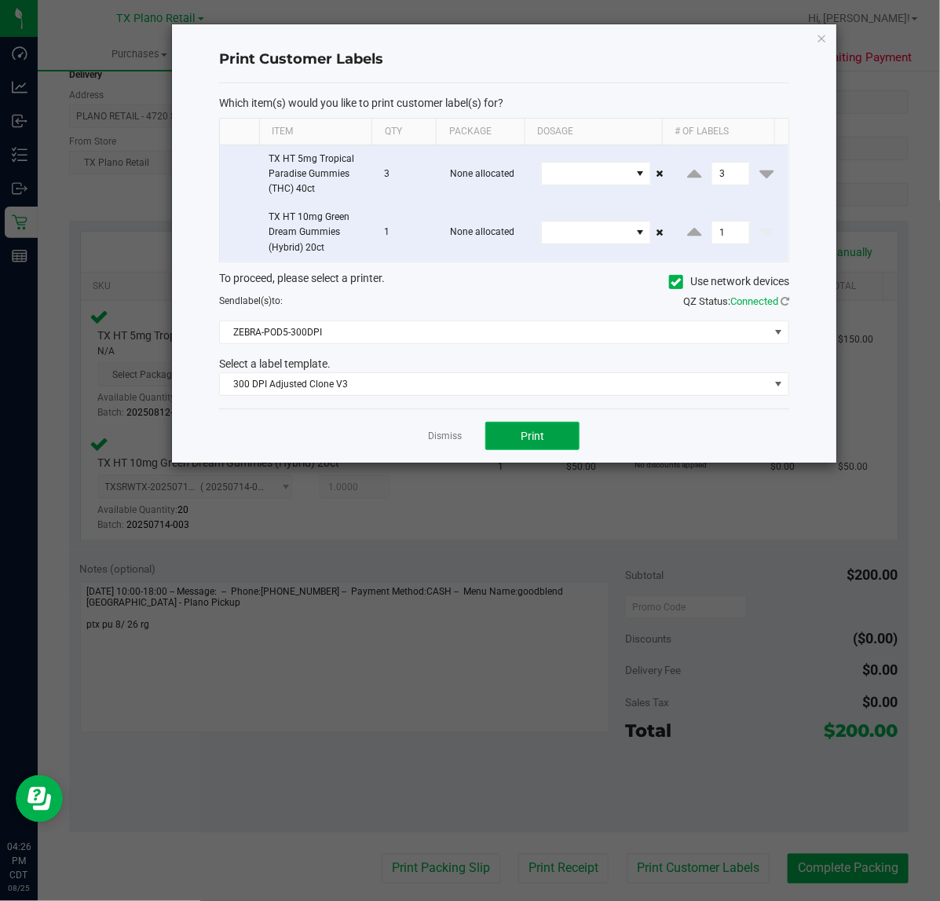
click at [496, 436] on button "Print" at bounding box center [532, 436] width 94 height 28
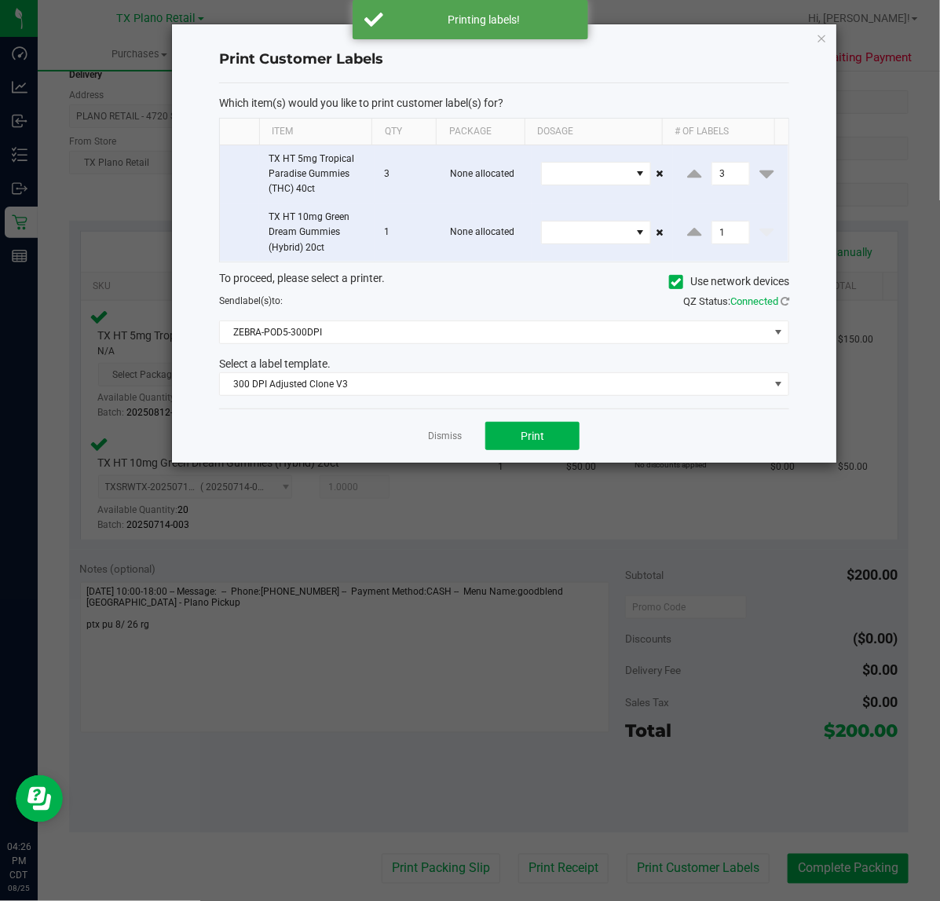
click at [423, 438] on div "Dismiss Print" at bounding box center [504, 435] width 570 height 54
click at [440, 434] on link "Dismiss" at bounding box center [445, 436] width 34 height 13
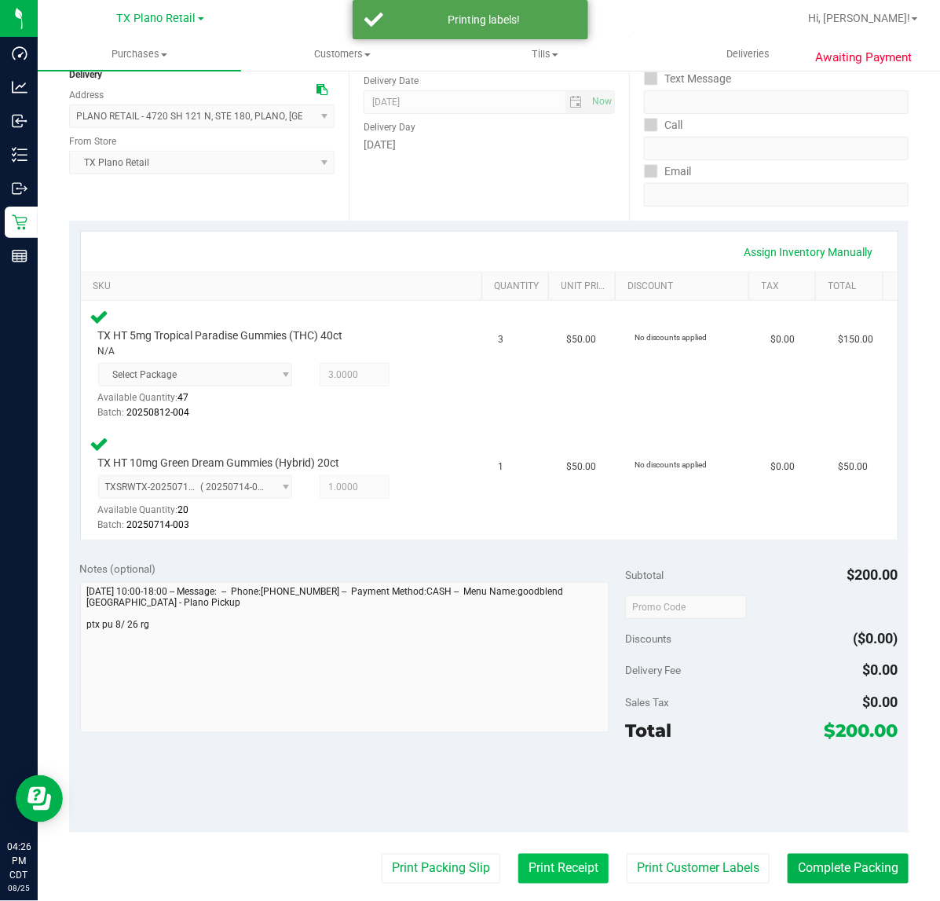
click at [559, 865] on button "Print Receipt" at bounding box center [563, 869] width 90 height 30
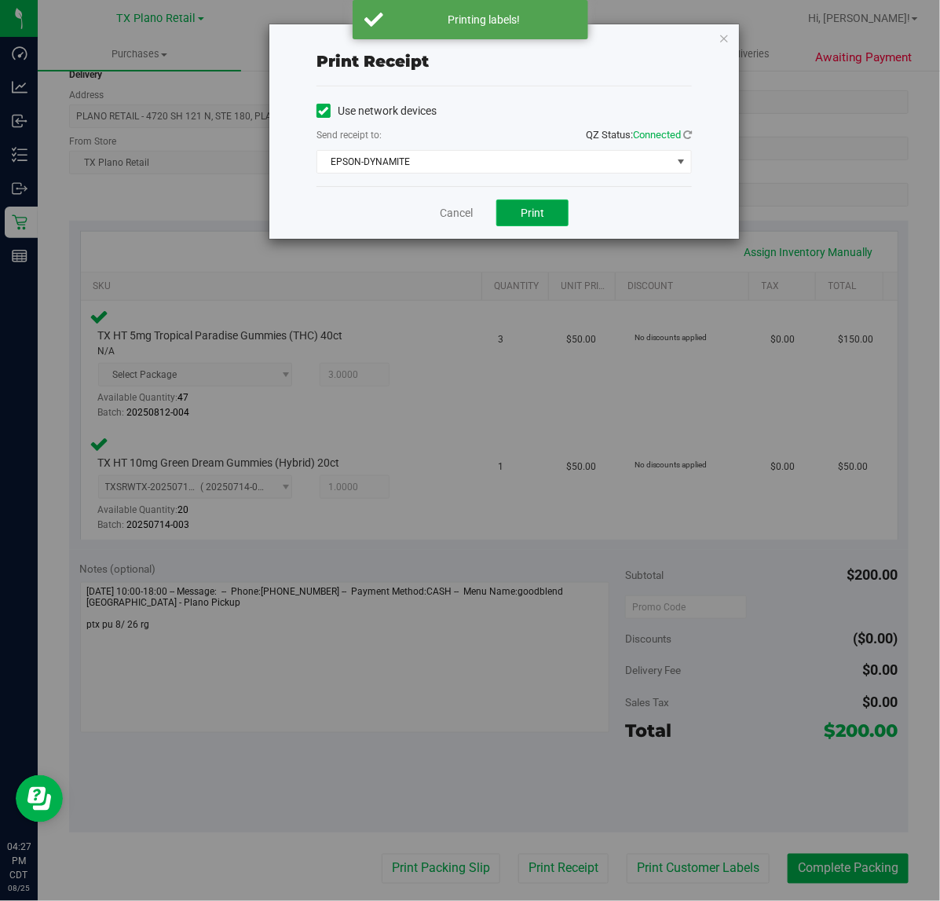
drag, startPoint x: 516, startPoint y: 200, endPoint x: 504, endPoint y: 201, distance: 12.6
click at [512, 200] on button "Print" at bounding box center [532, 213] width 72 height 27
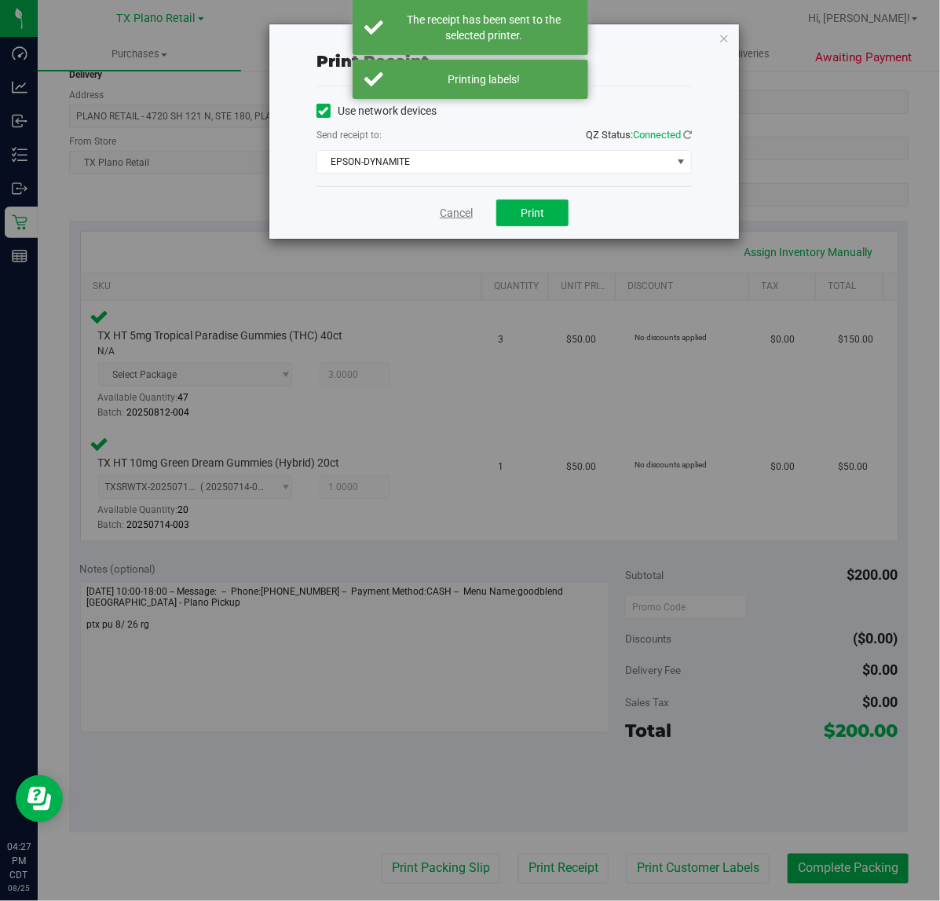
click at [461, 211] on link "Cancel" at bounding box center [456, 213] width 33 height 16
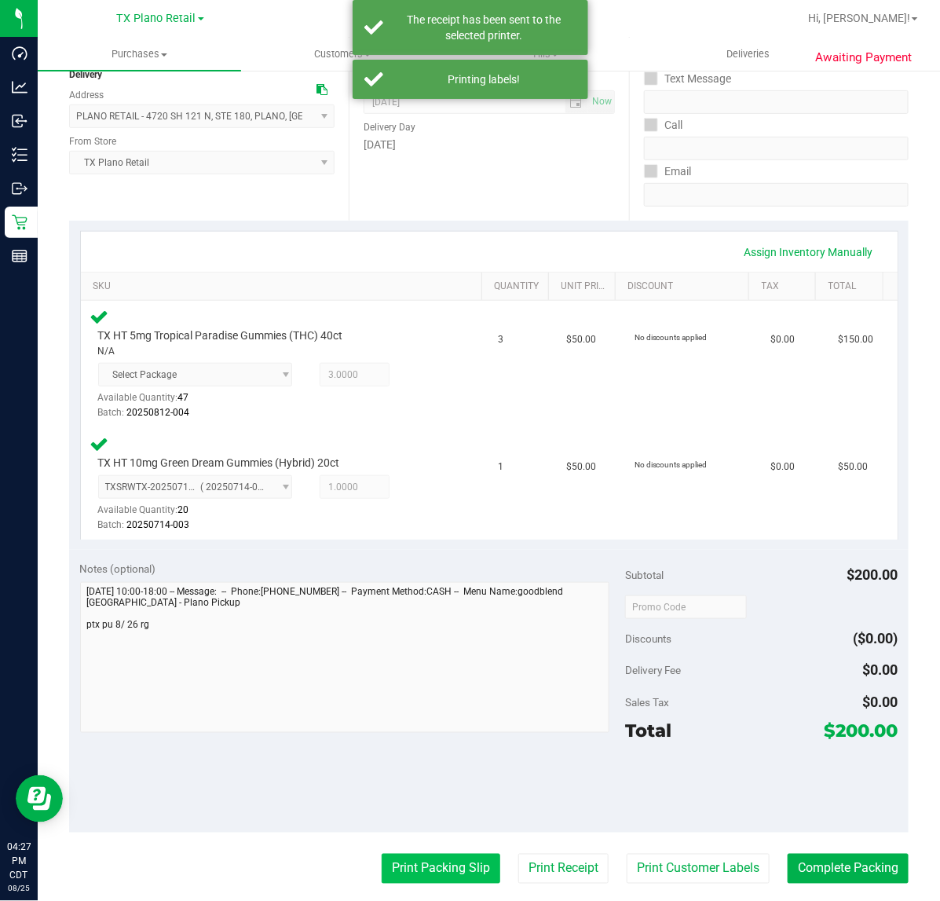
click at [456, 862] on button "Print Packing Slip" at bounding box center [441, 869] width 119 height 30
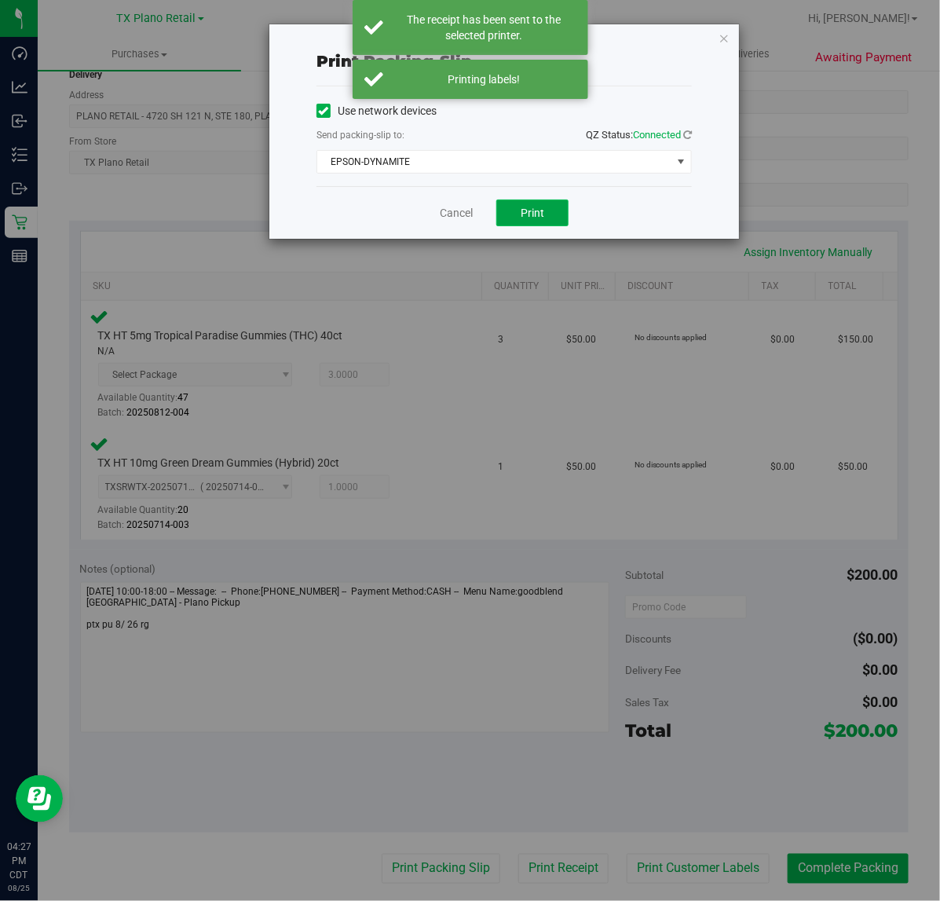
click at [534, 218] on span "Print" at bounding box center [533, 213] width 24 height 13
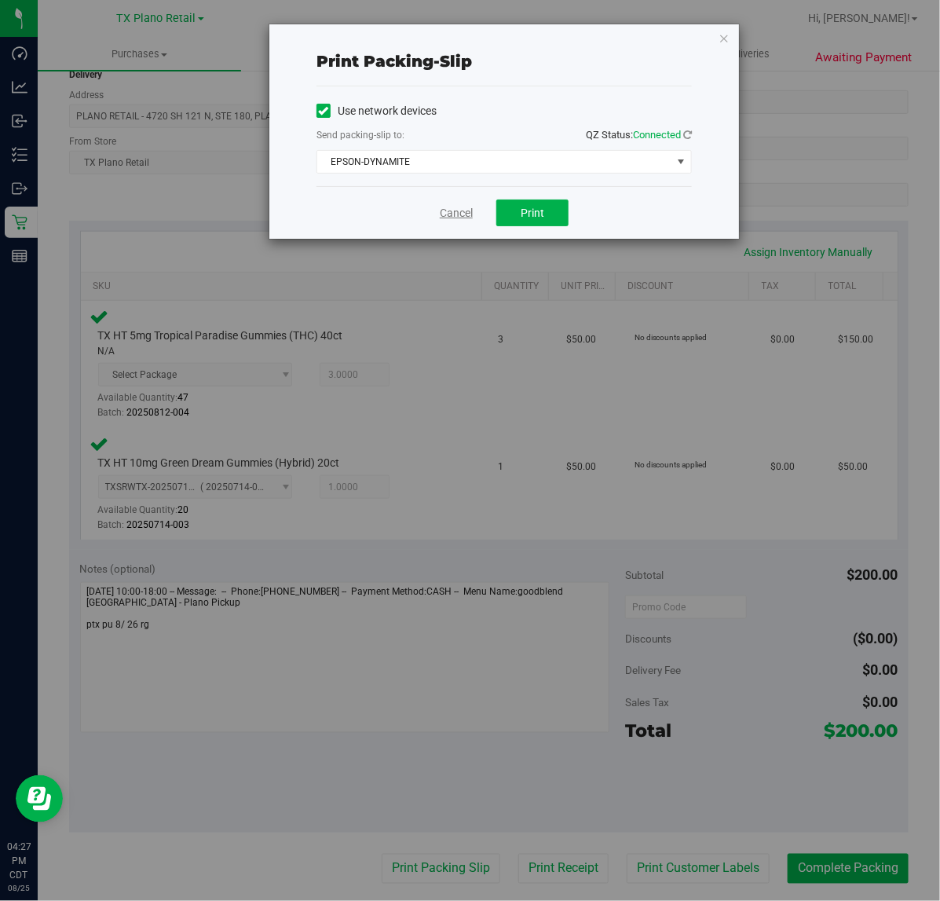
click at [462, 218] on link "Cancel" at bounding box center [456, 213] width 33 height 16
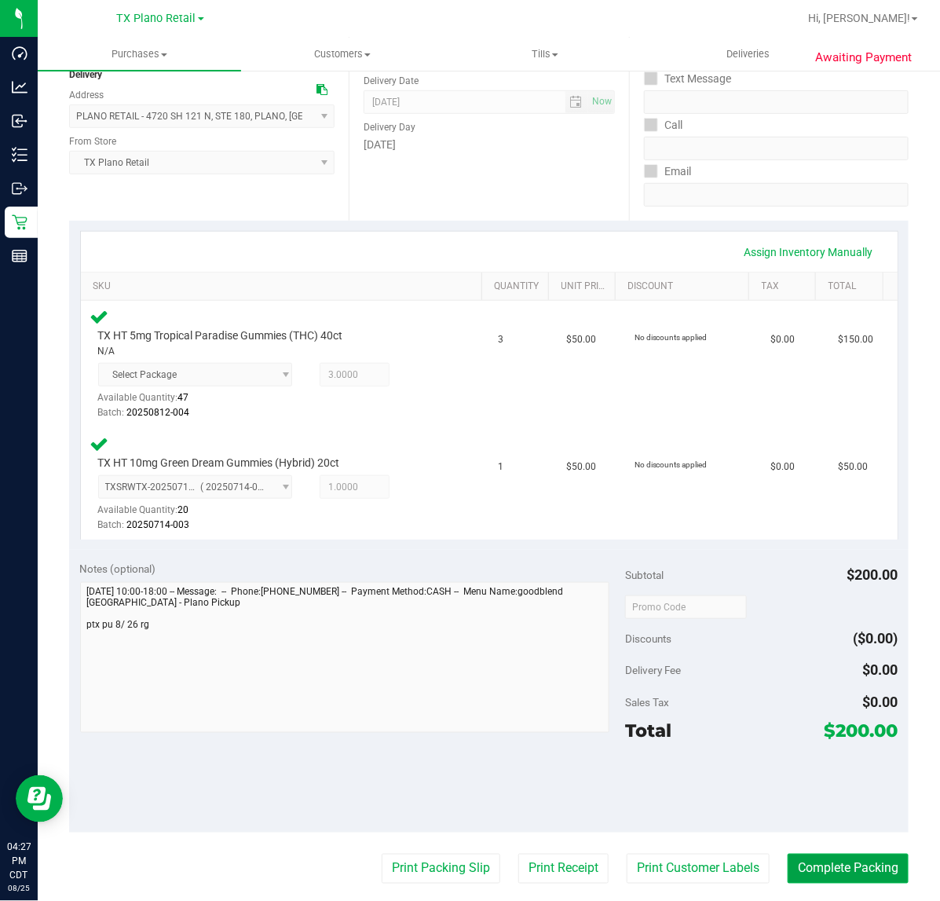
click at [833, 866] on button "Complete Packing" at bounding box center [848, 869] width 121 height 30
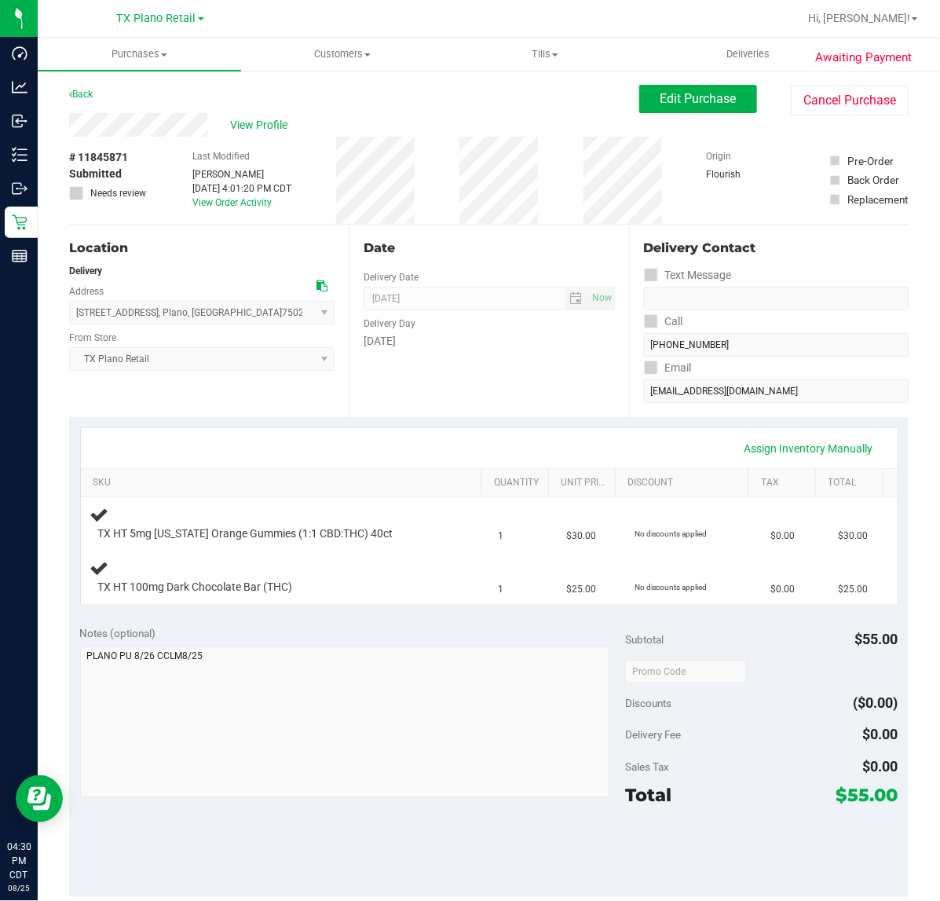
click at [491, 415] on div "Date Delivery Date [DATE] Now [DATE] 07:00 AM Now Delivery Day [DATE]" at bounding box center [489, 321] width 280 height 192
click at [719, 650] on div "Subtotal $55.00" at bounding box center [761, 639] width 273 height 28
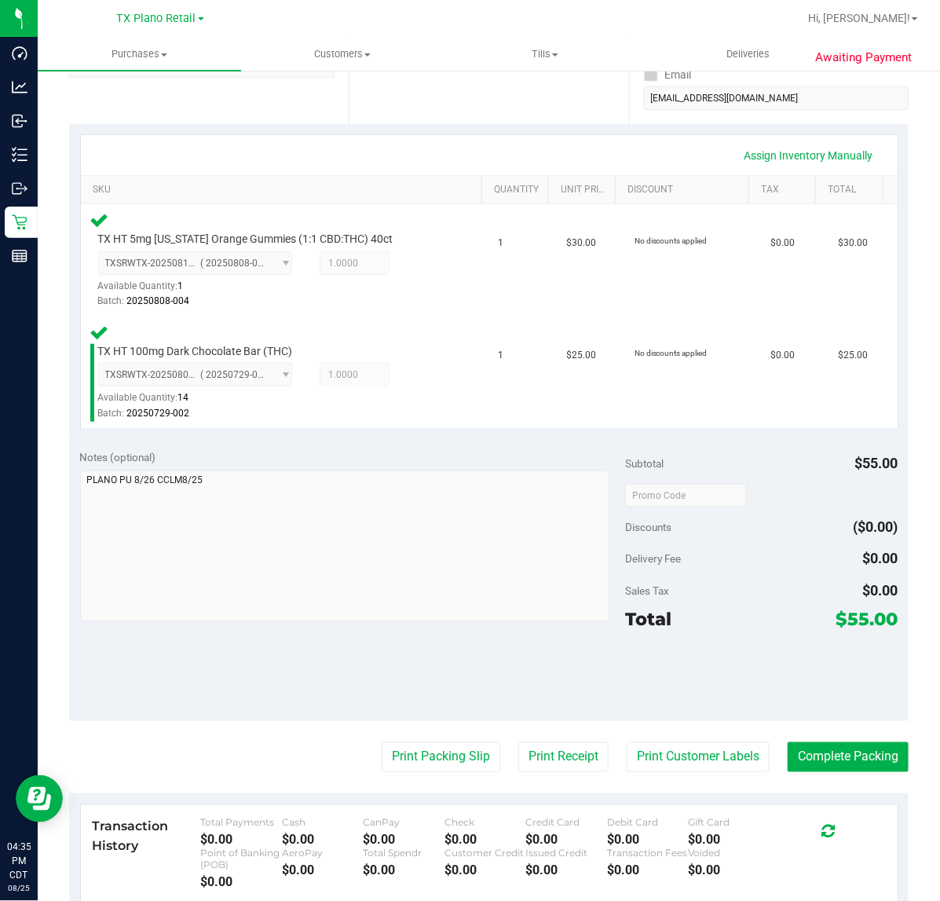
scroll to position [295, 0]
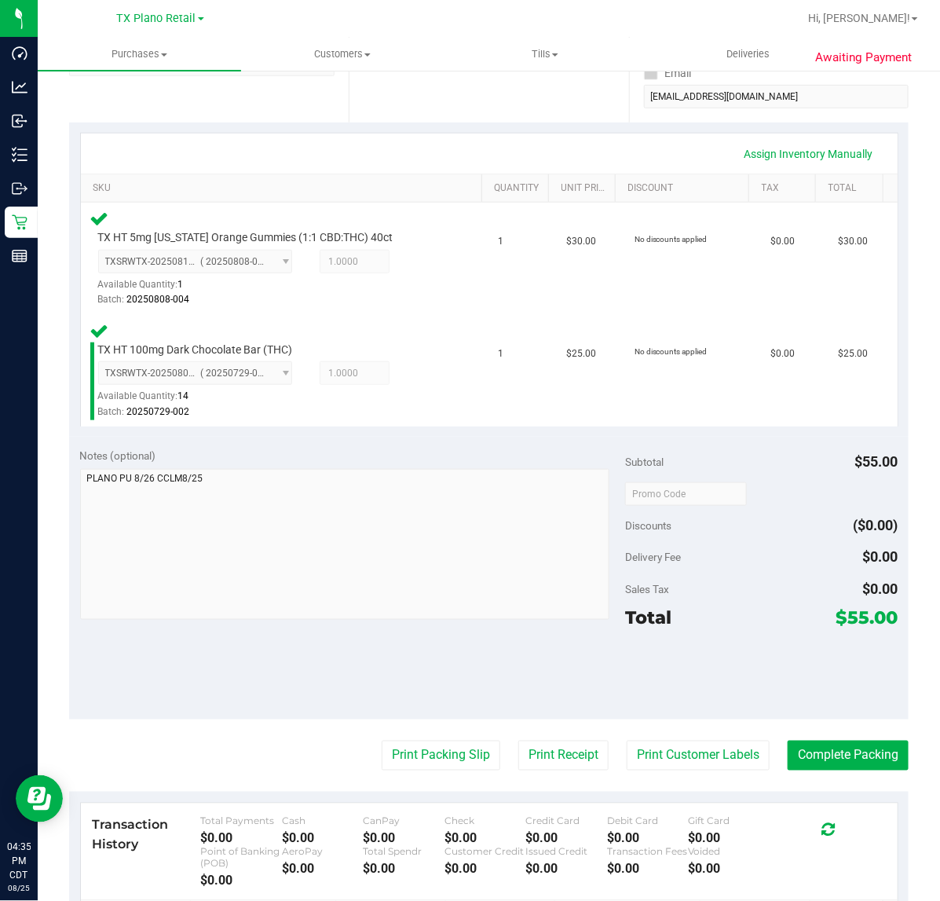
click at [658, 727] on purchase-details "Back Edit Purchase Cancel Purchase View Profile # 11845871 Submitted Needs revi…" at bounding box center [489, 443] width 840 height 1307
click at [660, 747] on button "Print Customer Labels" at bounding box center [698, 756] width 143 height 30
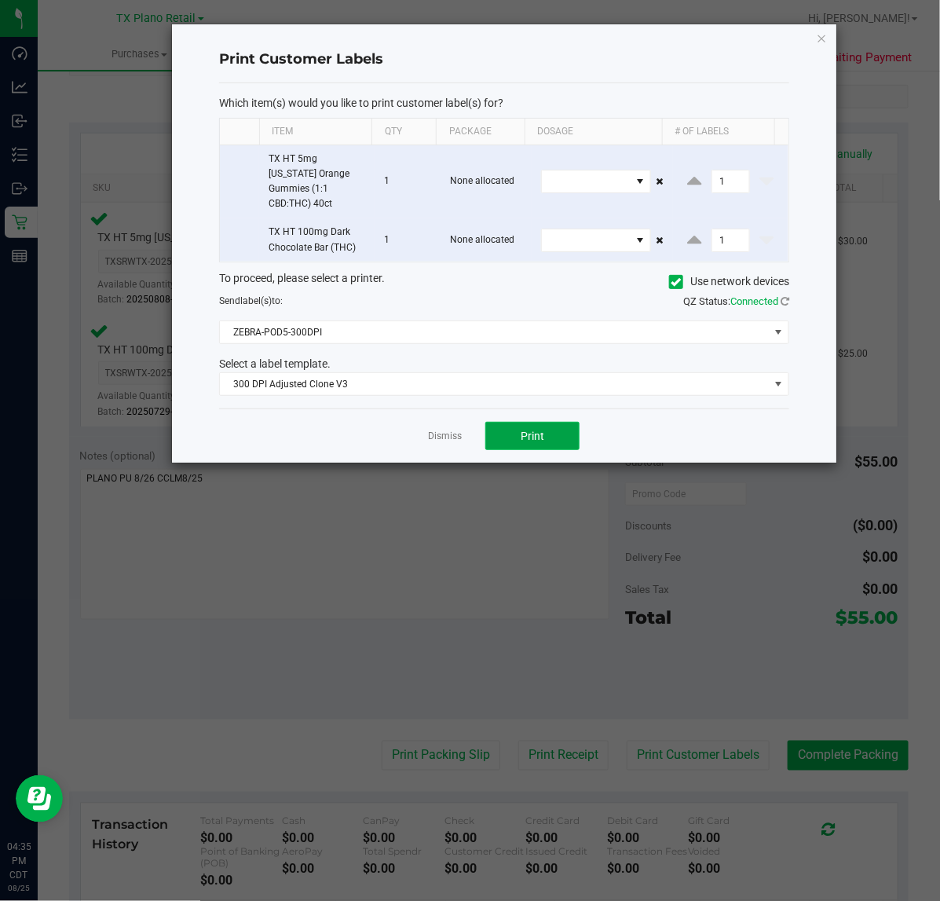
click at [507, 436] on button "Print" at bounding box center [532, 436] width 94 height 28
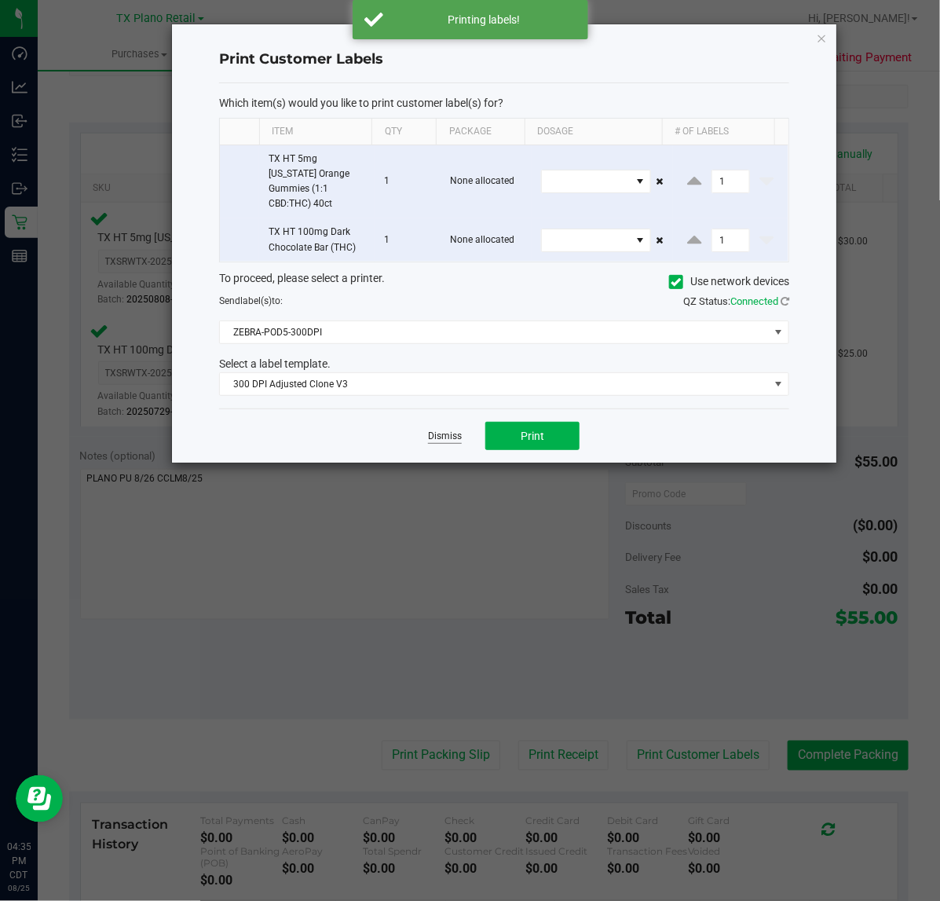
click at [434, 430] on link "Dismiss" at bounding box center [445, 436] width 34 height 13
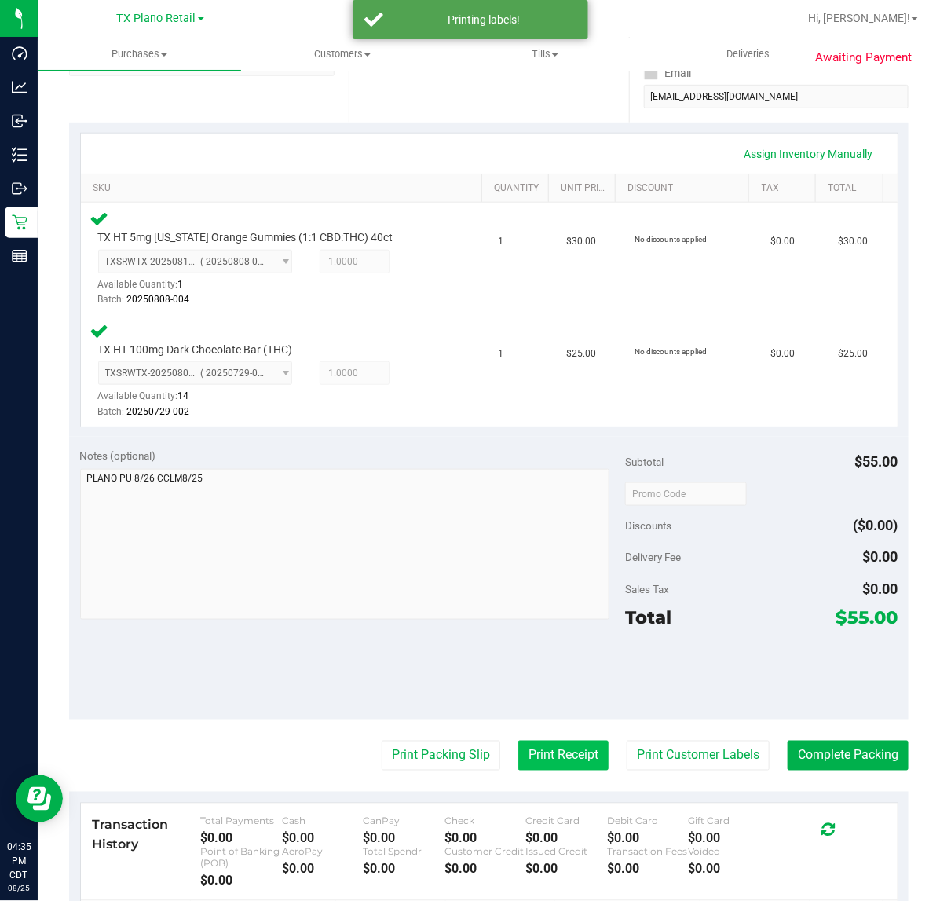
drag, startPoint x: 546, startPoint y: 774, endPoint x: 544, endPoint y: 759, distance: 15.0
click at [544, 764] on purchase-details "Back Edit Purchase Cancel Purchase View Profile # 11845871 Submitted Needs revi…" at bounding box center [489, 443] width 840 height 1307
click at [546, 752] on button "Print Receipt" at bounding box center [563, 756] width 90 height 30
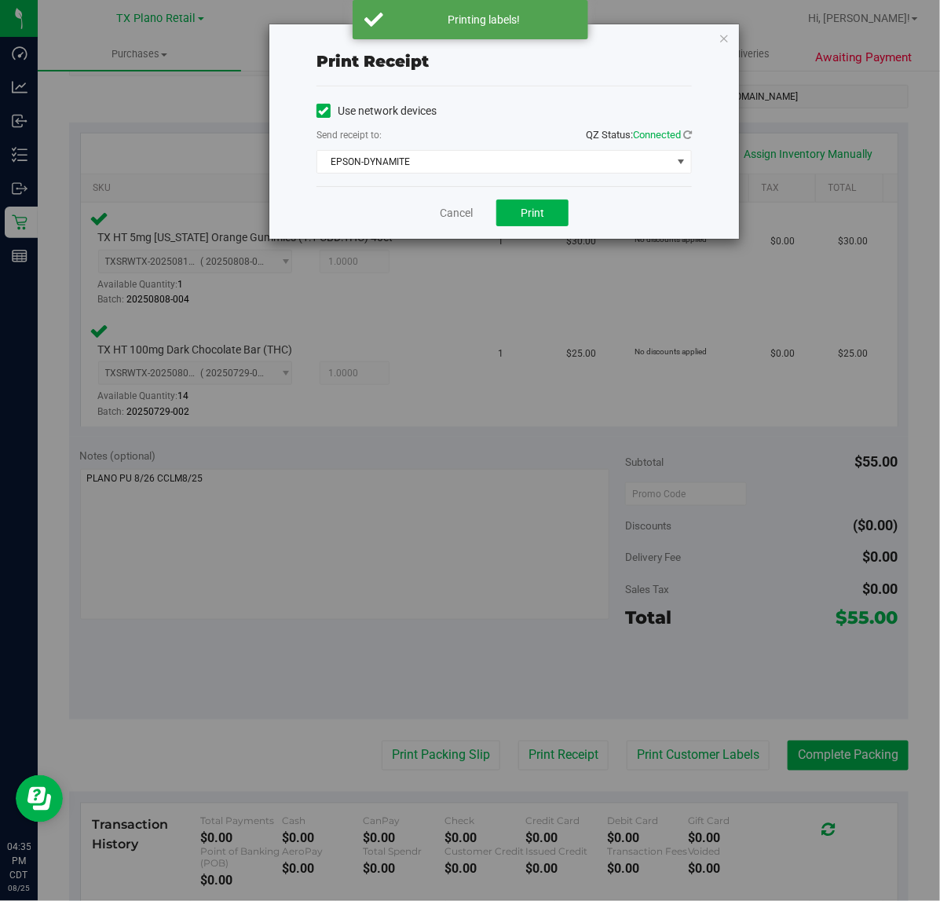
click at [766, 516] on div "Print receipt Use network devices Send receipt to: QZ Status: Connected EPSON-D…" at bounding box center [476, 450] width 952 height 901
click at [548, 221] on button "Print" at bounding box center [532, 213] width 72 height 27
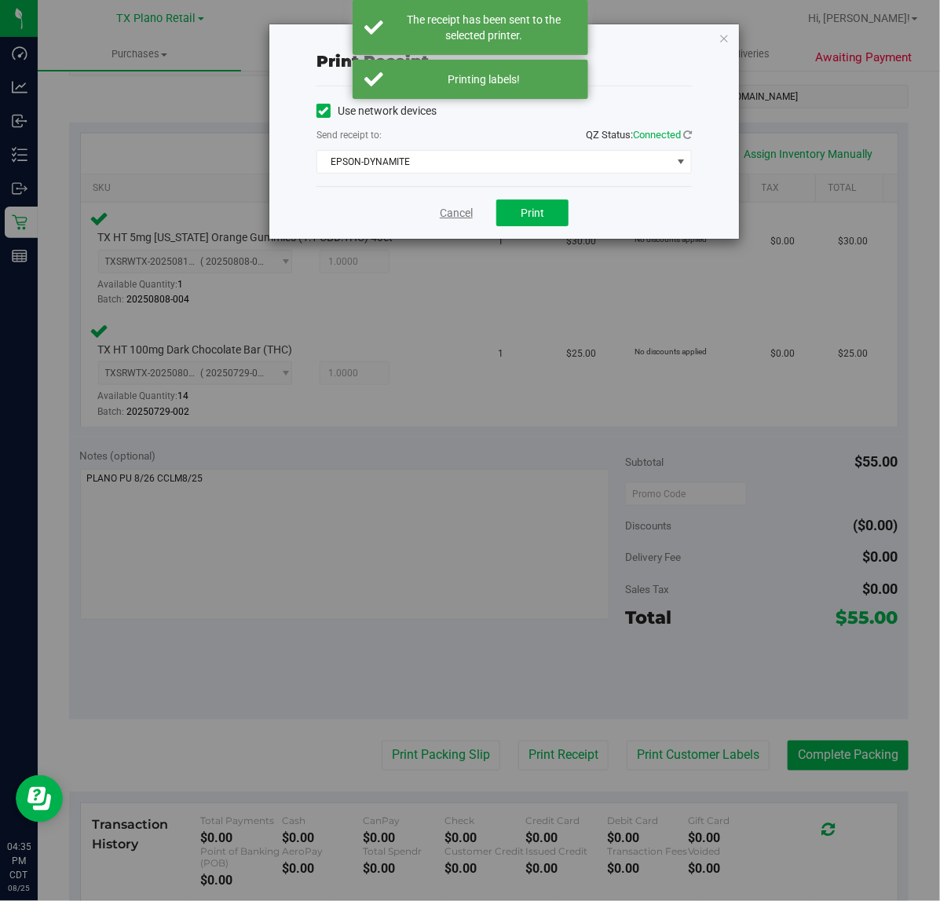
click at [446, 209] on link "Cancel" at bounding box center [456, 213] width 33 height 16
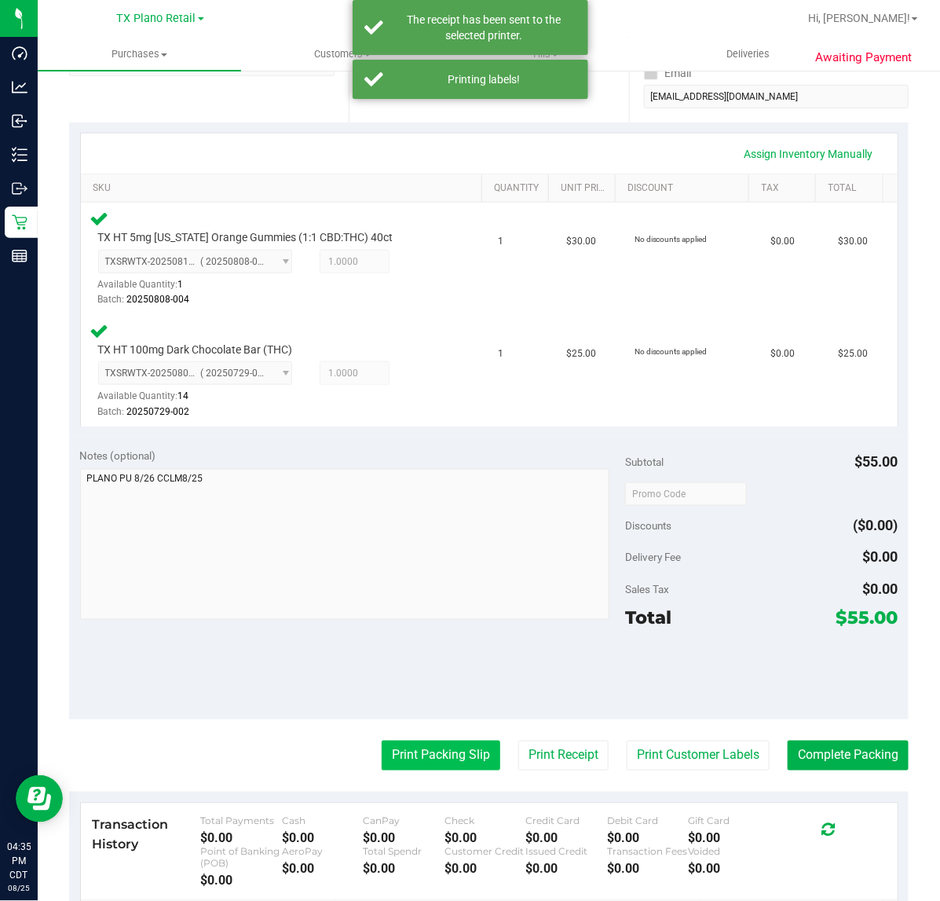
click at [467, 753] on button "Print Packing Slip" at bounding box center [441, 756] width 119 height 30
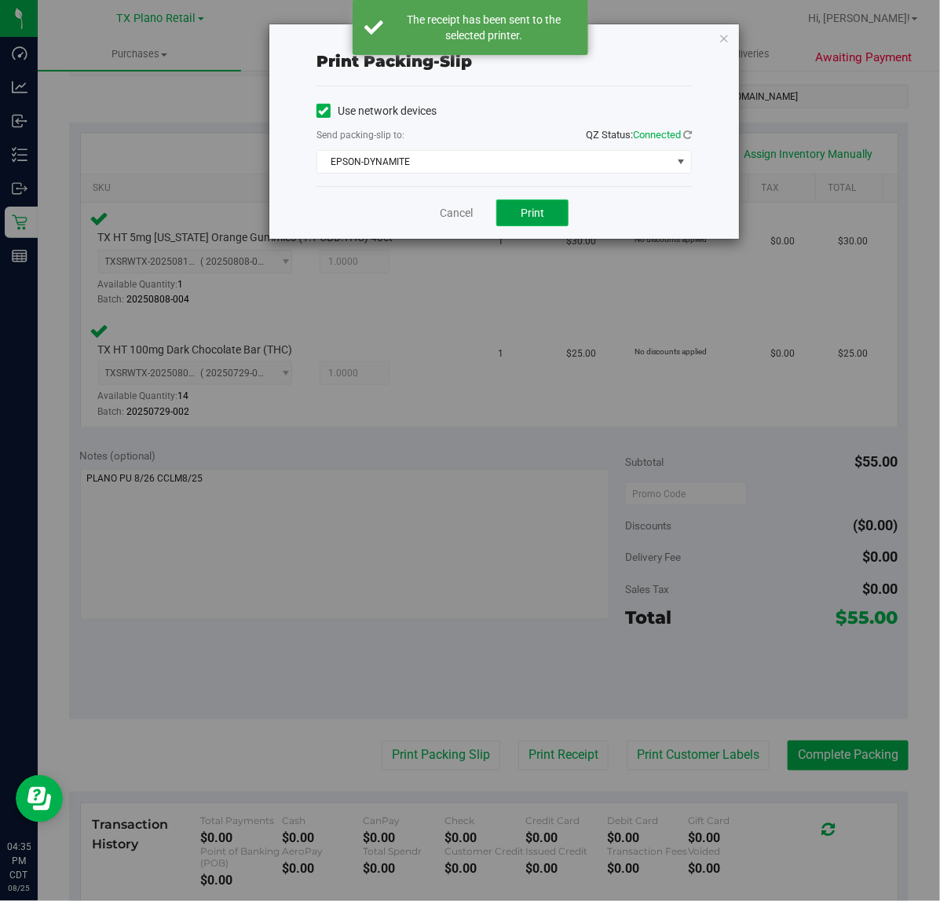
click at [537, 222] on button "Print" at bounding box center [532, 213] width 72 height 27
click at [456, 214] on link "Cancel" at bounding box center [456, 213] width 33 height 16
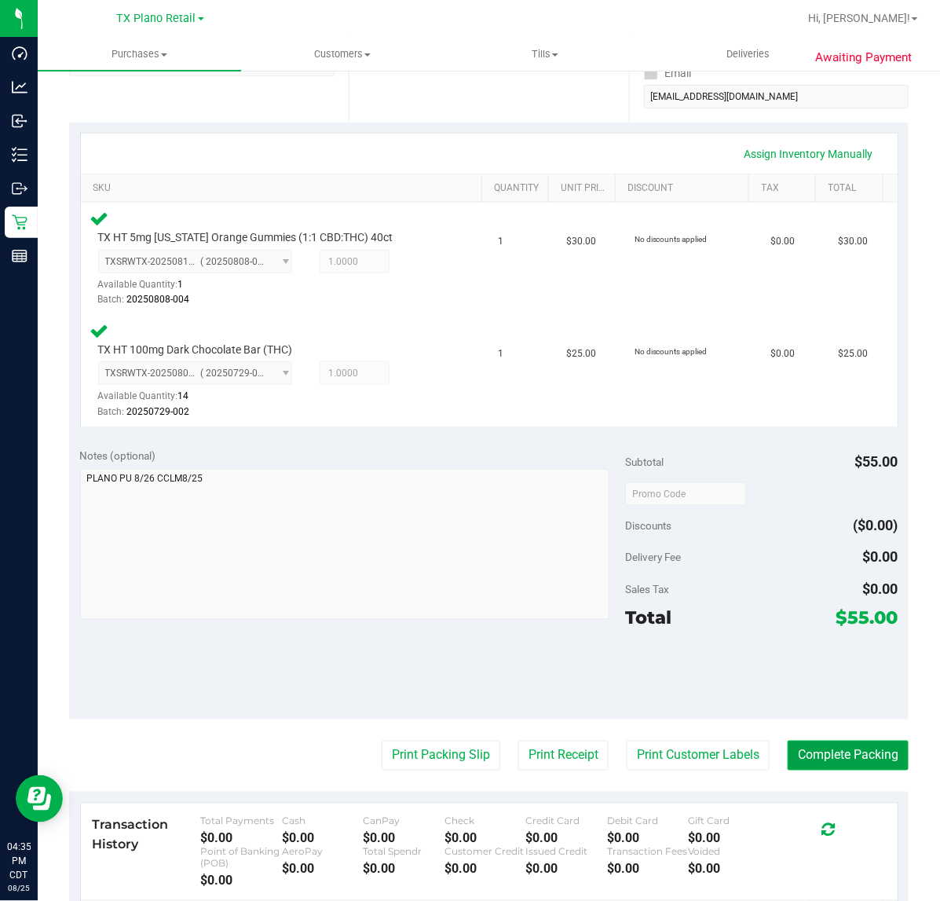
click at [874, 741] on button "Complete Packing" at bounding box center [848, 756] width 121 height 30
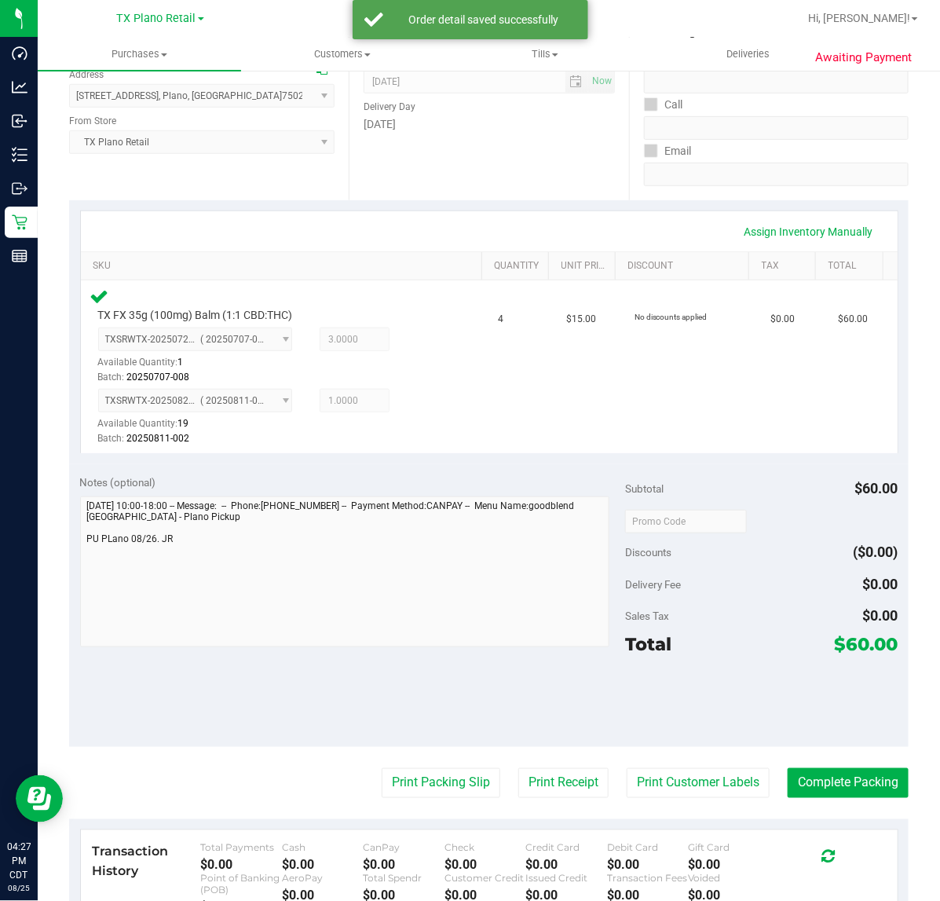
scroll to position [312, 0]
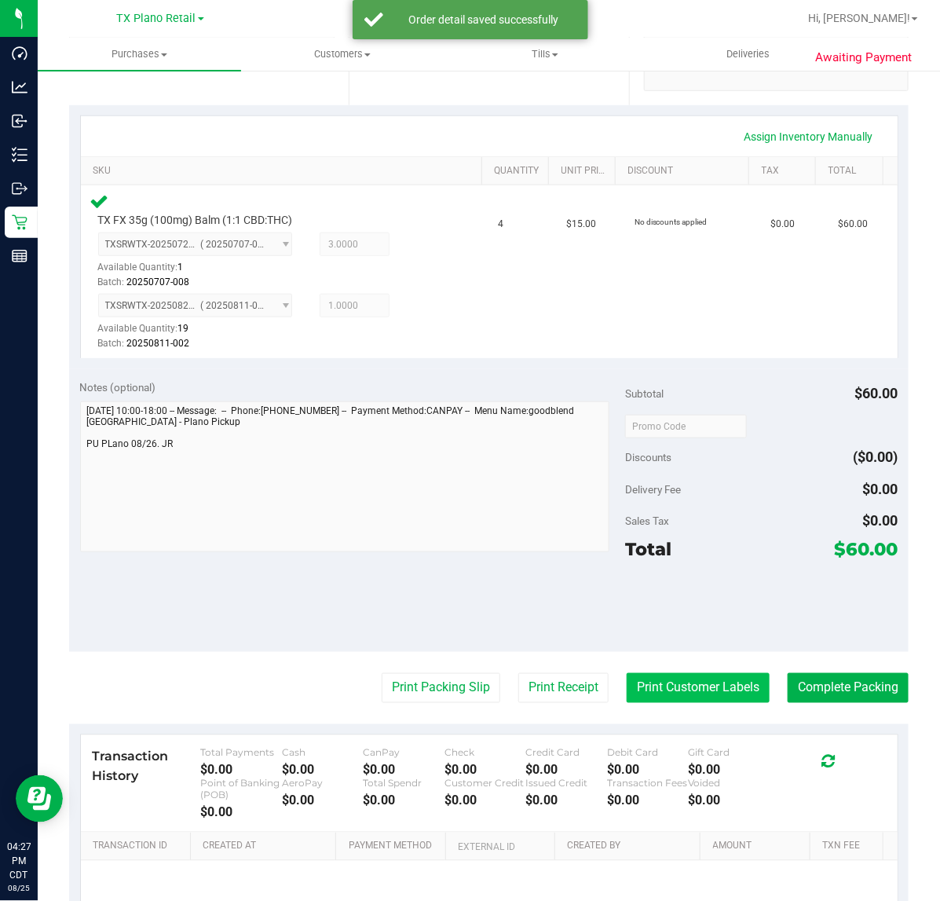
click at [712, 685] on button "Print Customer Labels" at bounding box center [698, 688] width 143 height 30
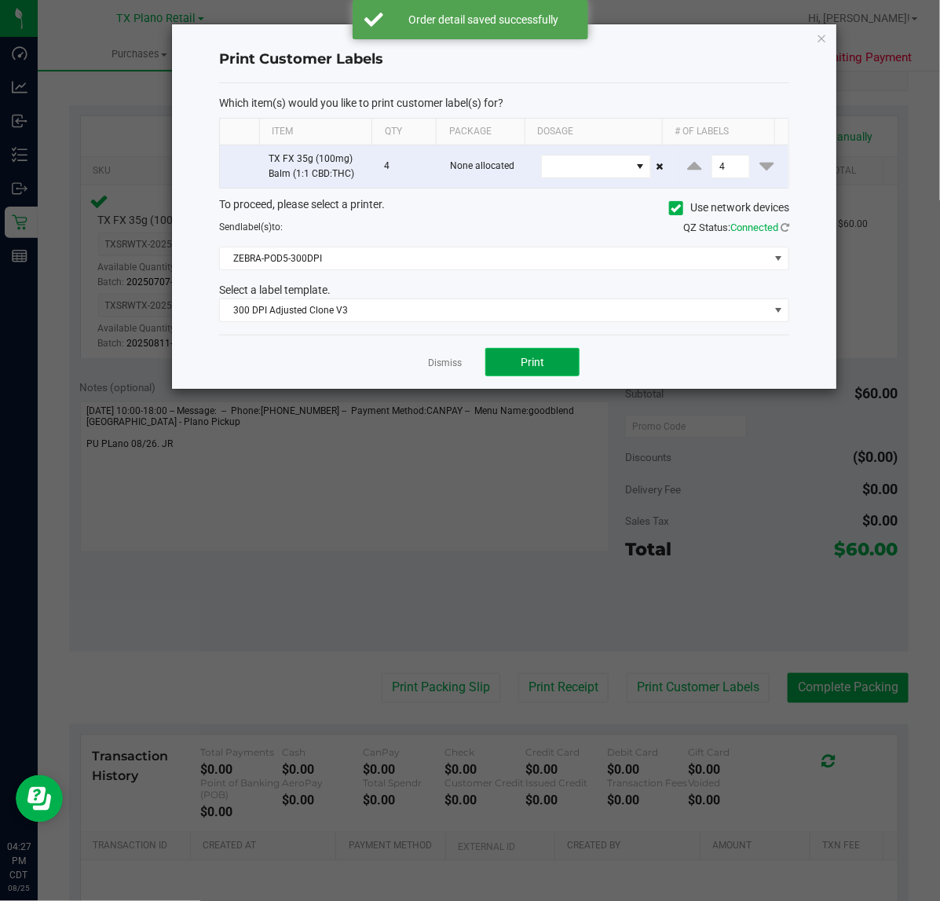
click at [529, 371] on button "Print" at bounding box center [532, 362] width 94 height 28
click at [442, 364] on link "Dismiss" at bounding box center [445, 363] width 34 height 13
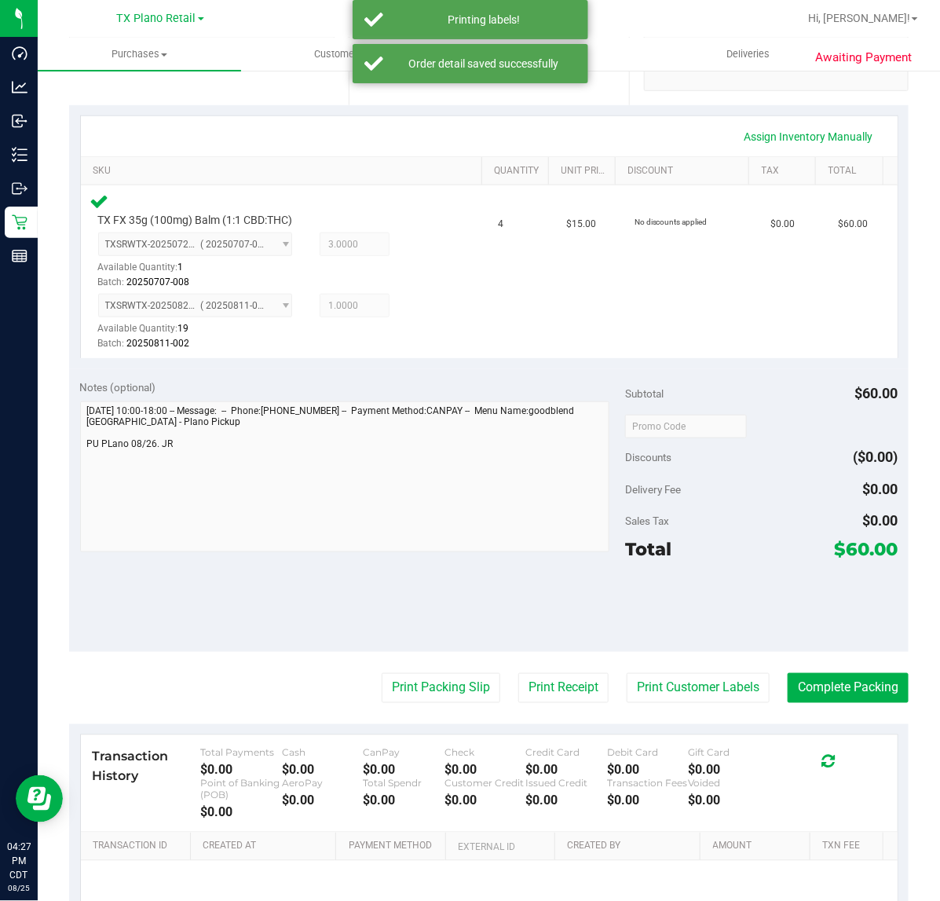
click at [540, 736] on div "Transaction History Total Payments $0.00 Cash $0.00 CanPay $0.00 Check $0.00 Cr…" at bounding box center [489, 783] width 817 height 97
click at [566, 686] on button "Print Receipt" at bounding box center [563, 688] width 90 height 30
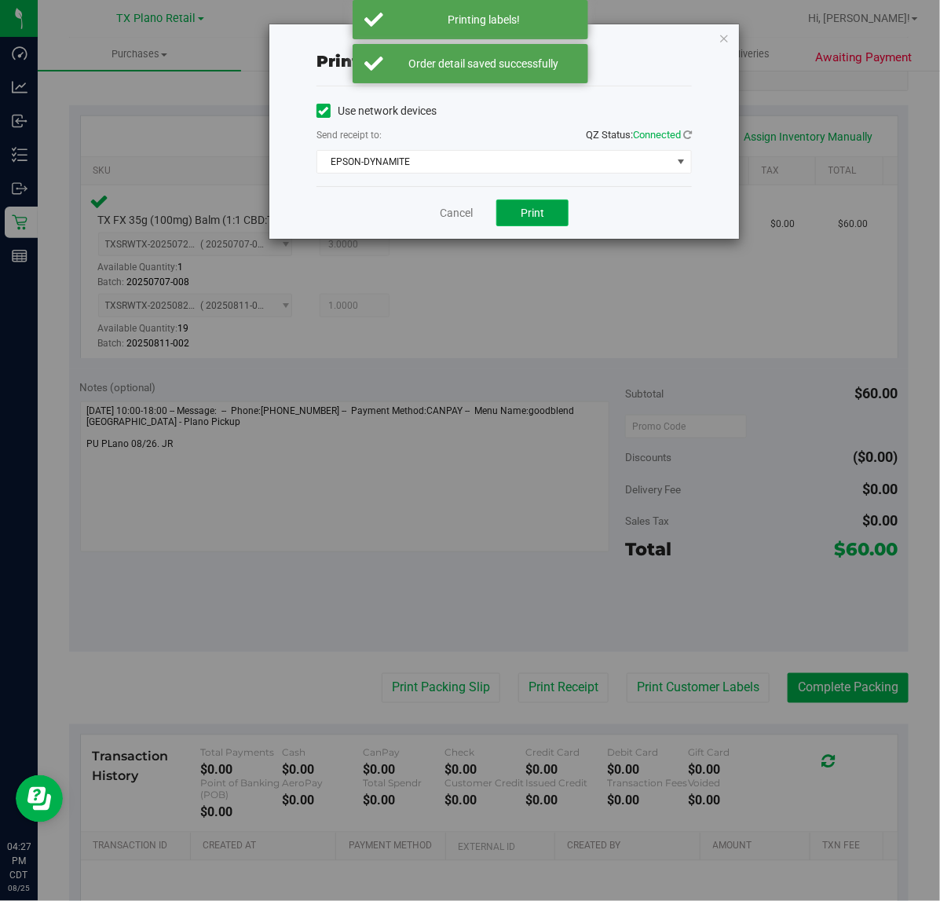
click at [522, 219] on span "Print" at bounding box center [533, 213] width 24 height 13
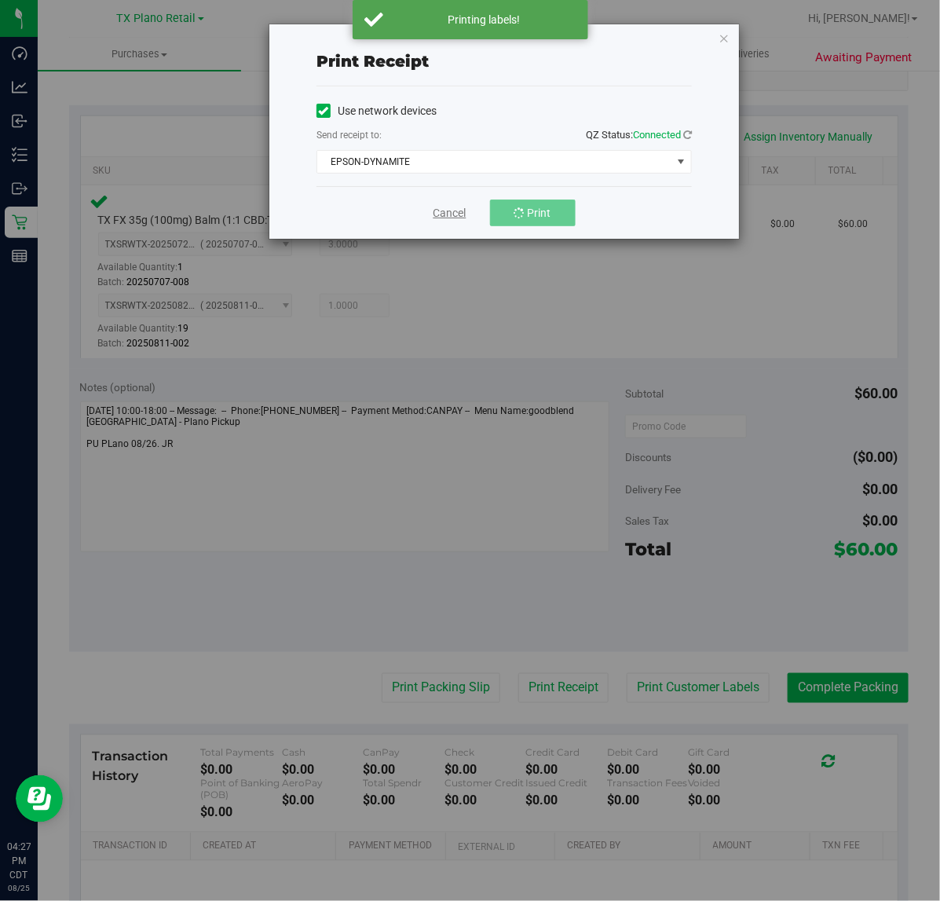
click at [448, 213] on link "Cancel" at bounding box center [450, 213] width 33 height 16
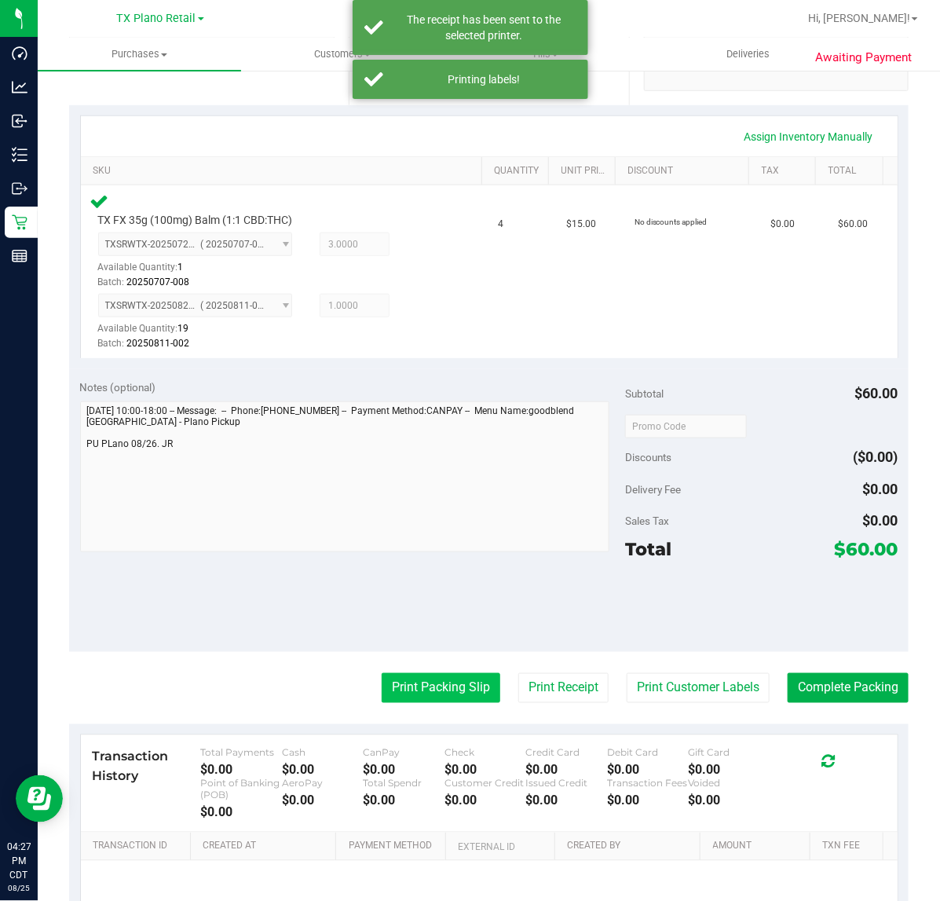
click at [426, 696] on button "Print Packing Slip" at bounding box center [441, 688] width 119 height 30
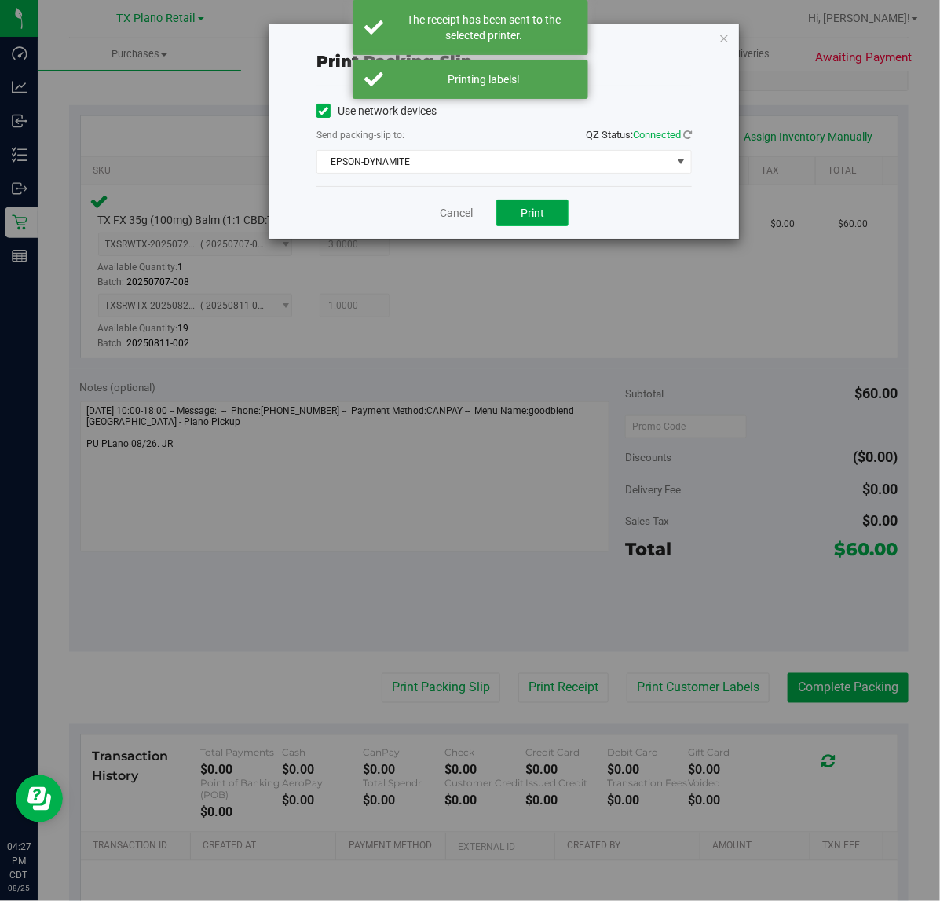
click at [551, 204] on button "Print" at bounding box center [532, 213] width 72 height 27
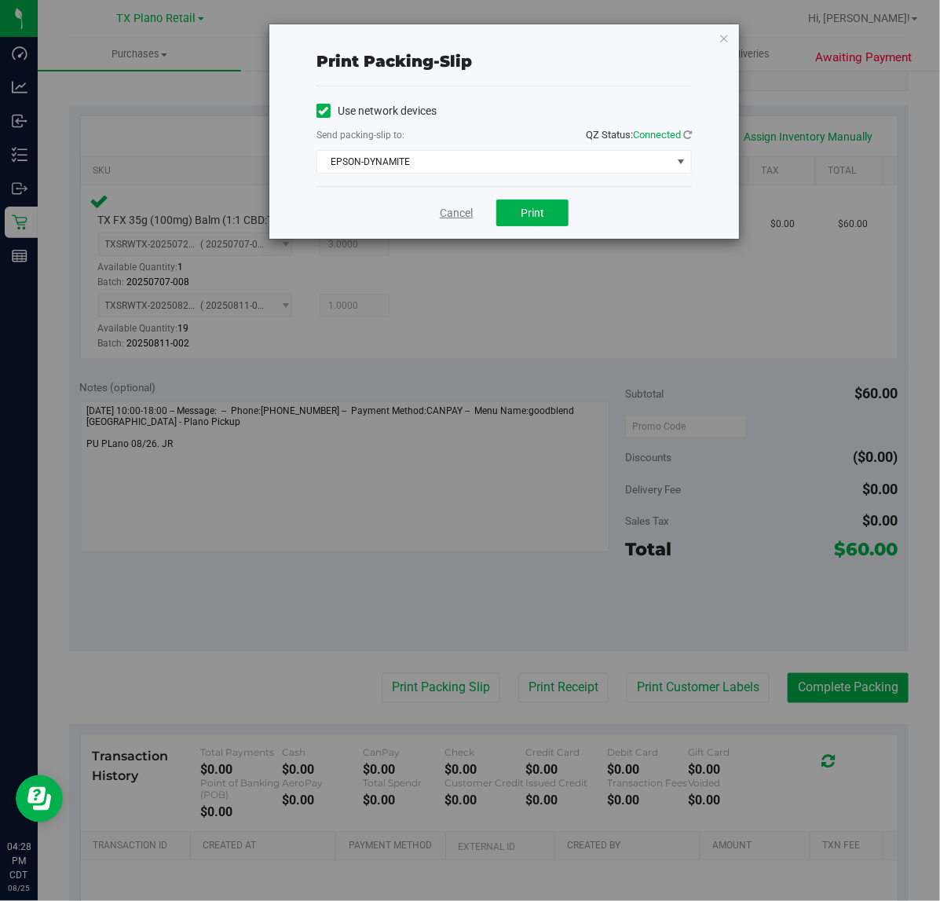
click at [449, 218] on link "Cancel" at bounding box center [456, 213] width 33 height 16
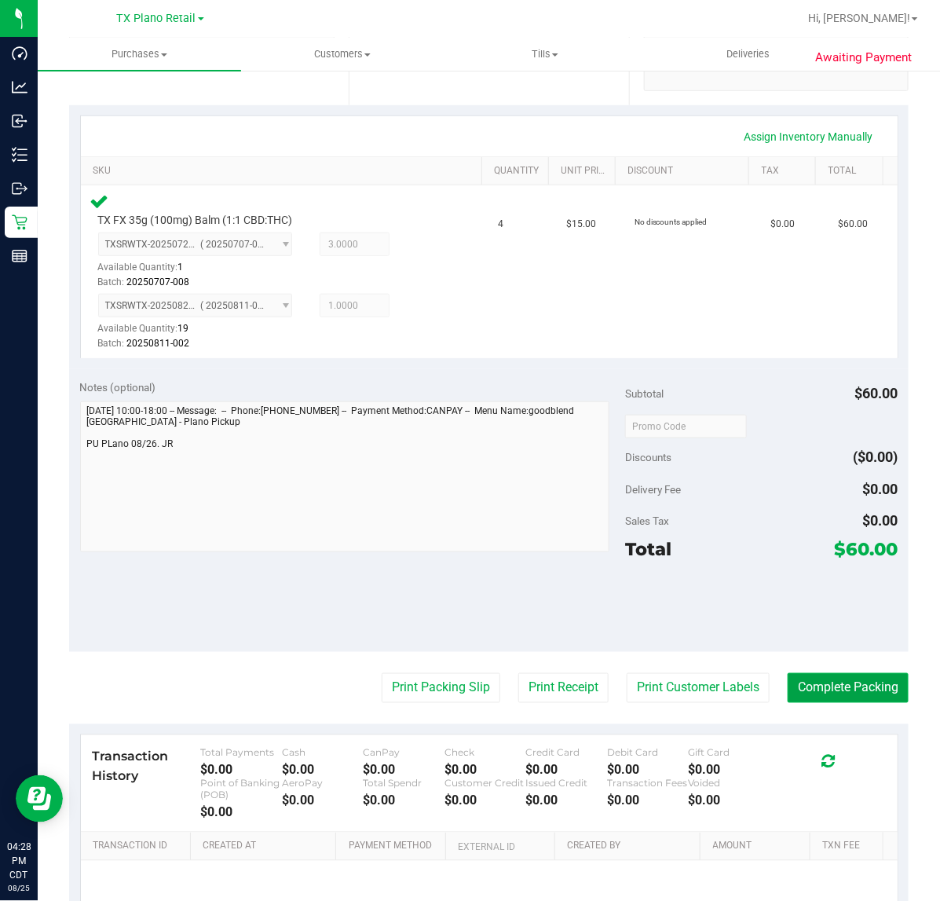
click at [814, 685] on button "Complete Packing" at bounding box center [848, 688] width 121 height 30
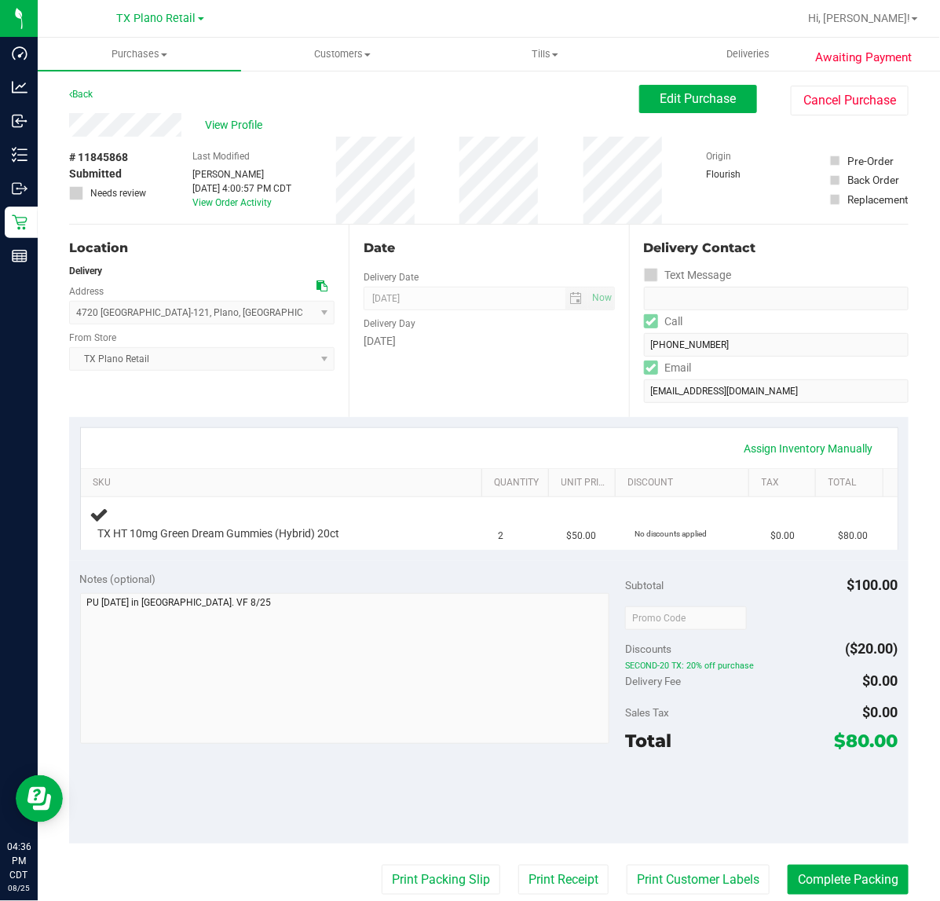
click at [422, 374] on div "Date Delivery Date [DATE] Now [DATE] 07:00 AM Now Delivery Day [DATE]" at bounding box center [489, 321] width 280 height 192
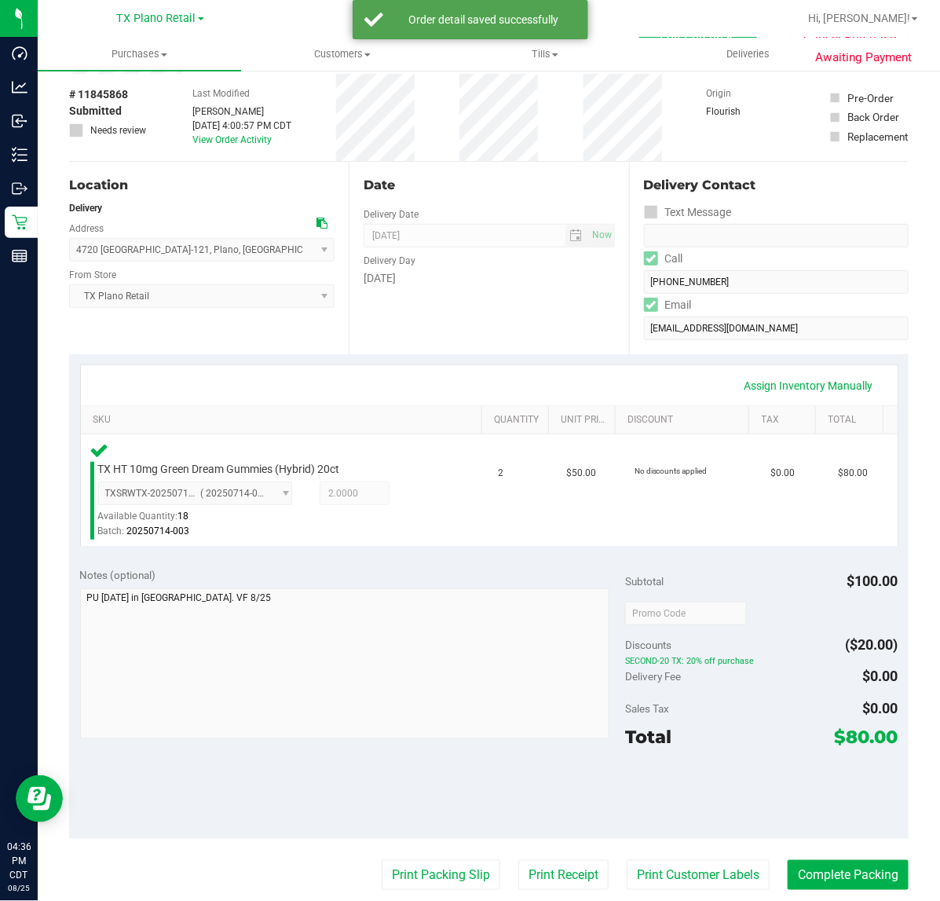
scroll to position [98, 0]
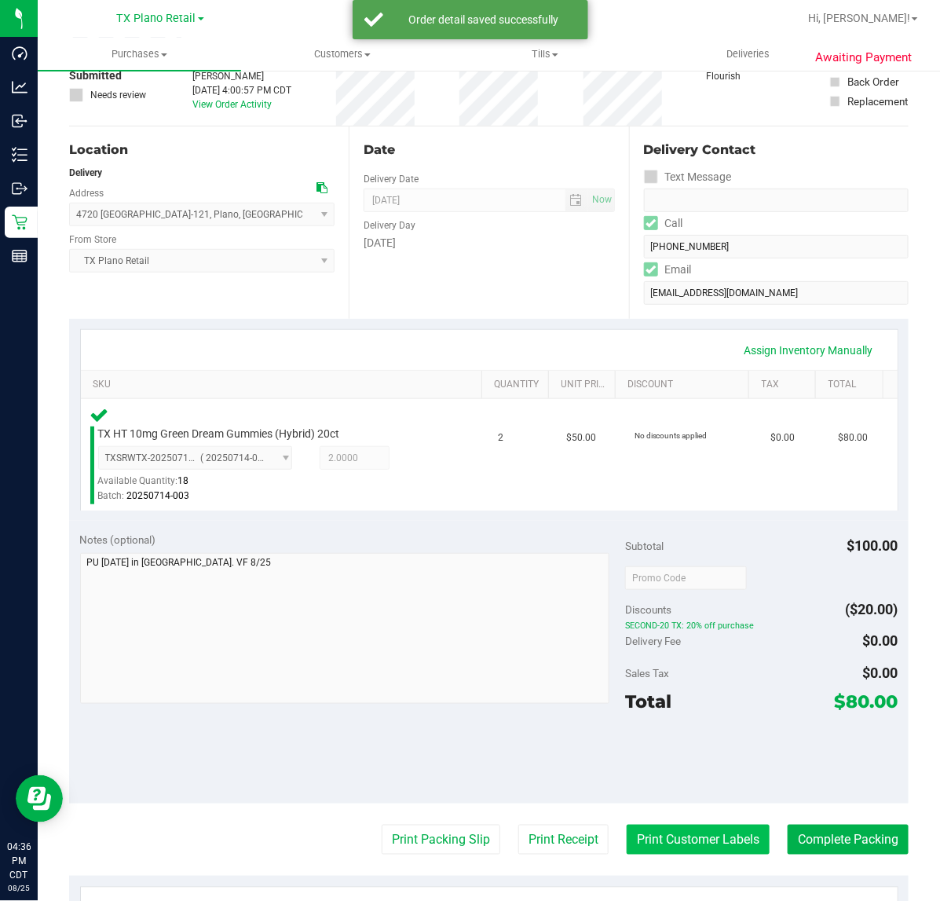
click at [642, 826] on button "Print Customer Labels" at bounding box center [698, 840] width 143 height 30
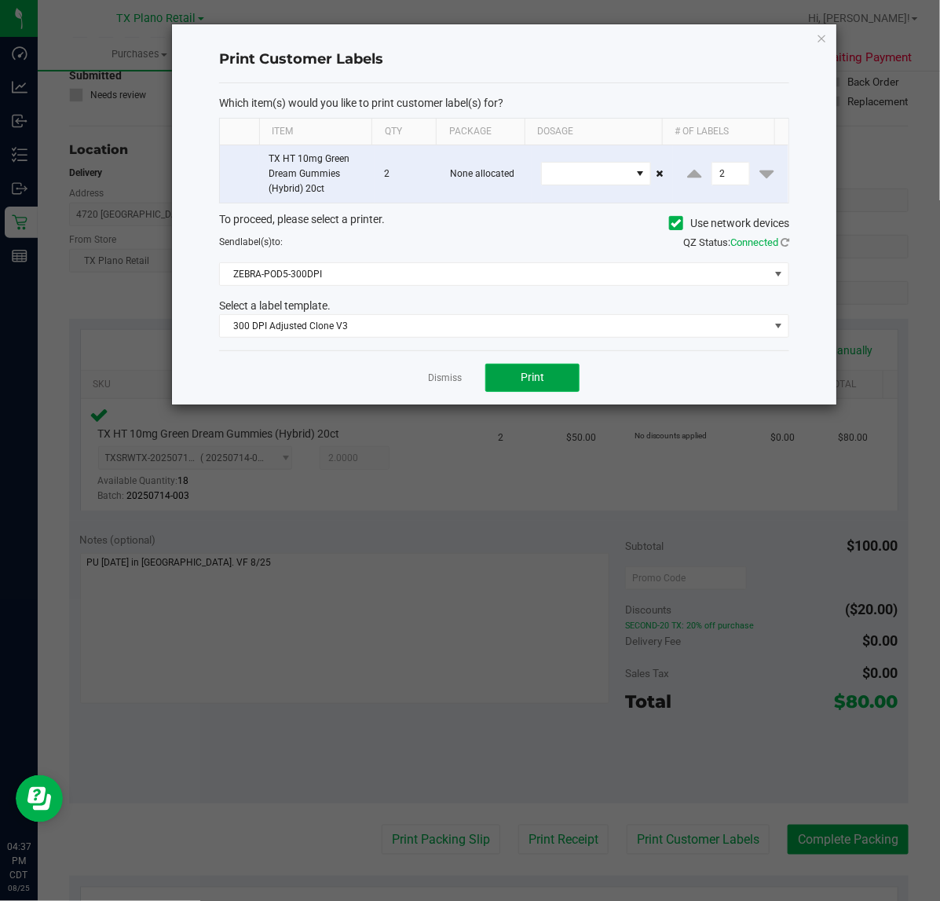
click at [554, 383] on button "Print" at bounding box center [532, 378] width 94 height 28
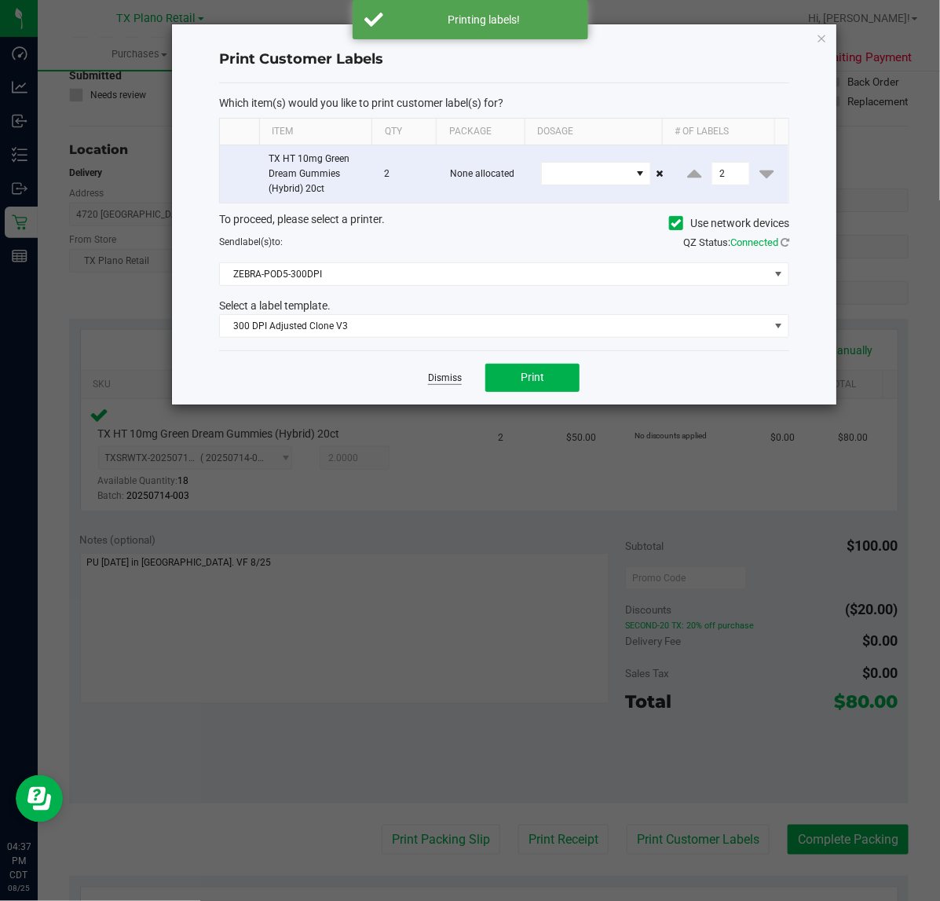
click at [441, 382] on link "Dismiss" at bounding box center [445, 378] width 34 height 13
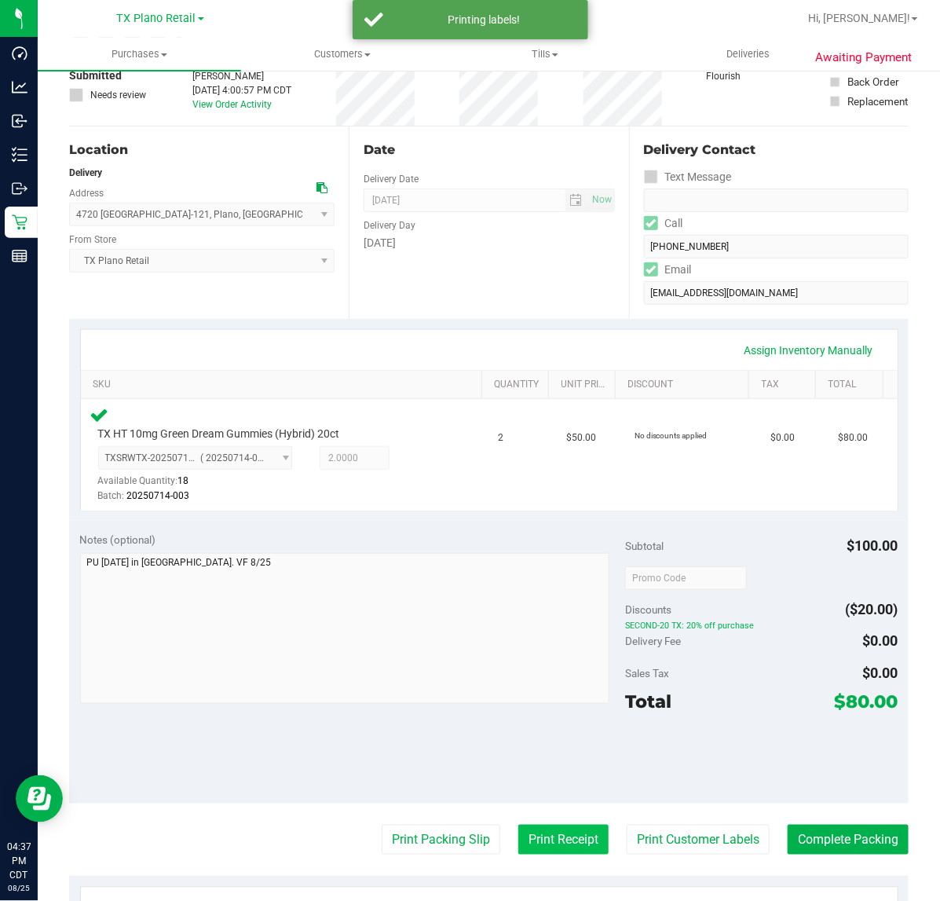
click at [542, 826] on button "Print Receipt" at bounding box center [563, 840] width 90 height 30
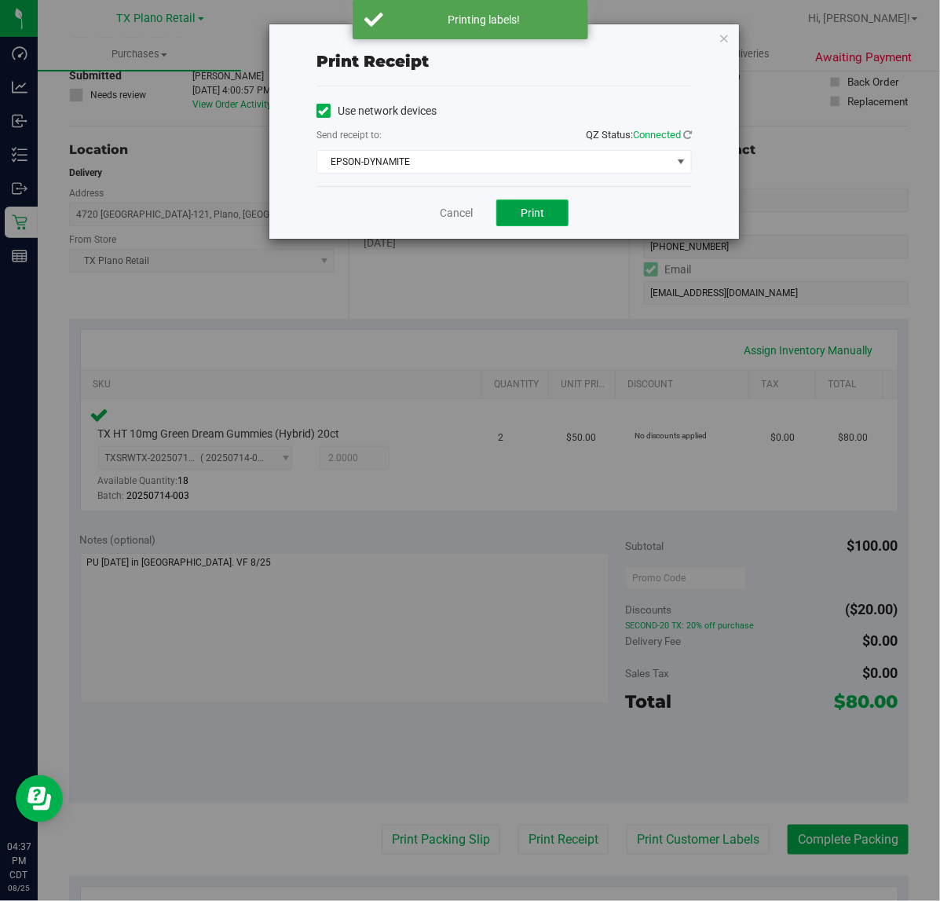
click at [524, 209] on span "Print" at bounding box center [533, 213] width 24 height 13
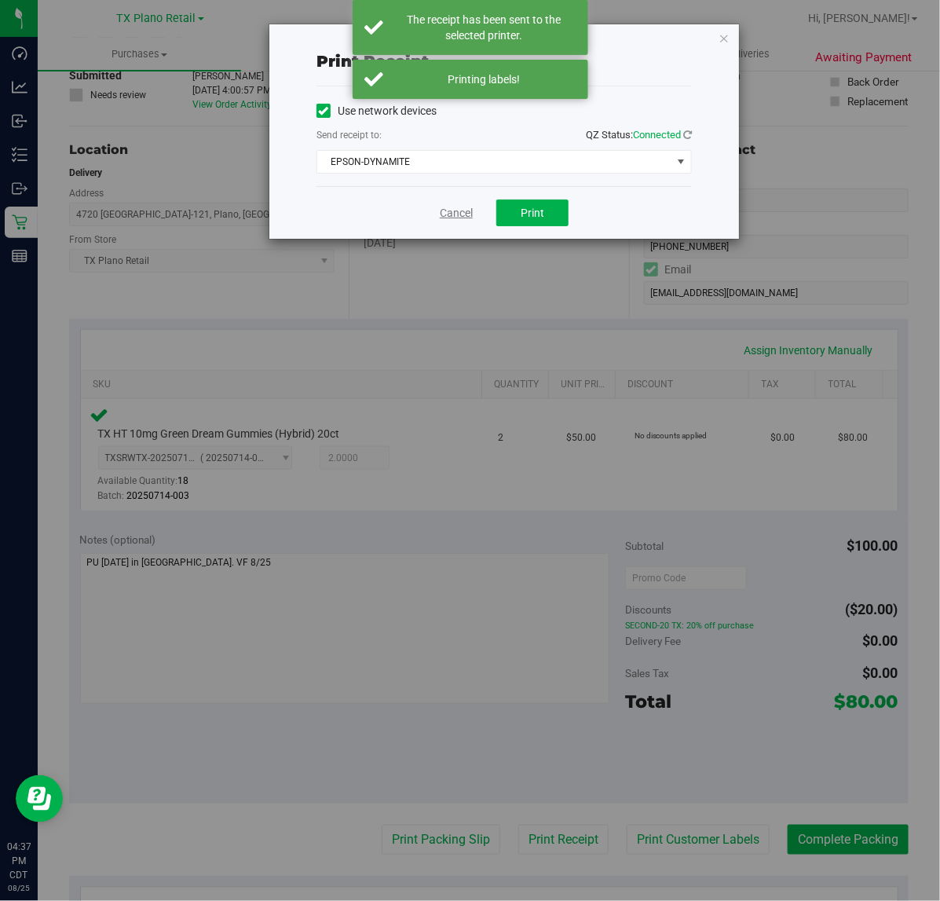
click at [460, 214] on link "Cancel" at bounding box center [456, 213] width 33 height 16
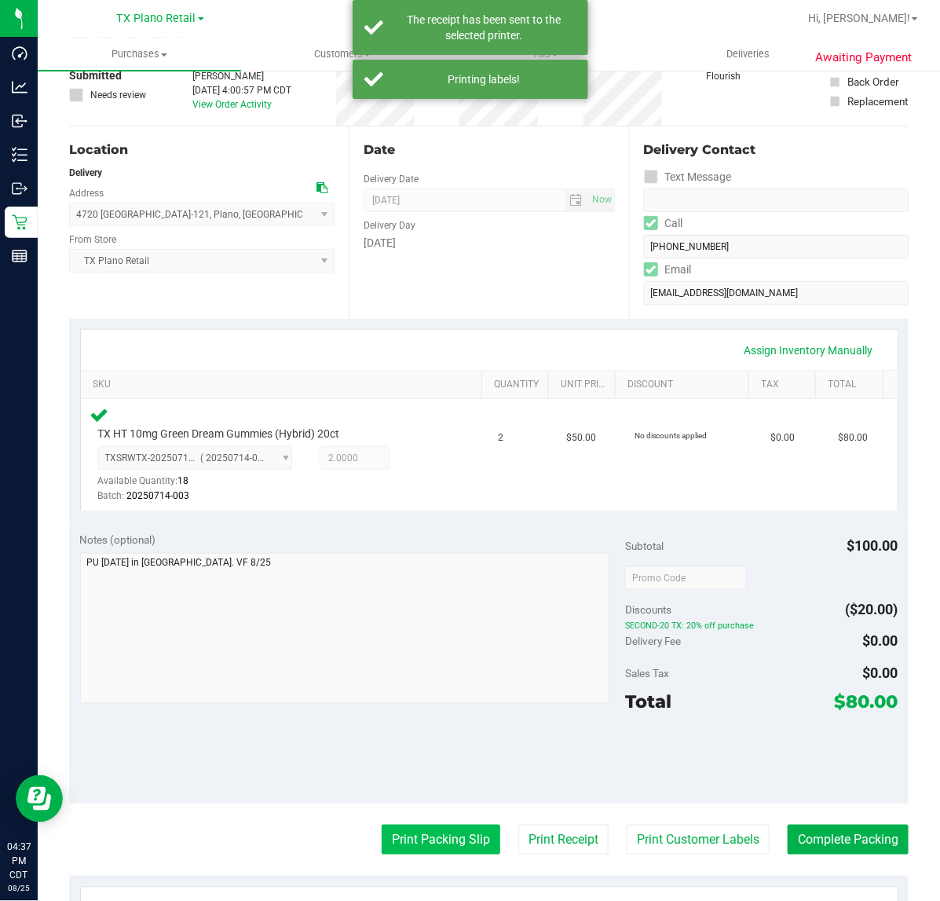
click at [401, 833] on button "Print Packing Slip" at bounding box center [441, 840] width 119 height 30
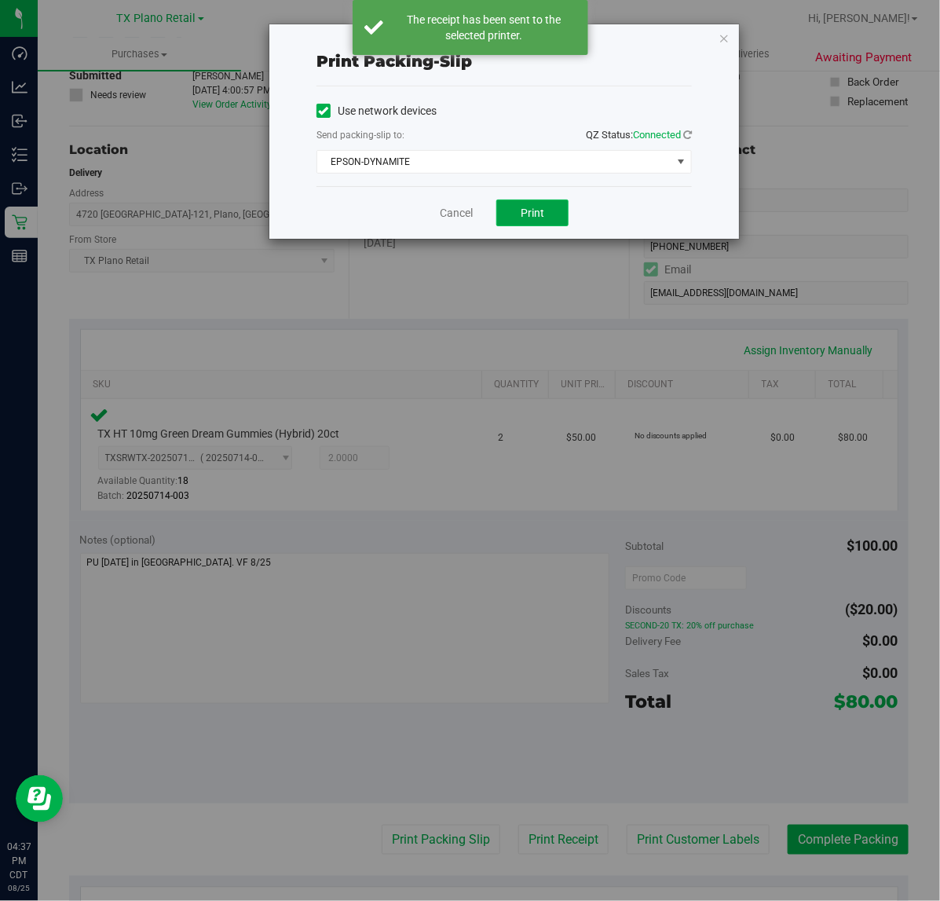
click at [548, 207] on button "Print" at bounding box center [532, 213] width 72 height 27
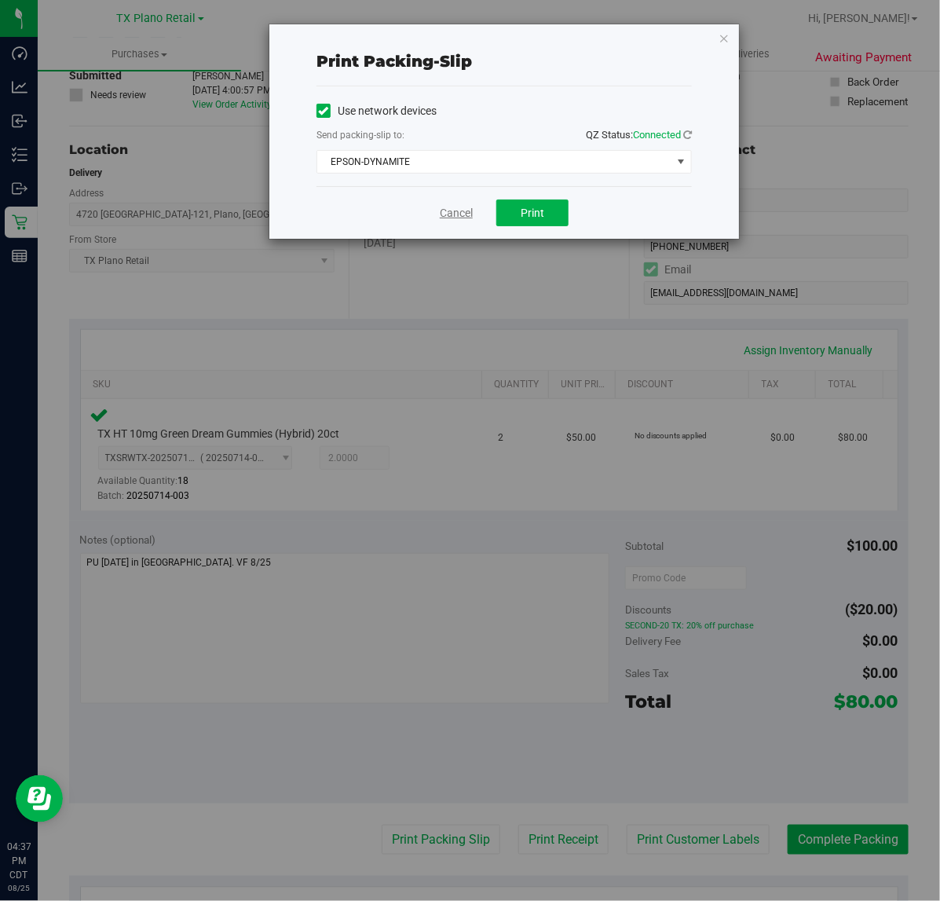
click at [445, 206] on link "Cancel" at bounding box center [456, 213] width 33 height 16
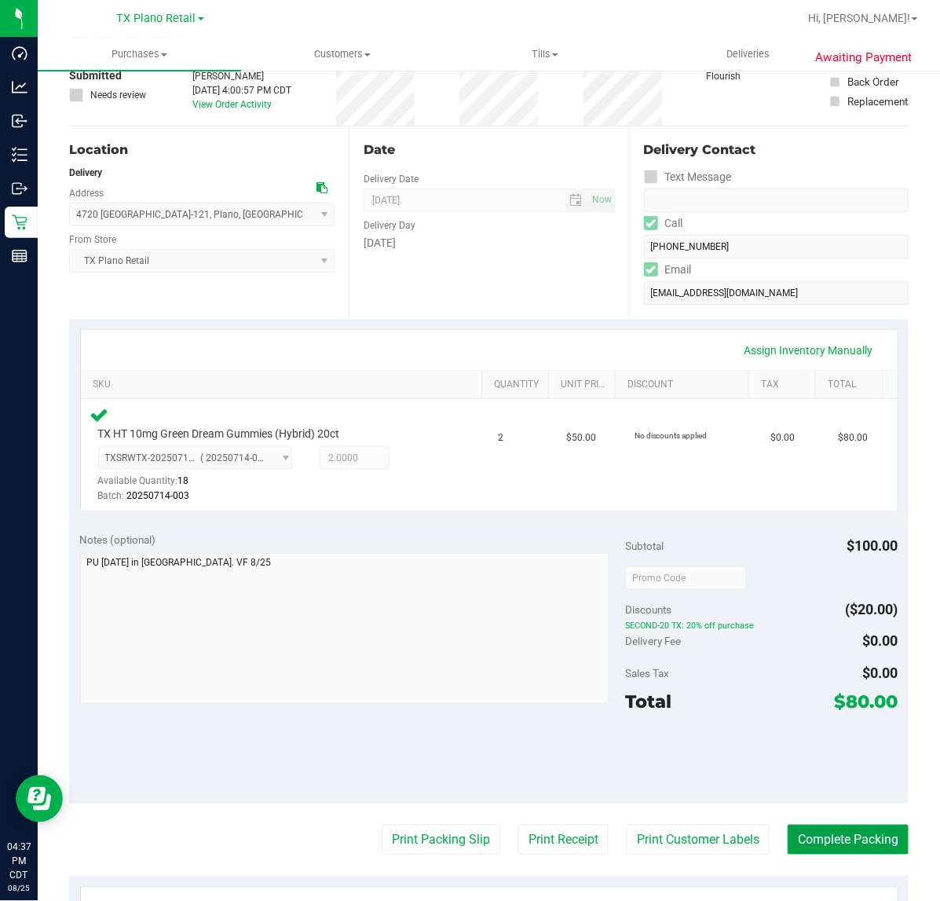
click at [844, 843] on button "Complete Packing" at bounding box center [848, 840] width 121 height 30
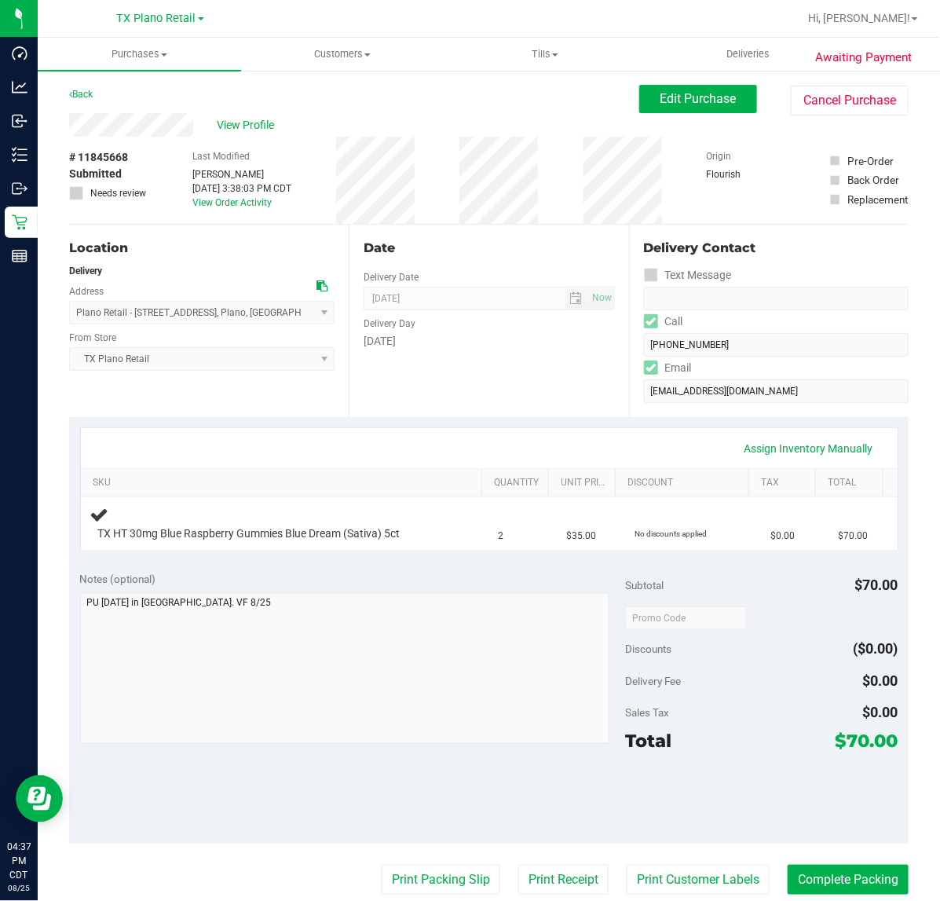
click at [479, 415] on div "Date Delivery Date [DATE] Now [DATE] 07:00 AM Now Delivery Day [DATE]" at bounding box center [489, 321] width 280 height 192
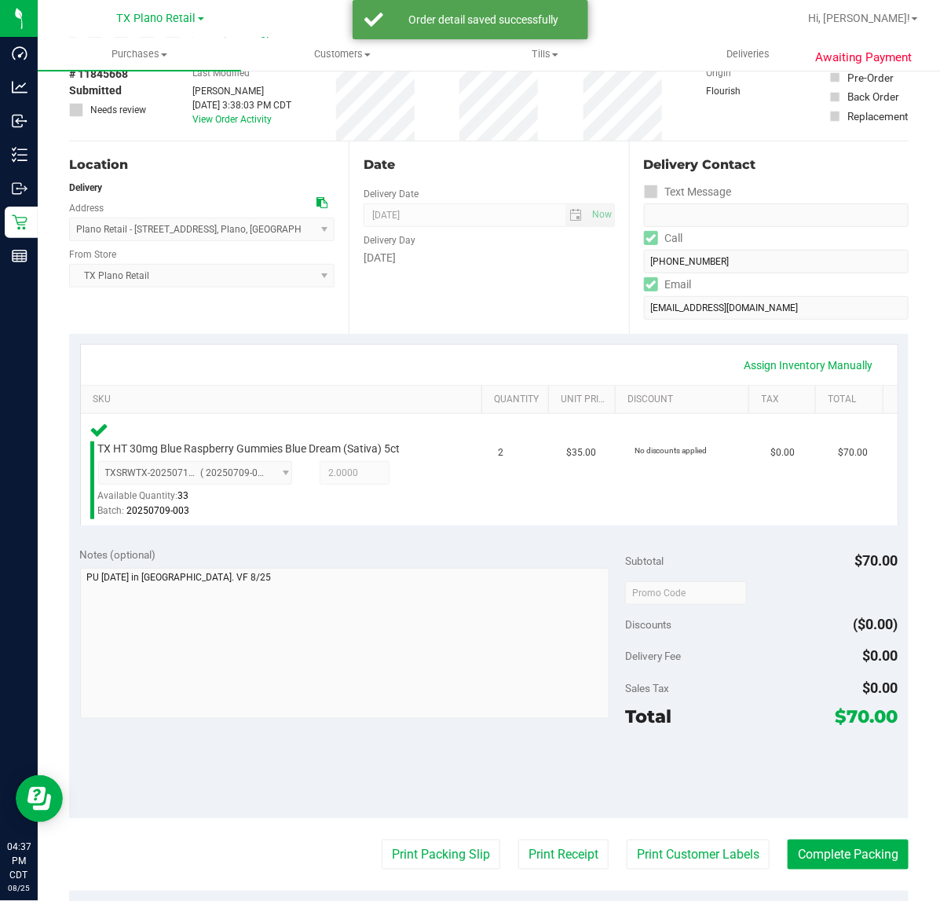
scroll to position [196, 0]
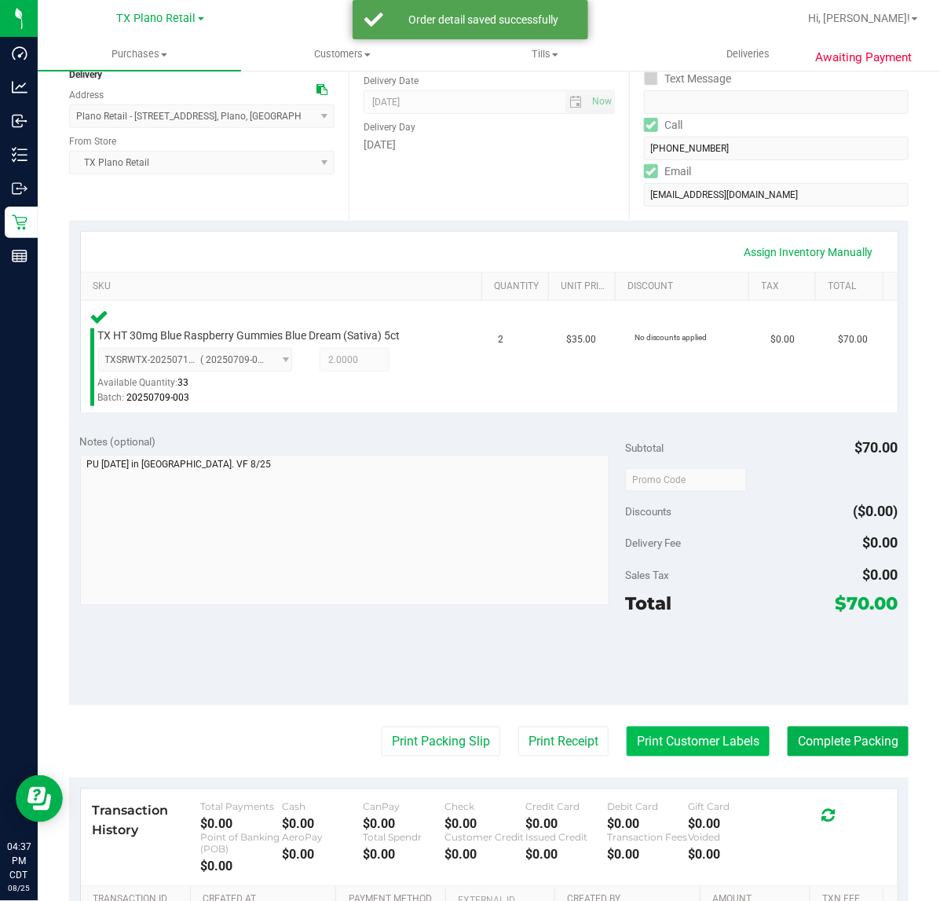
click at [676, 748] on button "Print Customer Labels" at bounding box center [698, 742] width 143 height 30
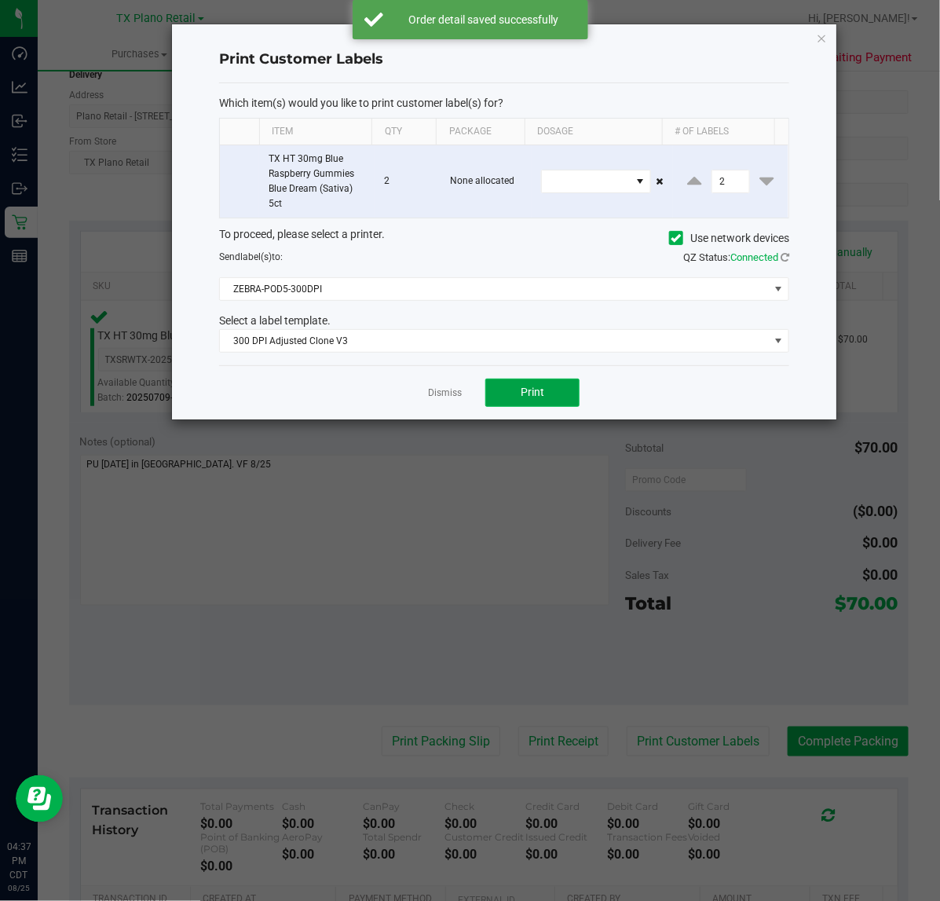
click at [511, 399] on button "Print" at bounding box center [532, 393] width 94 height 28
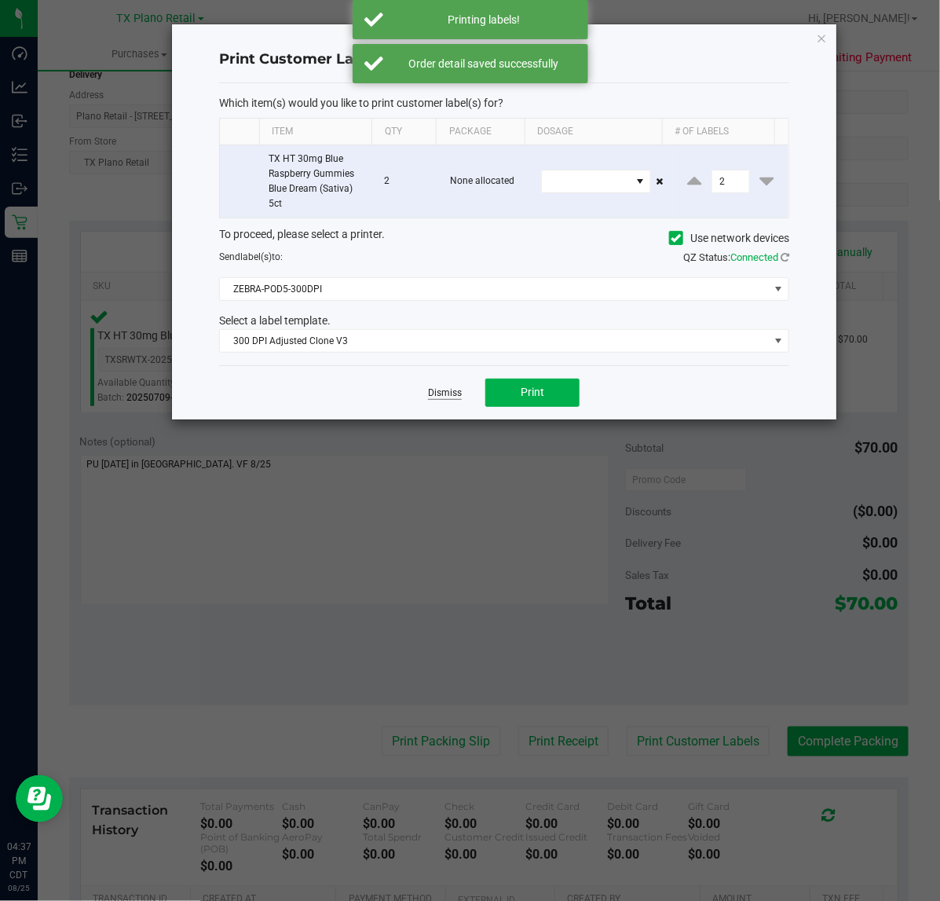
click at [457, 389] on link "Dismiss" at bounding box center [445, 392] width 34 height 13
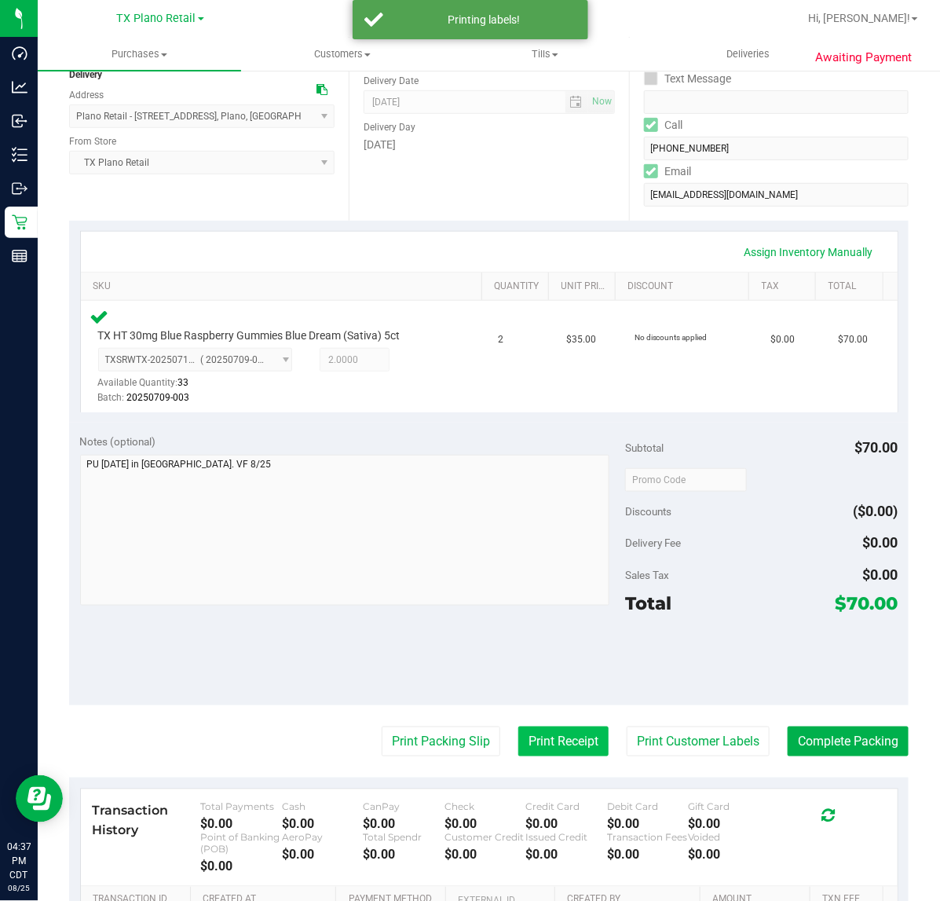
click at [542, 744] on button "Print Receipt" at bounding box center [563, 742] width 90 height 30
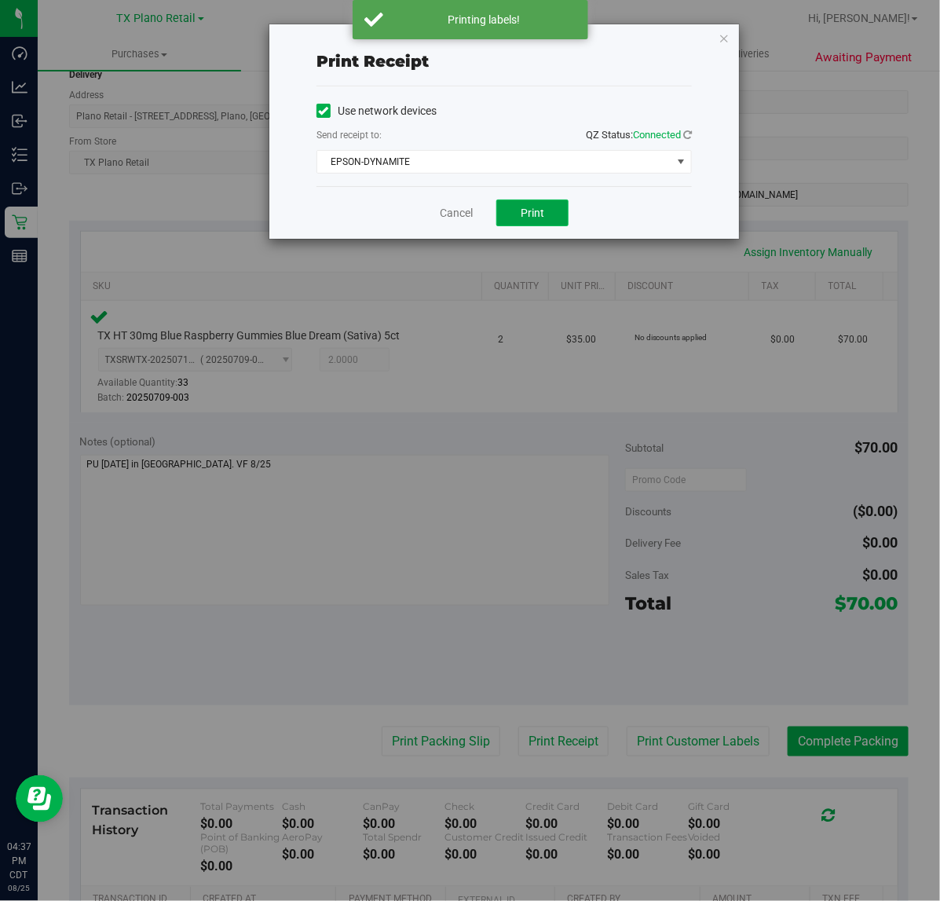
click at [518, 225] on button "Print" at bounding box center [532, 213] width 72 height 27
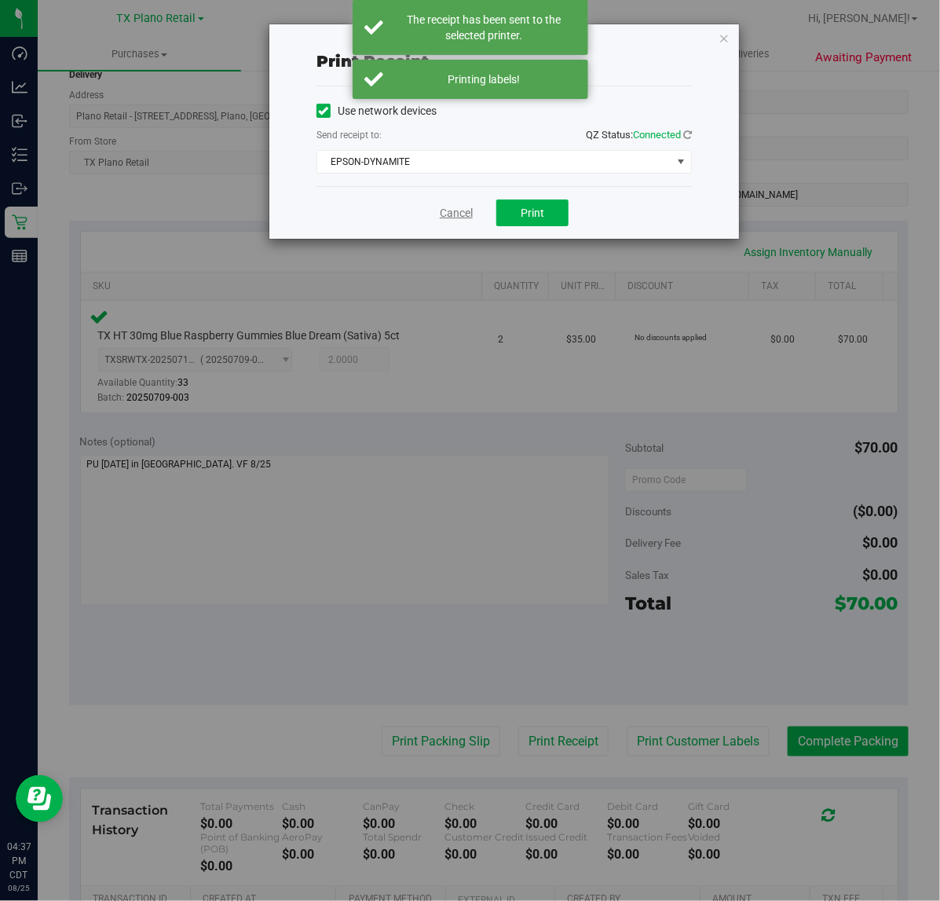
click at [458, 218] on link "Cancel" at bounding box center [456, 213] width 33 height 16
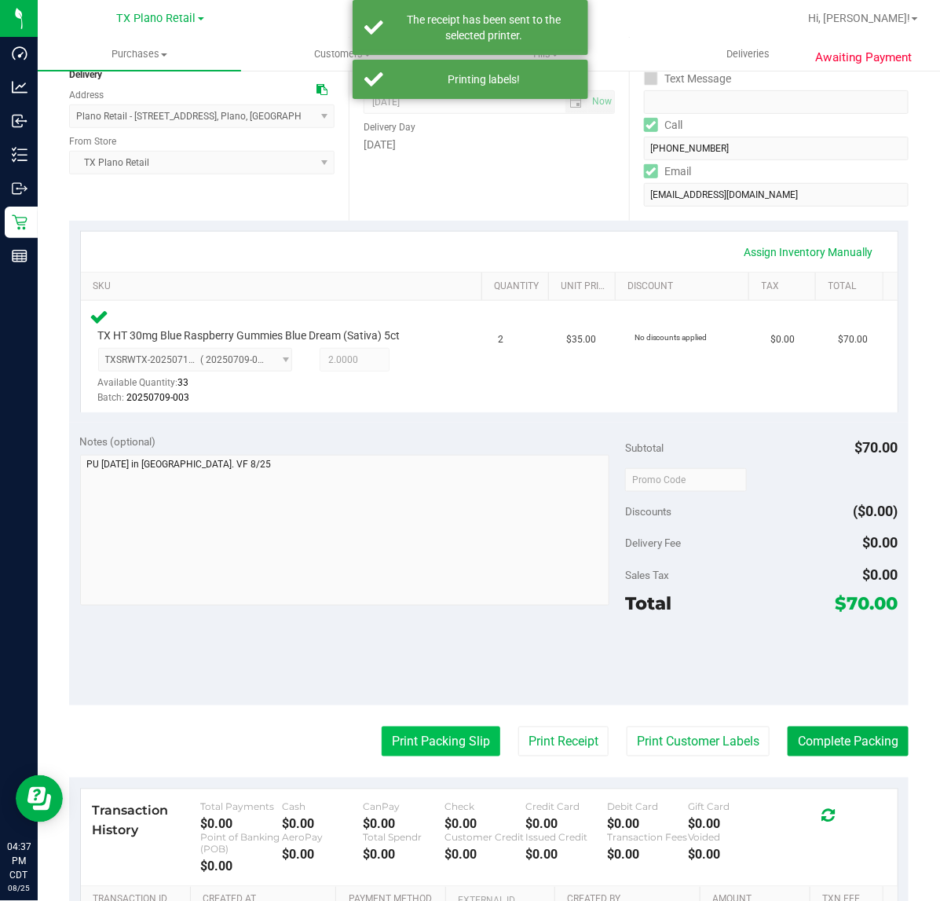
click at [436, 740] on button "Print Packing Slip" at bounding box center [441, 742] width 119 height 30
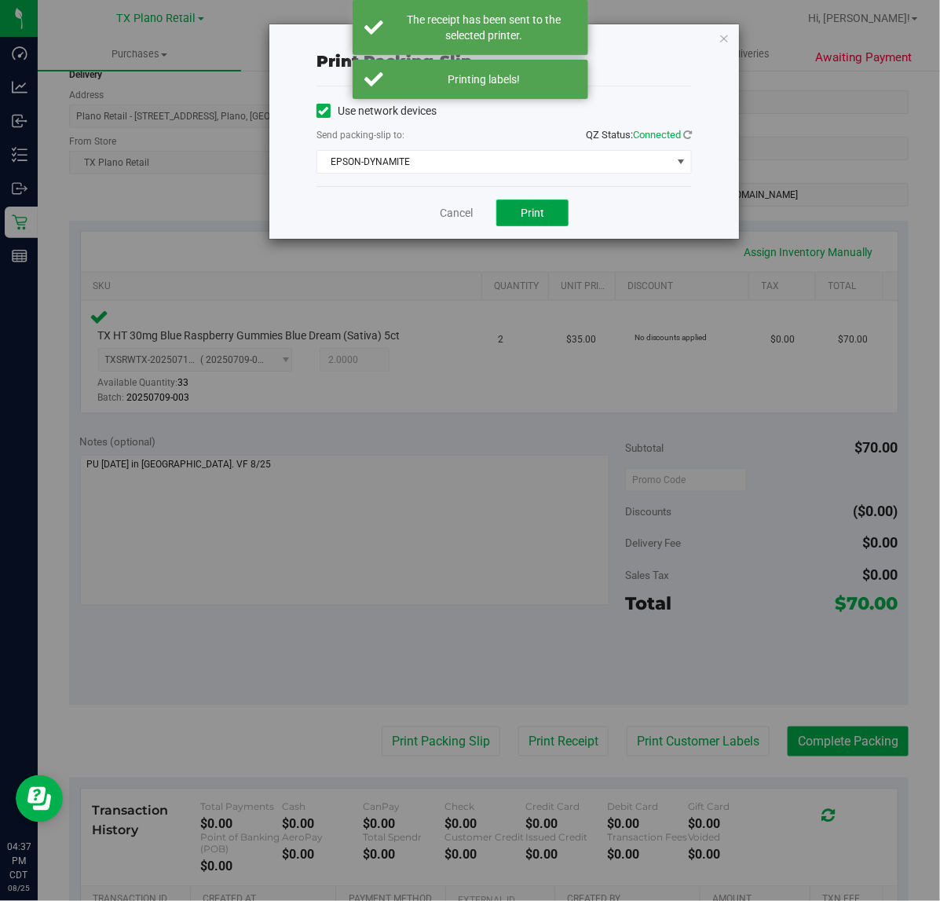
click at [520, 209] on button "Print" at bounding box center [532, 213] width 72 height 27
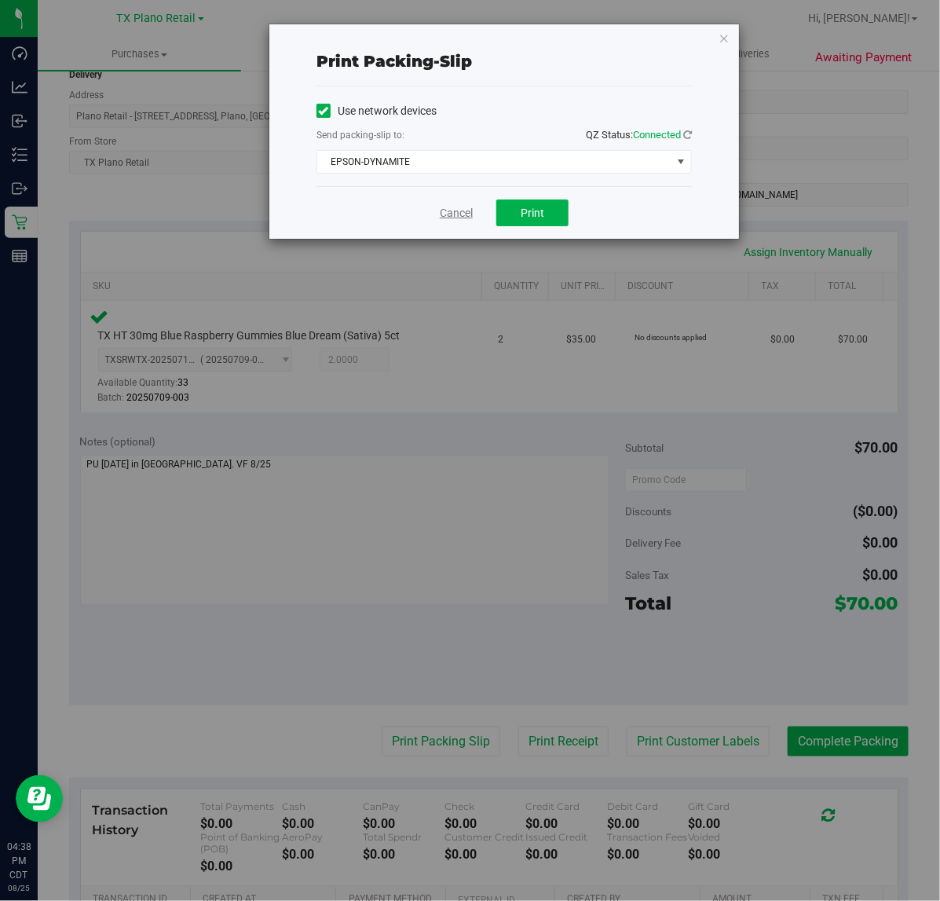
click at [458, 216] on link "Cancel" at bounding box center [456, 213] width 33 height 16
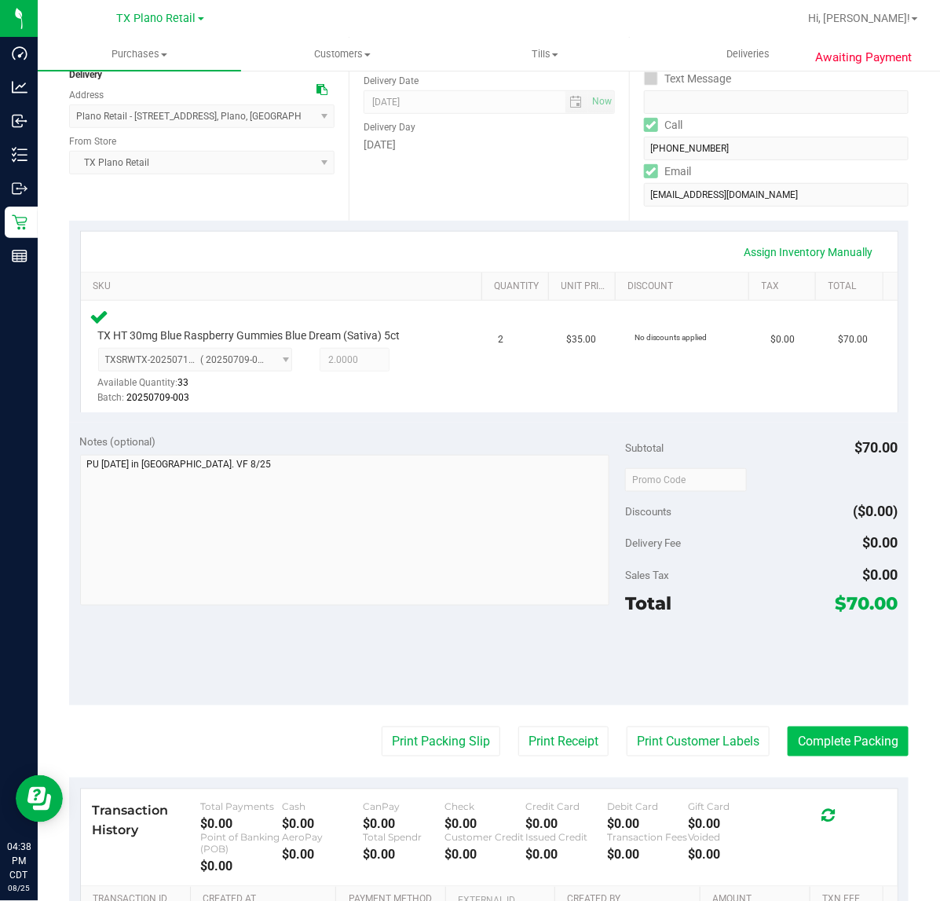
click at [863, 735] on button "Complete Packing" at bounding box center [848, 742] width 121 height 30
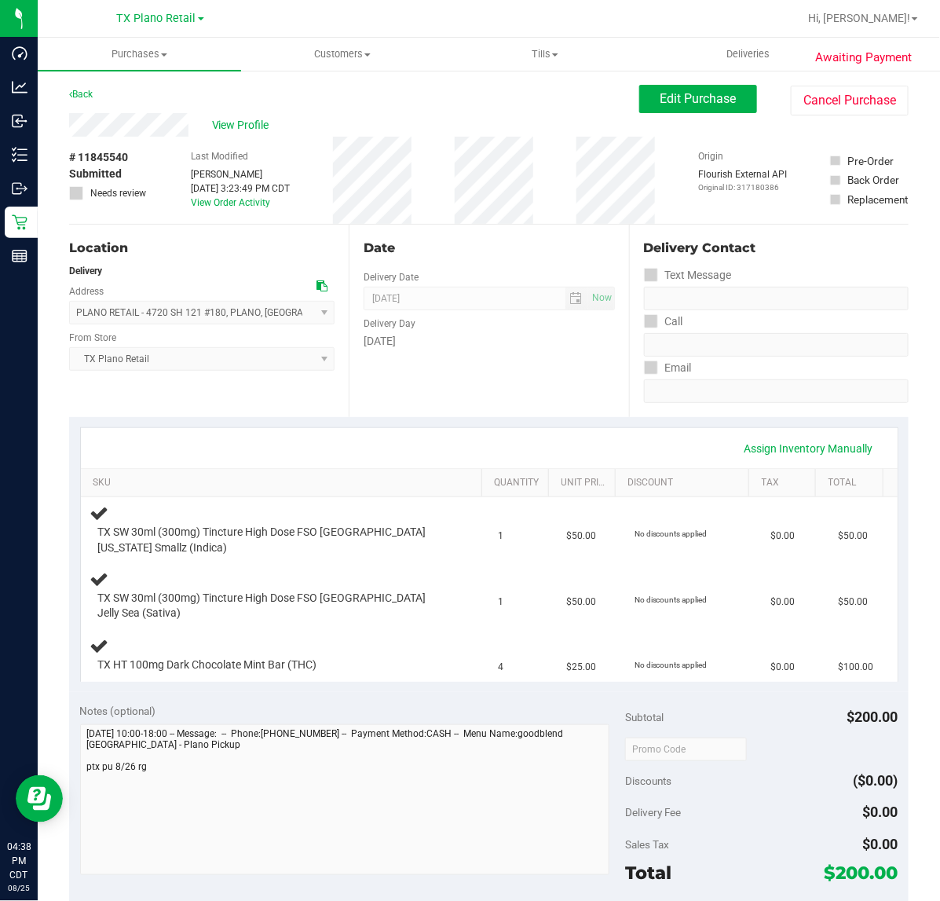
click at [555, 386] on div "Date Delivery Date [DATE] Now [DATE] 07:00 AM Now Delivery Day [DATE]" at bounding box center [489, 321] width 280 height 192
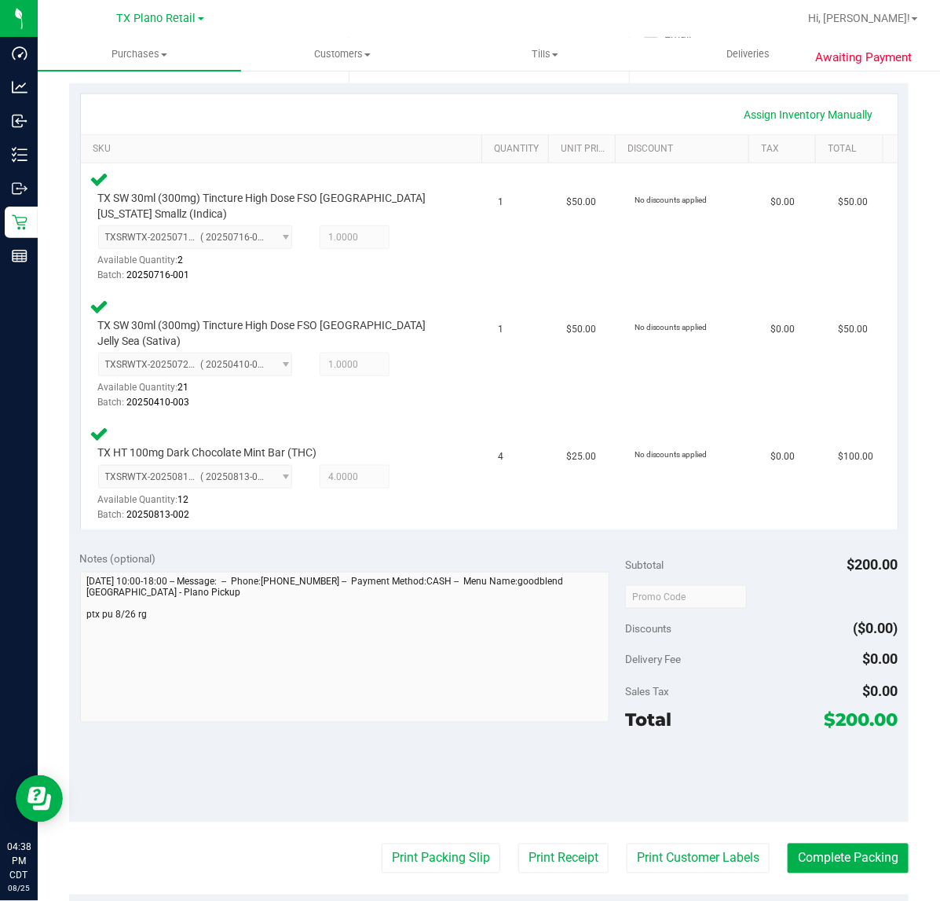
scroll to position [332, 0]
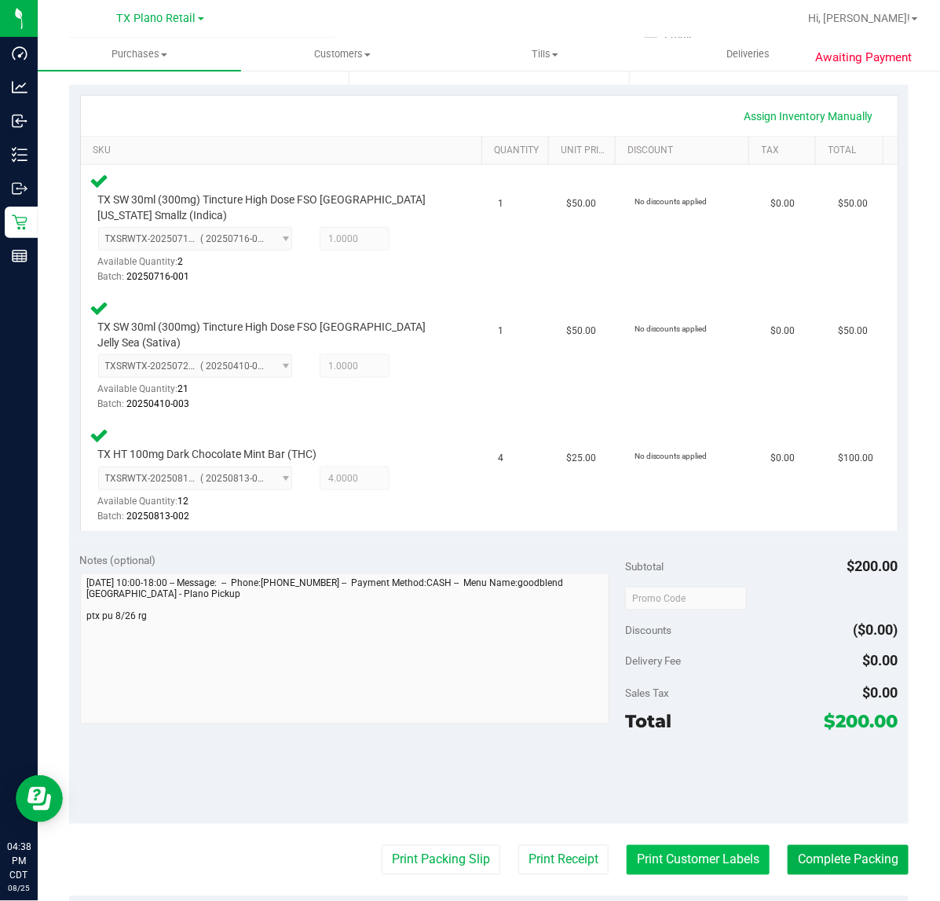
click at [703, 845] on button "Print Customer Labels" at bounding box center [698, 860] width 143 height 30
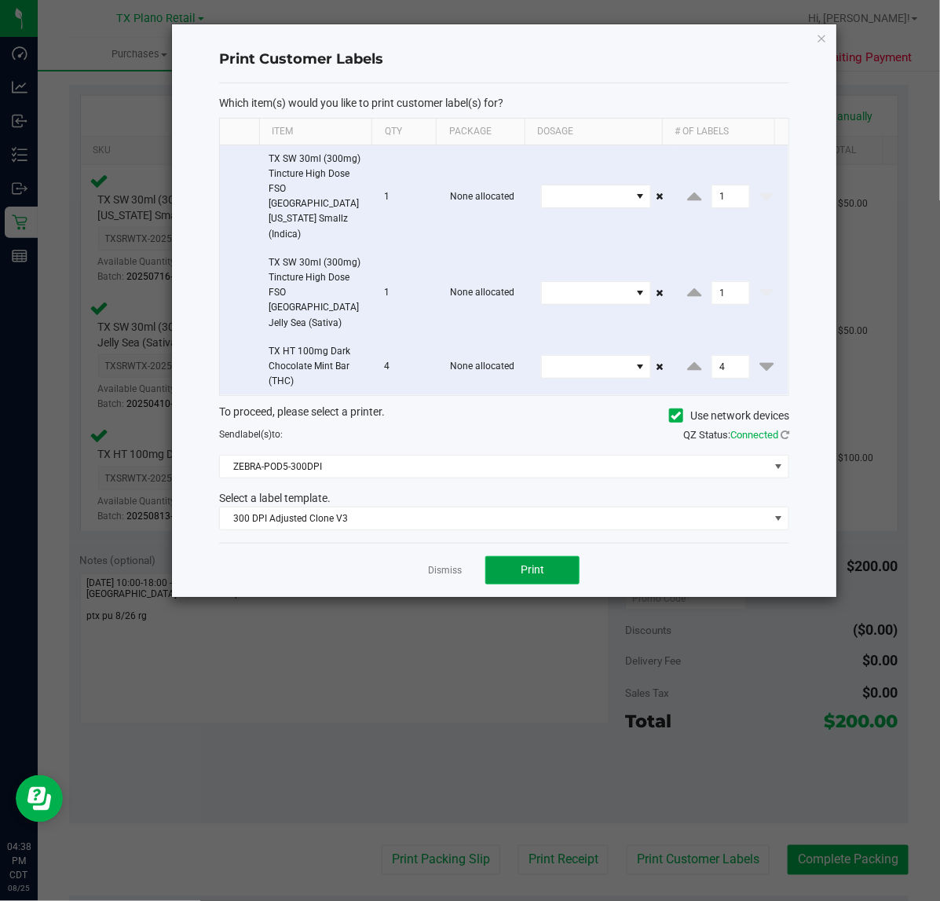
click at [566, 556] on button "Print" at bounding box center [532, 570] width 94 height 28
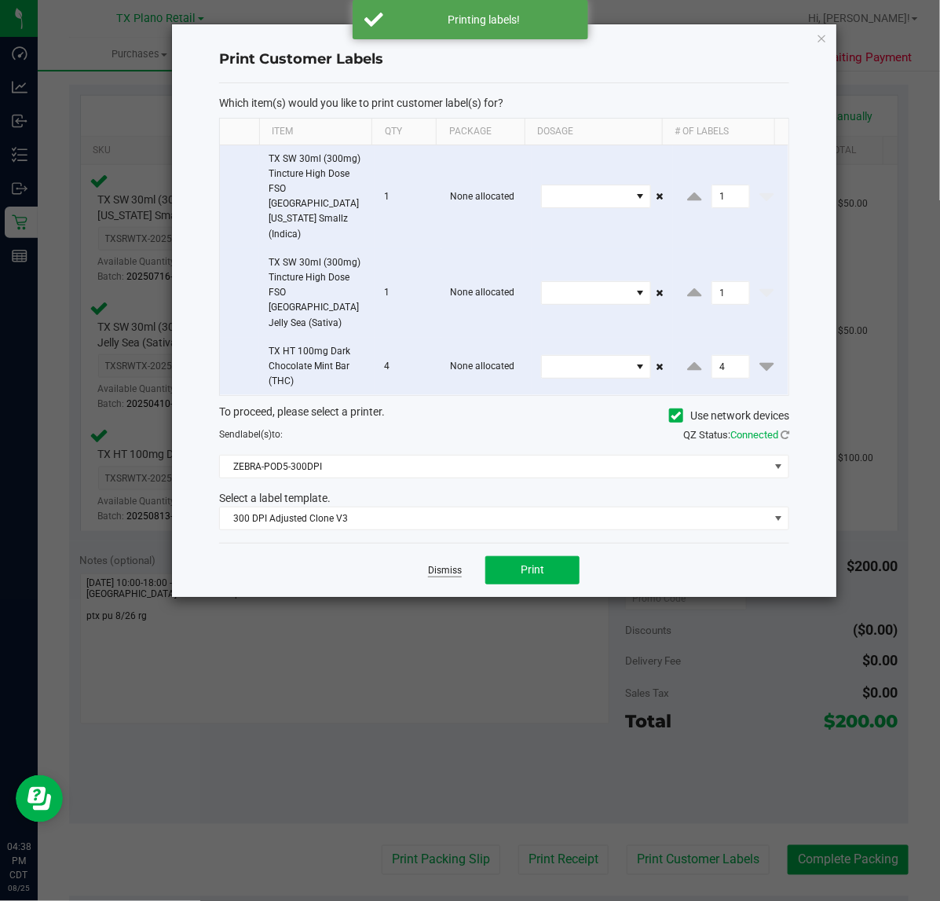
click at [449, 564] on link "Dismiss" at bounding box center [445, 570] width 34 height 13
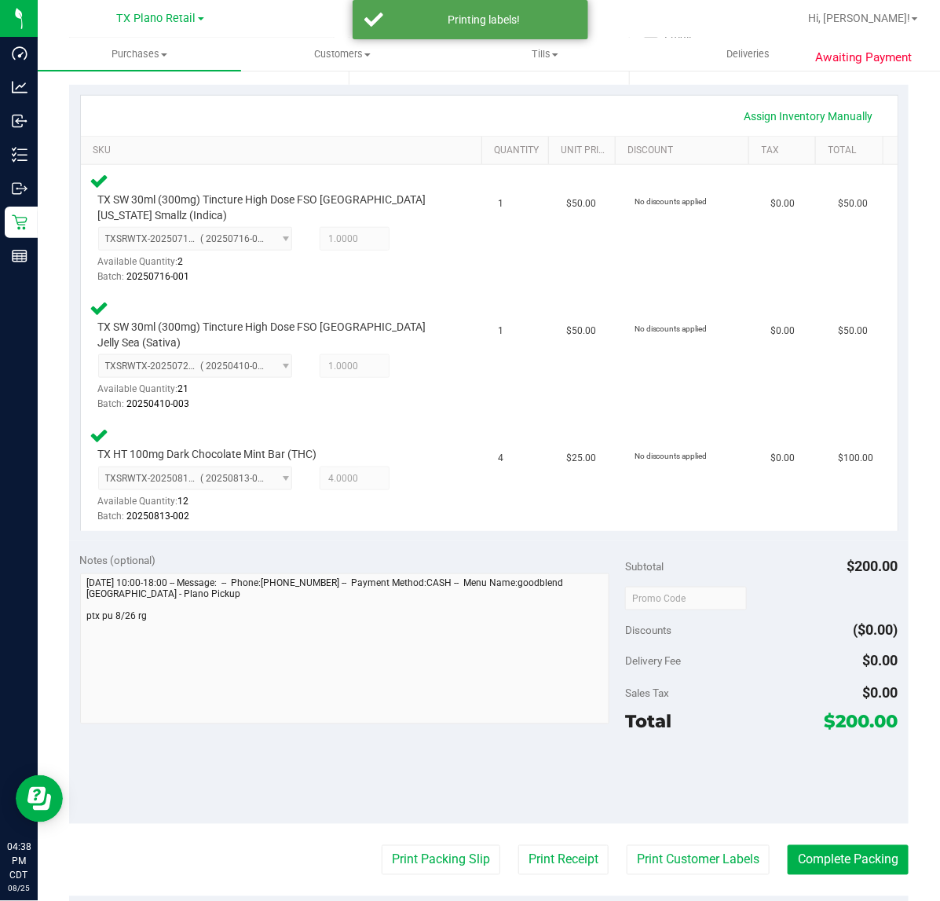
click at [584, 787] on div "Notes (optional) Subtotal $200.00 Discounts ($0.00) Delivery Fee $0.00 Sales Ta…" at bounding box center [489, 682] width 840 height 283
click at [530, 849] on button "Print Receipt" at bounding box center [563, 860] width 90 height 30
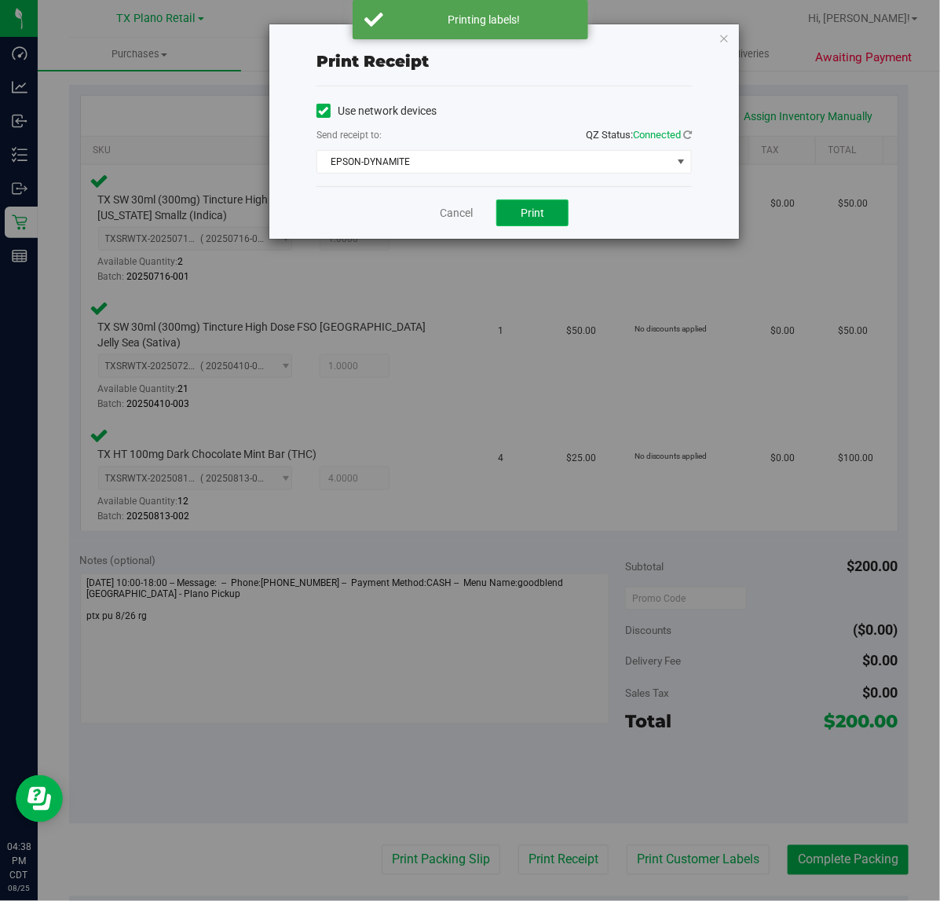
click at [542, 218] on span "Print" at bounding box center [533, 213] width 24 height 13
click at [444, 213] on link "Cancel" at bounding box center [450, 213] width 33 height 16
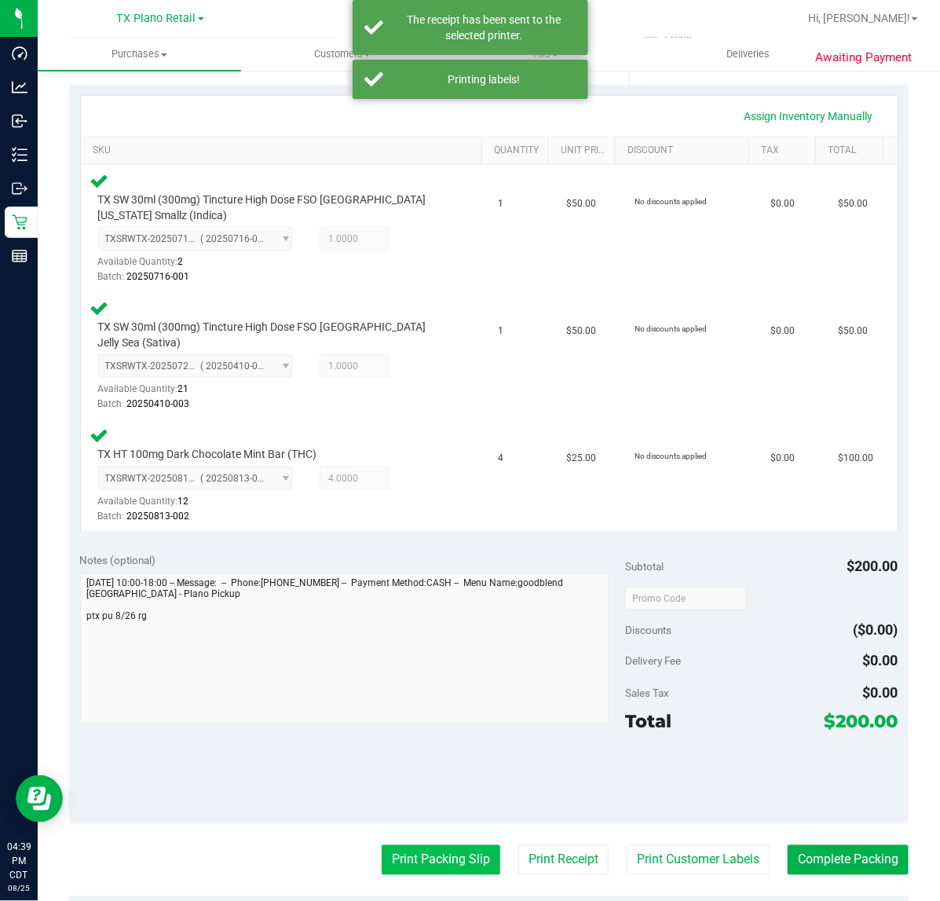
click at [423, 854] on button "Print Packing Slip" at bounding box center [441, 860] width 119 height 30
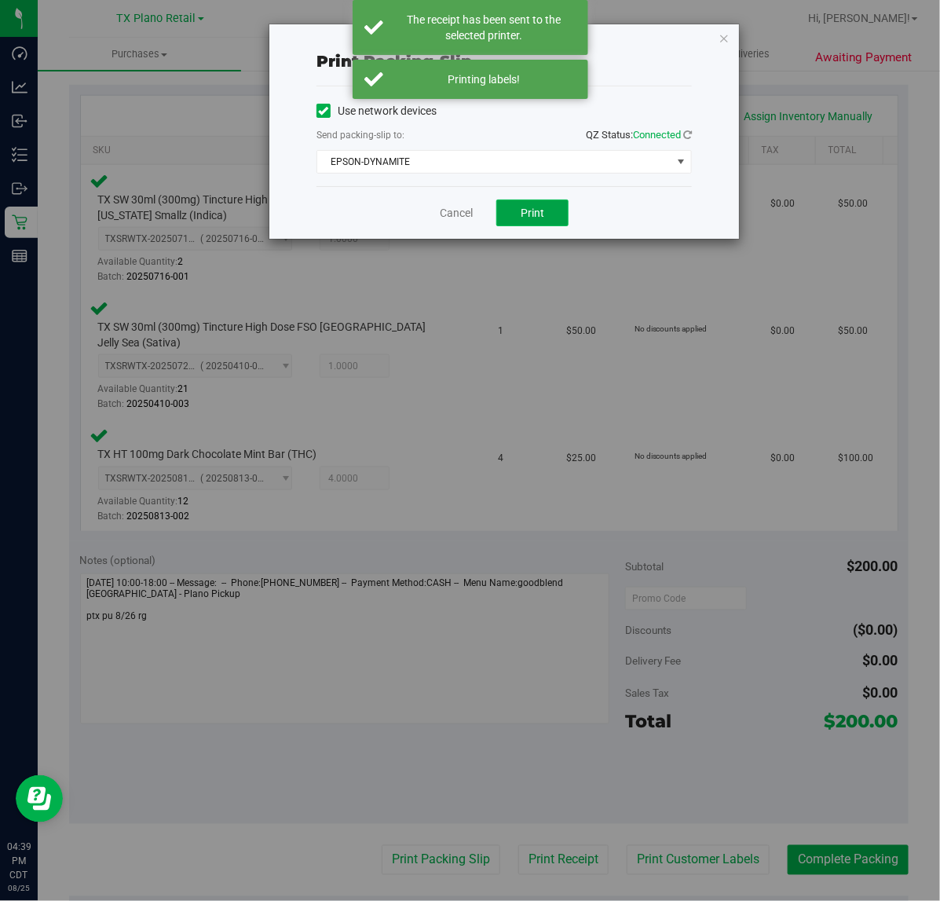
click at [537, 214] on span "Print" at bounding box center [533, 213] width 24 height 13
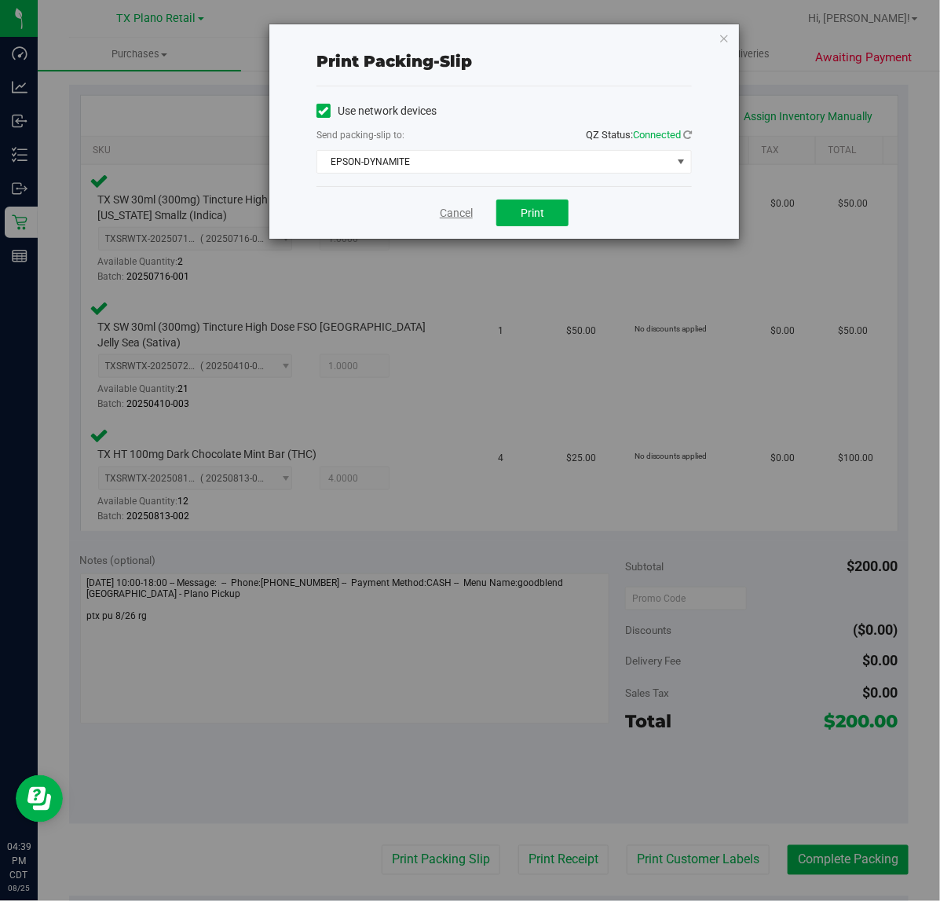
click at [446, 213] on link "Cancel" at bounding box center [456, 213] width 33 height 16
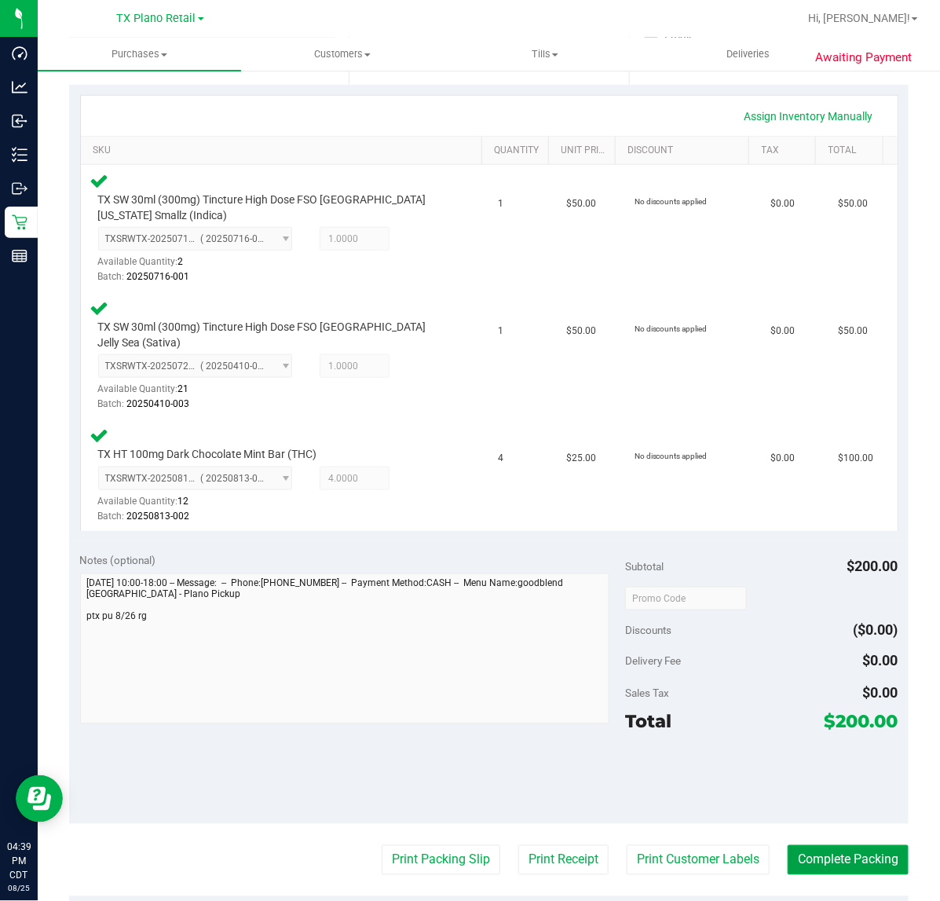
click at [811, 845] on button "Complete Packing" at bounding box center [848, 860] width 121 height 30
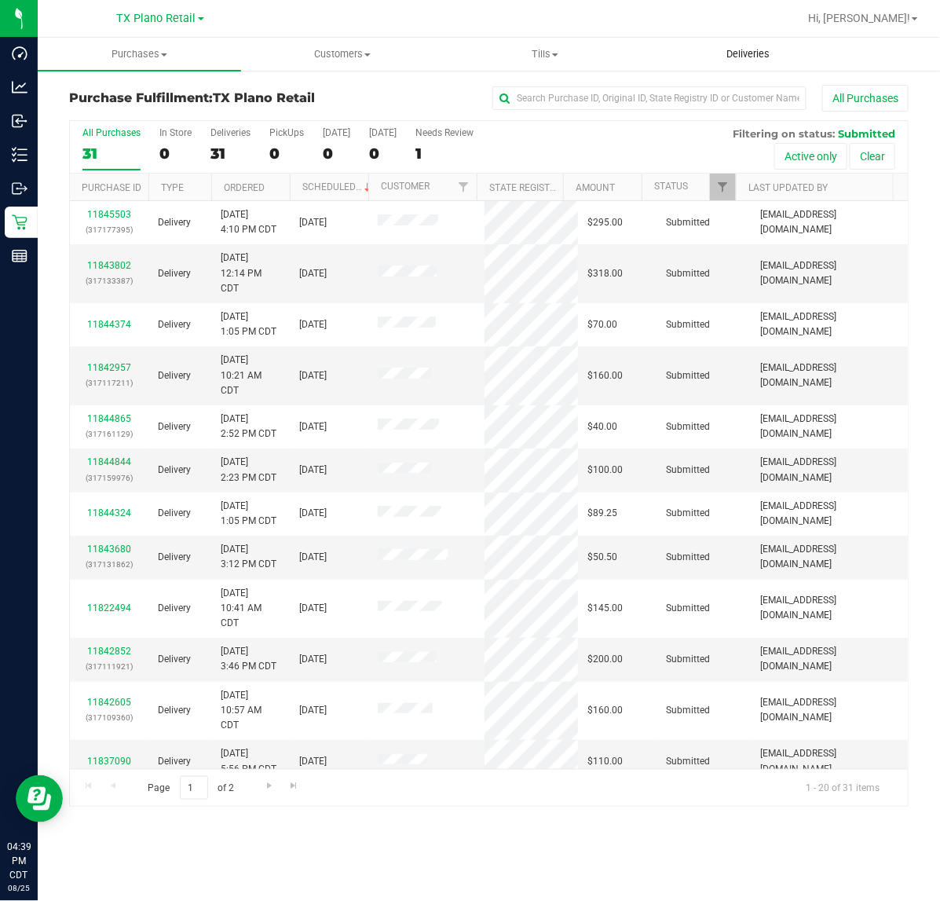
click at [719, 55] on span "Deliveries" at bounding box center [748, 54] width 86 height 14
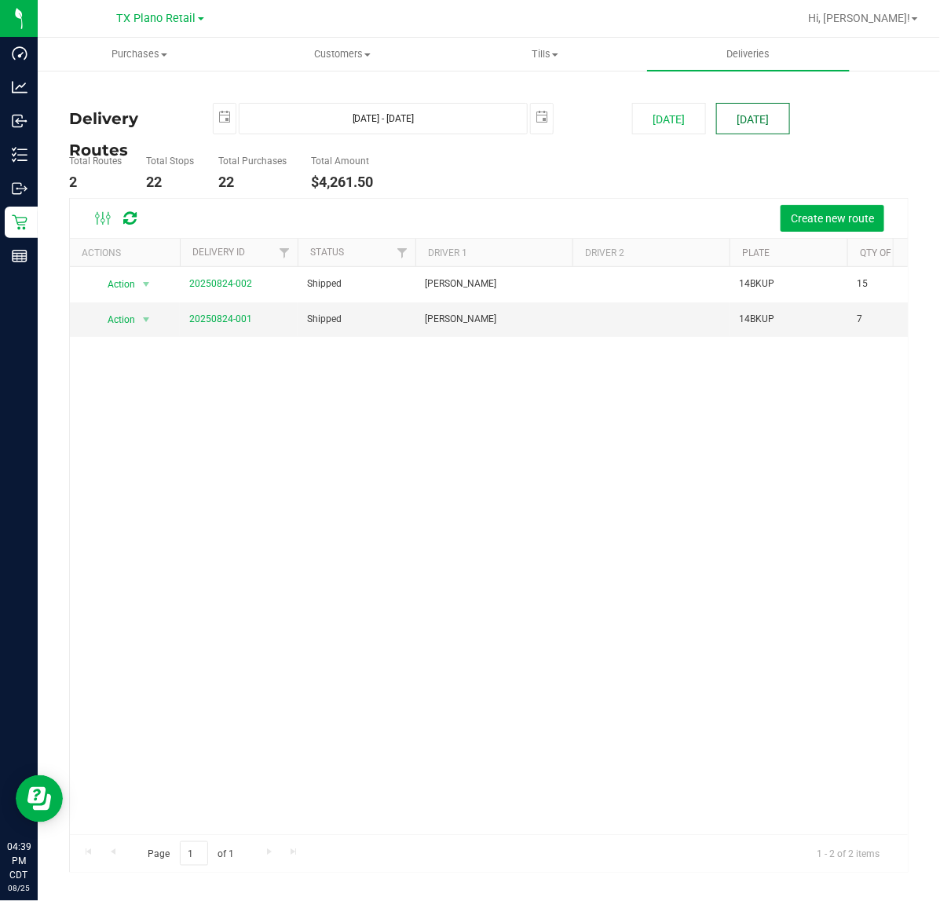
click at [749, 119] on button "Tomorrow" at bounding box center [753, 118] width 74 height 31
type input "Aug 26, 2025 - Aug 26, 2025"
type input "2025-08-26"
click at [211, 320] on link "20250825-001" at bounding box center [220, 318] width 63 height 11
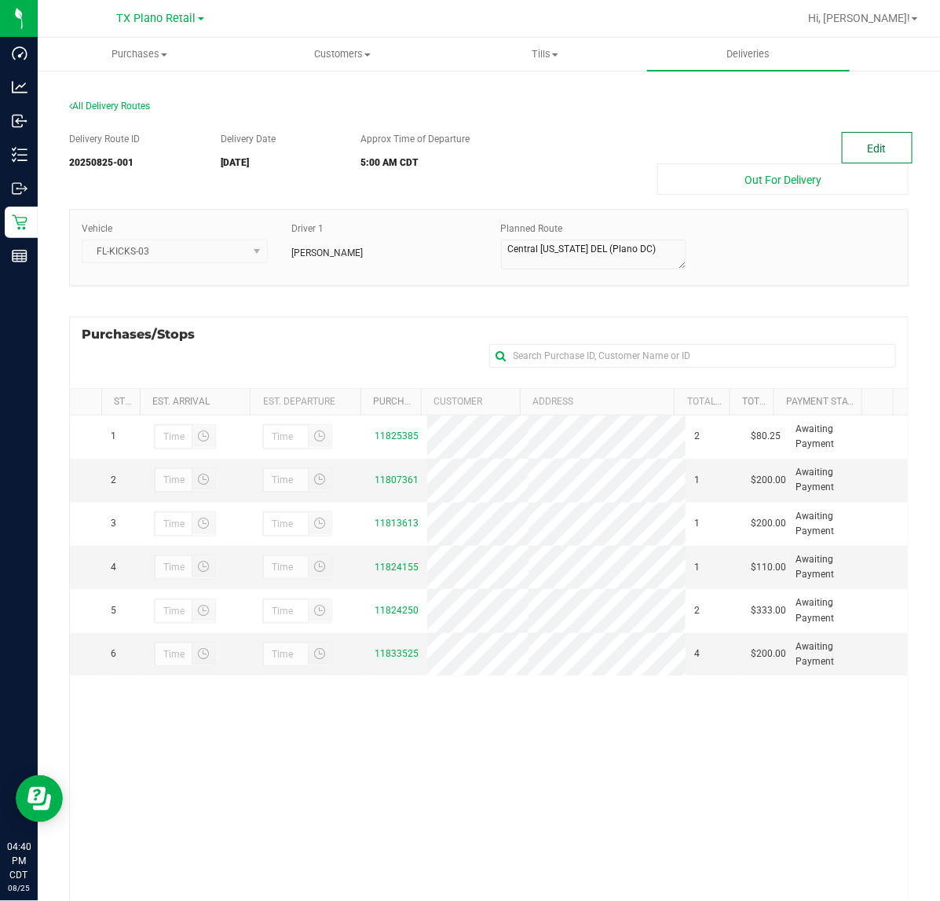
click at [854, 158] on button "Edit" at bounding box center [877, 147] width 71 height 31
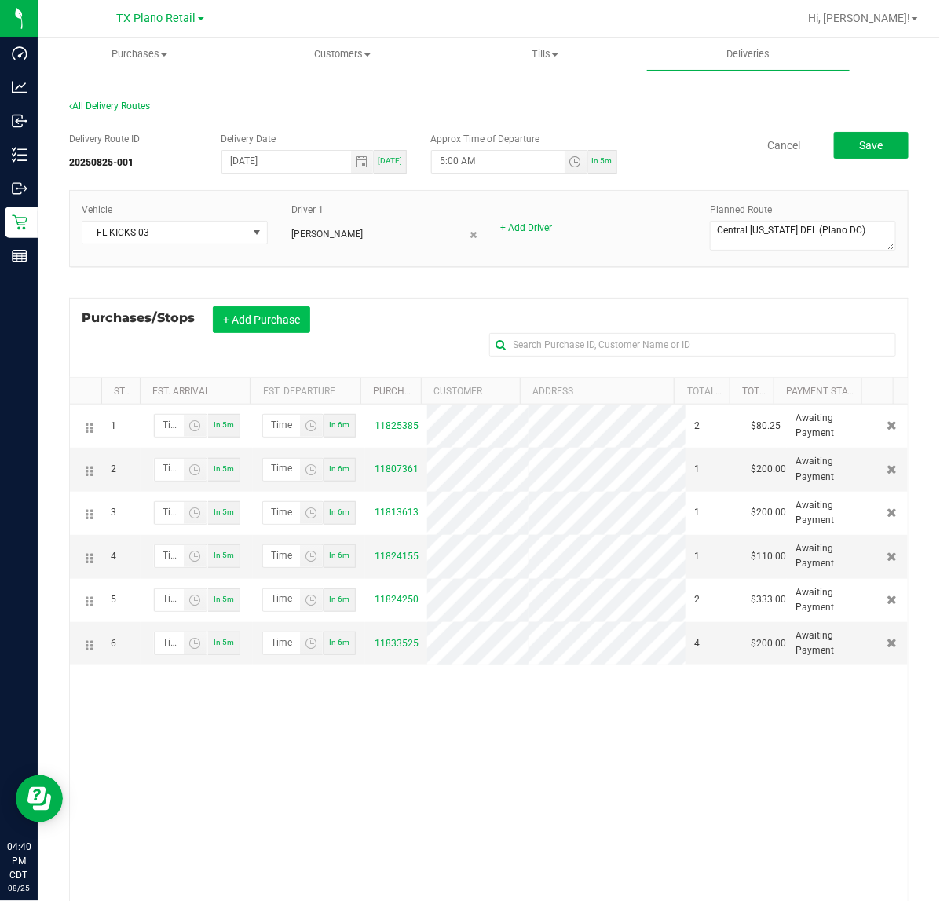
click at [280, 306] on button "+ Add Purchase" at bounding box center [261, 319] width 97 height 27
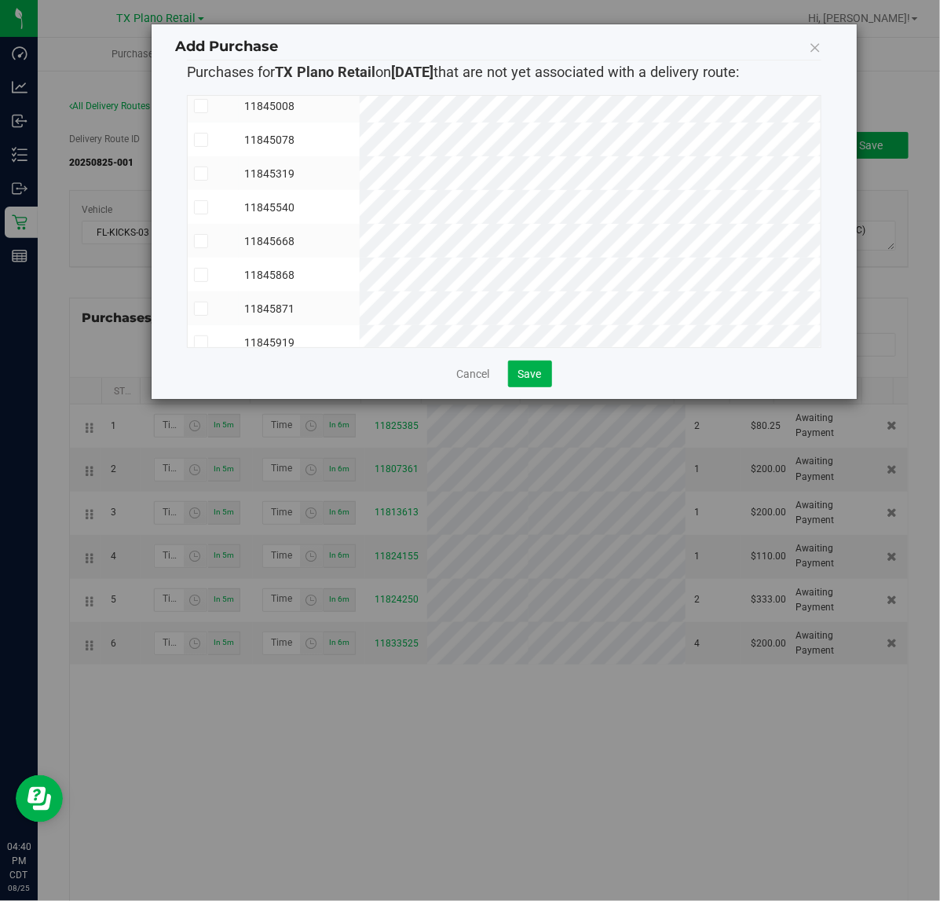
scroll to position [265, 0]
click at [521, 379] on span "Save" at bounding box center [530, 374] width 24 height 13
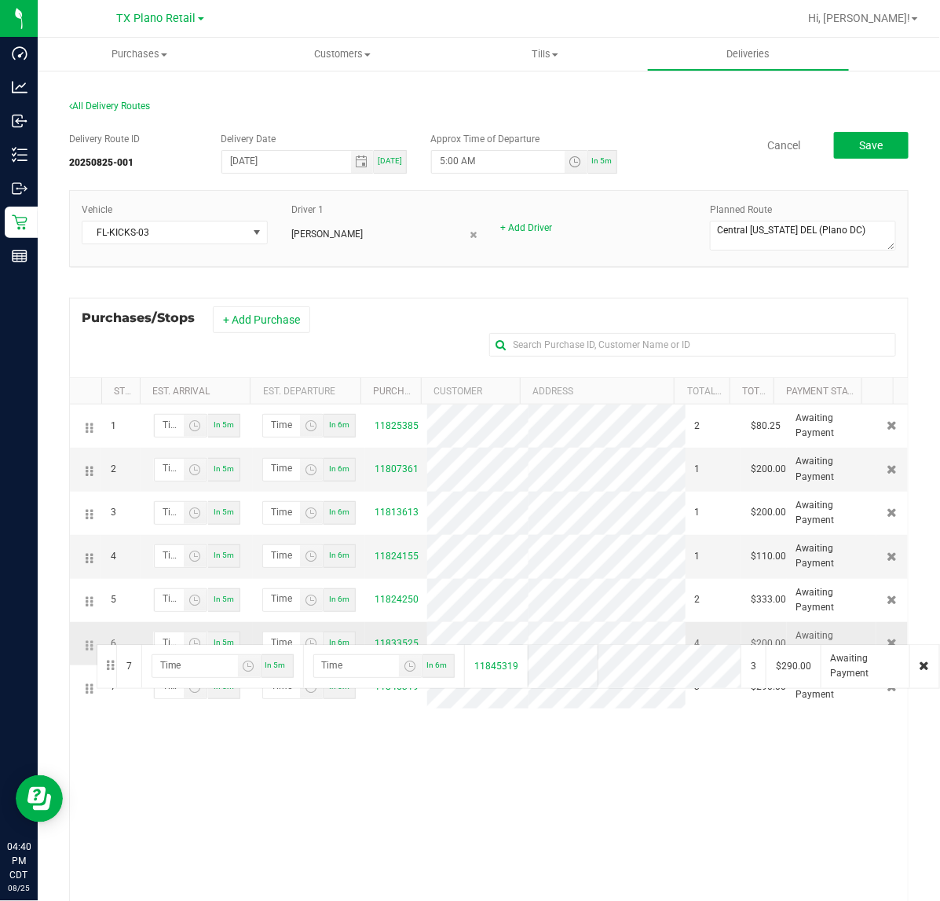
drag, startPoint x: 91, startPoint y: 688, endPoint x: 94, endPoint y: 643, distance: 45.7
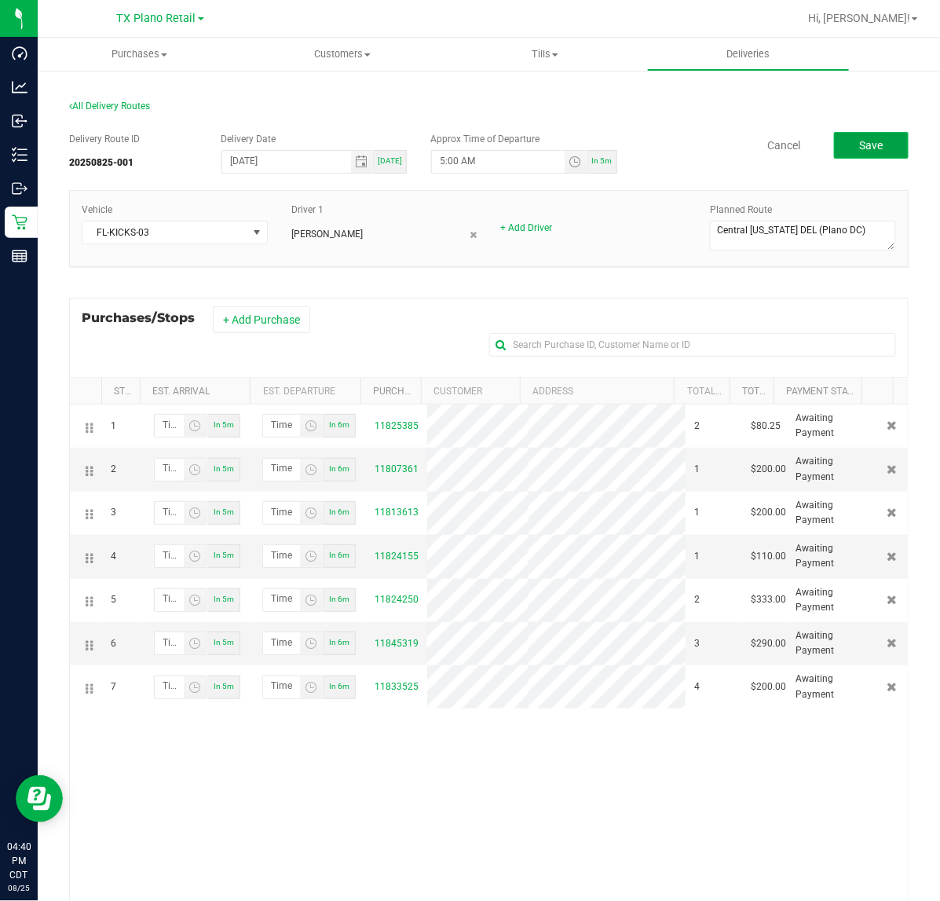
click at [876, 150] on button "Save" at bounding box center [871, 145] width 75 height 27
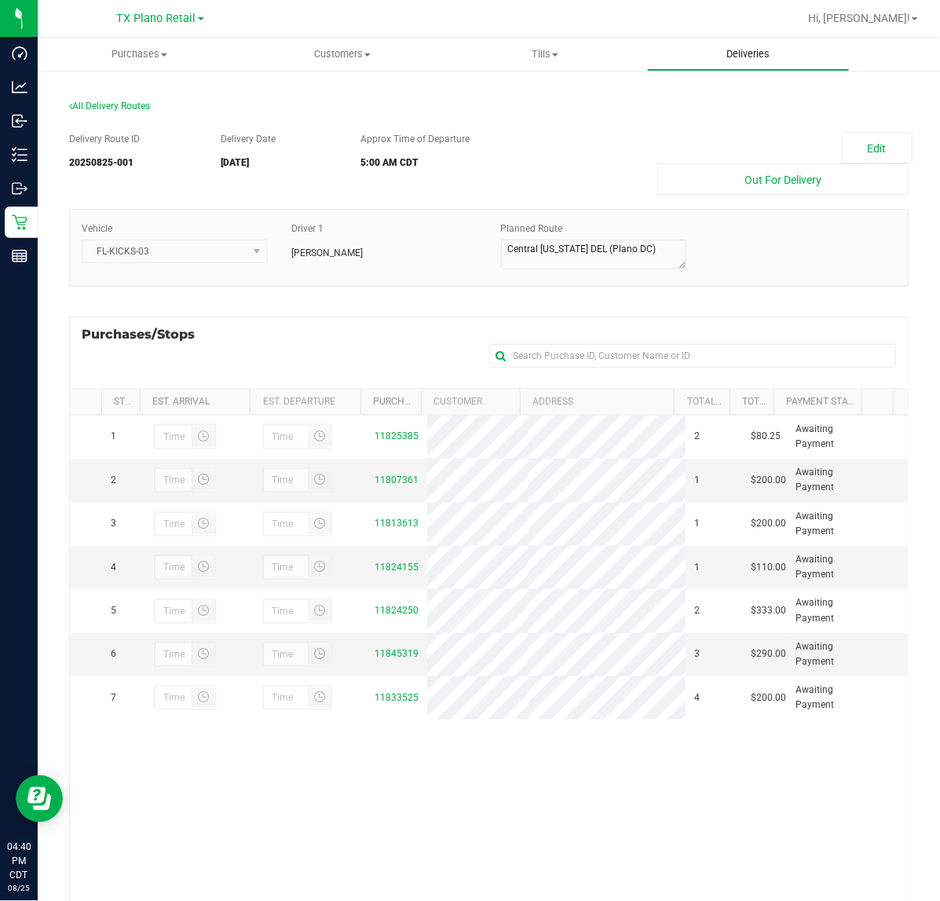
click at [762, 61] on uib-tab-heading "Deliveries" at bounding box center [749, 53] width 202 height 31
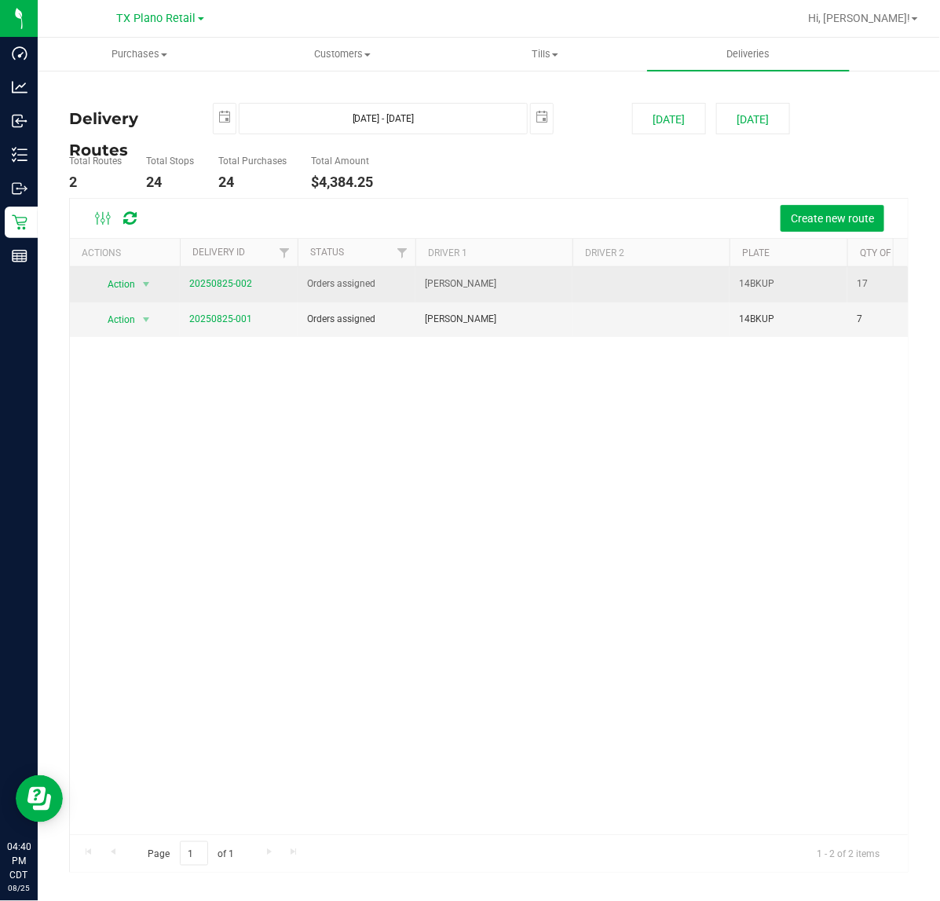
click at [234, 277] on span "20250825-002" at bounding box center [220, 284] width 63 height 15
click at [233, 281] on link "20250825-002" at bounding box center [220, 283] width 63 height 11
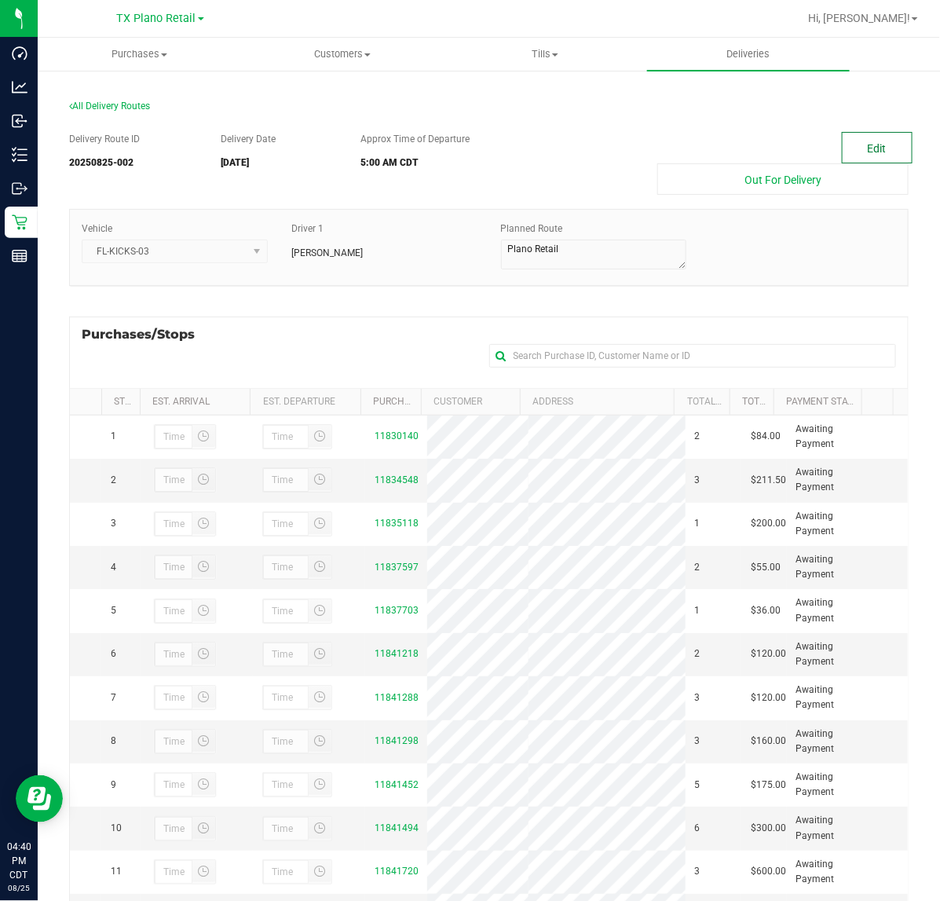
click at [880, 154] on button "Edit" at bounding box center [877, 147] width 71 height 31
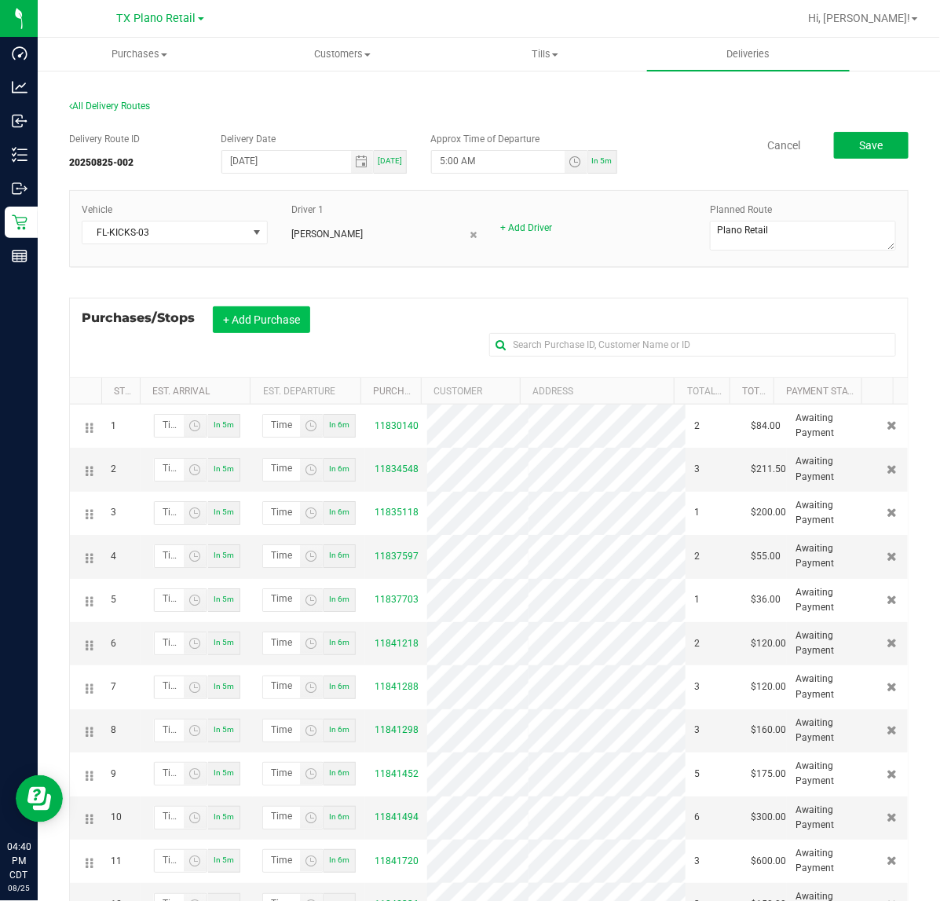
click at [271, 330] on button "+ Add Purchase" at bounding box center [261, 319] width 97 height 27
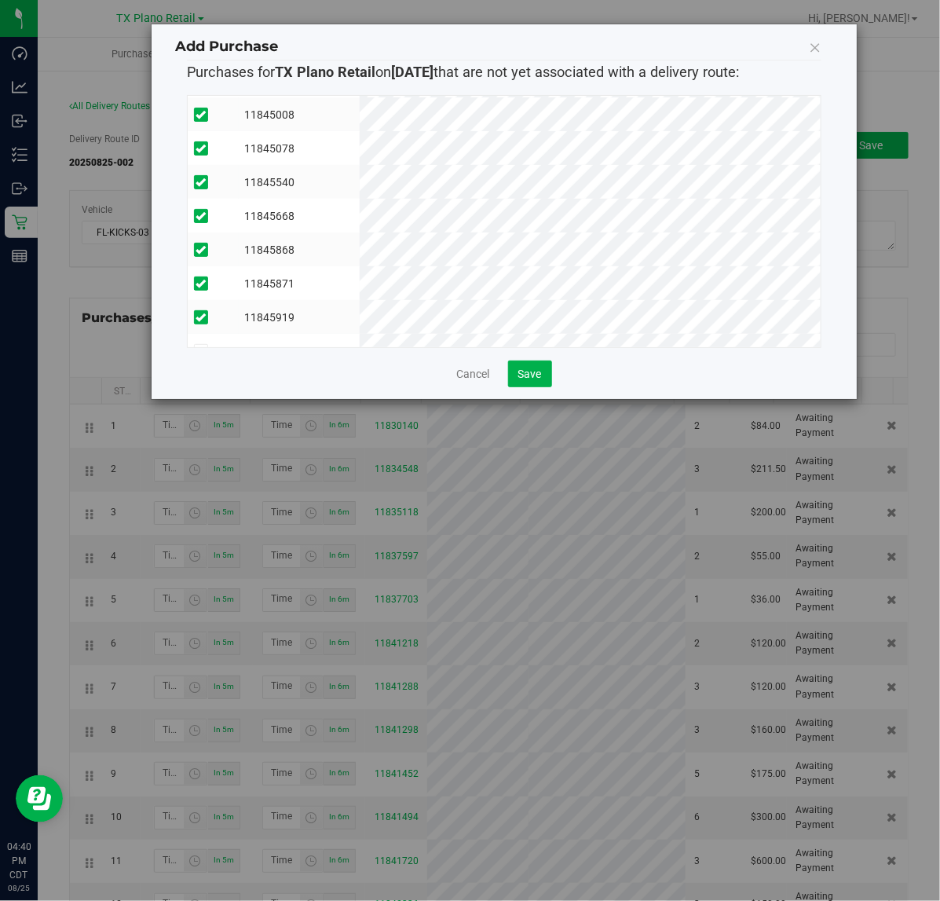
scroll to position [230, 0]
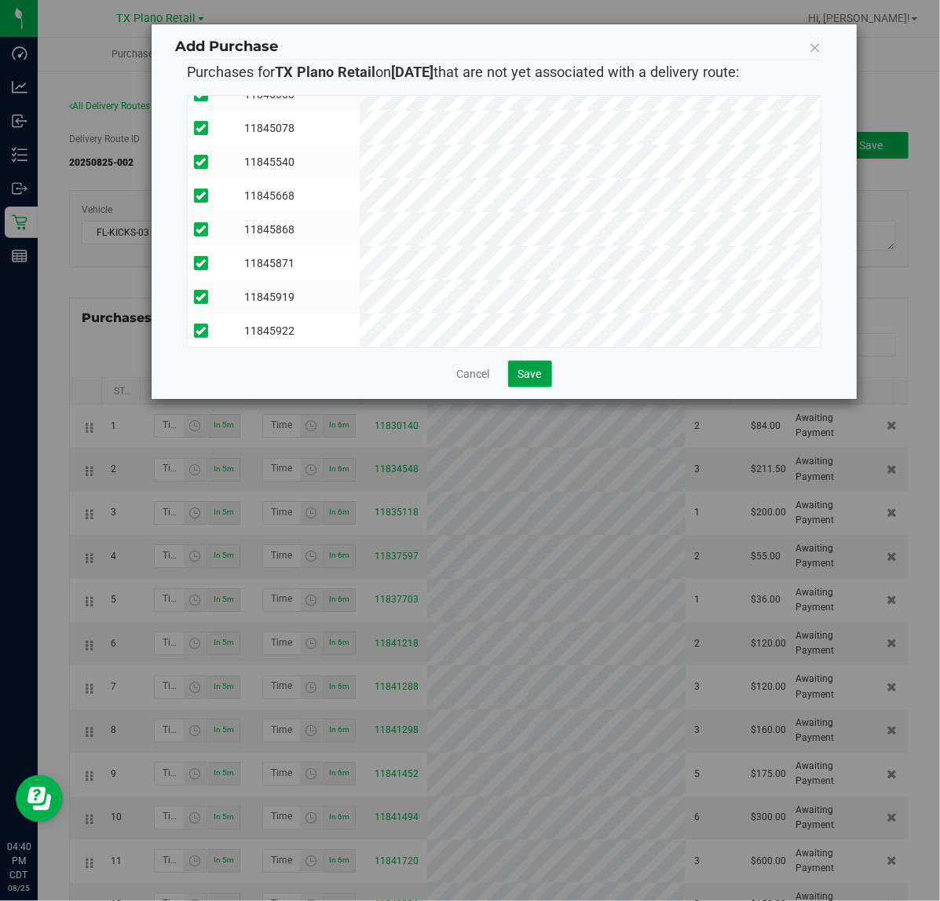
click at [529, 368] on span "Save" at bounding box center [530, 374] width 24 height 13
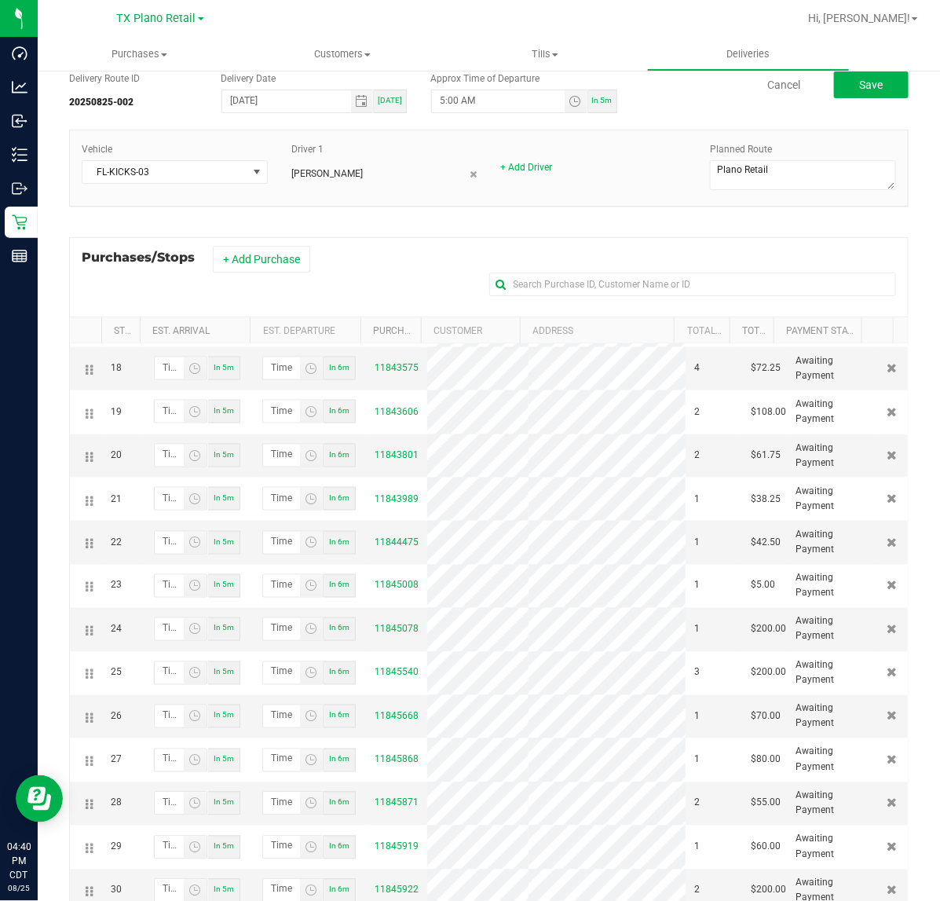
scroll to position [46, 0]
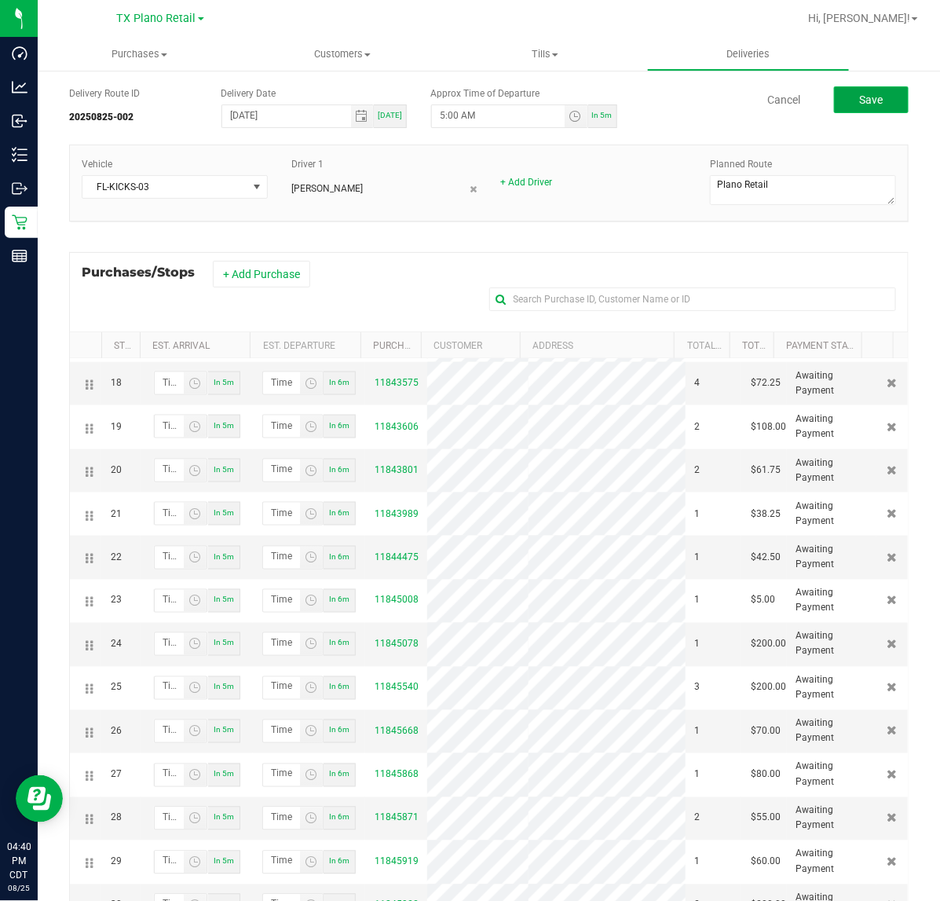
click at [864, 102] on span "Save" at bounding box center [871, 99] width 24 height 13
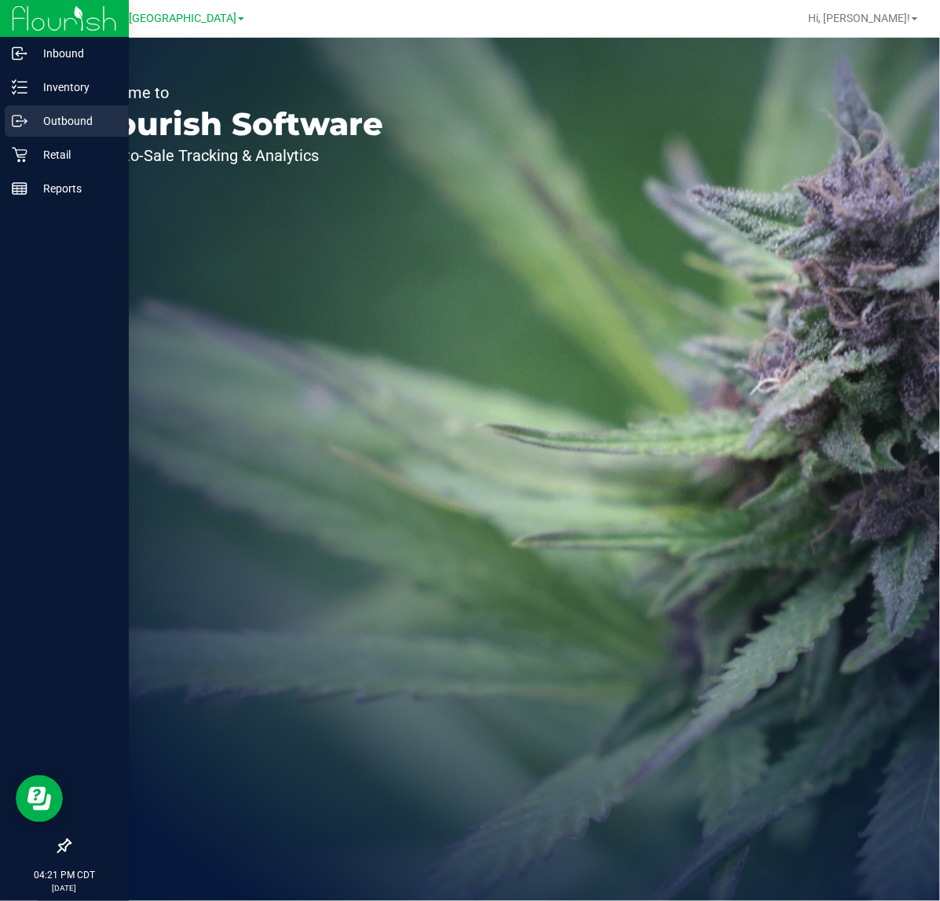
click at [18, 114] on icon at bounding box center [20, 121] width 16 height 16
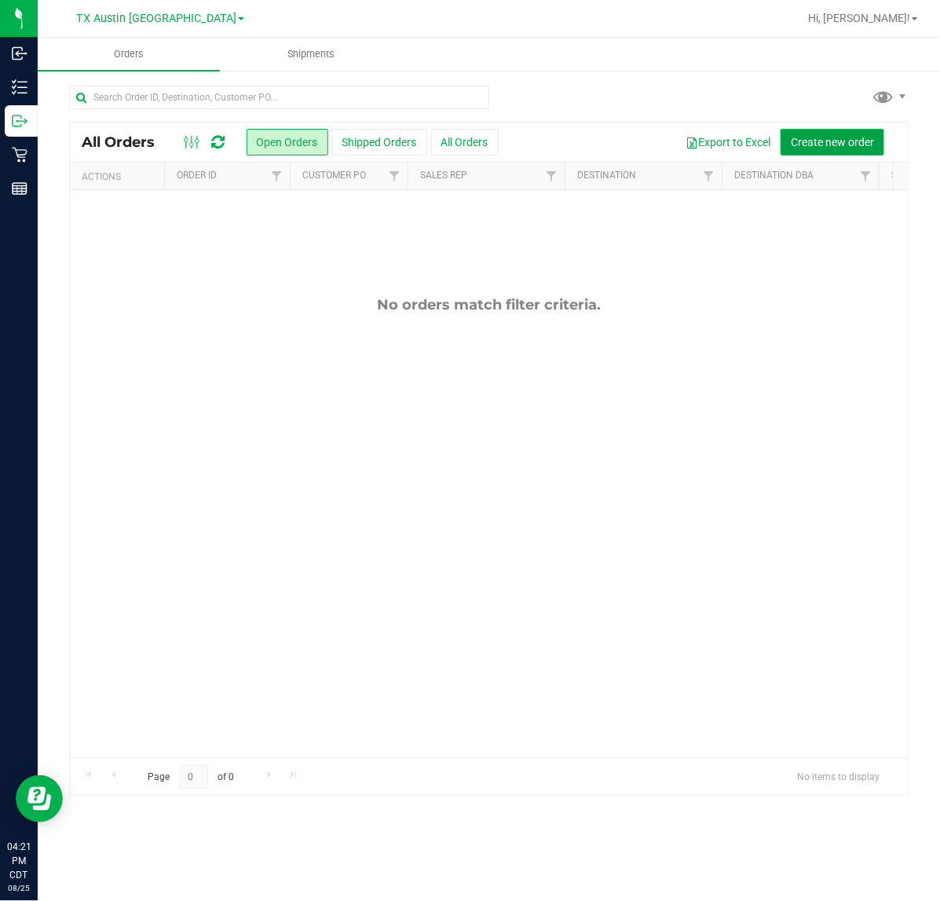
click at [795, 136] on span "Create new order" at bounding box center [832, 142] width 83 height 13
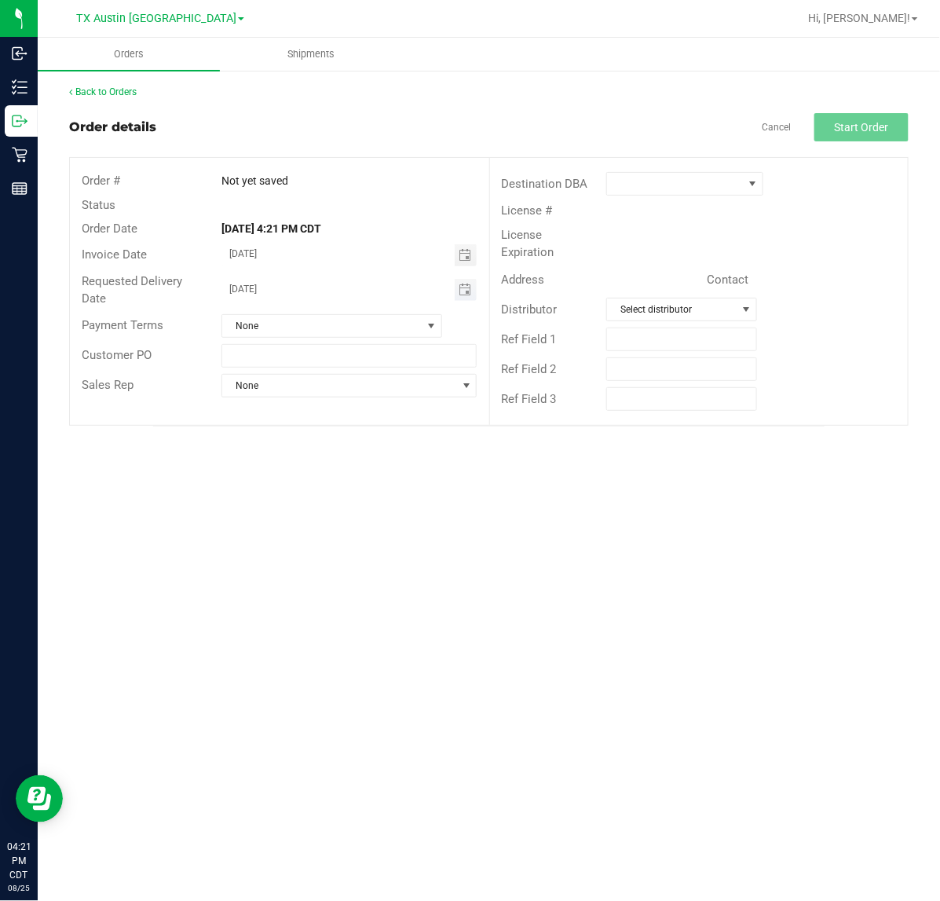
click at [467, 279] on span "Toggle calendar" at bounding box center [466, 290] width 23 height 22
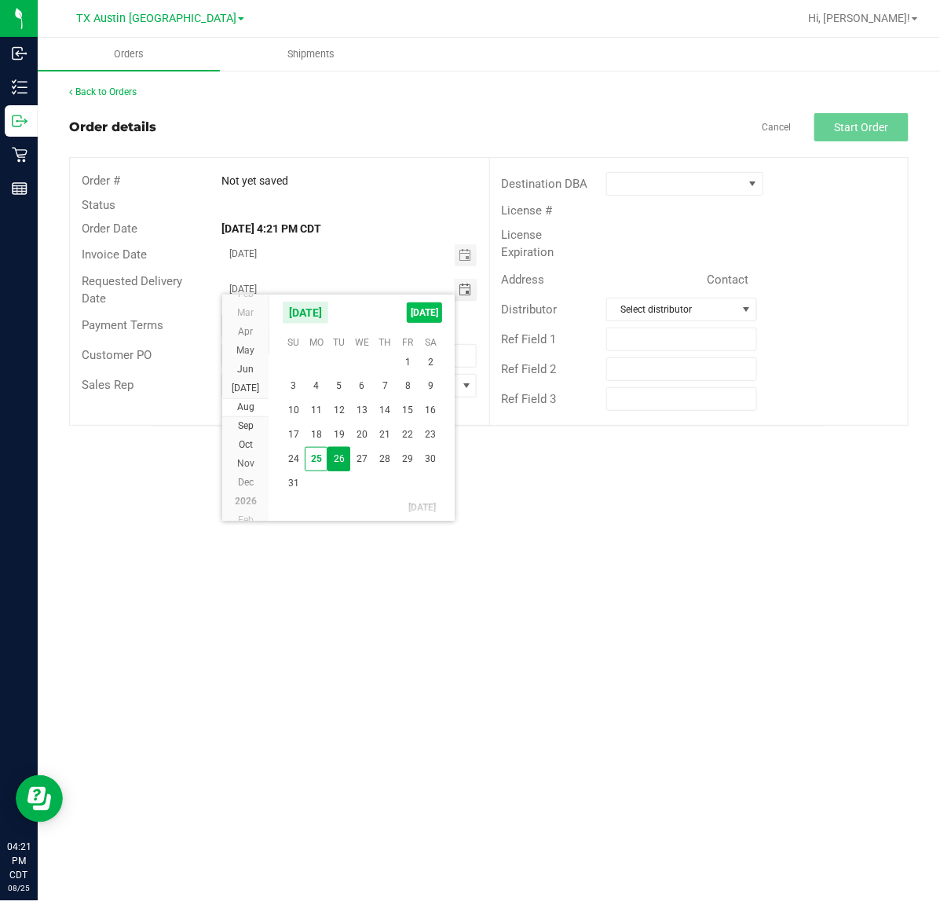
click at [430, 310] on span "[DATE]" at bounding box center [424, 312] width 35 height 20
type input "[DATE]"
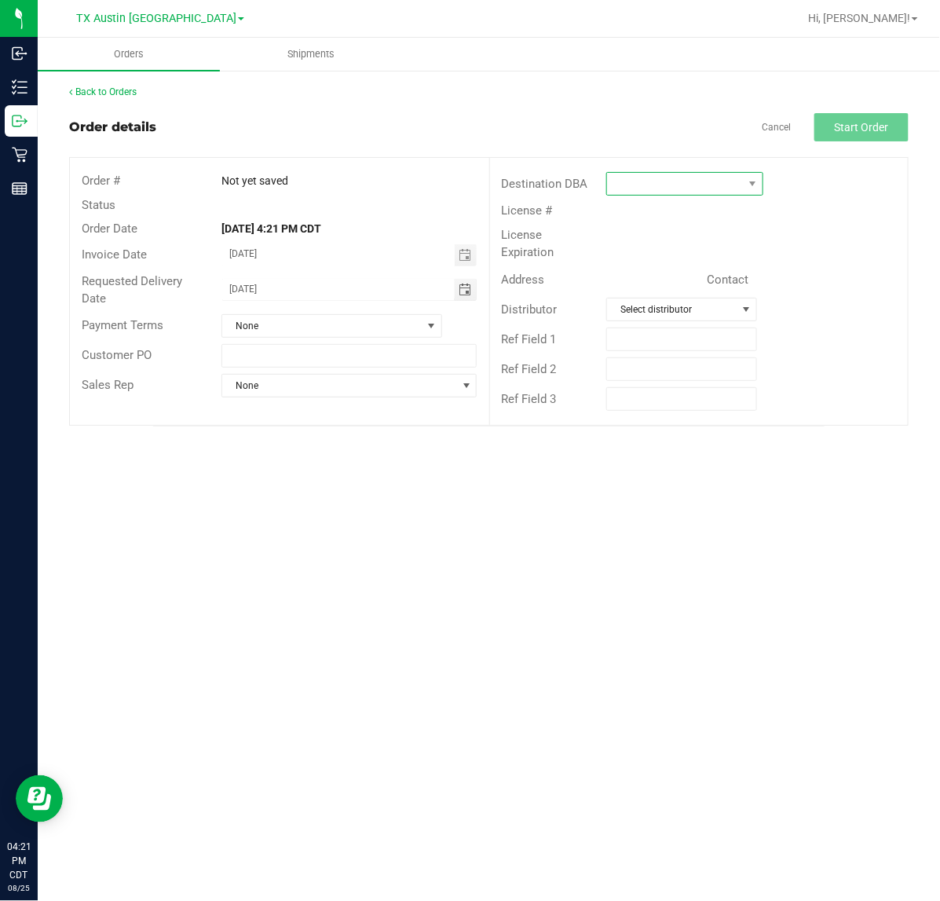
click at [672, 194] on span at bounding box center [675, 184] width 137 height 22
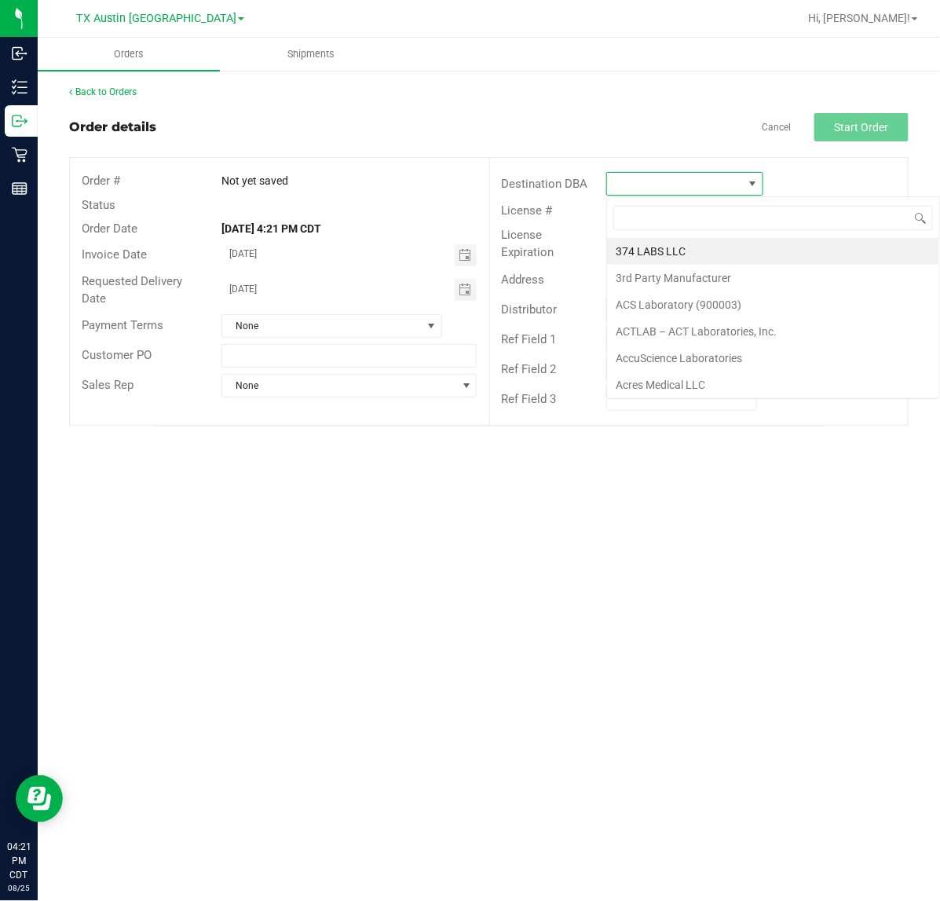
scroll to position [24, 157]
type input "tx"
click at [676, 241] on li "TX Plano Retail" at bounding box center [708, 251] width 203 height 27
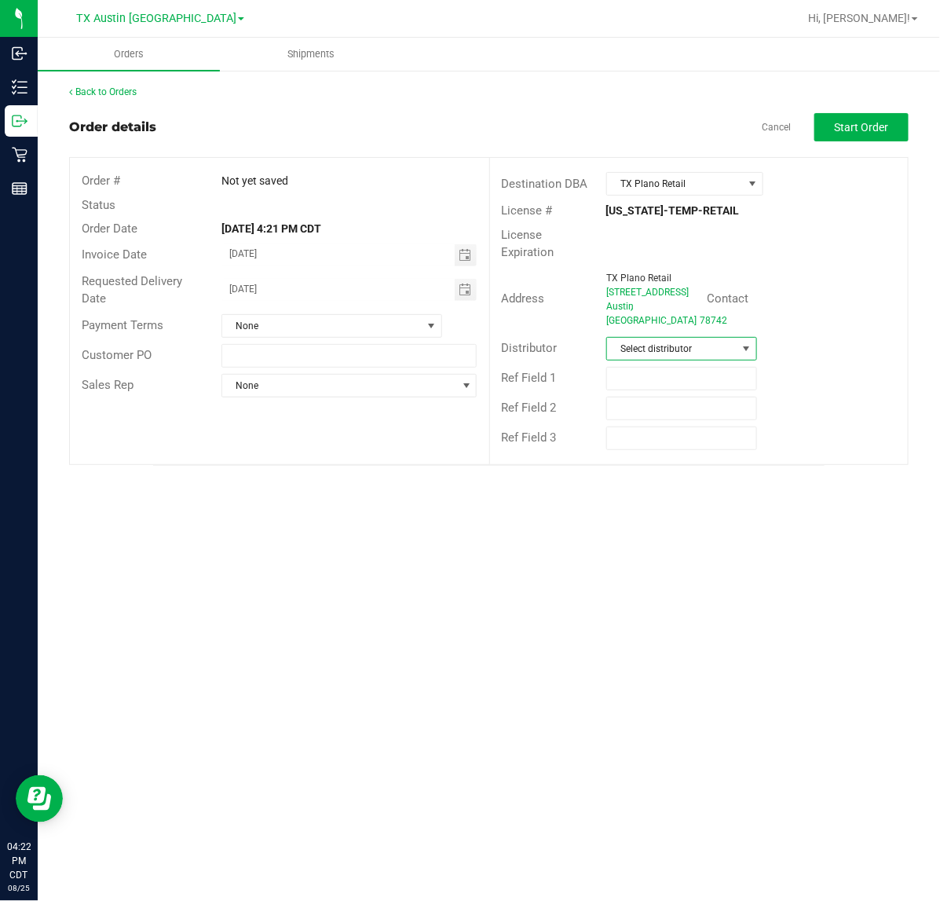
click at [743, 343] on span at bounding box center [746, 349] width 13 height 13
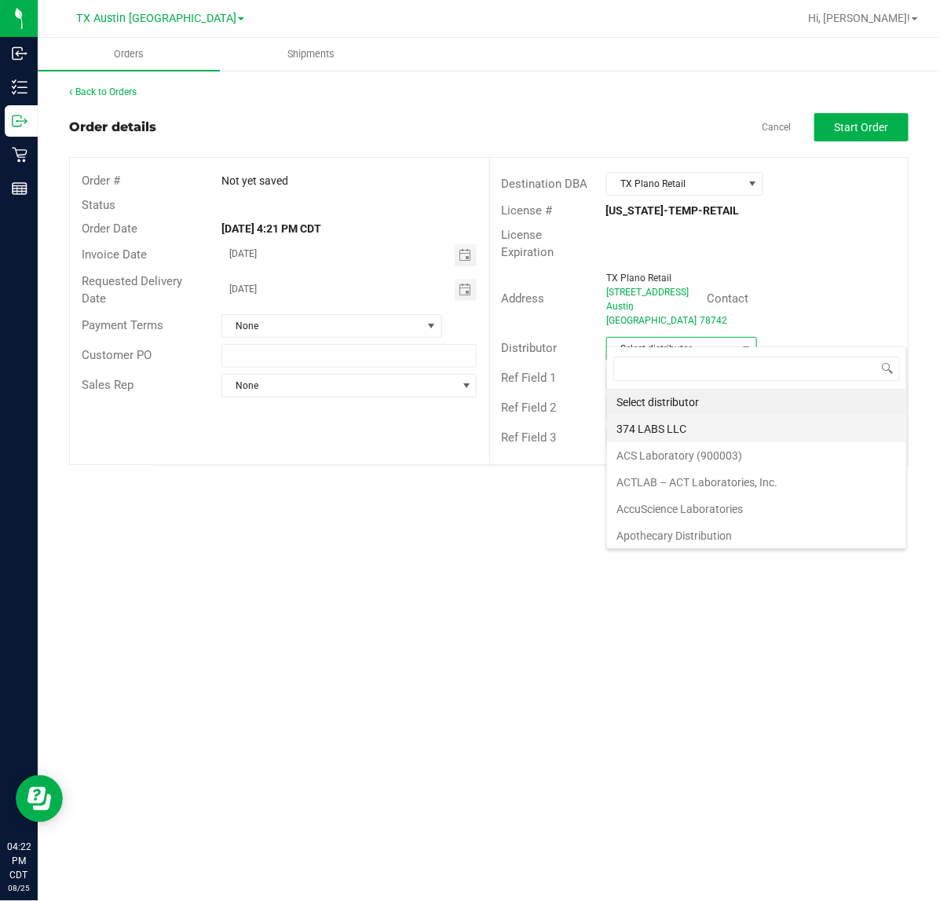
scroll to position [98, 0]
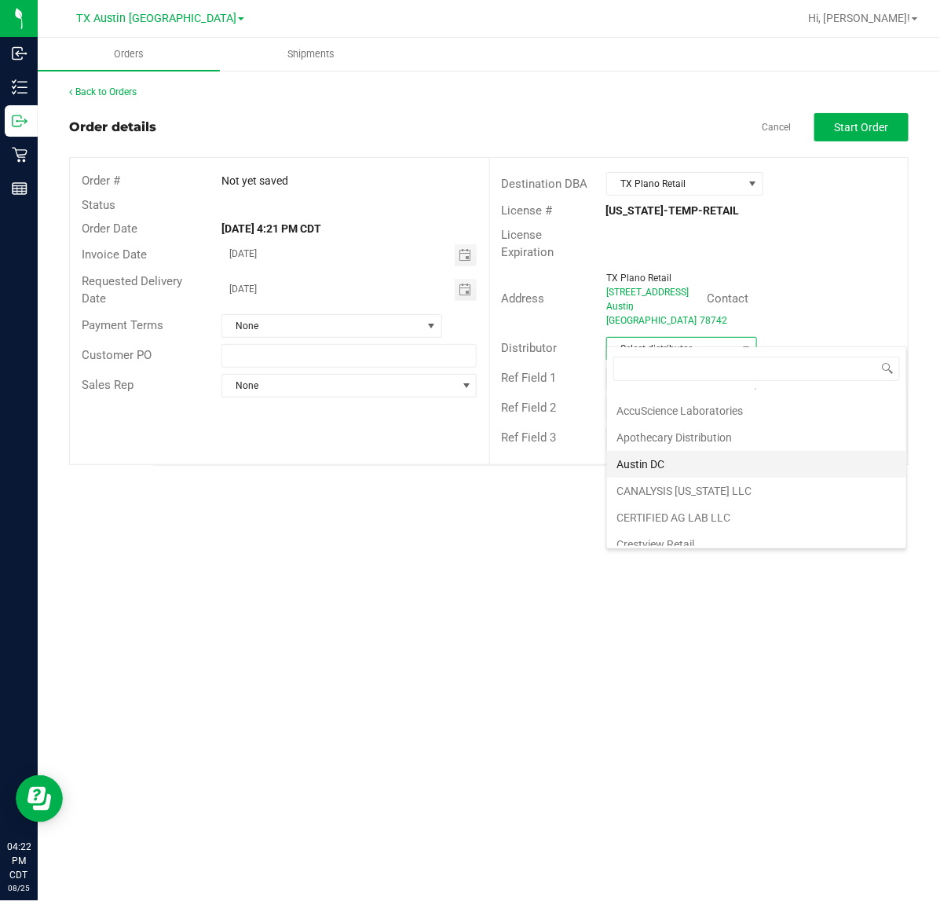
click at [707, 465] on li "Austin DC" at bounding box center [756, 464] width 299 height 27
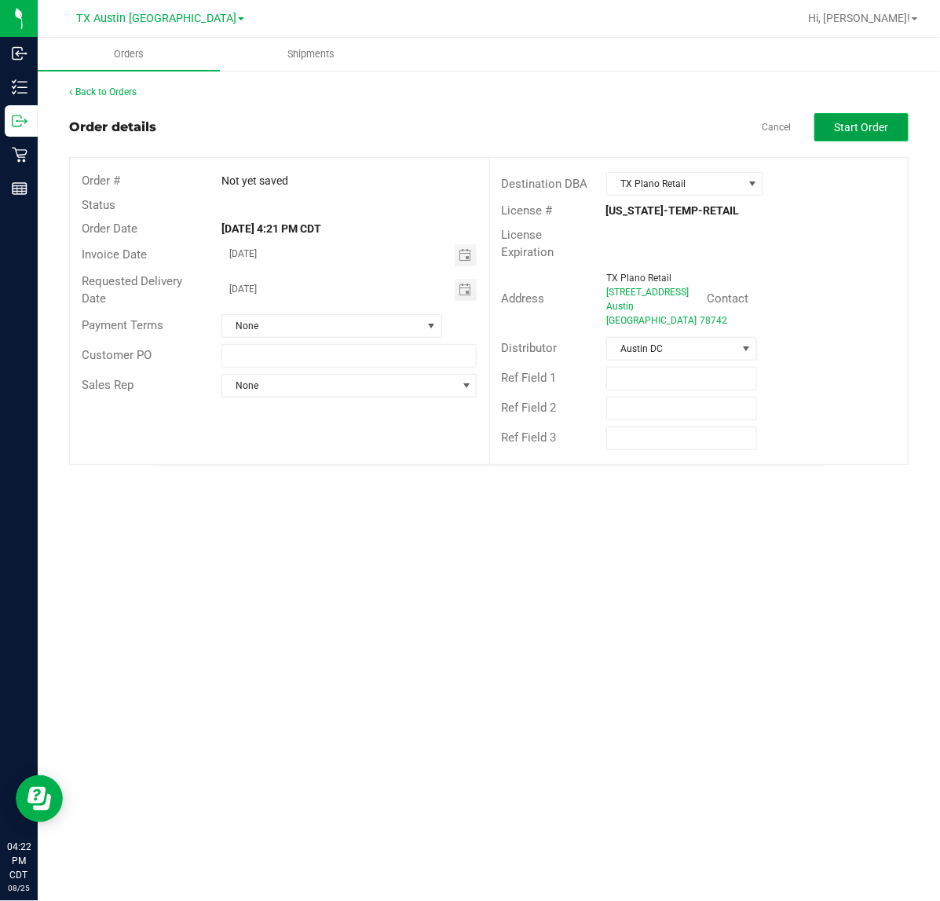
click at [857, 134] on button "Start Order" at bounding box center [862, 127] width 94 height 28
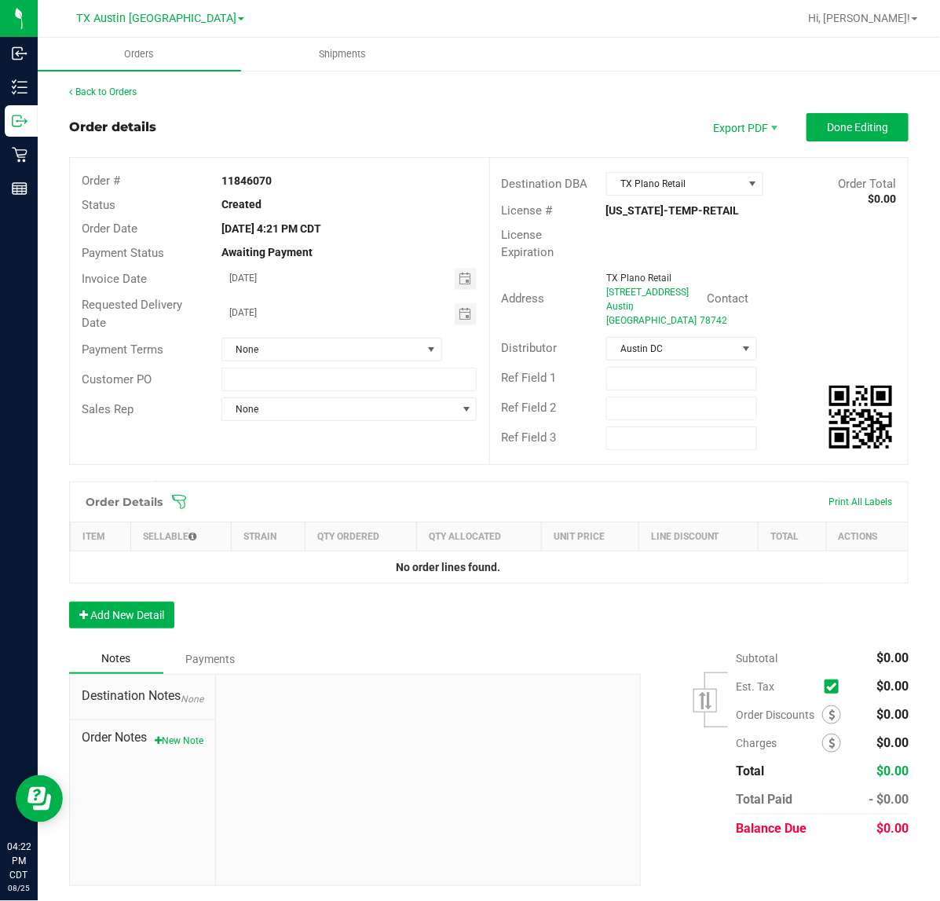
click at [197, 494] on span at bounding box center [591, 502] width 840 height 16
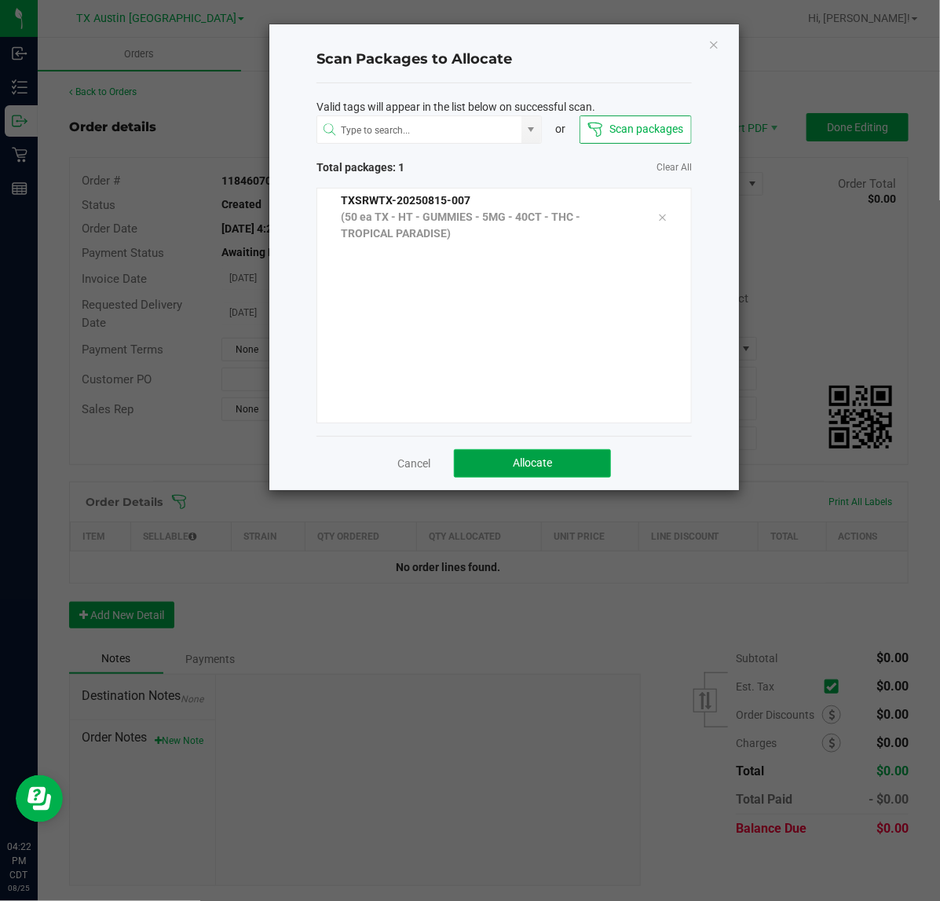
click at [570, 476] on button "Allocate" at bounding box center [532, 463] width 157 height 28
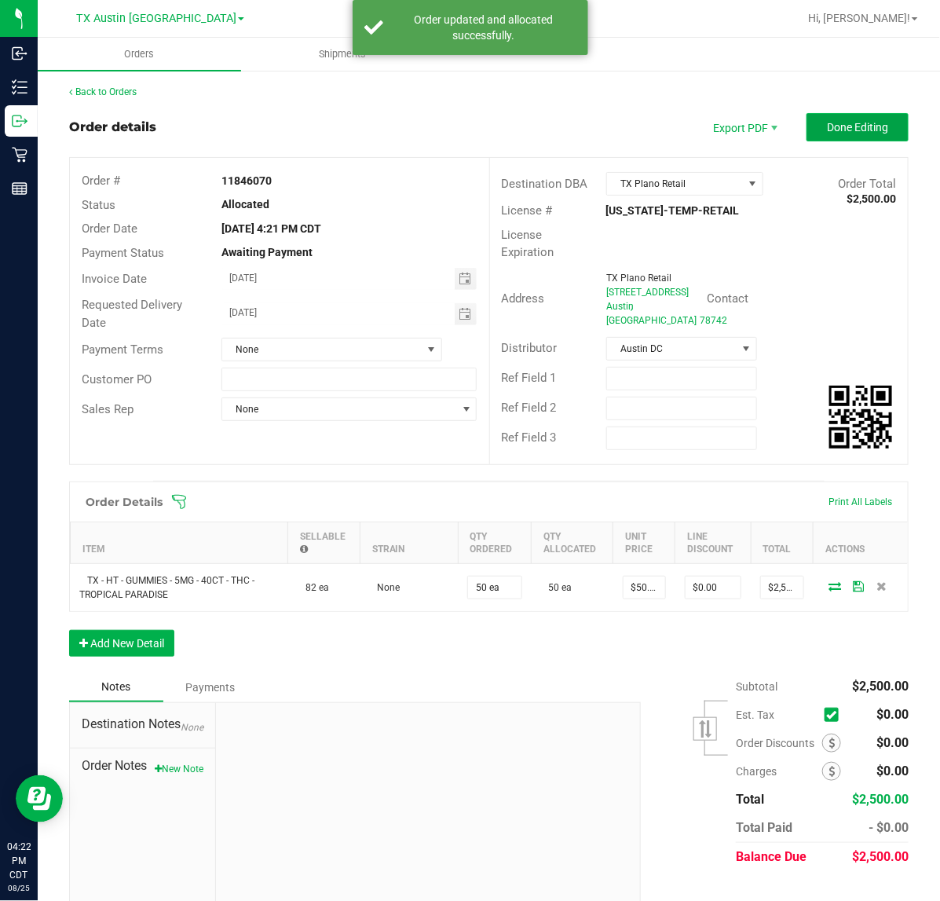
click at [845, 122] on span "Done Editing" at bounding box center [857, 127] width 61 height 13
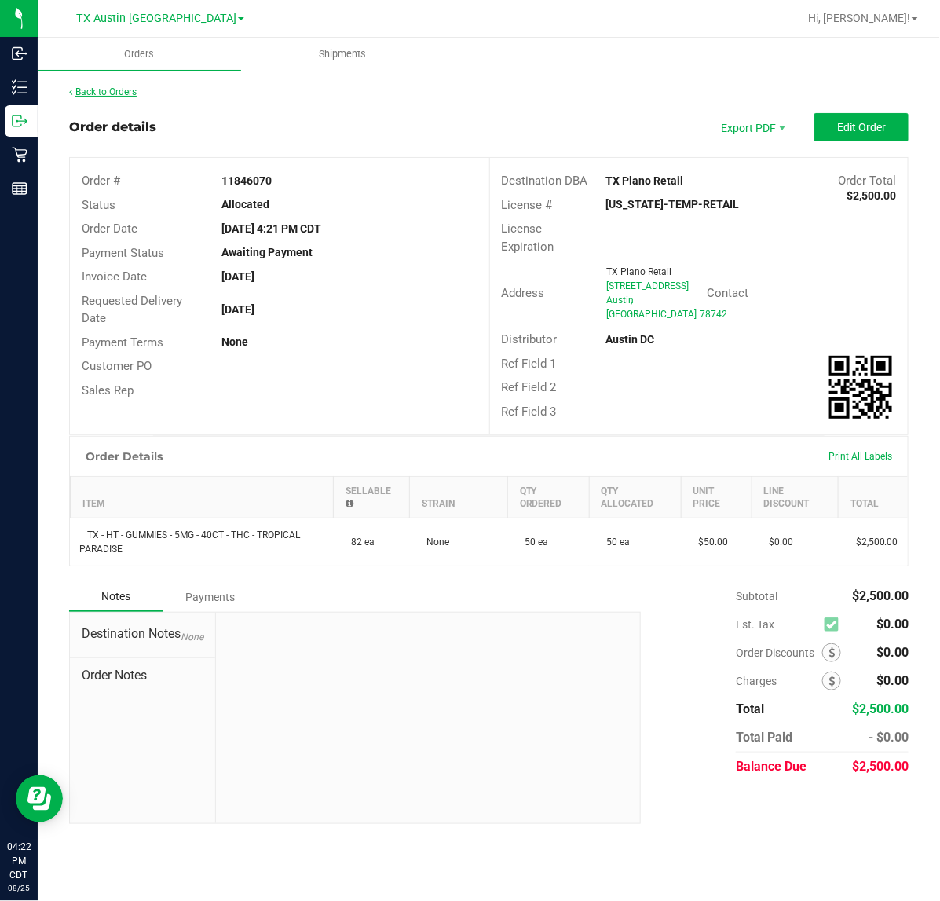
click at [122, 95] on link "Back to Orders" at bounding box center [103, 91] width 68 height 11
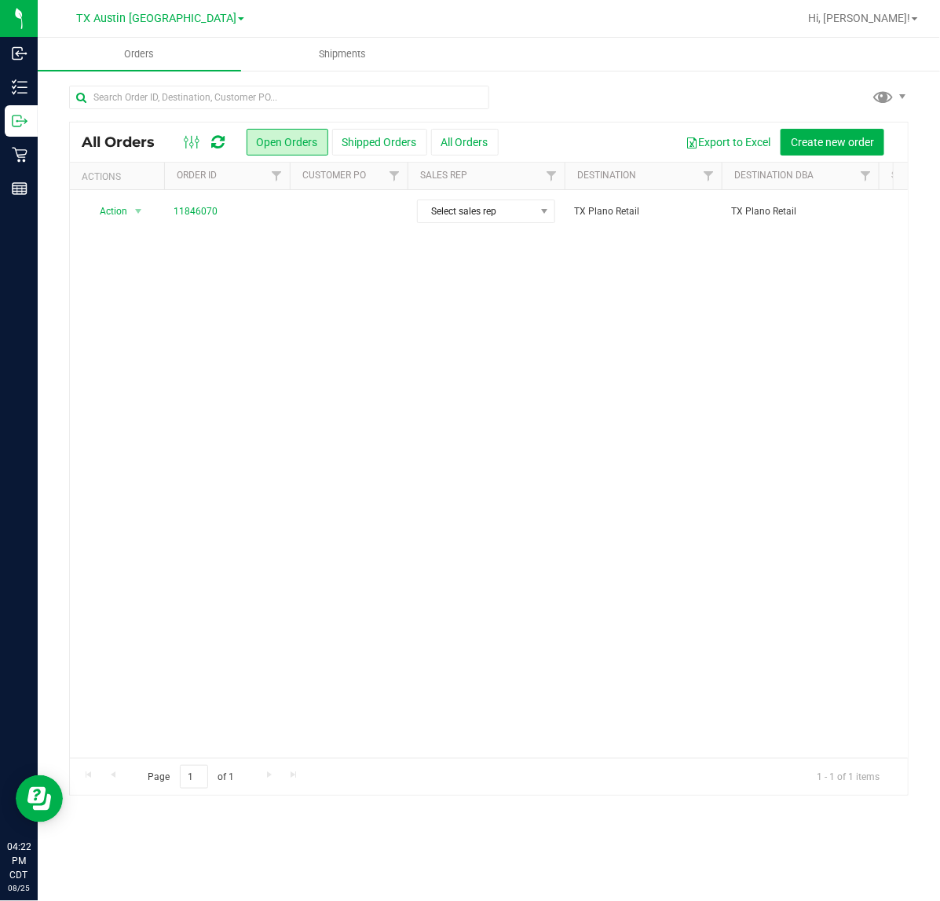
click at [324, 217] on td at bounding box center [349, 211] width 118 height 42
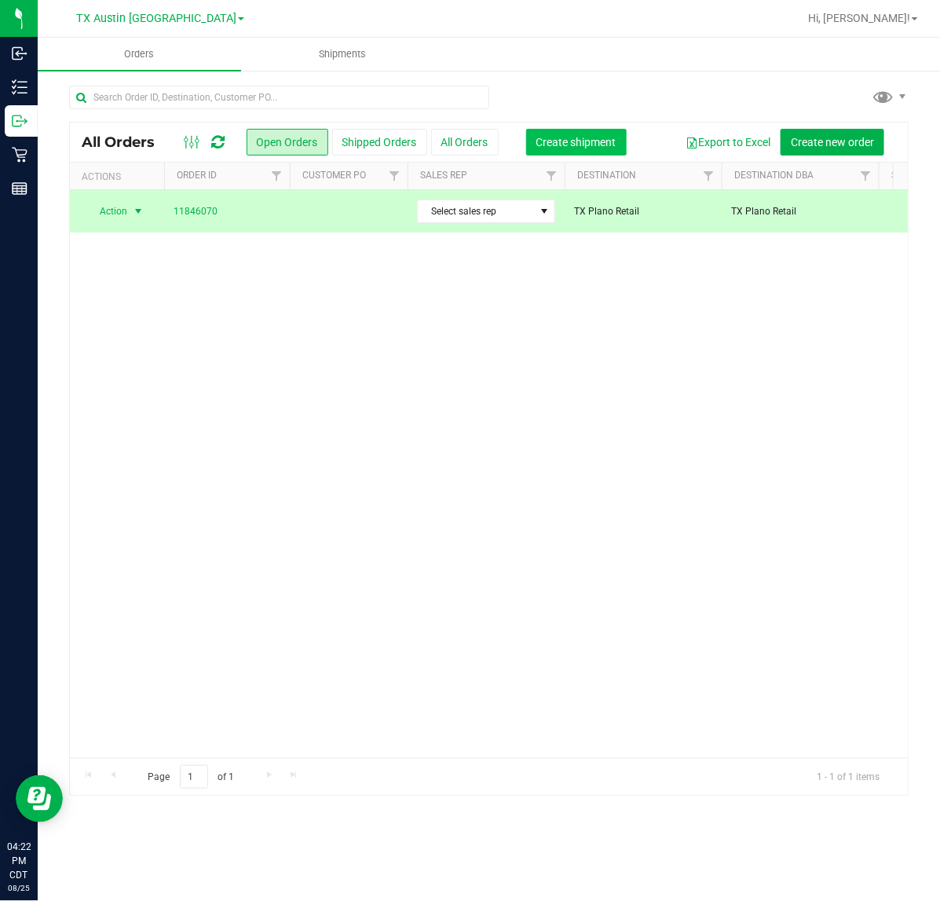
click at [566, 132] on button "Create shipment" at bounding box center [576, 142] width 101 height 27
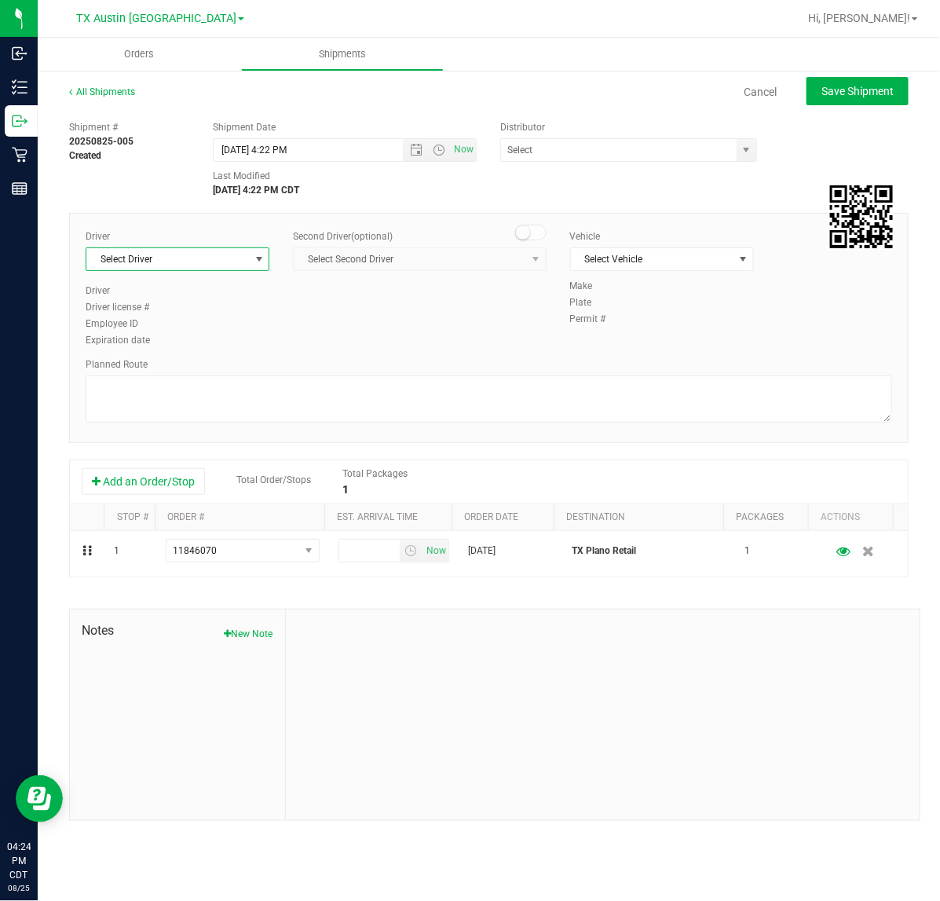
click at [263, 261] on span "select" at bounding box center [259, 259] width 13 height 13
click at [255, 335] on li "Lindsey Sherman" at bounding box center [177, 325] width 182 height 24
type input "sherm"
click at [467, 155] on span "Now" at bounding box center [464, 149] width 27 height 23
type input "8/25/2025 4:24 PM"
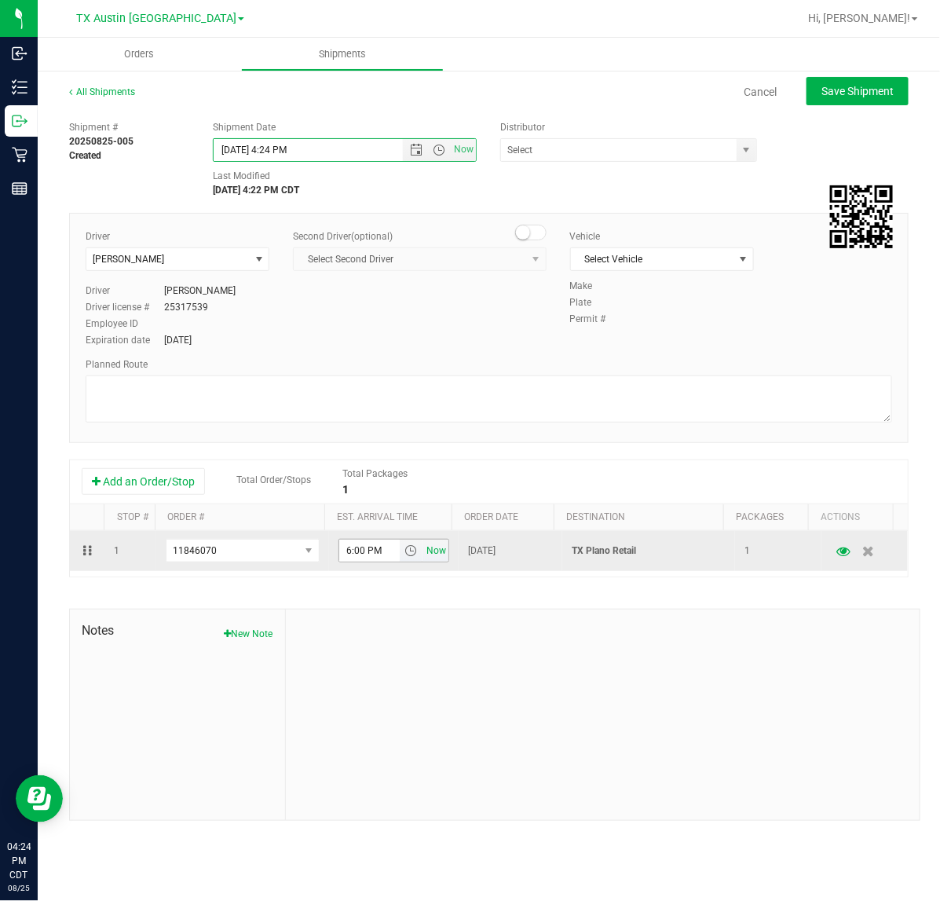
click at [429, 551] on span "Now" at bounding box center [436, 551] width 27 height 23
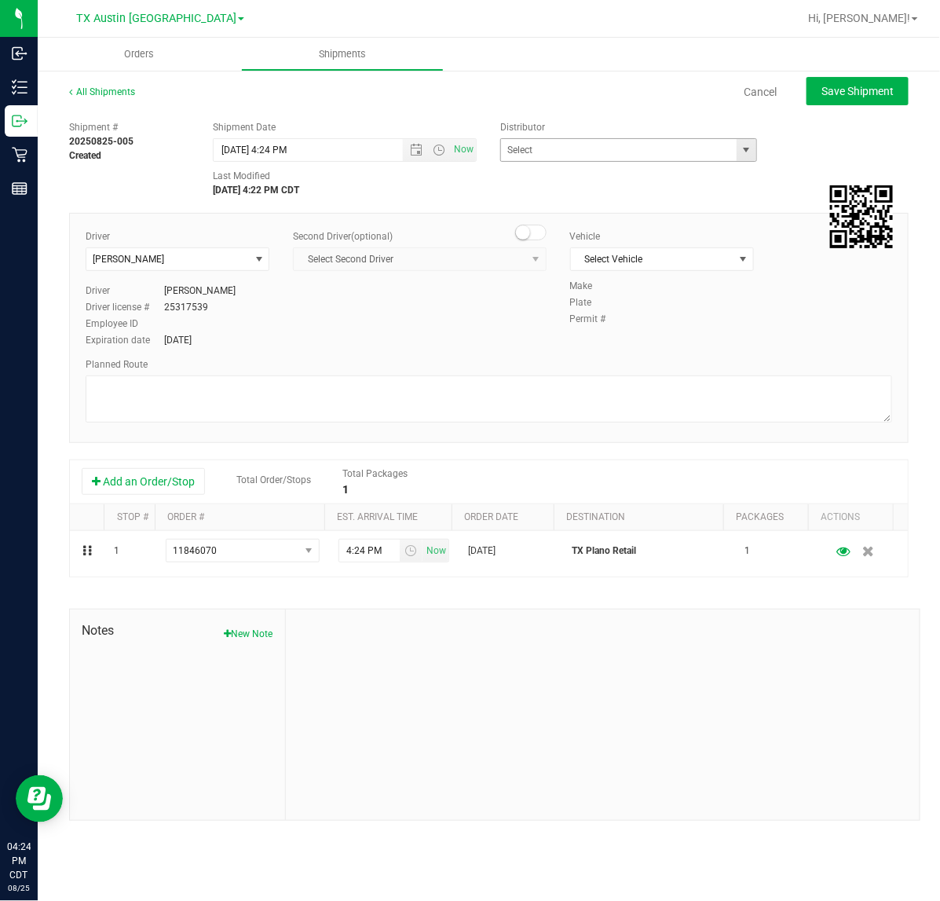
click at [740, 146] on span "select" at bounding box center [746, 150] width 13 height 13
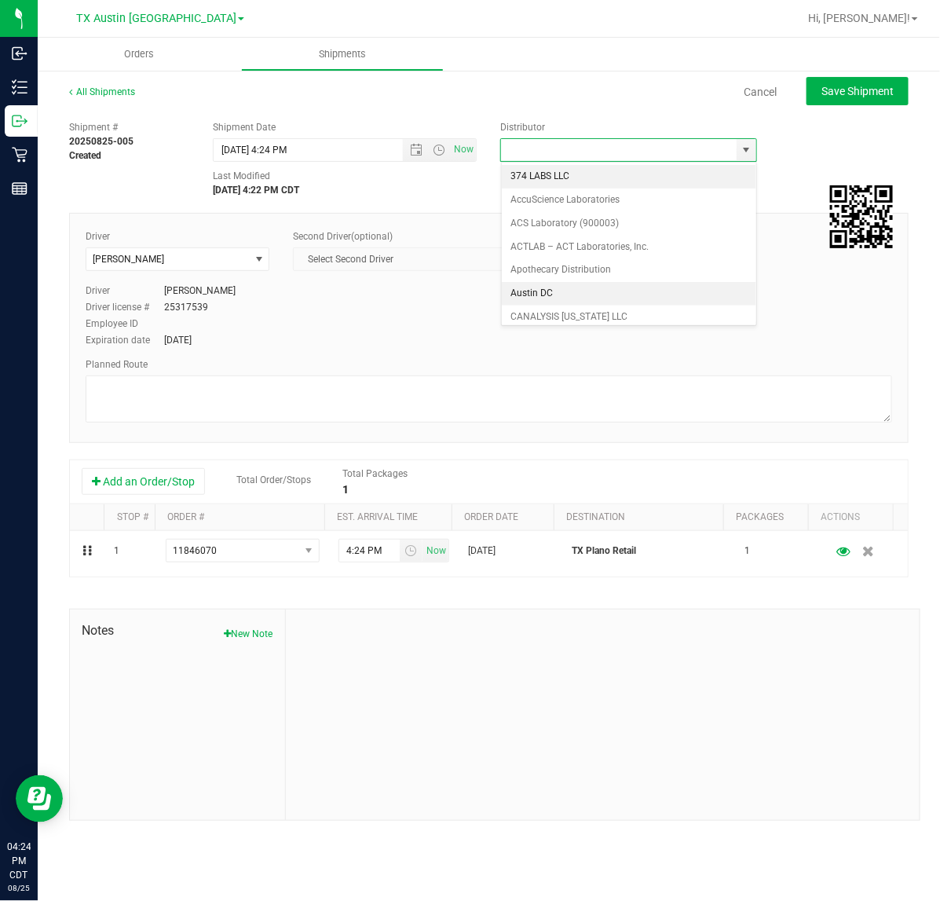
click at [629, 284] on li "Austin DC" at bounding box center [629, 294] width 255 height 24
type input "Austin DC"
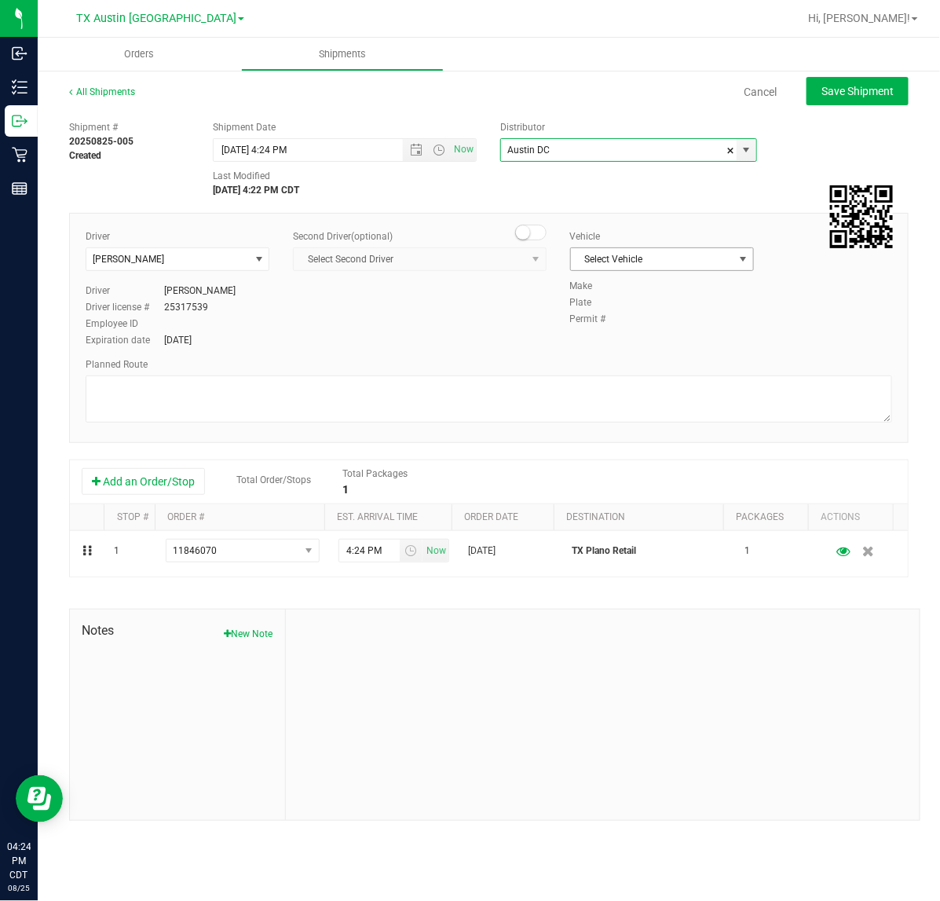
click at [670, 248] on span "Select Vehicle" at bounding box center [652, 259] width 163 height 22
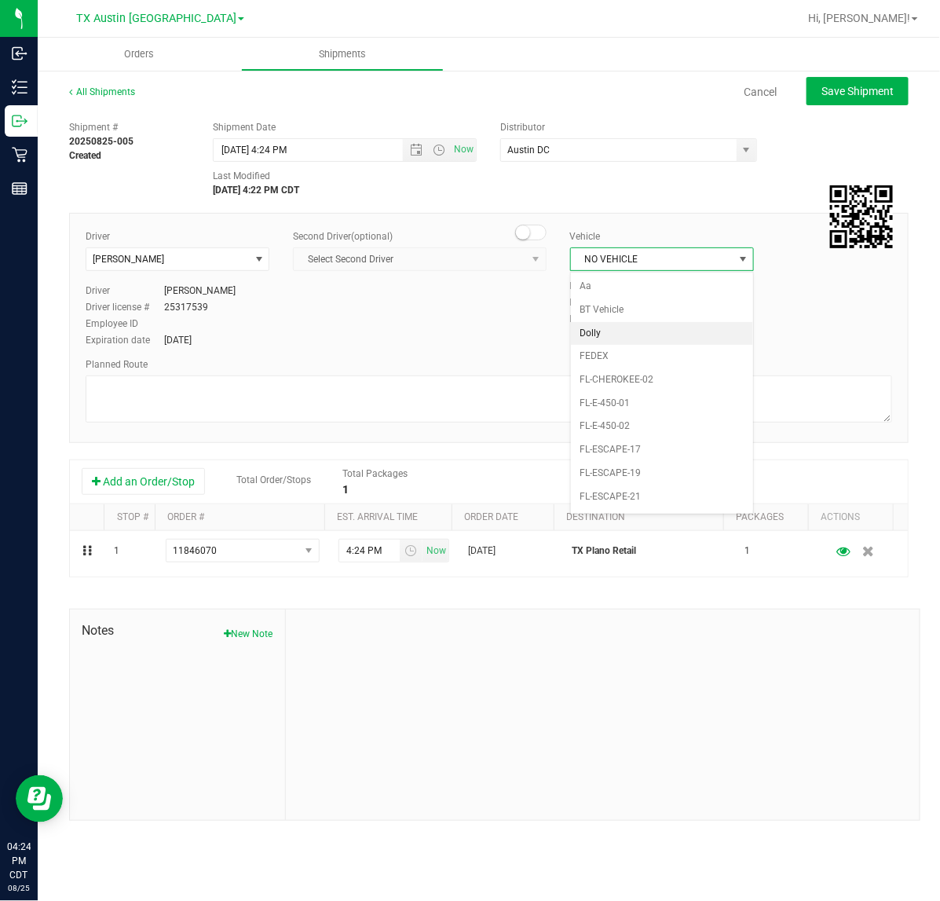
scroll to position [1046, 0]
click at [614, 490] on li "NO VEHICLE" at bounding box center [662, 479] width 182 height 24
click at [849, 85] on span "Save Shipment" at bounding box center [858, 91] width 72 height 13
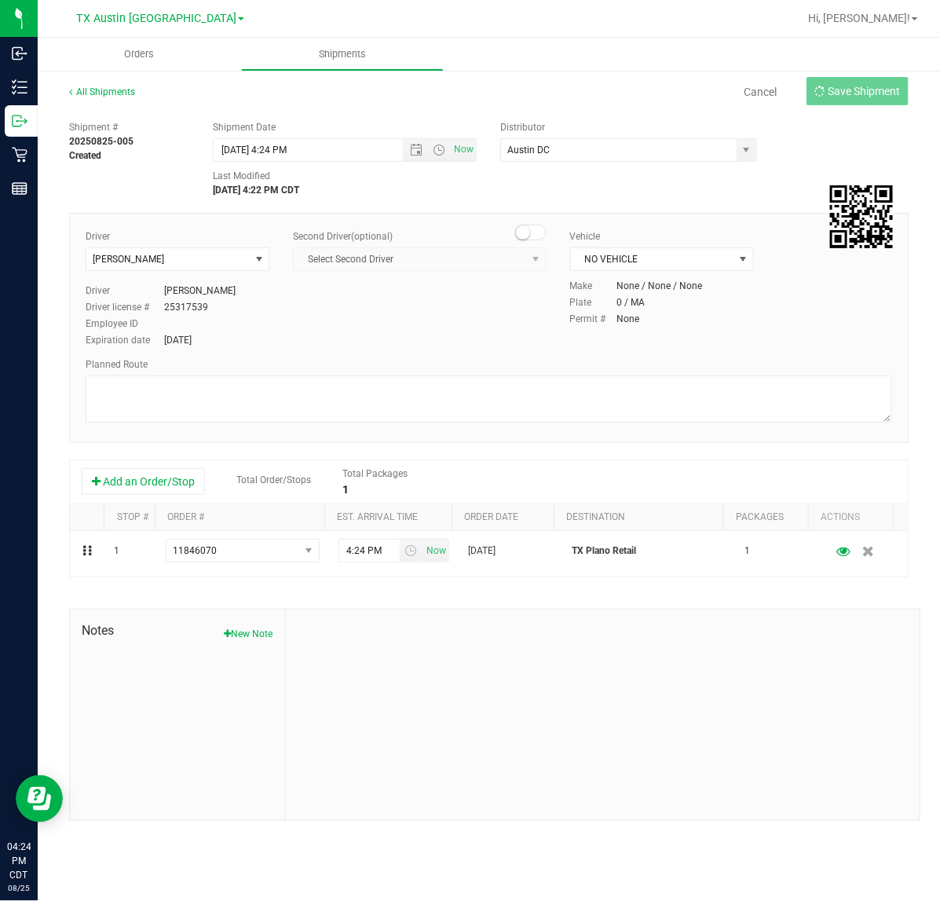
type input "8/25/2025 9:24 PM"
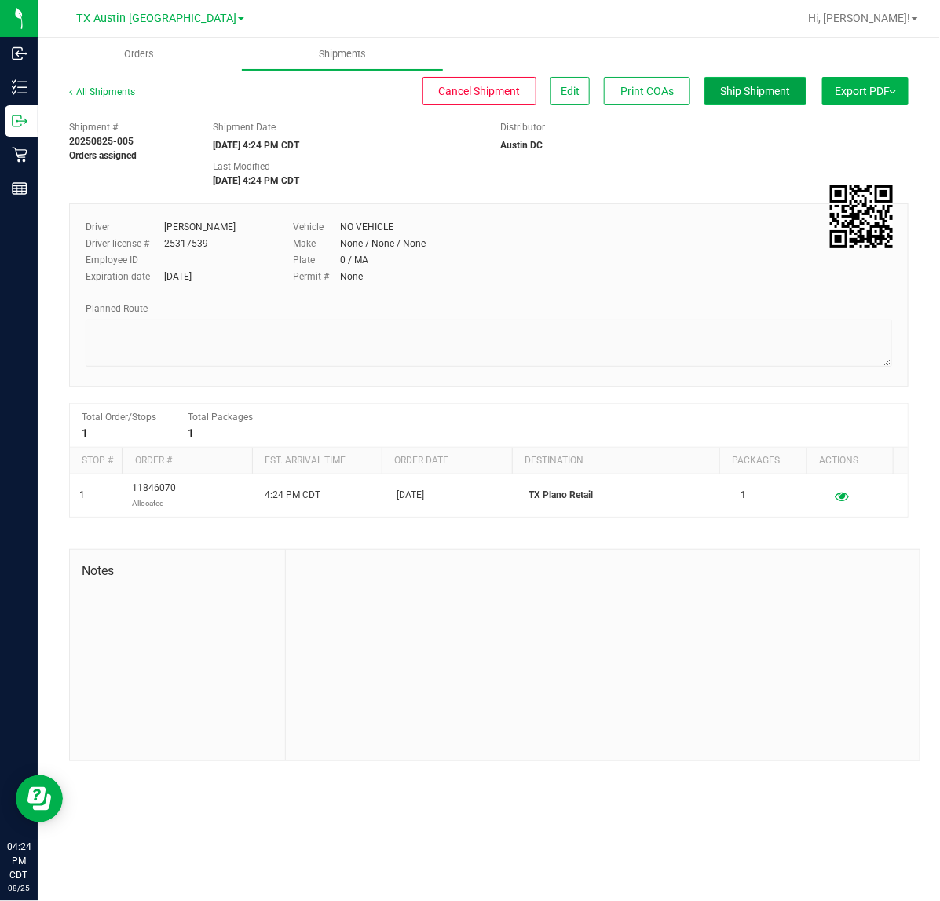
click at [783, 93] on span "Ship Shipment" at bounding box center [756, 91] width 70 height 13
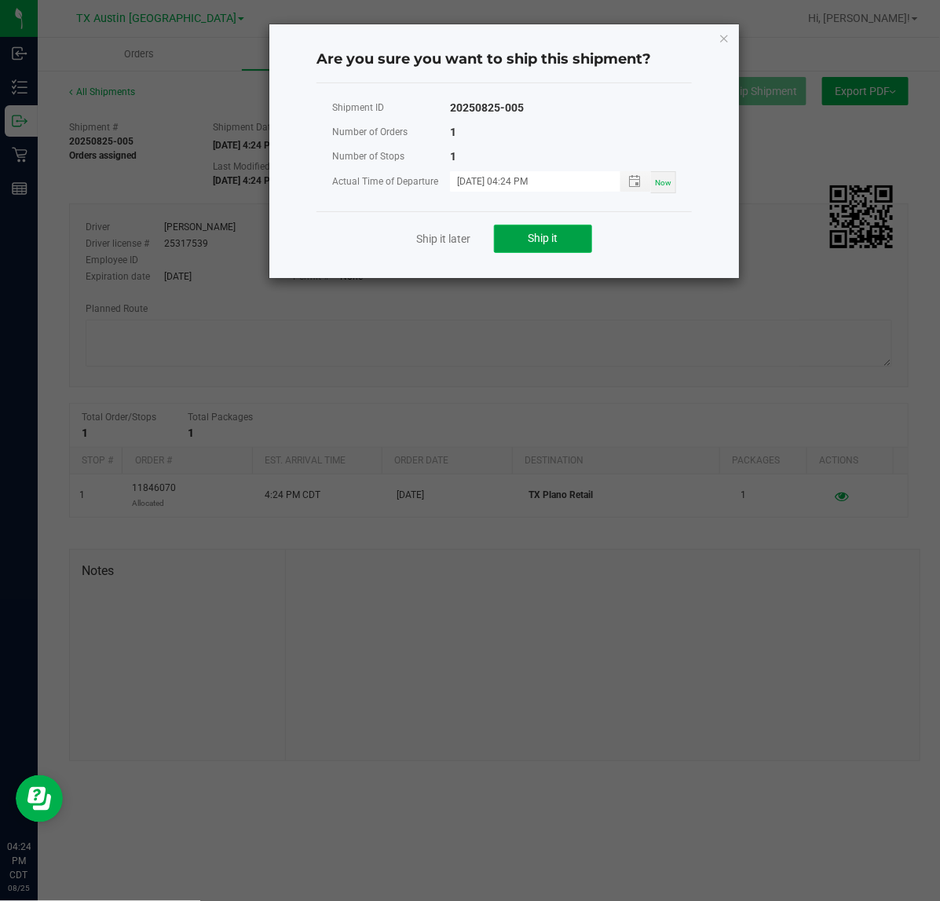
click at [538, 248] on button "Ship it" at bounding box center [543, 239] width 98 height 28
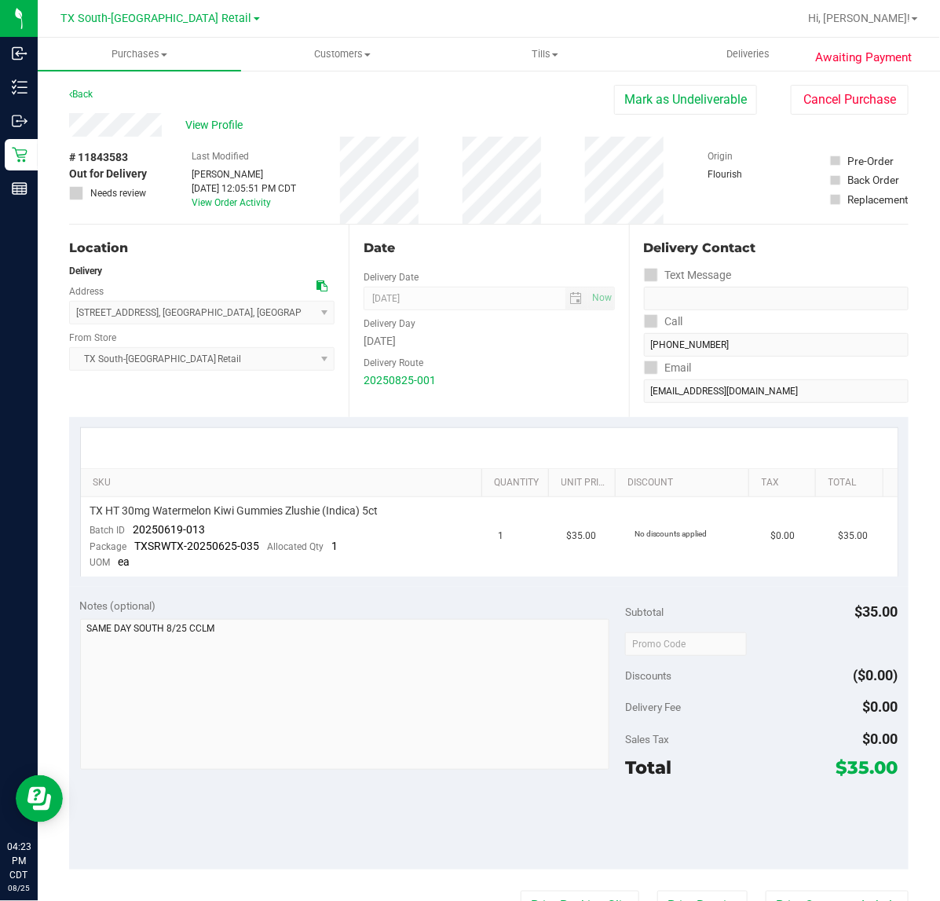
click at [625, 85] on button "Mark as Undeliverable" at bounding box center [685, 100] width 143 height 30
click at [703, 88] on button "Mark as Packed" at bounding box center [698, 100] width 118 height 30
click at [703, 88] on button "Send Back to Created" at bounding box center [687, 100] width 139 height 30
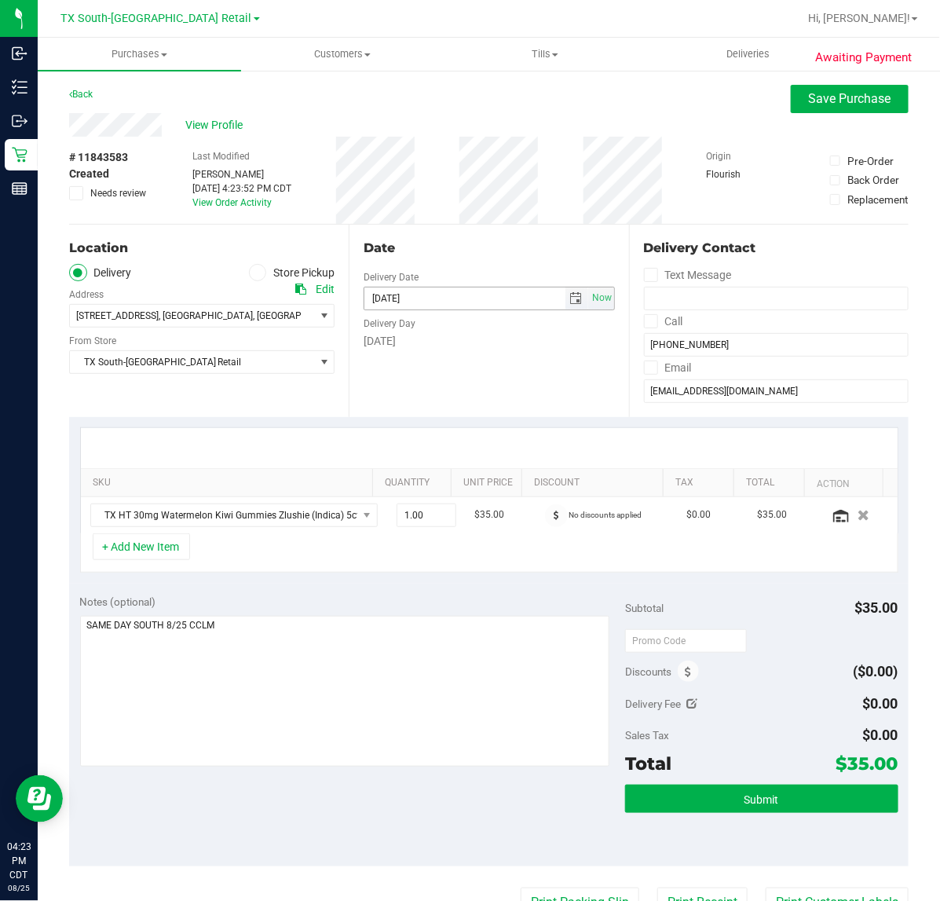
click at [573, 303] on span "select" at bounding box center [577, 299] width 23 height 22
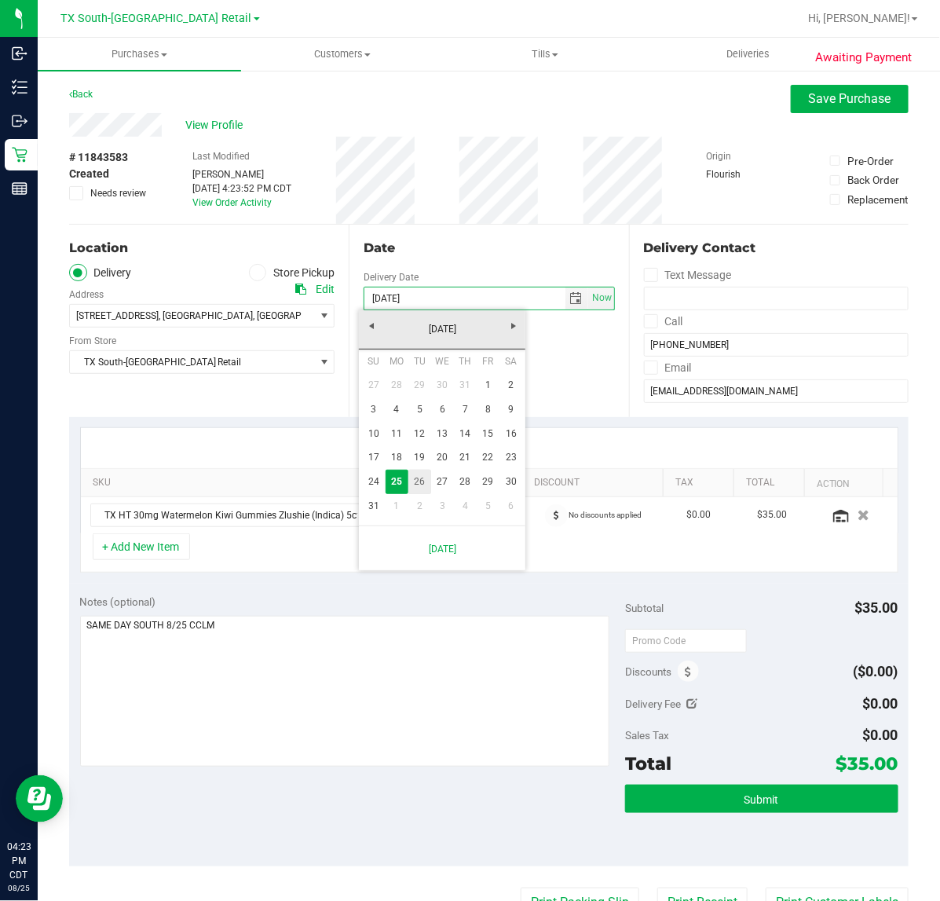
click at [417, 475] on link "26" at bounding box center [419, 482] width 23 height 24
type input "08/26/2025"
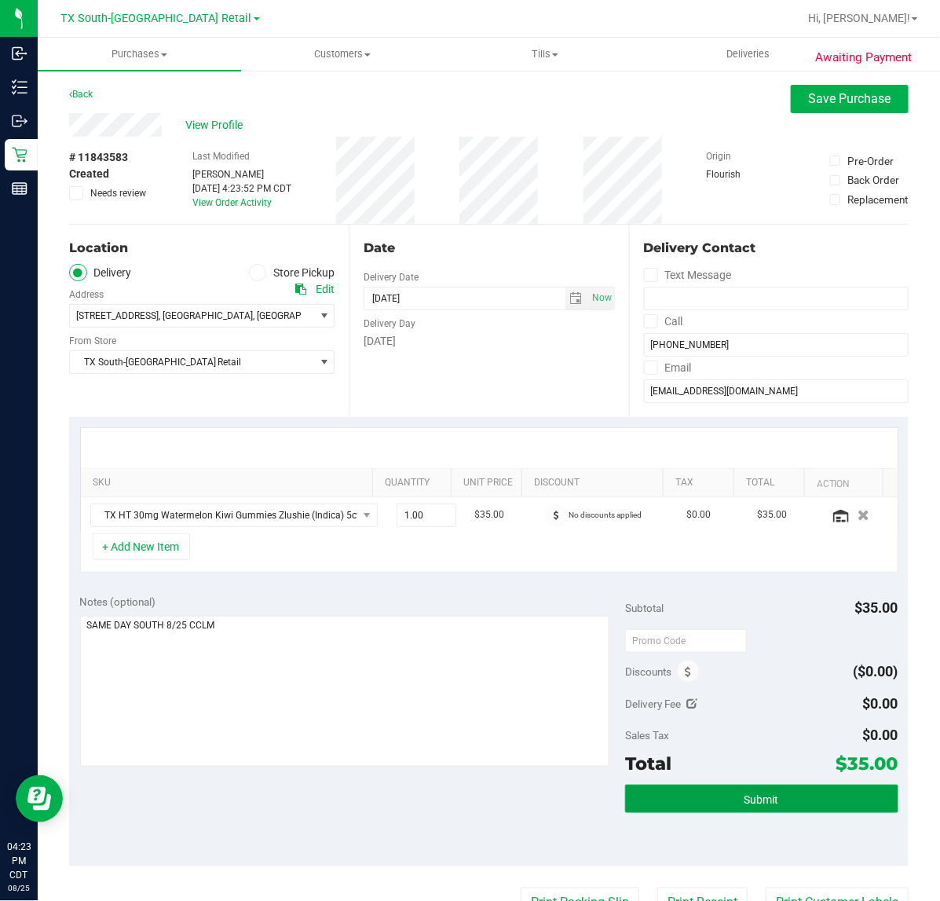
click at [705, 801] on button "Submit" at bounding box center [761, 799] width 273 height 28
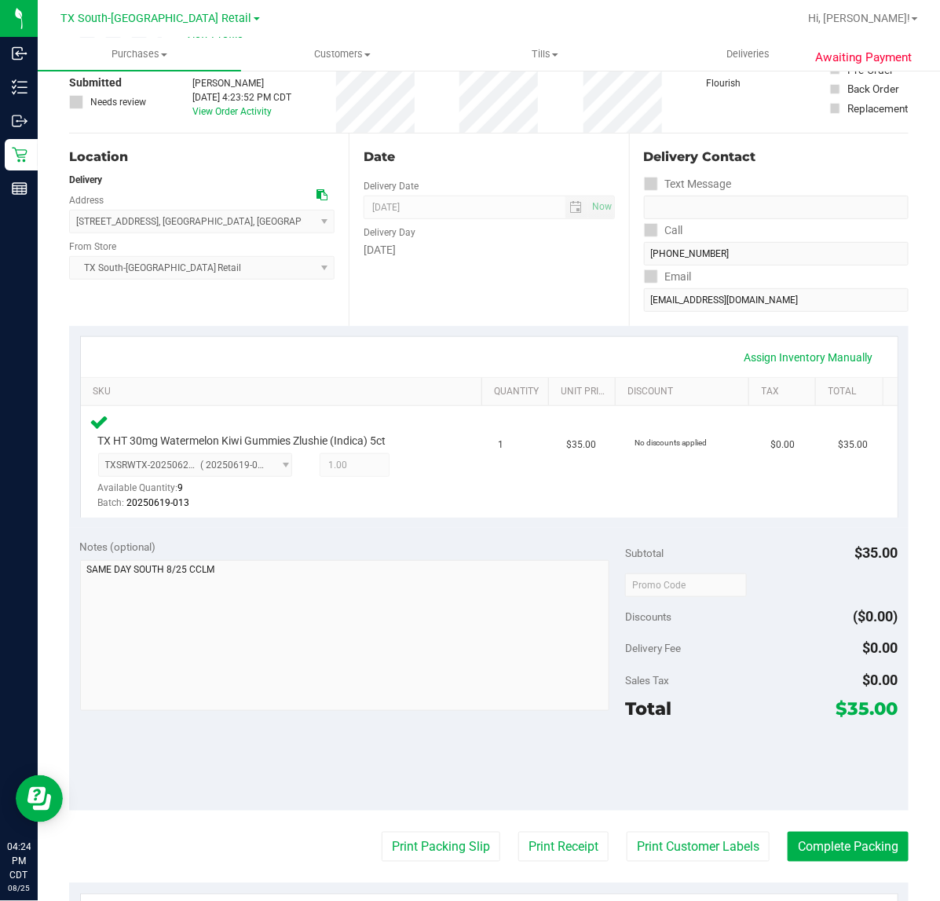
scroll to position [196, 0]
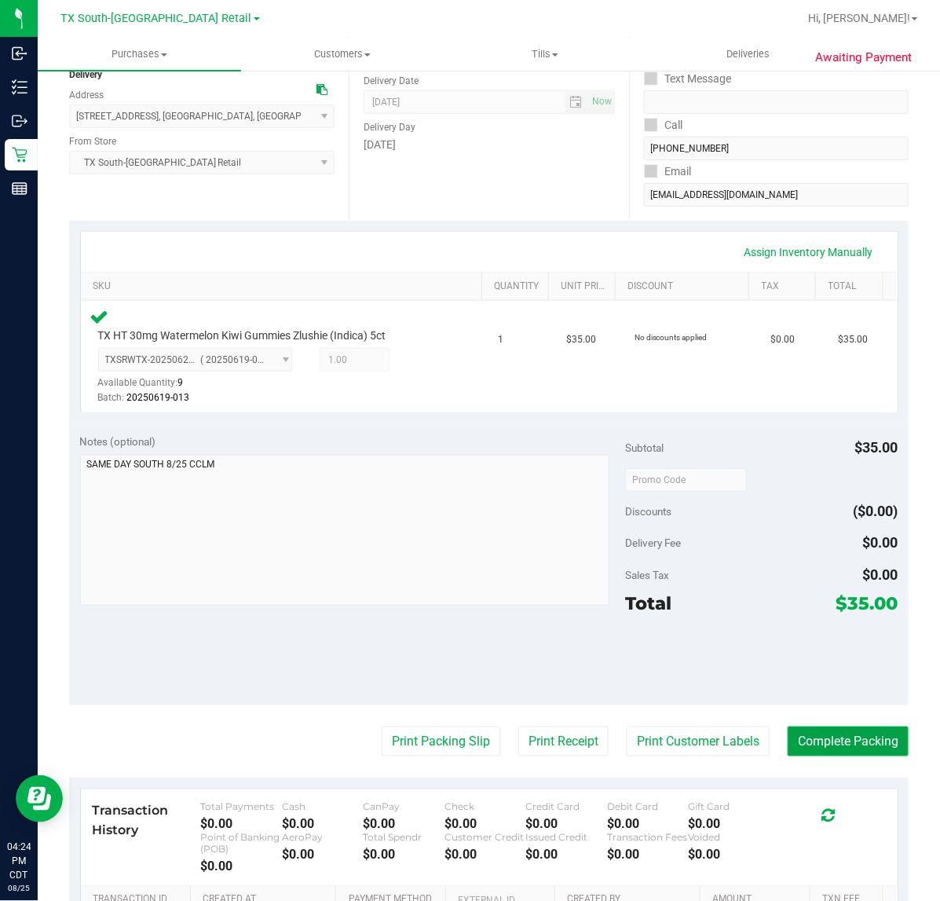
click at [850, 747] on button "Complete Packing" at bounding box center [848, 742] width 121 height 30
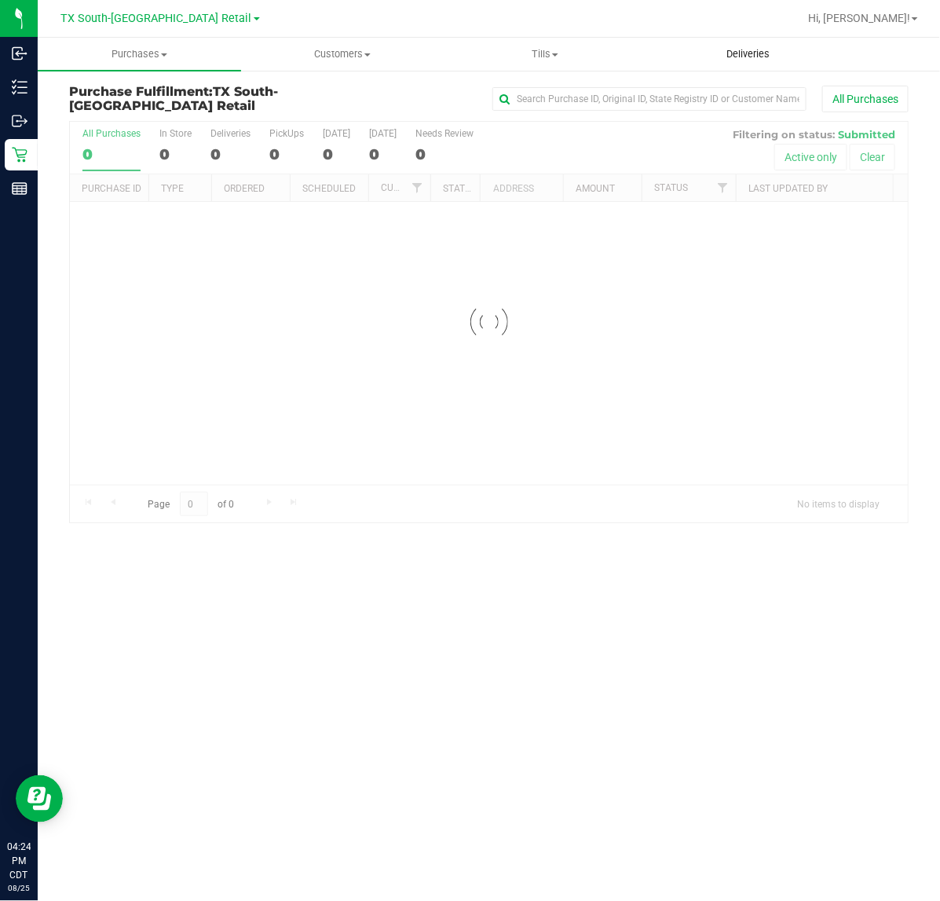
click at [738, 44] on uib-tab-heading "Deliveries" at bounding box center [749, 53] width 202 height 31
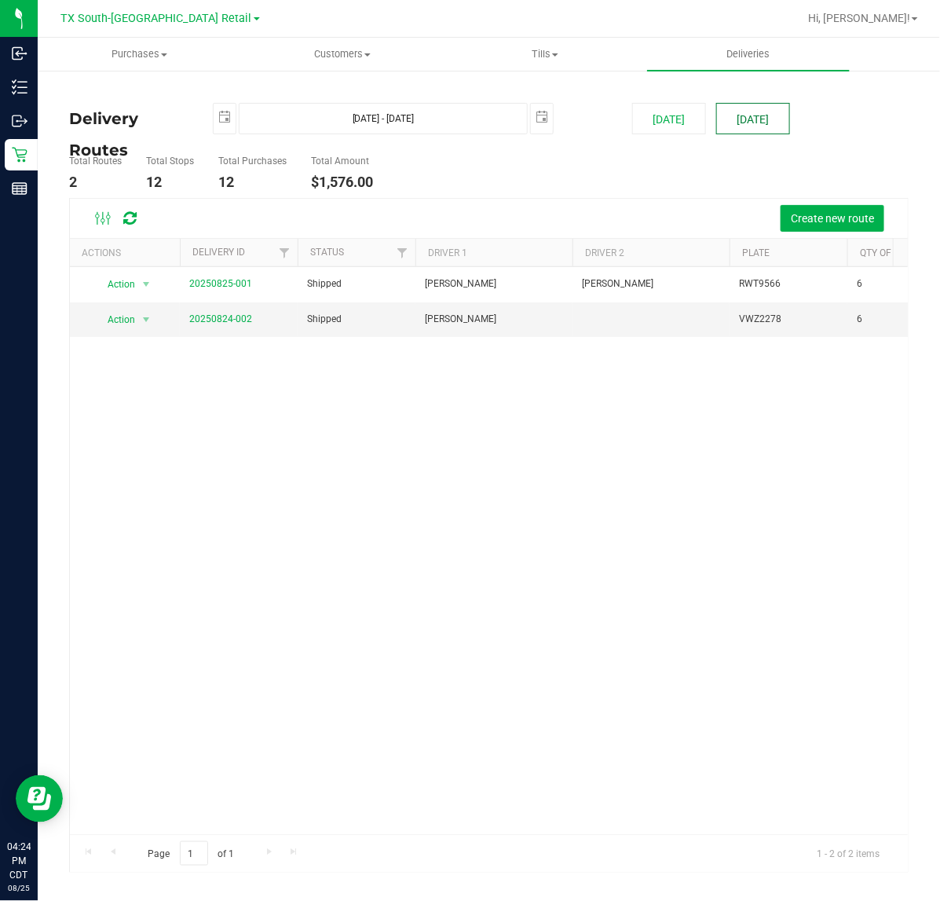
click at [756, 130] on button "Tomorrow" at bounding box center [753, 118] width 74 height 31
type input "Aug 26, 2025 - Aug 26, 2025"
type input "2025-08-26"
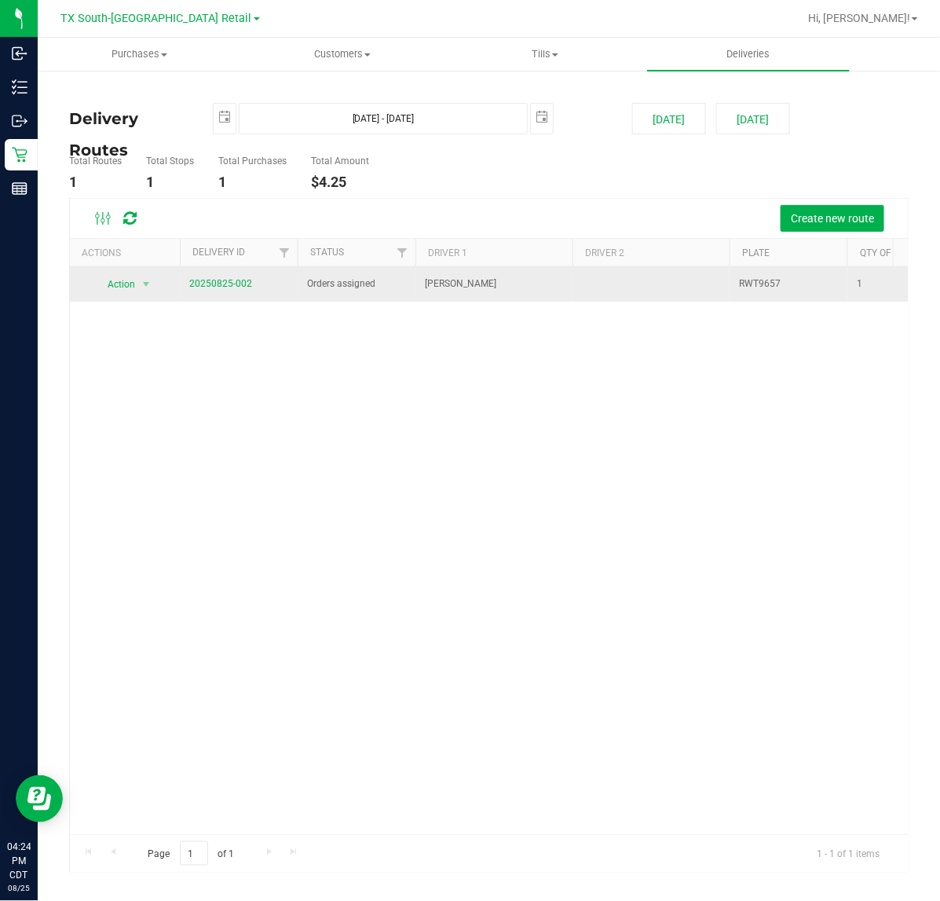
click at [218, 275] on td "20250825-002" at bounding box center [239, 284] width 118 height 35
click at [218, 281] on link "20250825-002" at bounding box center [220, 283] width 63 height 11
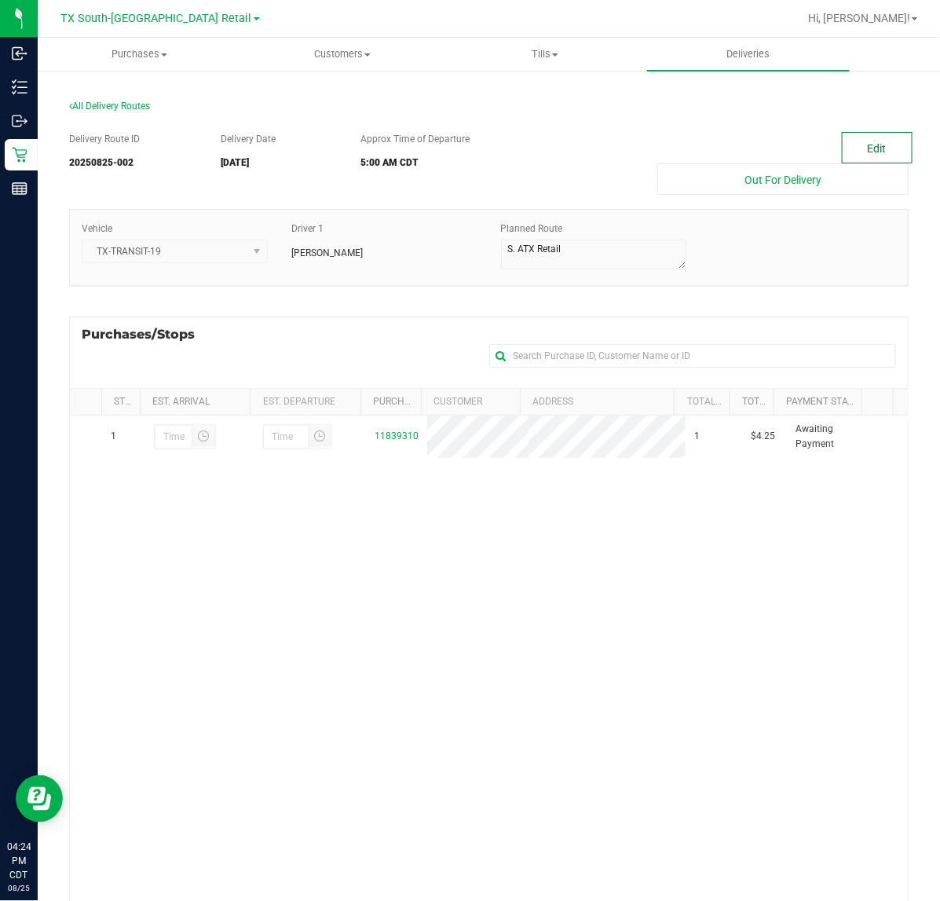
click at [850, 137] on button "Edit" at bounding box center [877, 147] width 71 height 31
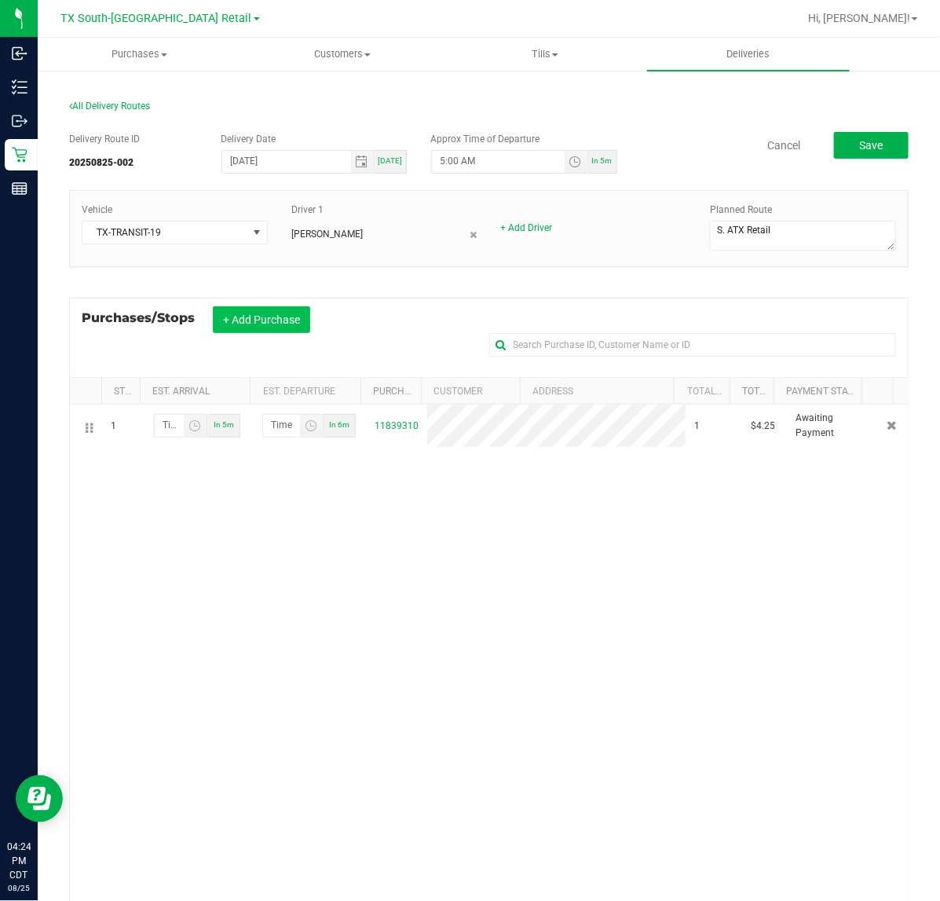
click at [293, 319] on button "+ Add Purchase" at bounding box center [261, 319] width 97 height 27
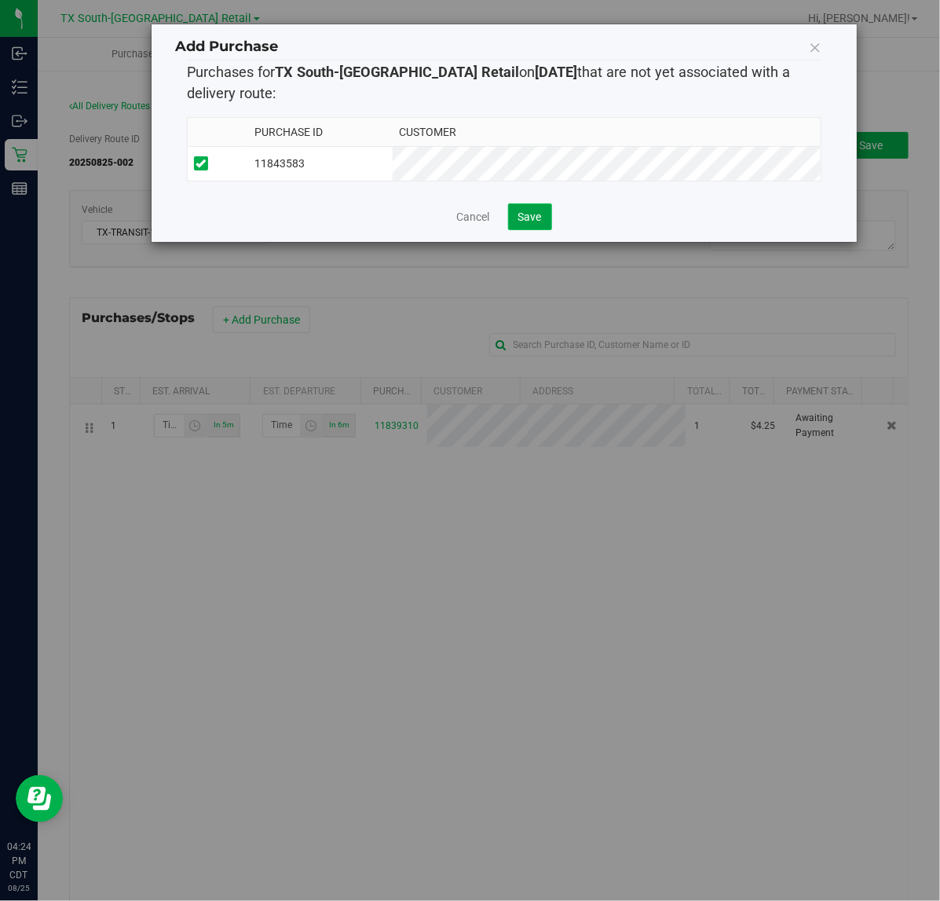
click at [529, 222] on span "Save" at bounding box center [530, 217] width 24 height 13
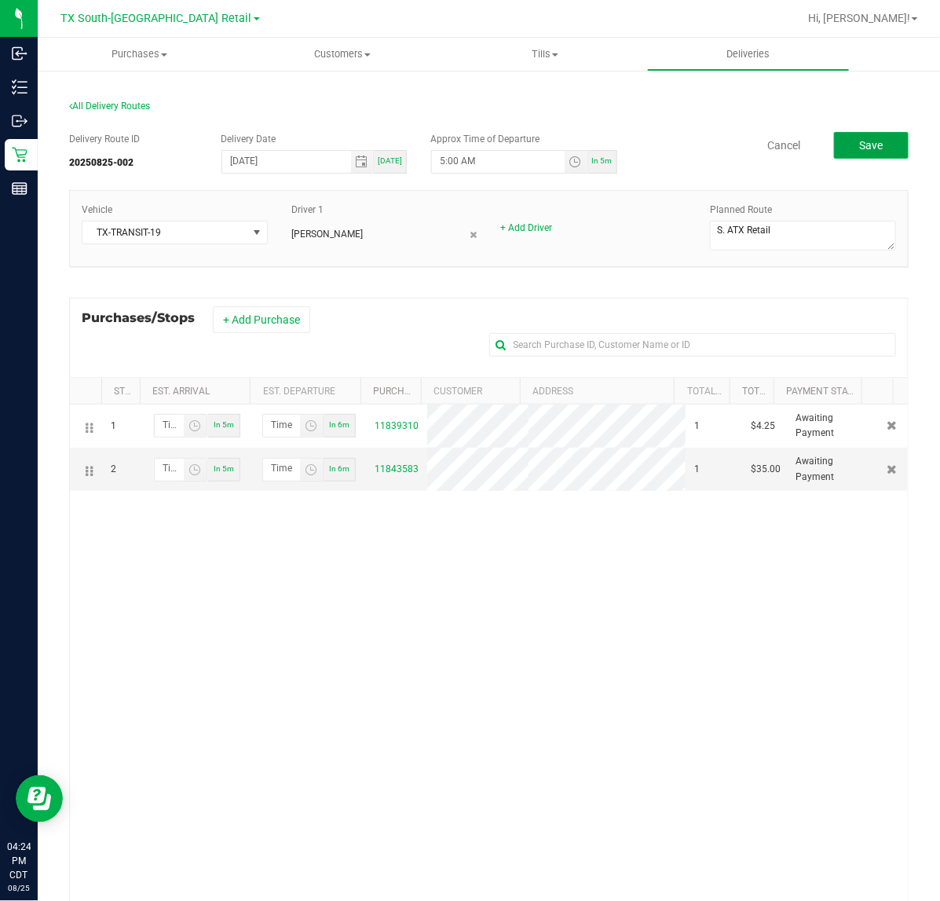
click at [841, 151] on button "Save" at bounding box center [871, 145] width 75 height 27
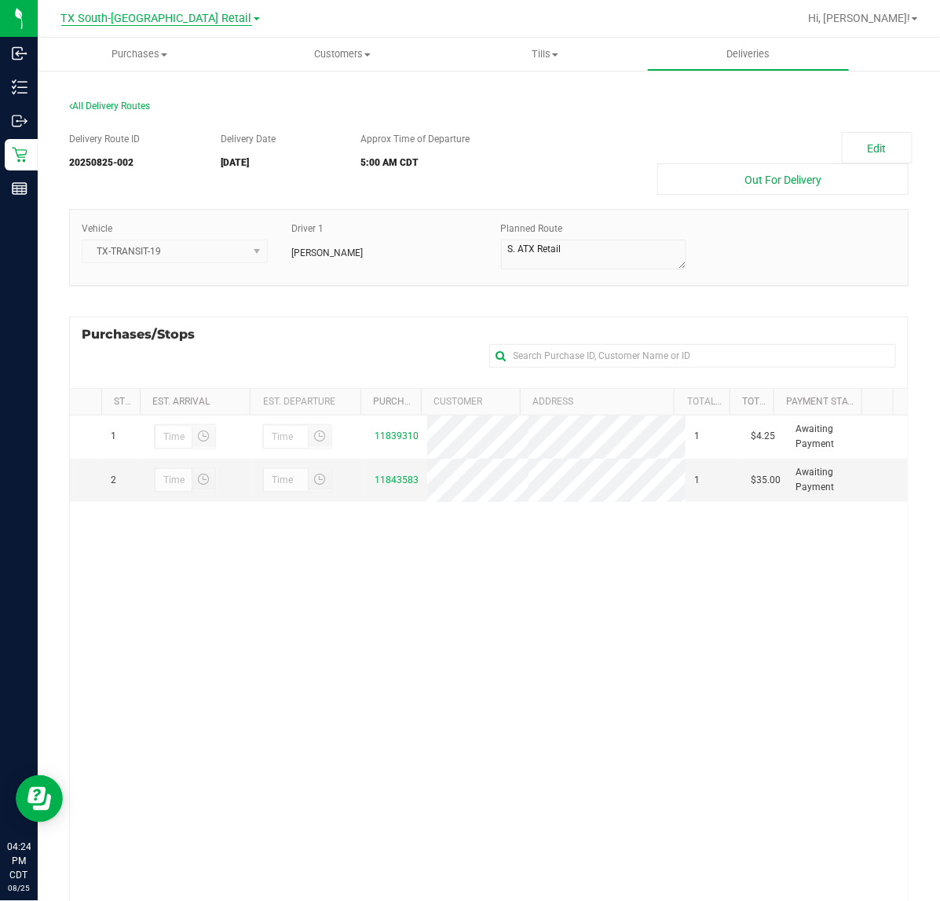
click at [139, 17] on span "TX South-[GEOGRAPHIC_DATA] Retail" at bounding box center [156, 19] width 191 height 14
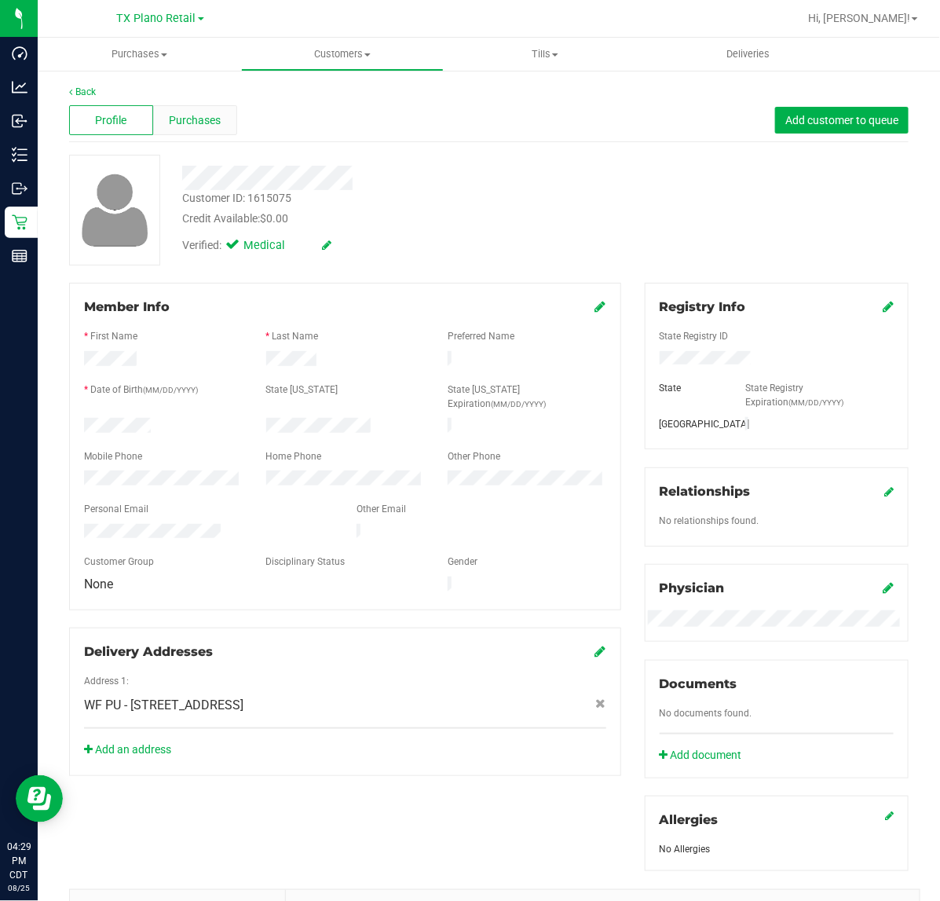
click at [210, 126] on span "Purchases" at bounding box center [195, 120] width 52 height 16
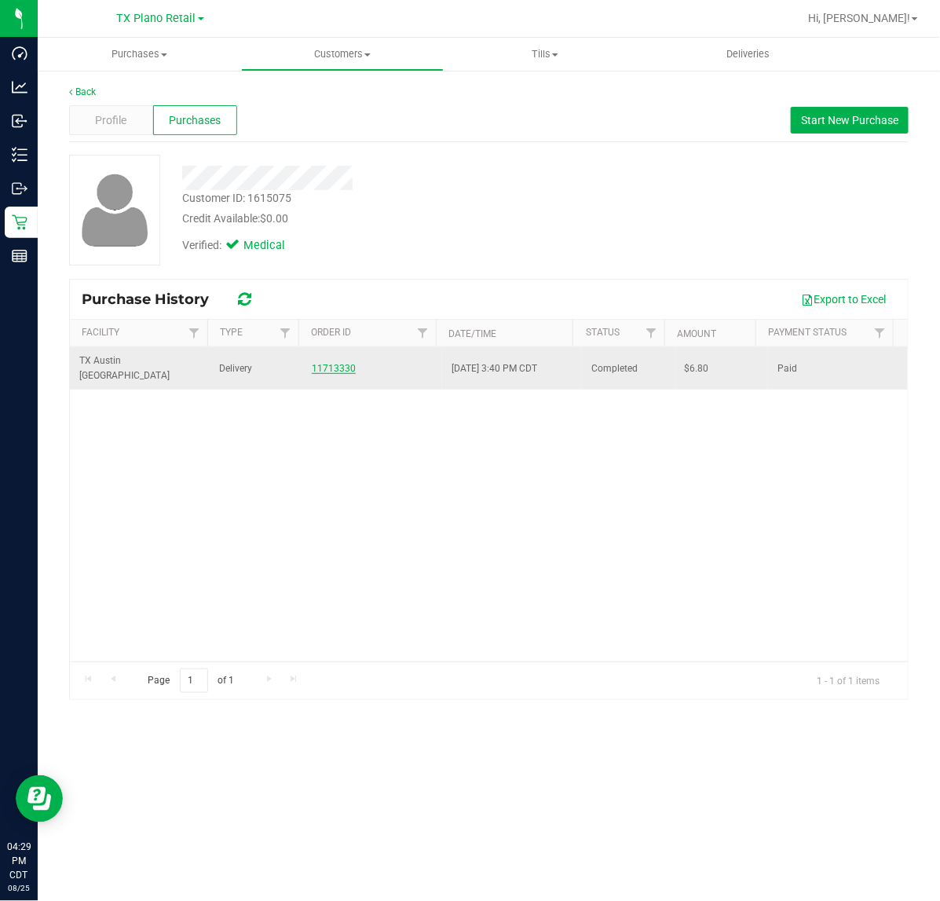
click at [324, 364] on link "11713330" at bounding box center [334, 368] width 44 height 11
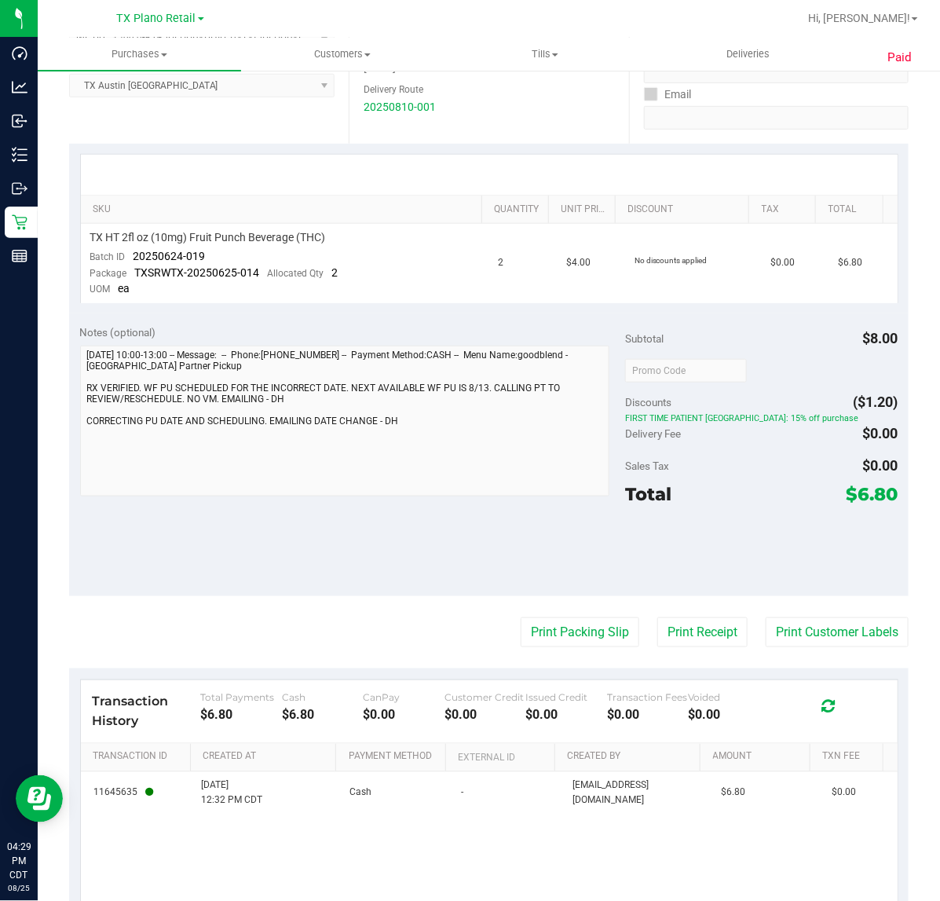
scroll to position [295, 0]
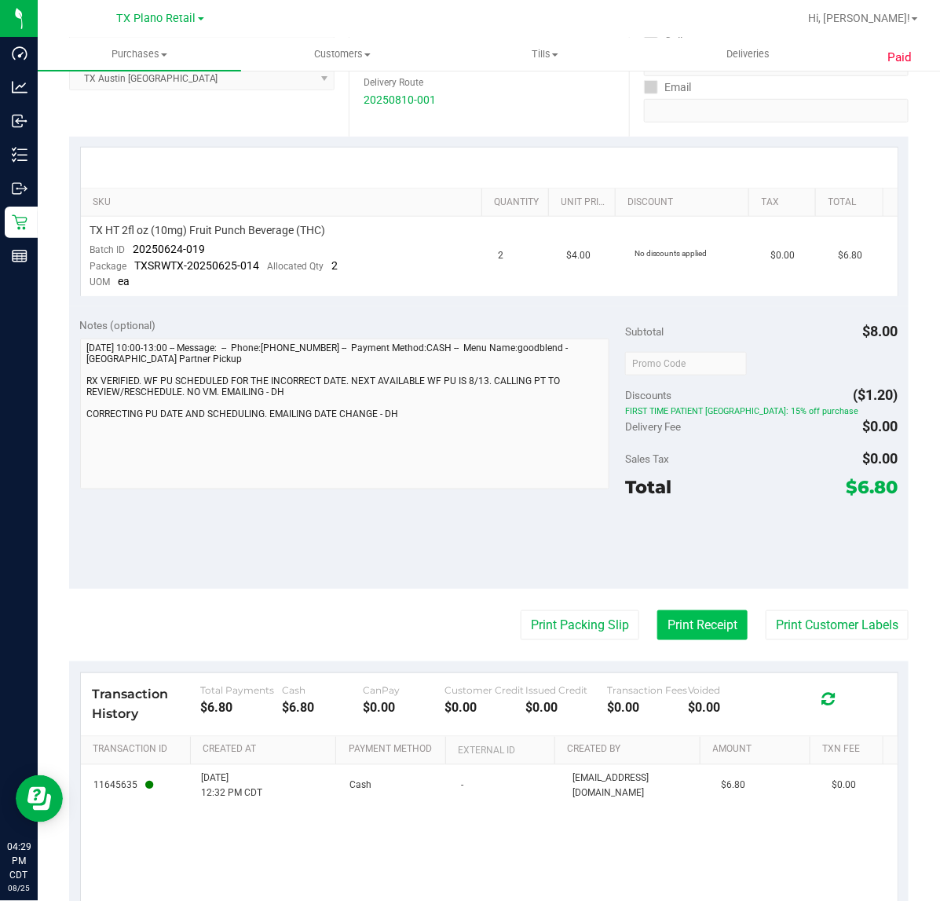
click at [705, 631] on button "Print Receipt" at bounding box center [703, 625] width 90 height 30
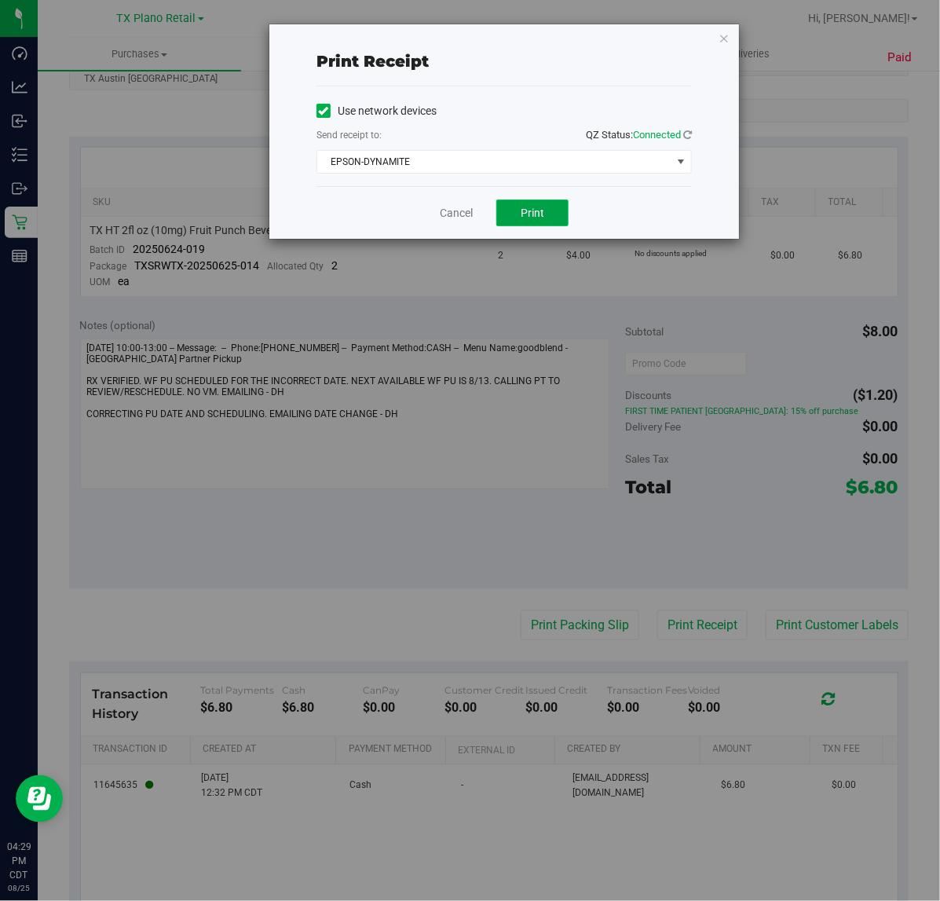
click at [530, 225] on button "Print" at bounding box center [532, 213] width 72 height 27
click at [460, 218] on link "Cancel" at bounding box center [456, 213] width 33 height 16
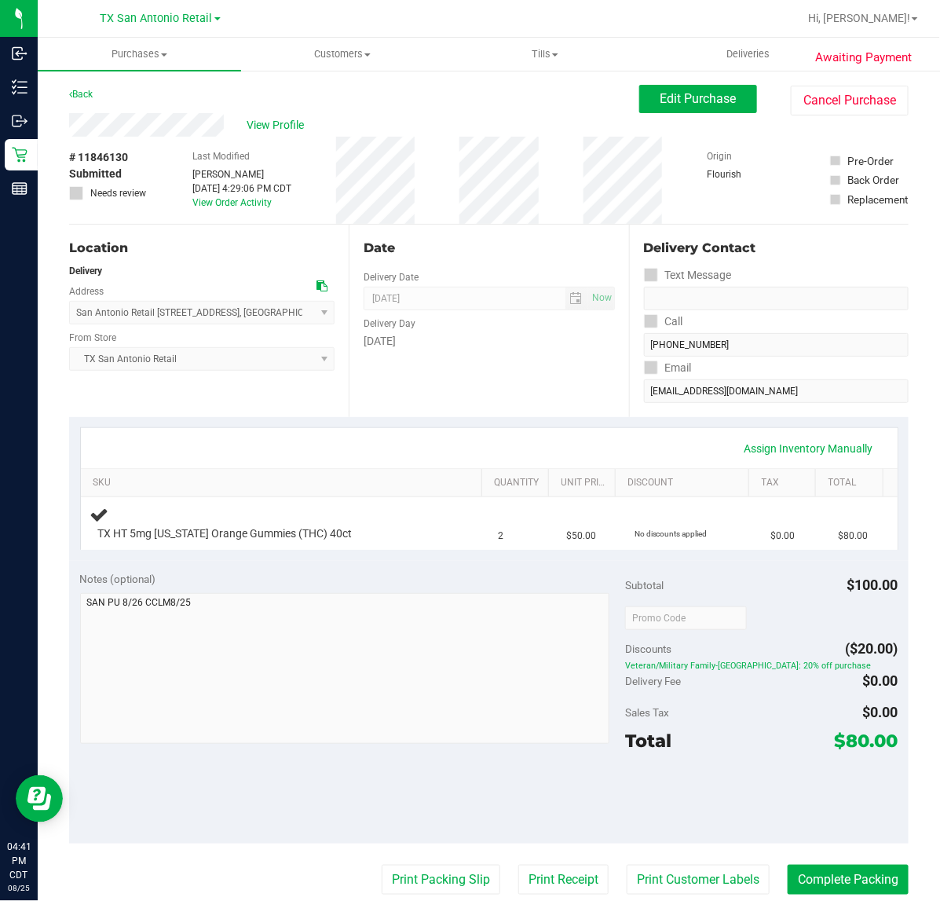
click at [509, 584] on div "Notes (optional)" at bounding box center [353, 579] width 546 height 16
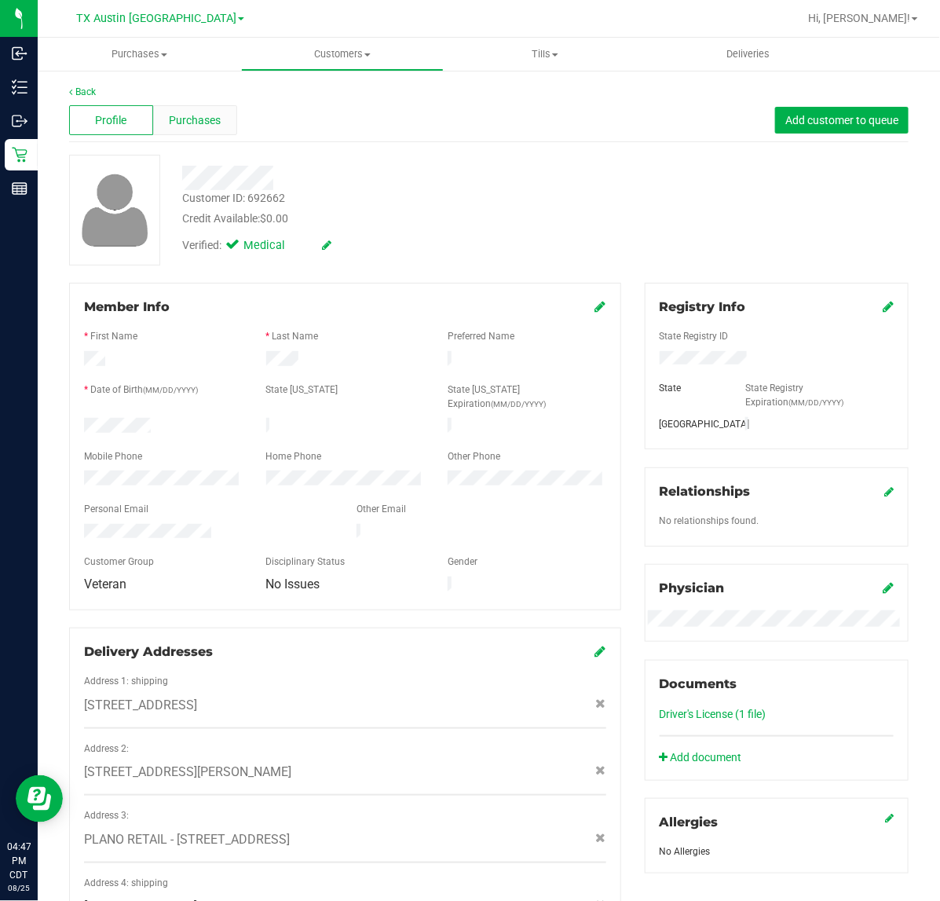
click at [201, 116] on span "Purchases" at bounding box center [195, 120] width 52 height 16
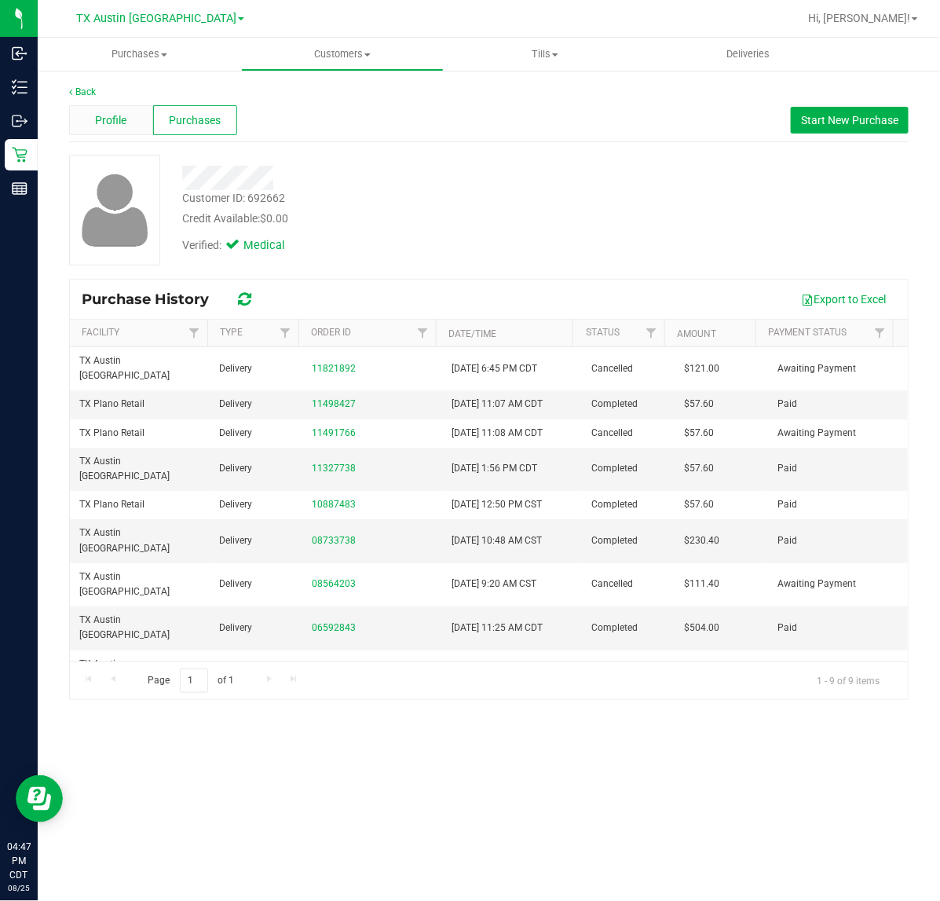
click at [115, 126] on span "Profile" at bounding box center [110, 120] width 31 height 16
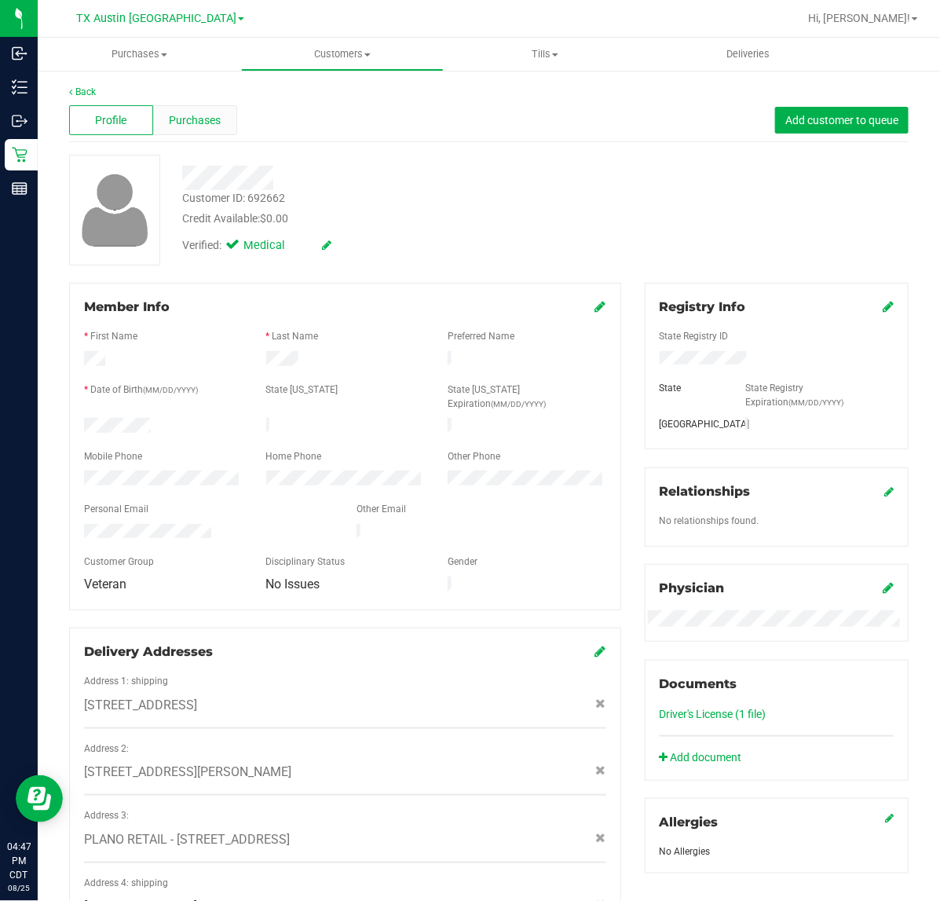
click at [229, 110] on div "Purchases" at bounding box center [195, 120] width 84 height 30
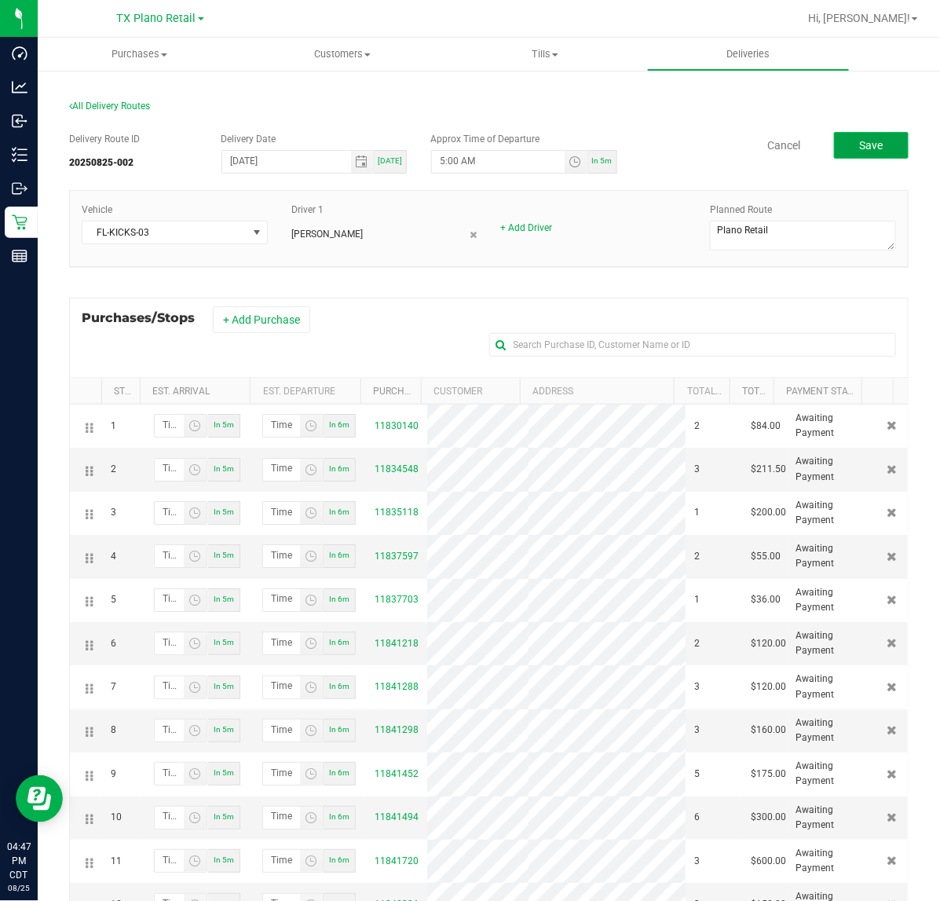
click at [885, 144] on button "Save" at bounding box center [871, 145] width 75 height 27
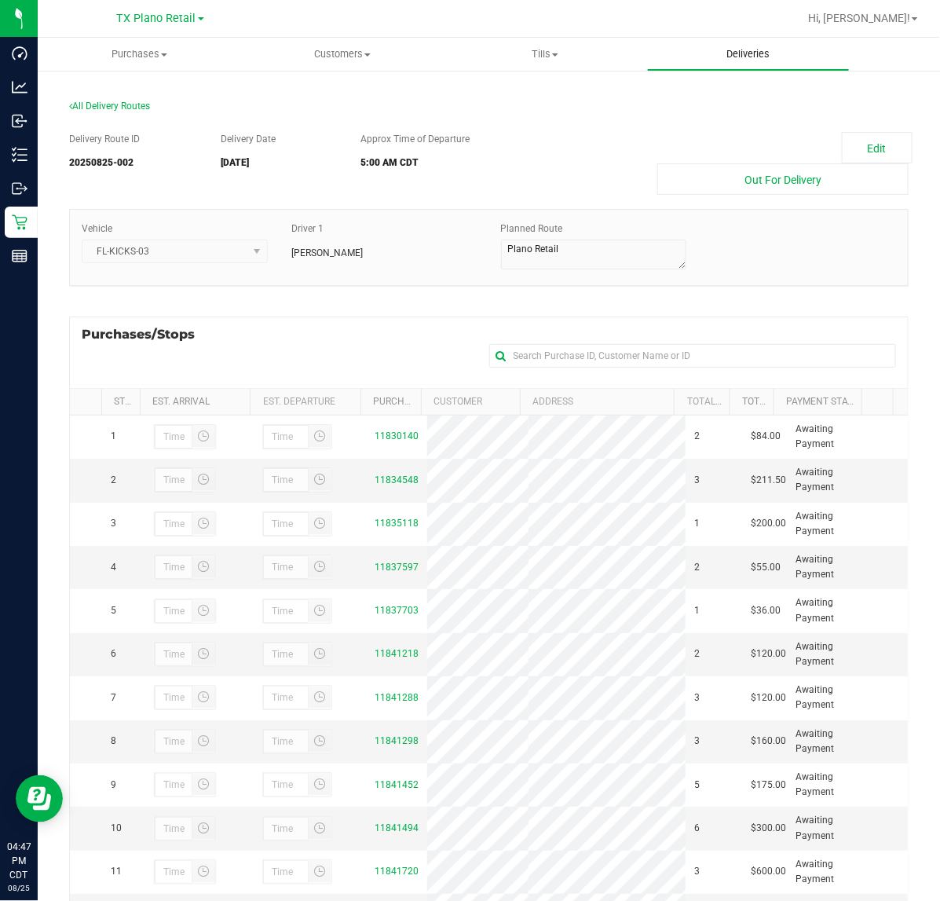
click at [742, 64] on uib-tab-heading "Deliveries" at bounding box center [749, 53] width 202 height 31
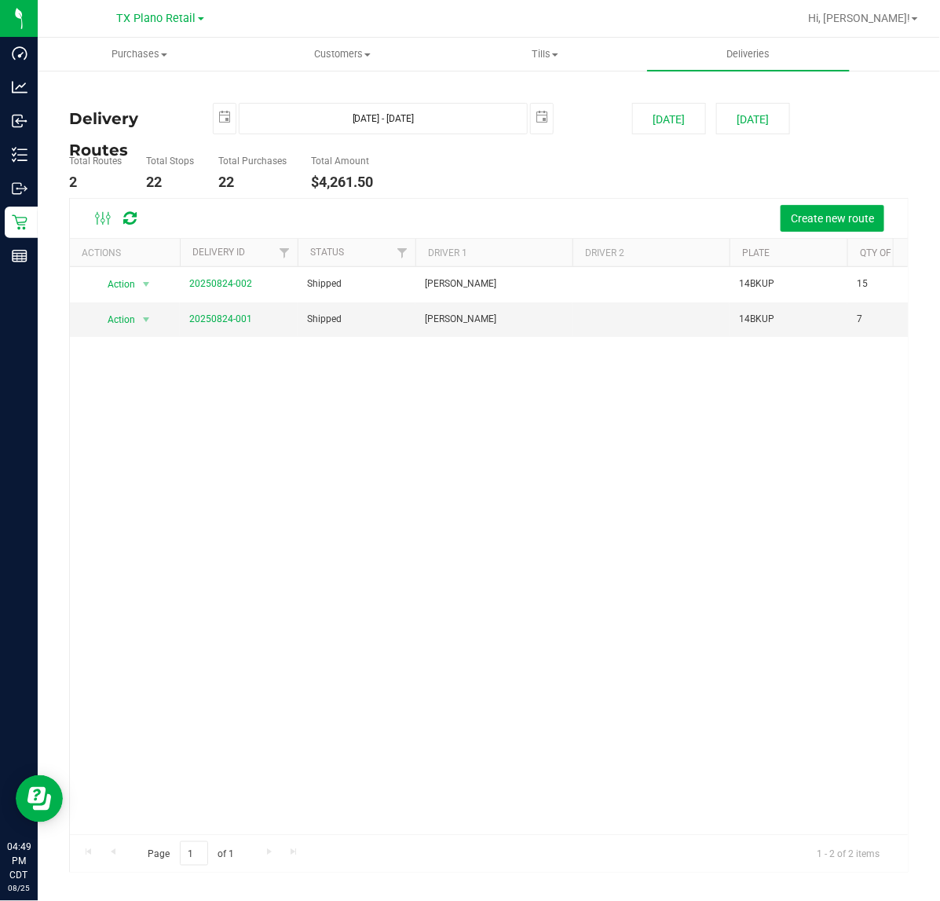
click at [517, 511] on div "Action Action View Delivery 20250824-002 Shipped Richard Ritz 14BKUP 15 $1,470.…" at bounding box center [489, 551] width 838 height 568
click at [155, 16] on span "TX Plano Retail" at bounding box center [156, 19] width 79 height 14
click at [142, 98] on link "TX San Antonio Retail" at bounding box center [160, 96] width 229 height 21
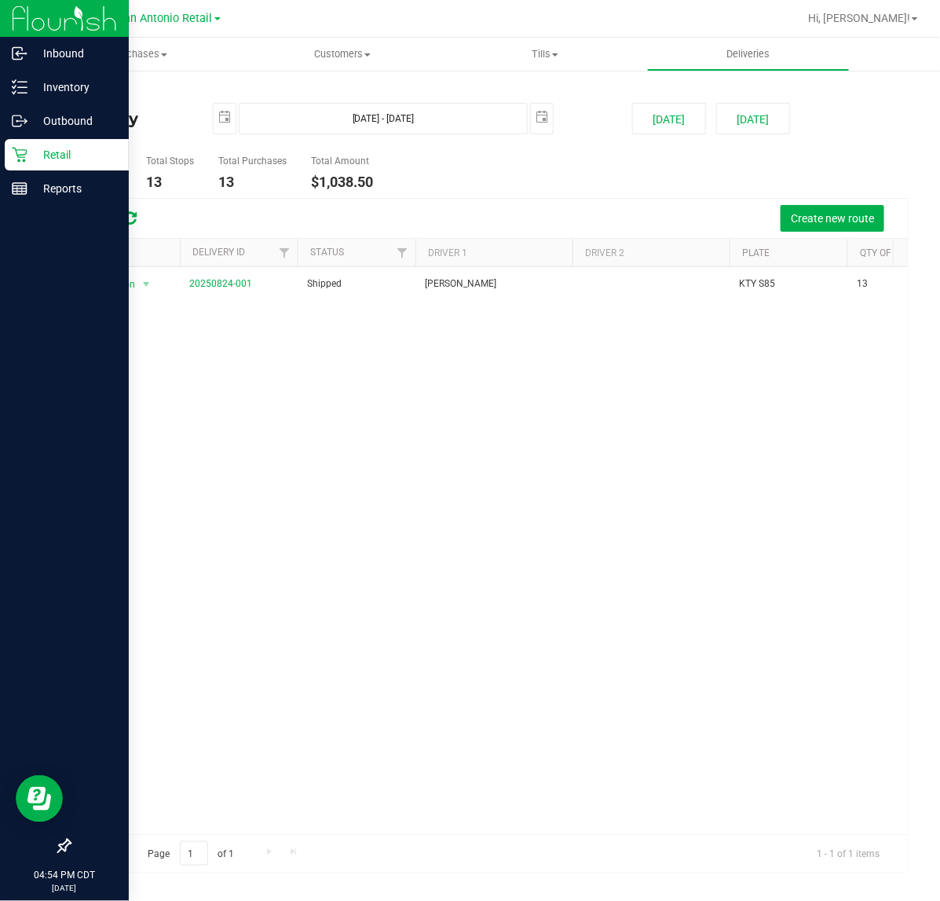
click at [32, 150] on p "Retail" at bounding box center [74, 154] width 94 height 19
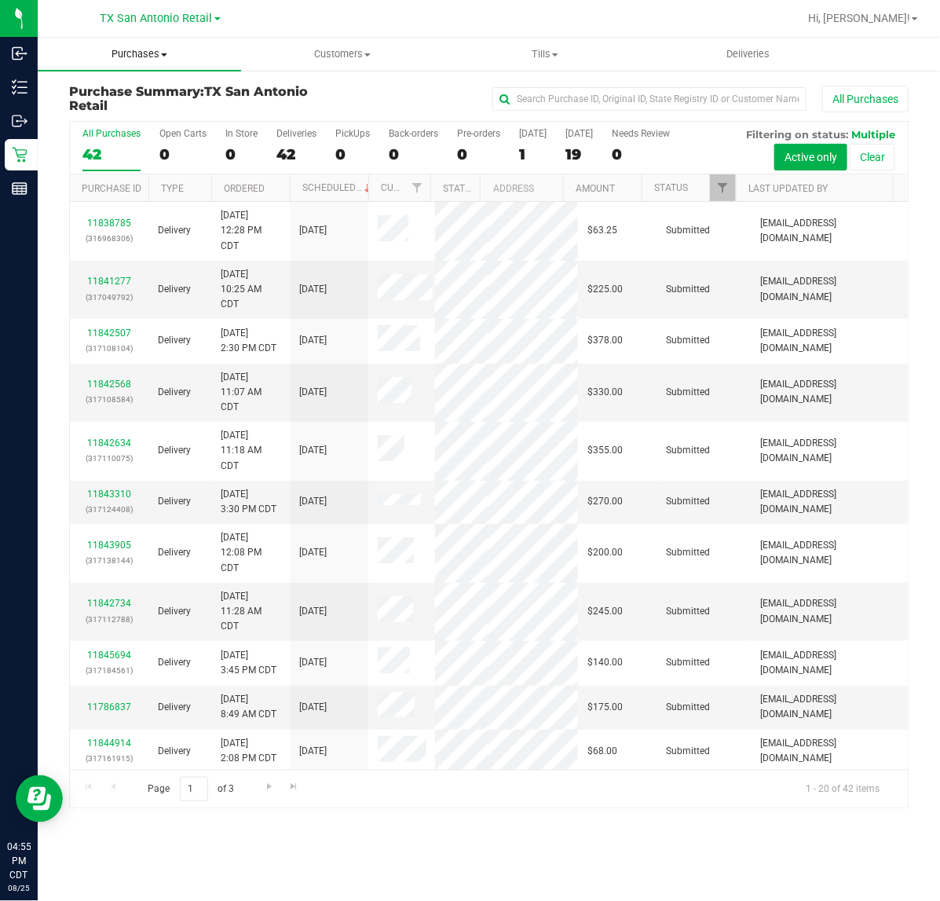
click at [118, 55] on span "Purchases" at bounding box center [139, 54] width 203 height 14
click at [123, 104] on li "Fulfillment" at bounding box center [139, 113] width 203 height 19
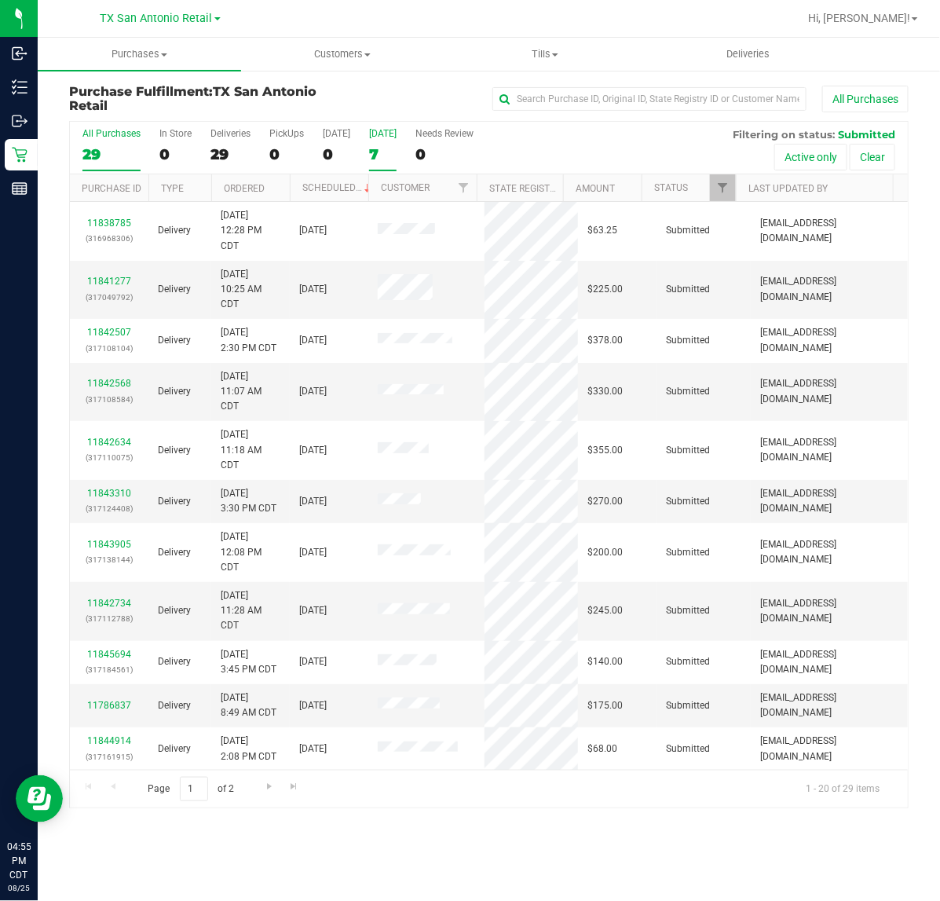
click at [397, 142] on label "Tomorrow 7" at bounding box center [382, 149] width 27 height 43
click at [0, 0] on input "Tomorrow 7" at bounding box center [0, 0] width 0 height 0
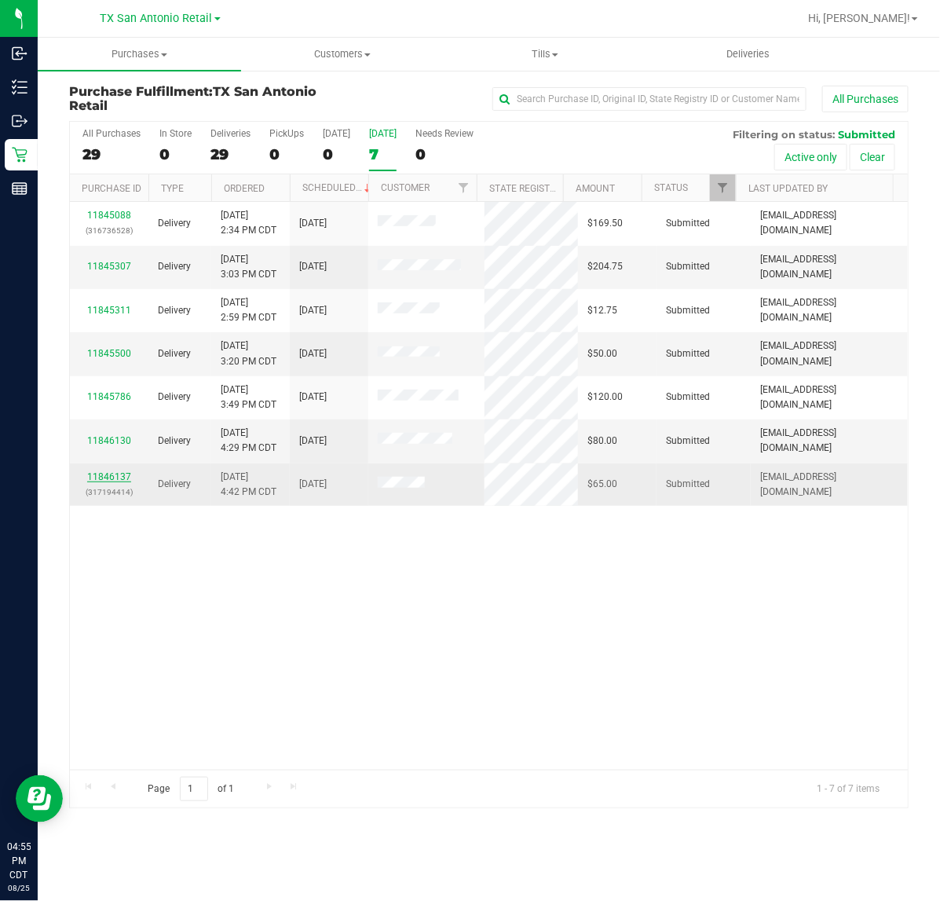
click at [111, 474] on link "11846137" at bounding box center [109, 476] width 44 height 11
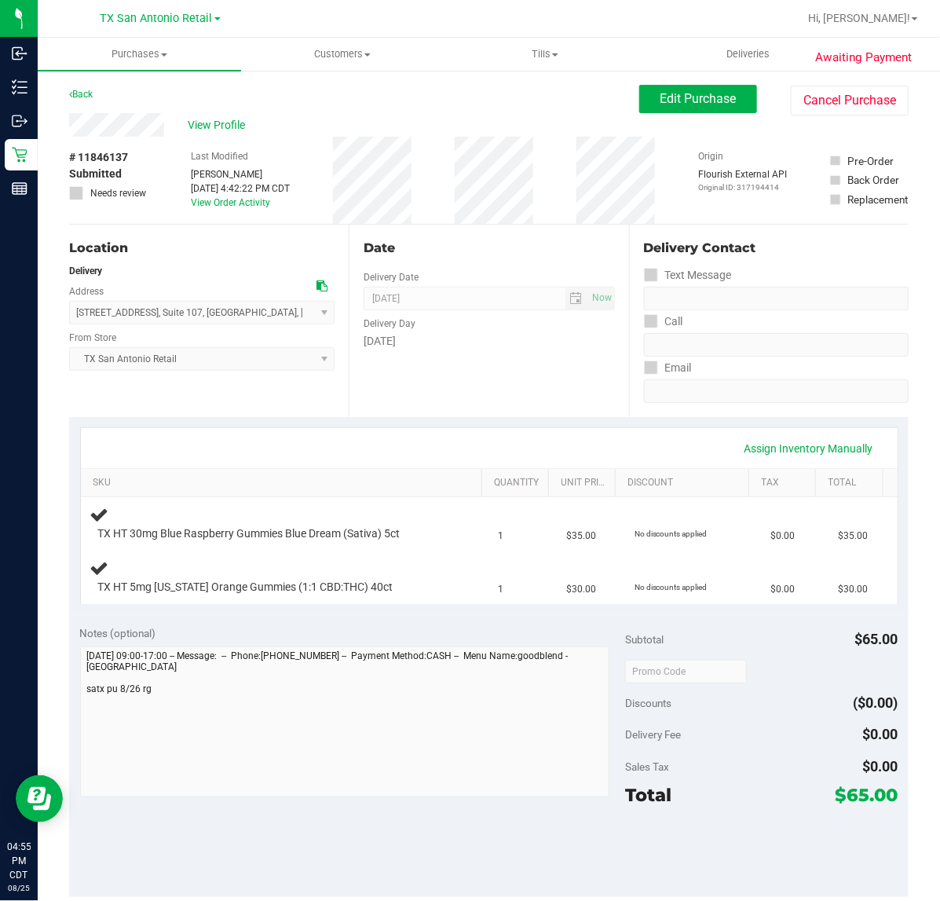
click at [449, 395] on div "Date Delivery Date 08/26/2025 Now 08/26/2025 07:00 AM Now Delivery Day Tuesday" at bounding box center [489, 321] width 280 height 192
click at [716, 731] on div "Delivery Fee $0.00" at bounding box center [761, 734] width 273 height 28
